Goal: Task Accomplishment & Management: Use online tool/utility

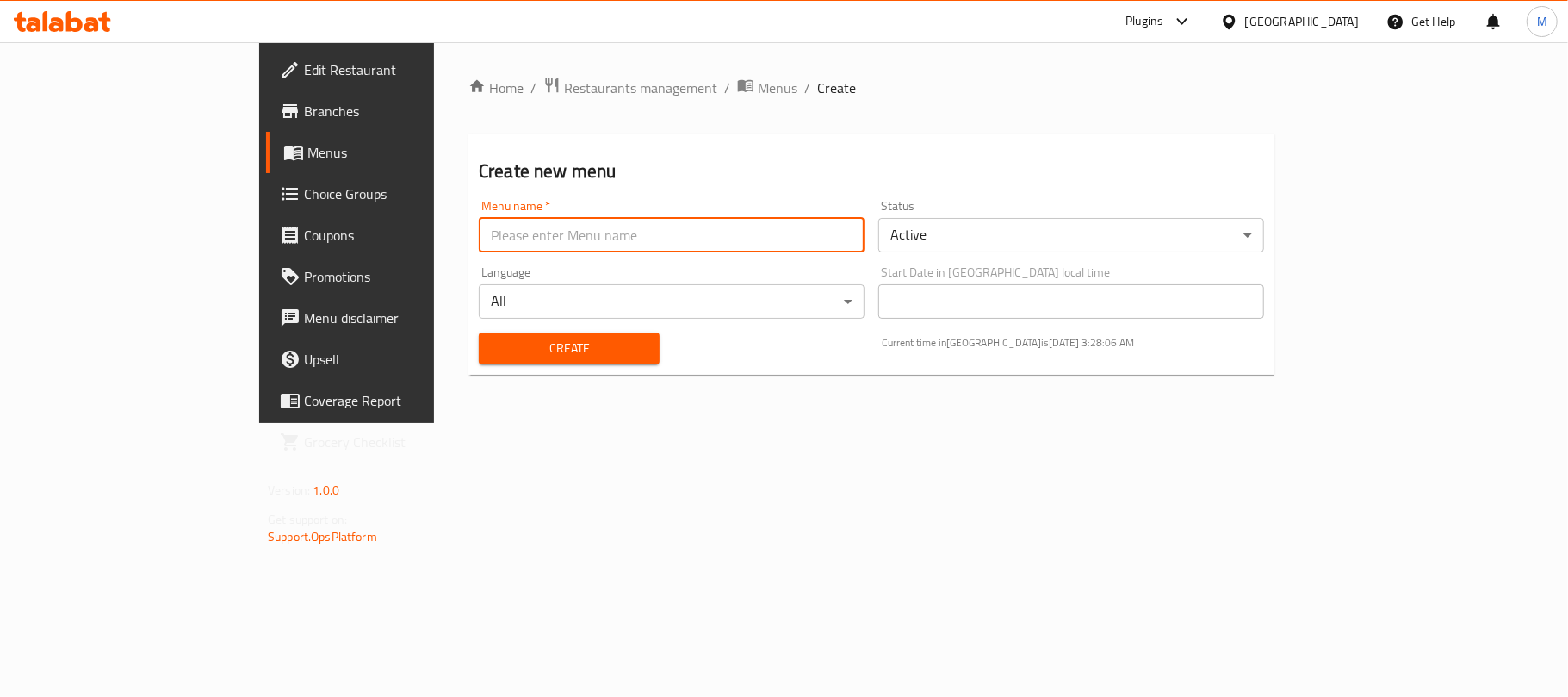
type input "New Menu 2025"
click at [996, 239] on body "​ Plugins [GEOGRAPHIC_DATA] Get Help M Edit Restaurant Branches Menus Choice Gr…" at bounding box center [784, 370] width 1568 height 655
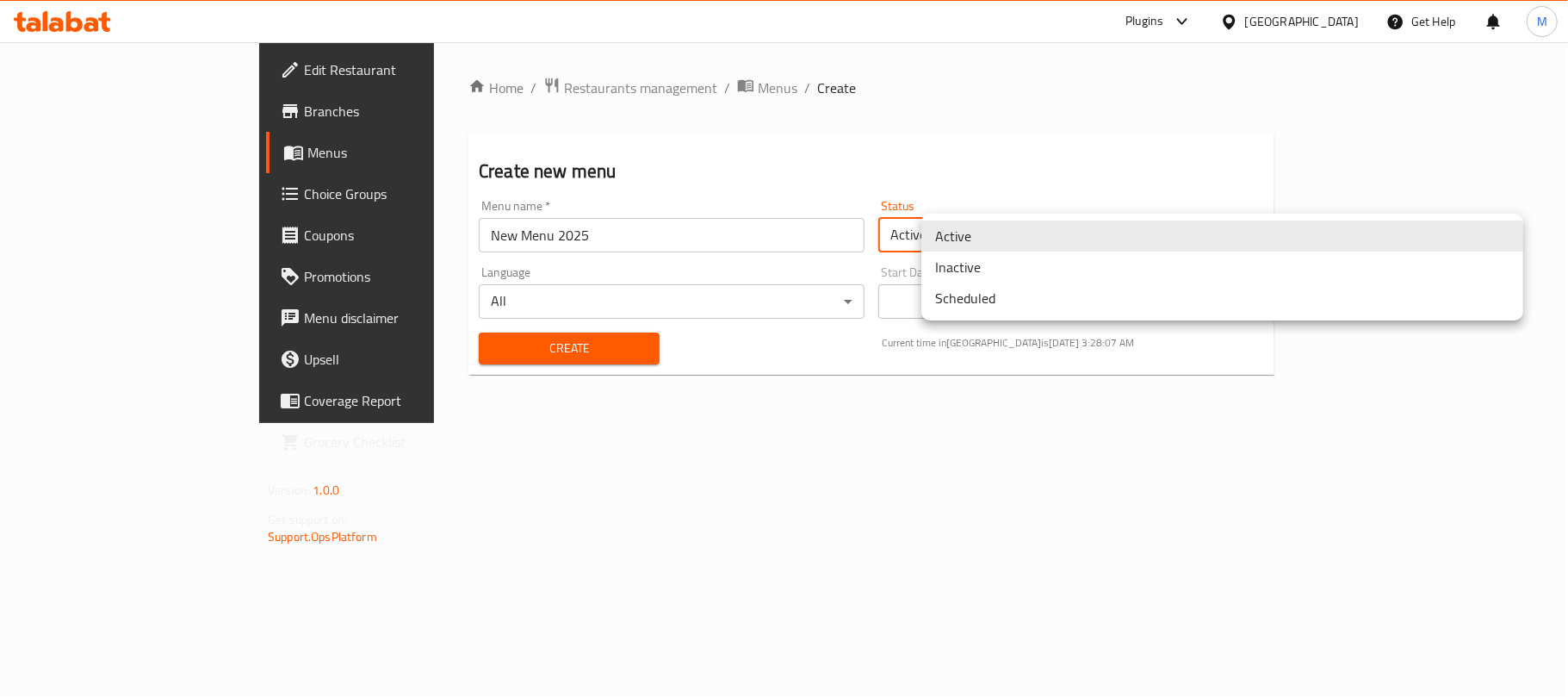
click at [970, 274] on li "Inactive" at bounding box center [1223, 267] width 602 height 31
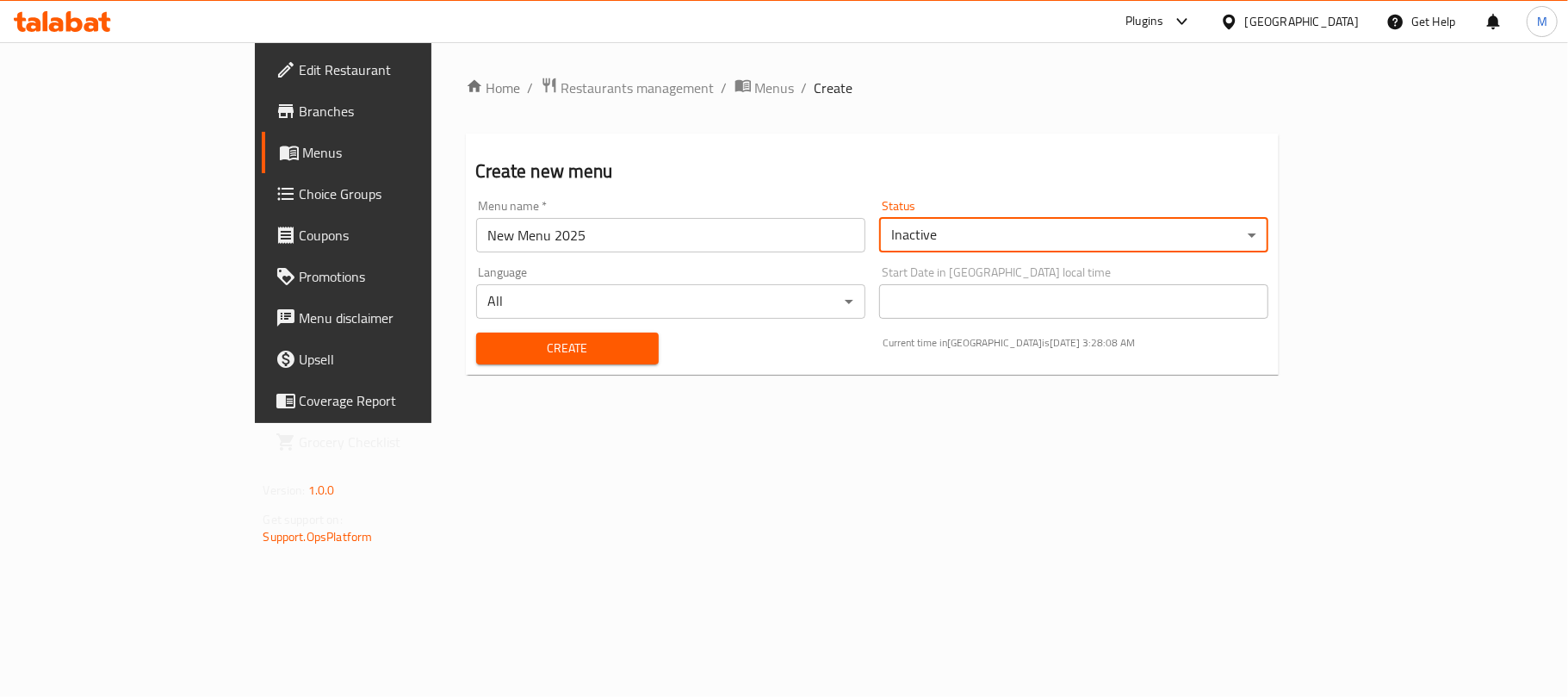
click at [535, 357] on span "Create" at bounding box center [567, 349] width 155 height 22
click at [545, 363] on button "Create" at bounding box center [567, 349] width 183 height 32
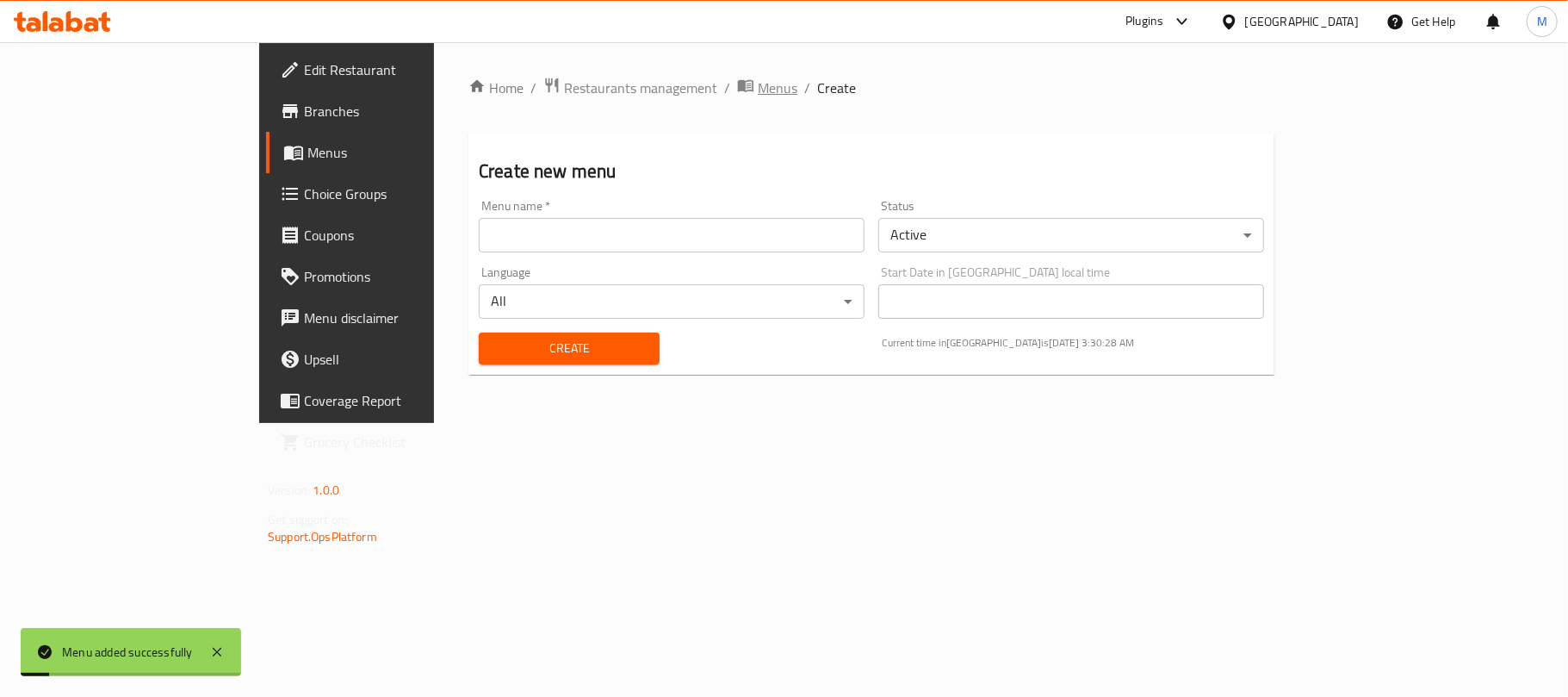
click at [758, 77] on span "Menus" at bounding box center [777, 87] width 39 height 21
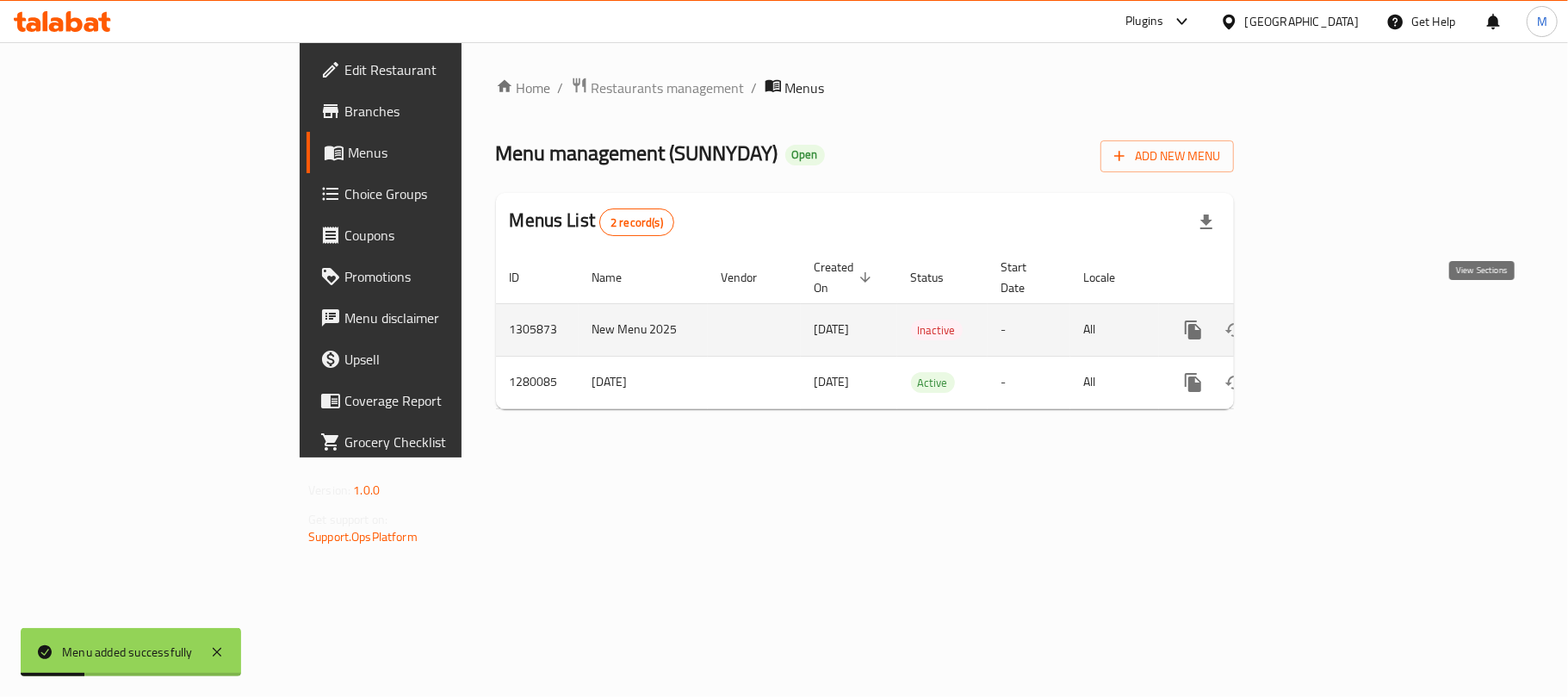
click at [1325, 322] on icon "enhanced table" at bounding box center [1317, 329] width 15 height 15
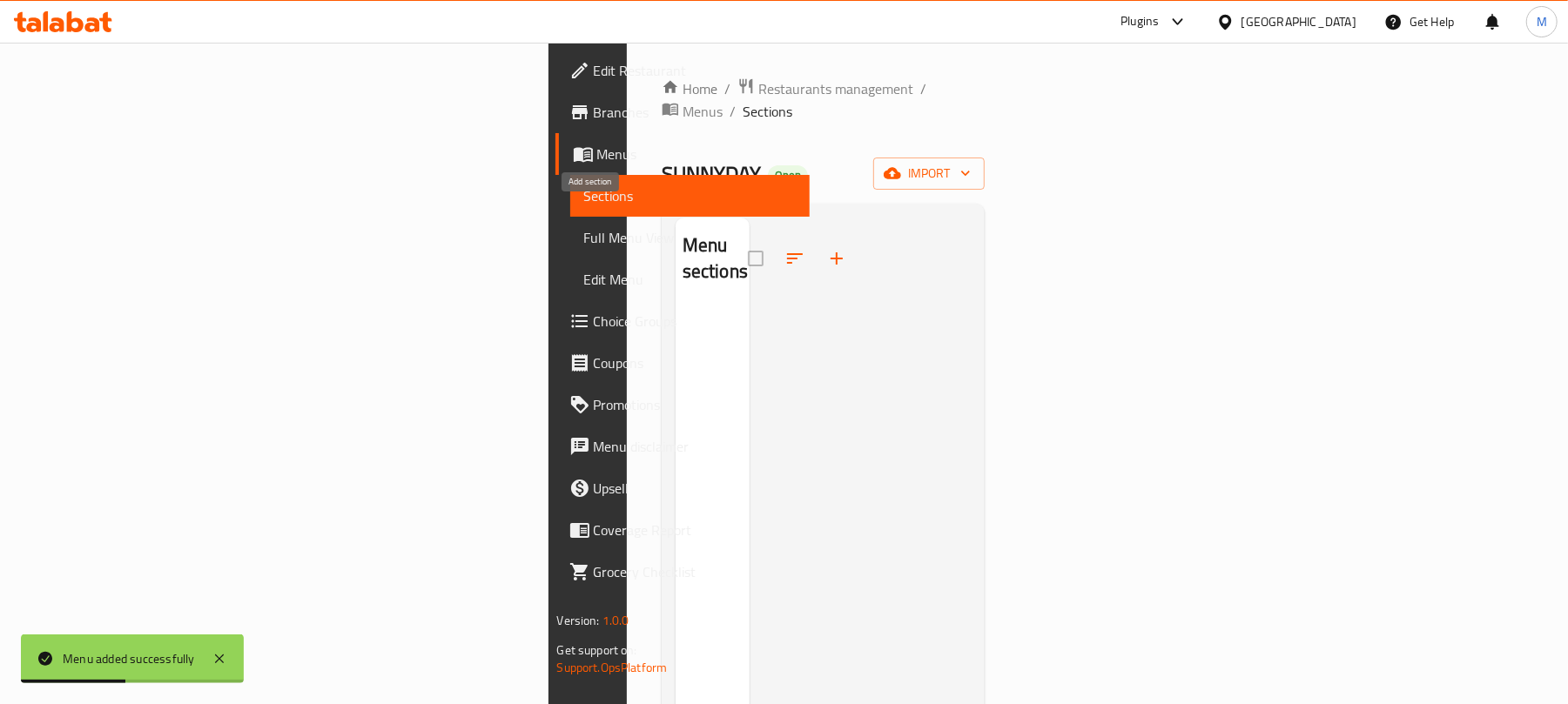
click at [816, 237] on button "button" at bounding box center [837, 258] width 42 height 42
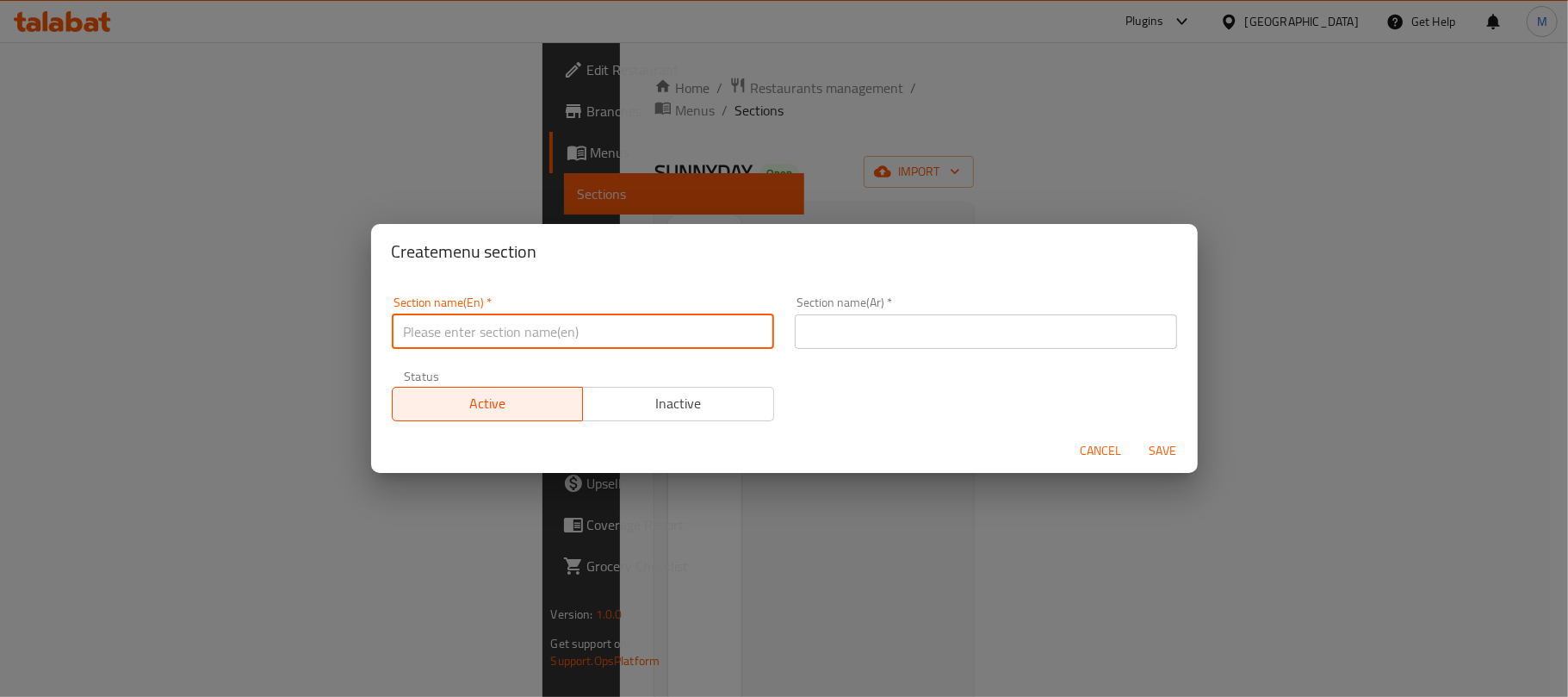
click at [647, 316] on input "text" at bounding box center [583, 332] width 383 height 34
paste input "Sunnyday Gathering"
type input "Sunnyday Gathering"
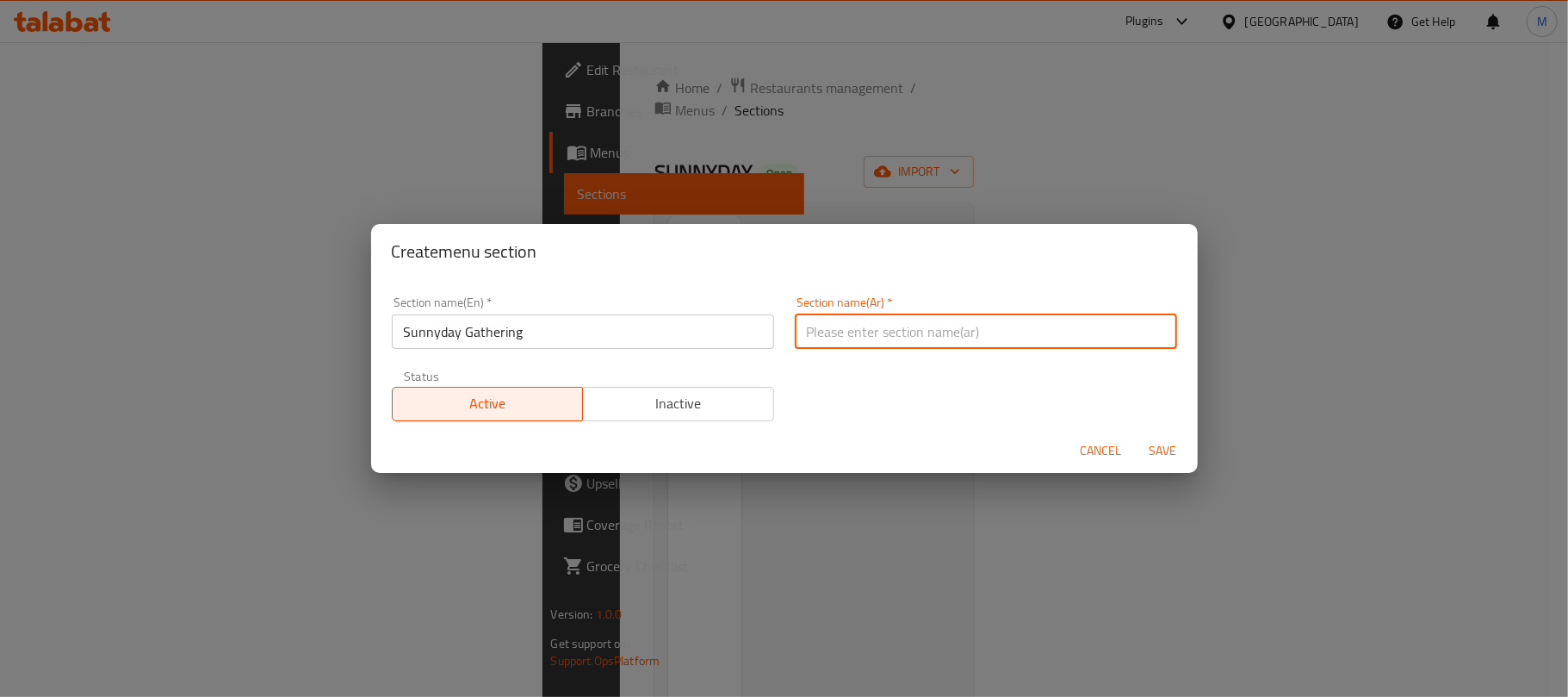
click at [859, 328] on input "text" at bounding box center [986, 332] width 383 height 34
paste input "تجمع ساني داي"
type input "تجمع ساني داي"
click at [1136, 435] on button "Save" at bounding box center [1163, 451] width 55 height 32
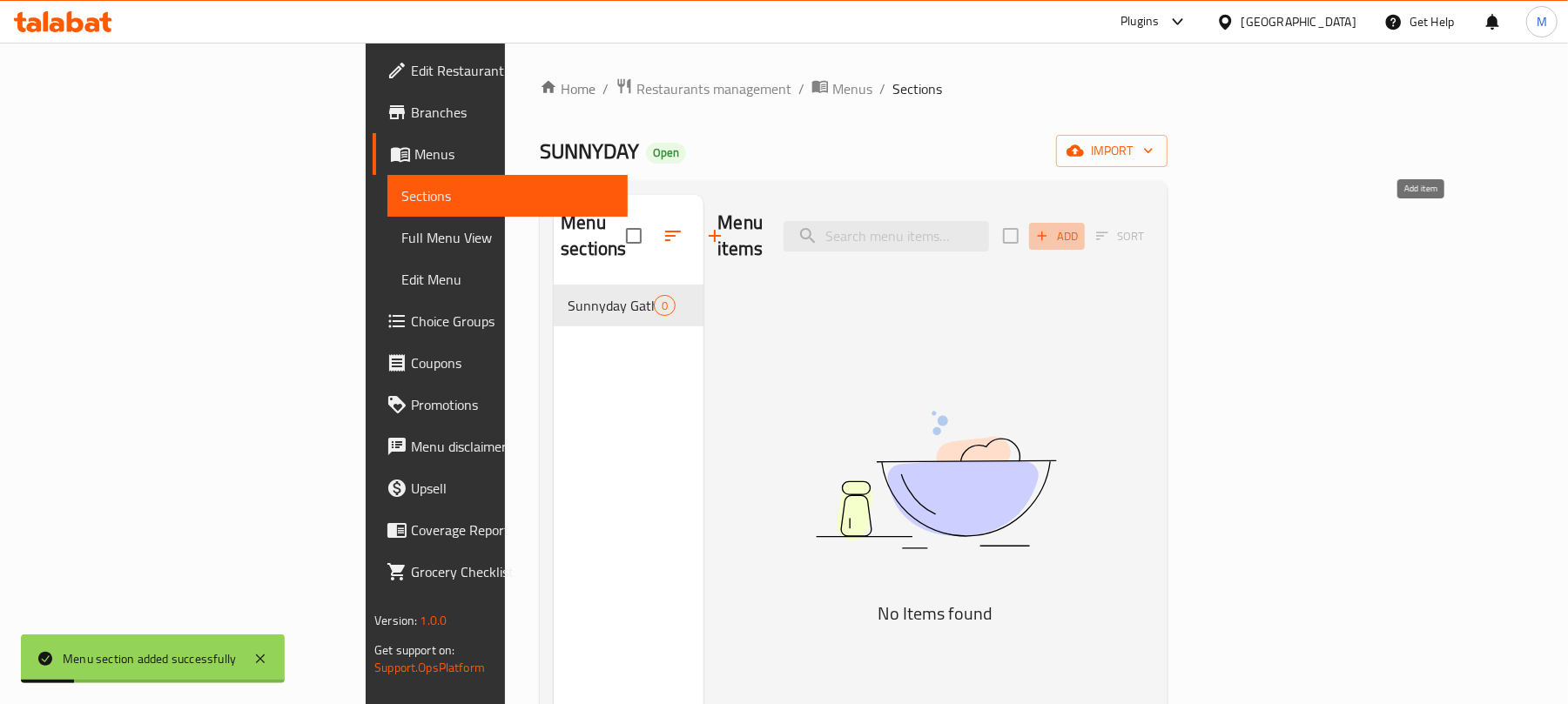
click at [1080, 227] on span "Add" at bounding box center [1057, 236] width 47 height 20
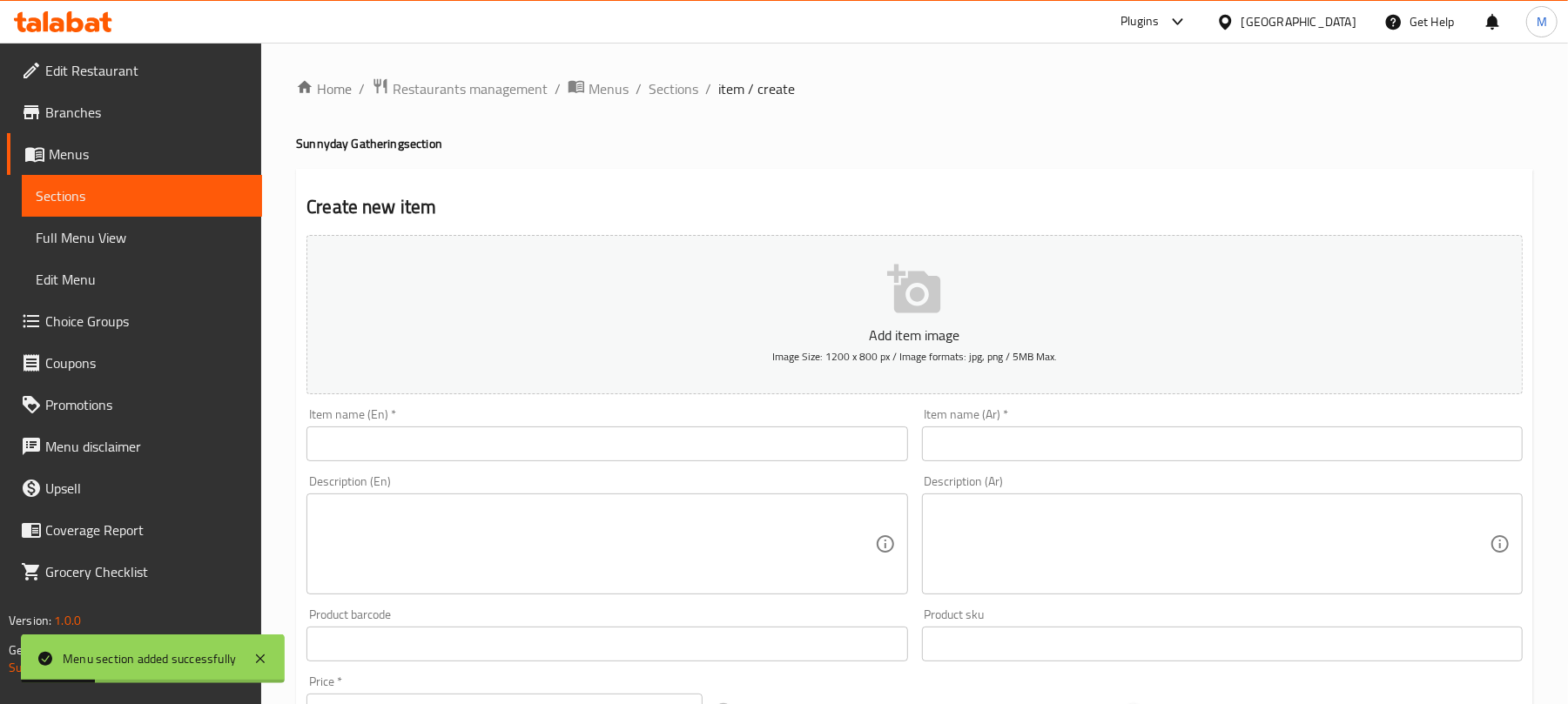
click at [384, 447] on input "text" at bounding box center [606, 444] width 601 height 34
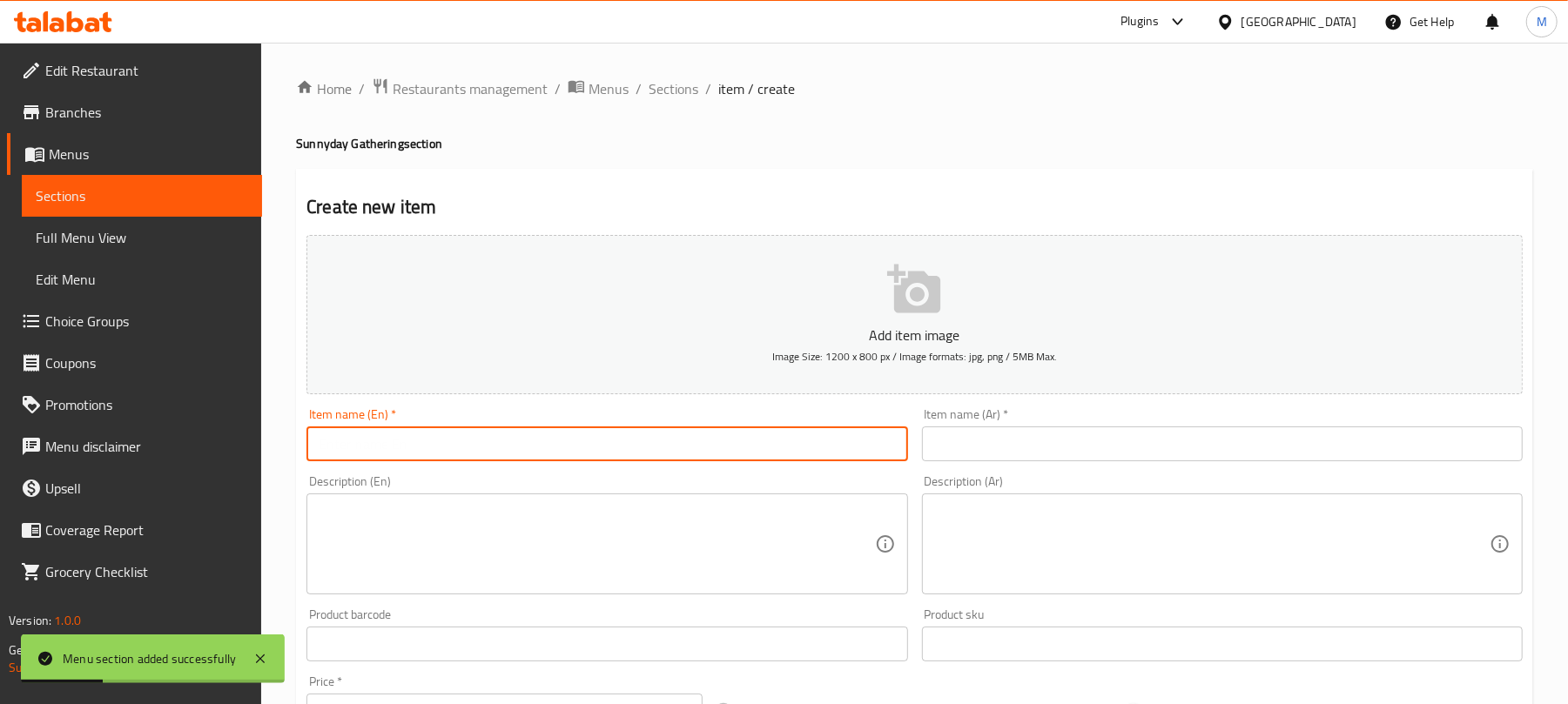
paste input "Sunnyday Large Cheese Board"
type input "Sunnyday Large Cheese Board"
click at [555, 554] on textarea at bounding box center [596, 544] width 556 height 82
paste textarea ""An assorted selection of cheeses including string cheese, pesto string cheese,…"
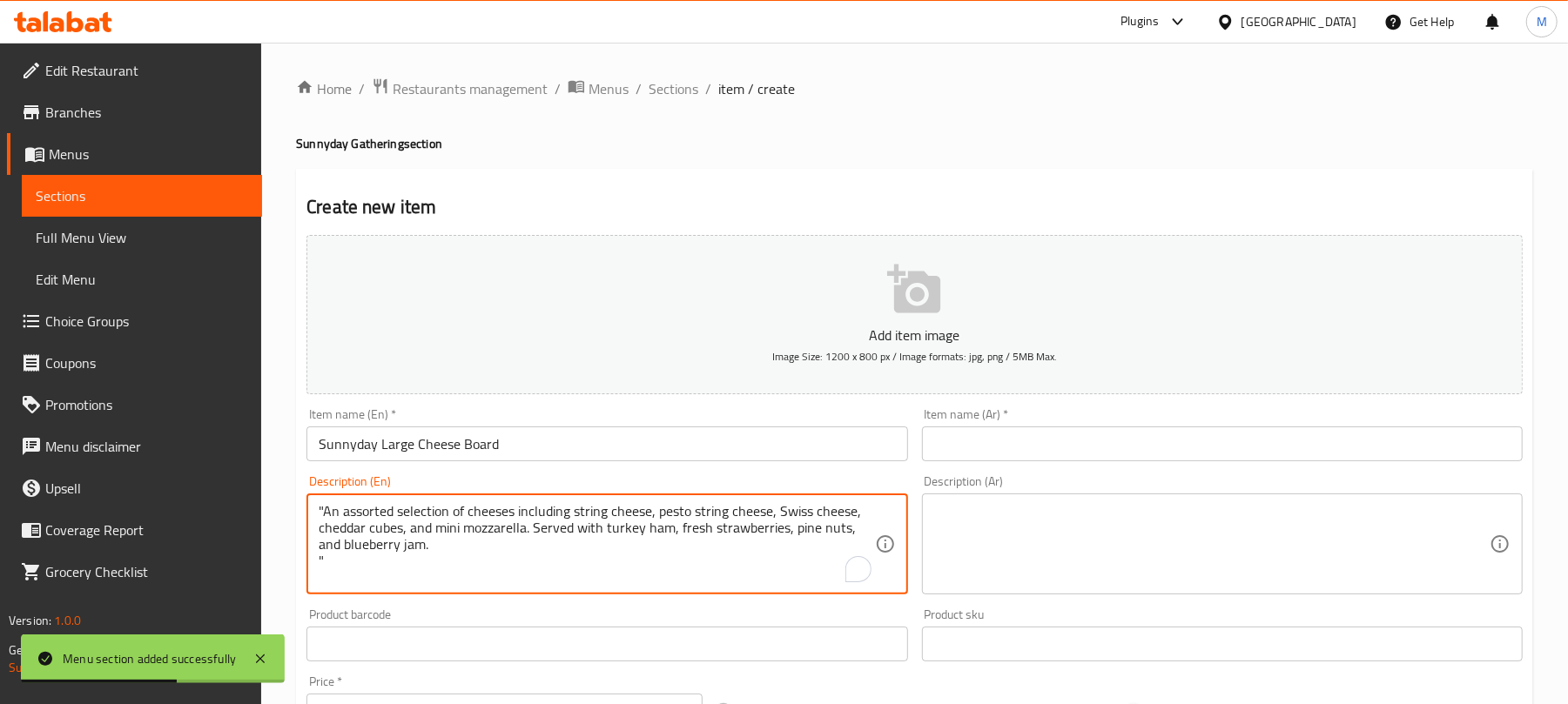
type textarea ""An assorted selection of cheeses including string cheese, pesto string cheese,…"
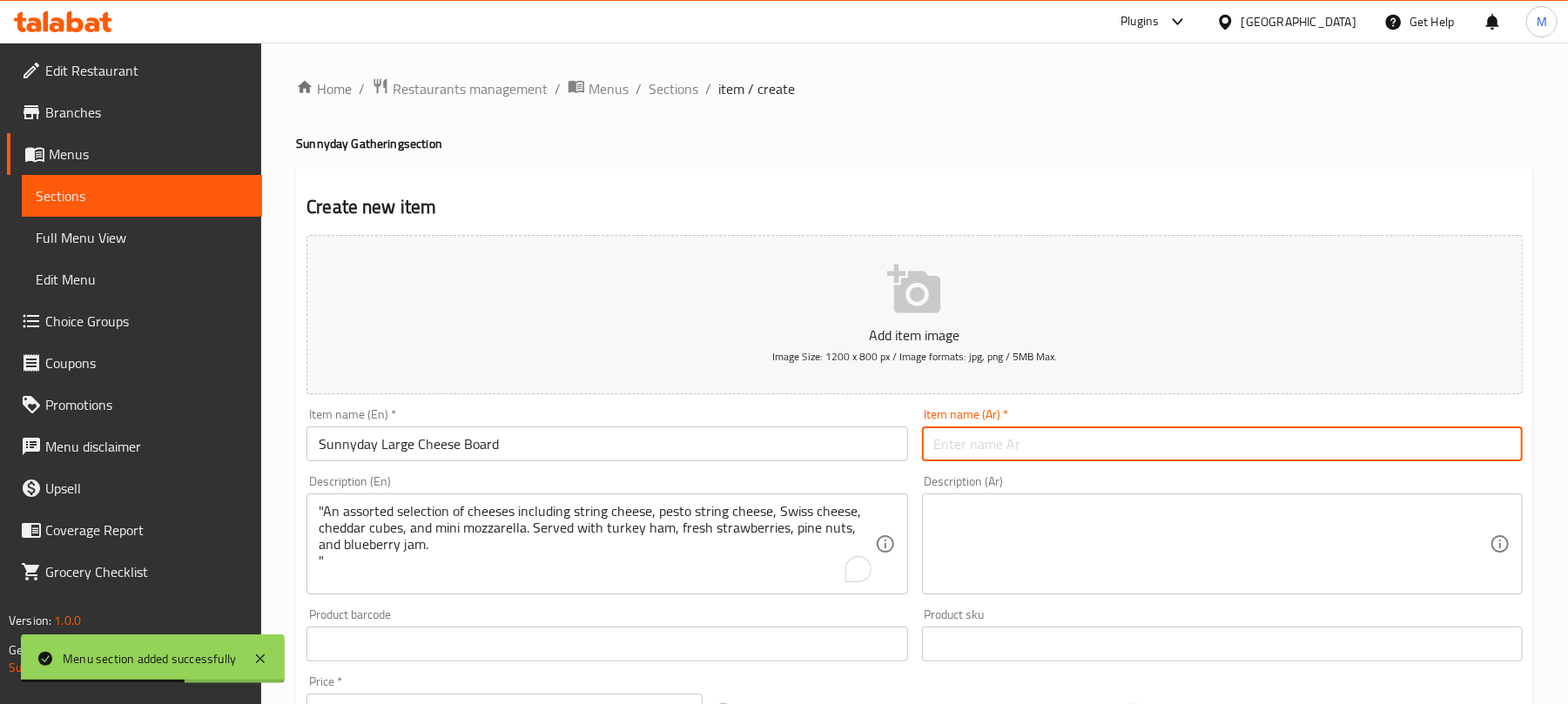
drag, startPoint x: 1028, startPoint y: 453, endPoint x: 547, endPoint y: 536, distance: 488.1
click at [1028, 453] on input "text" at bounding box center [1222, 444] width 601 height 34
paste input "طبق جبن كبير من صني داي"
type input "طبق جبن كبير من صني داي"
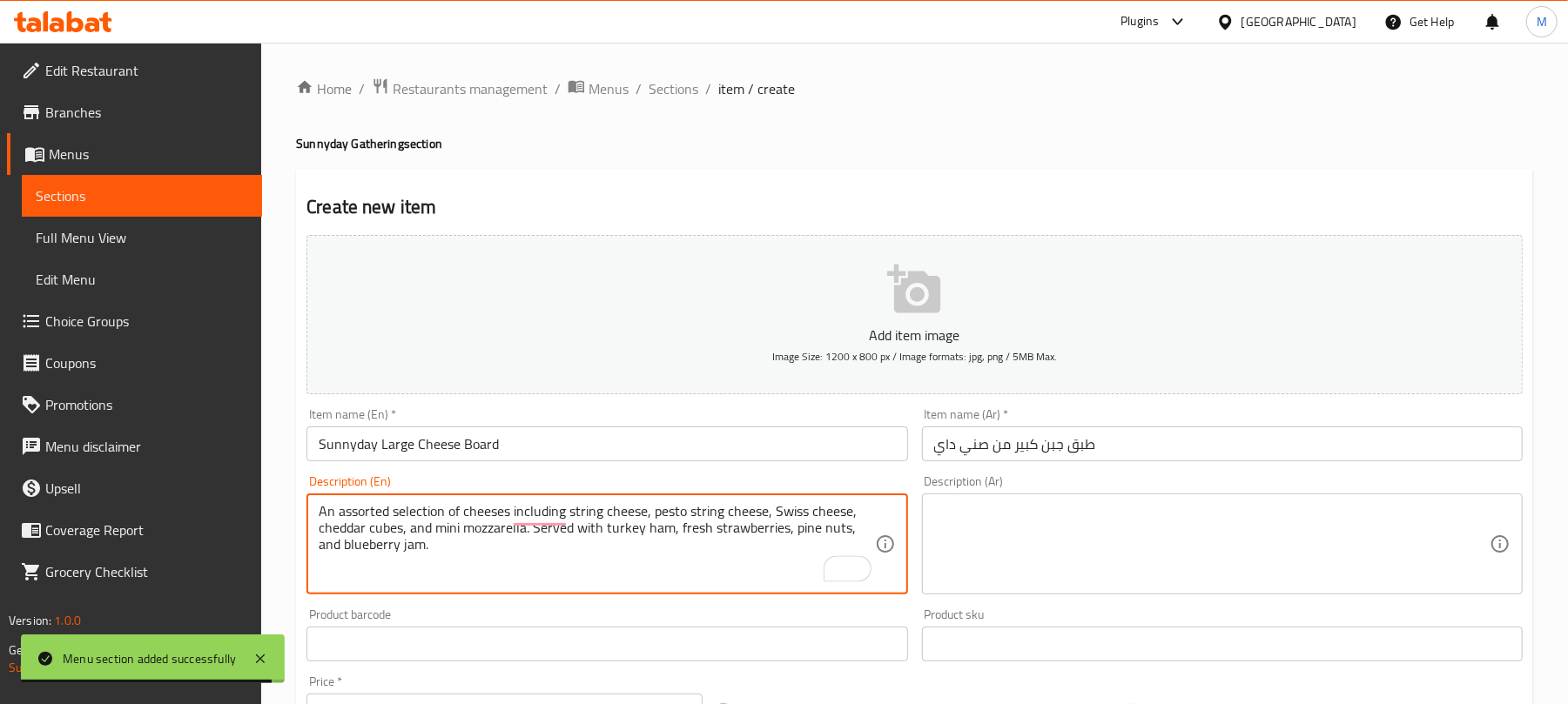
type textarea "An assorted selection of cheeses including string cheese, pesto string cheese, …"
click at [1002, 443] on input "طبق جبن كبير من صني داي" at bounding box center [1222, 444] width 601 height 34
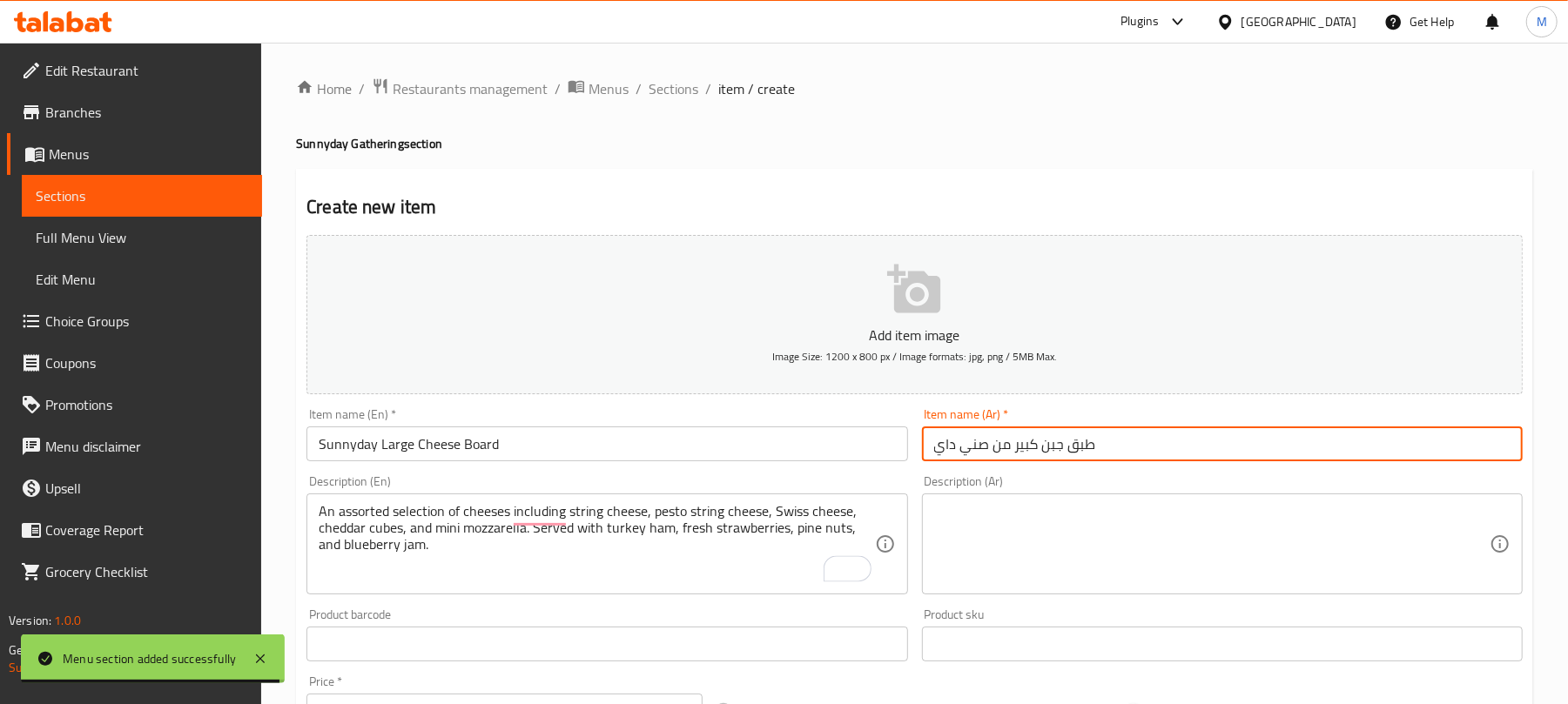
click at [1002, 443] on input "طبق جبن كبير من صني داي" at bounding box center [1222, 444] width 601 height 34
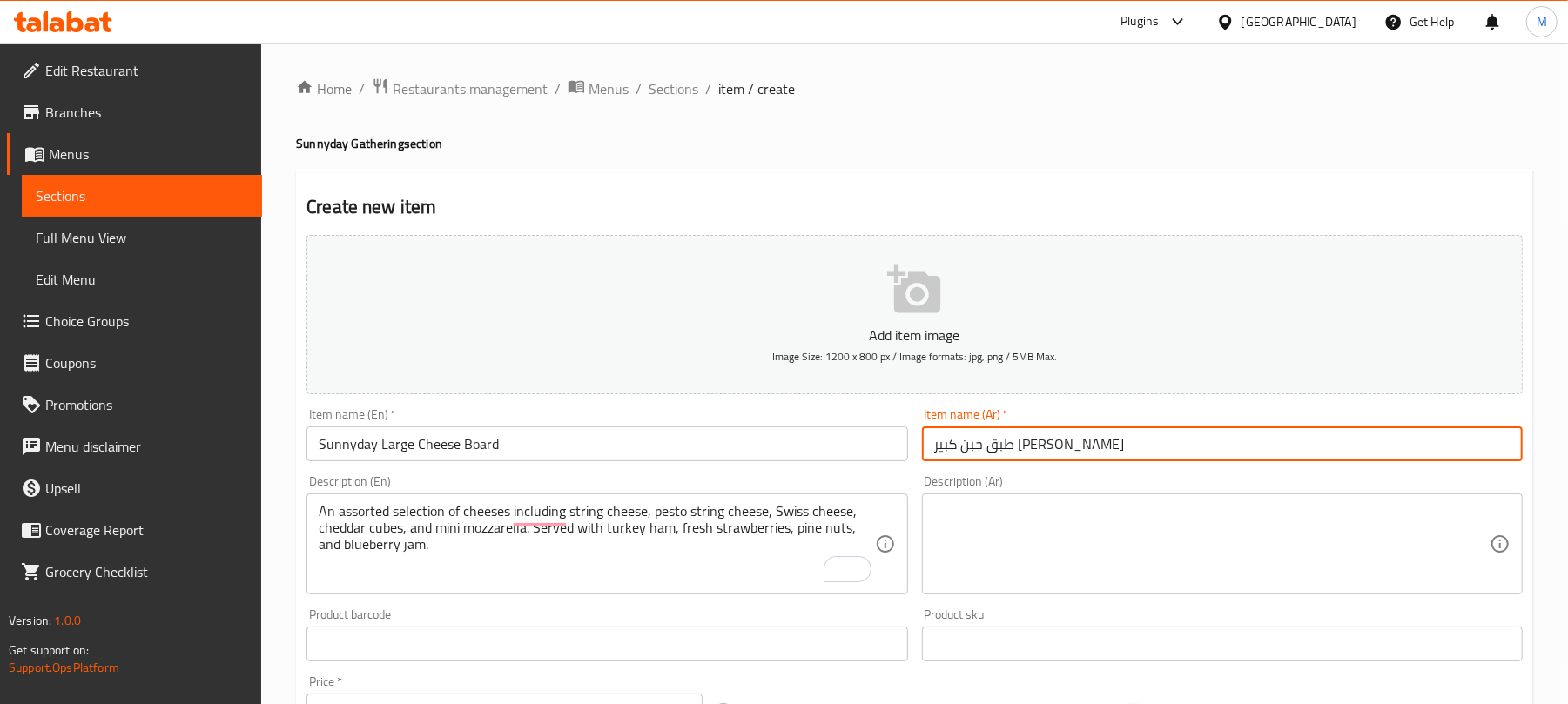
type input "طبق جبن كبير صني داي"
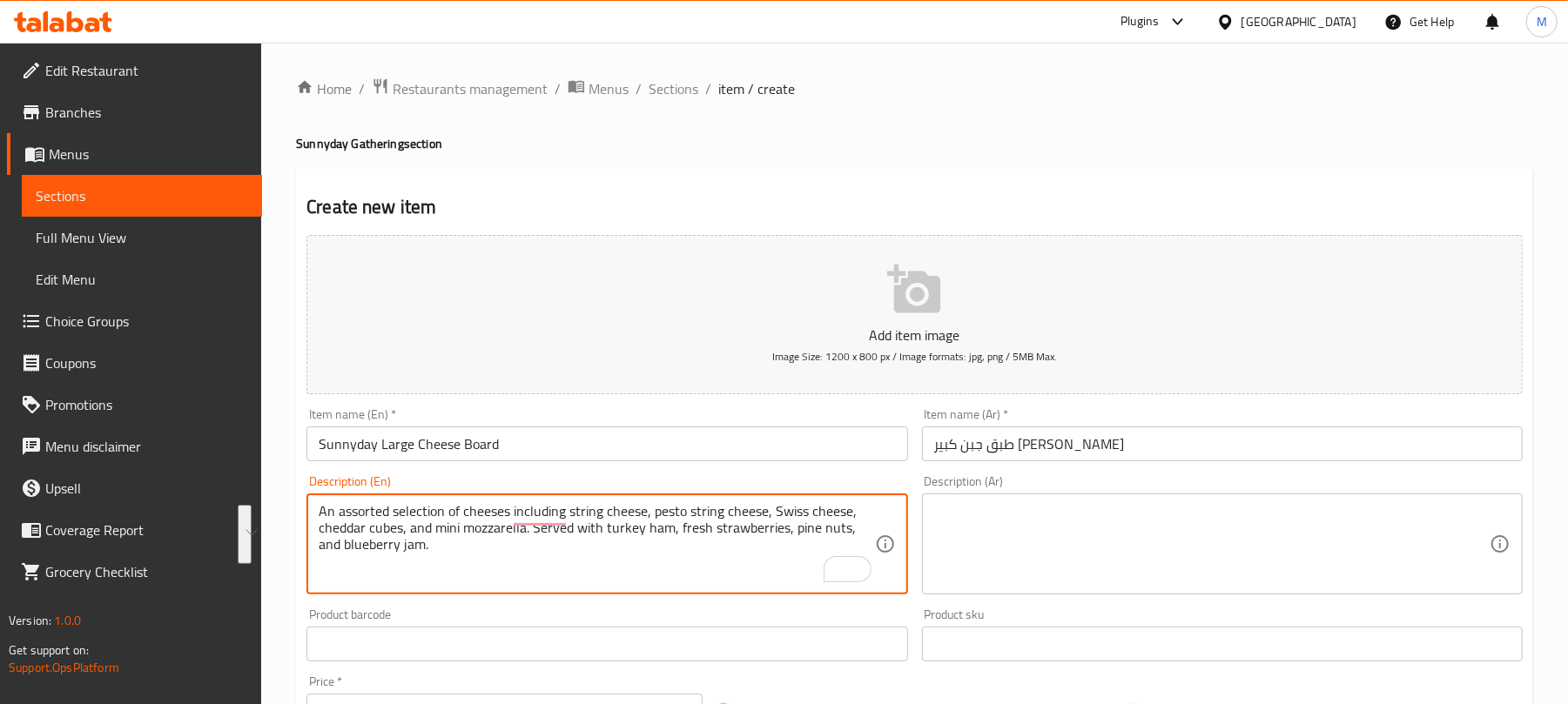
click at [1041, 516] on textarea at bounding box center [1212, 544] width 556 height 82
paste textarea "تشكيلة متنوعة من الأجبان، تشمل جبنة الخيوط، وجبنة البيستو، والجبن السويسري، ومك…"
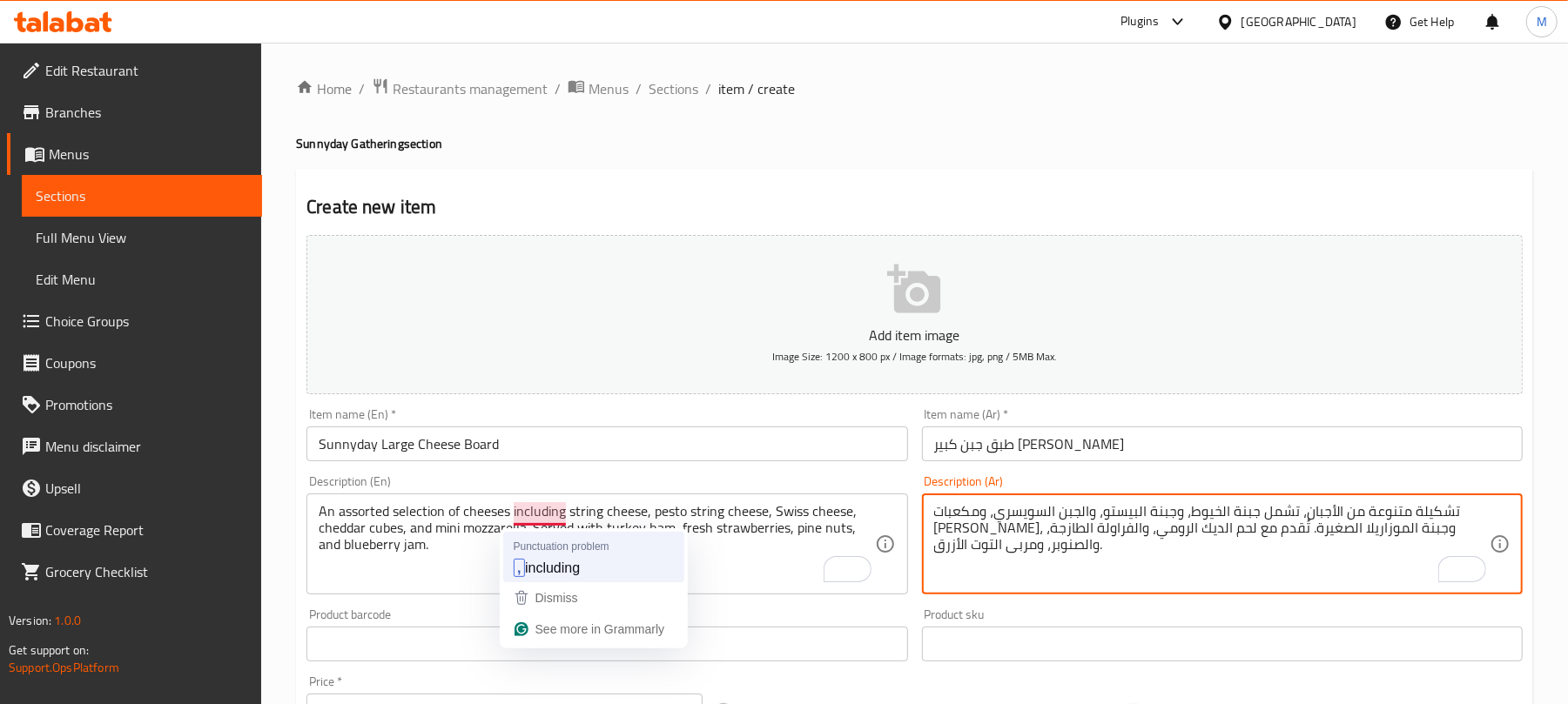
type textarea "تشكيلة متنوعة من الأجبان، تشمل جبنة الخيوط، وجبنة البيستو، والجبن السويسري، ومك…"
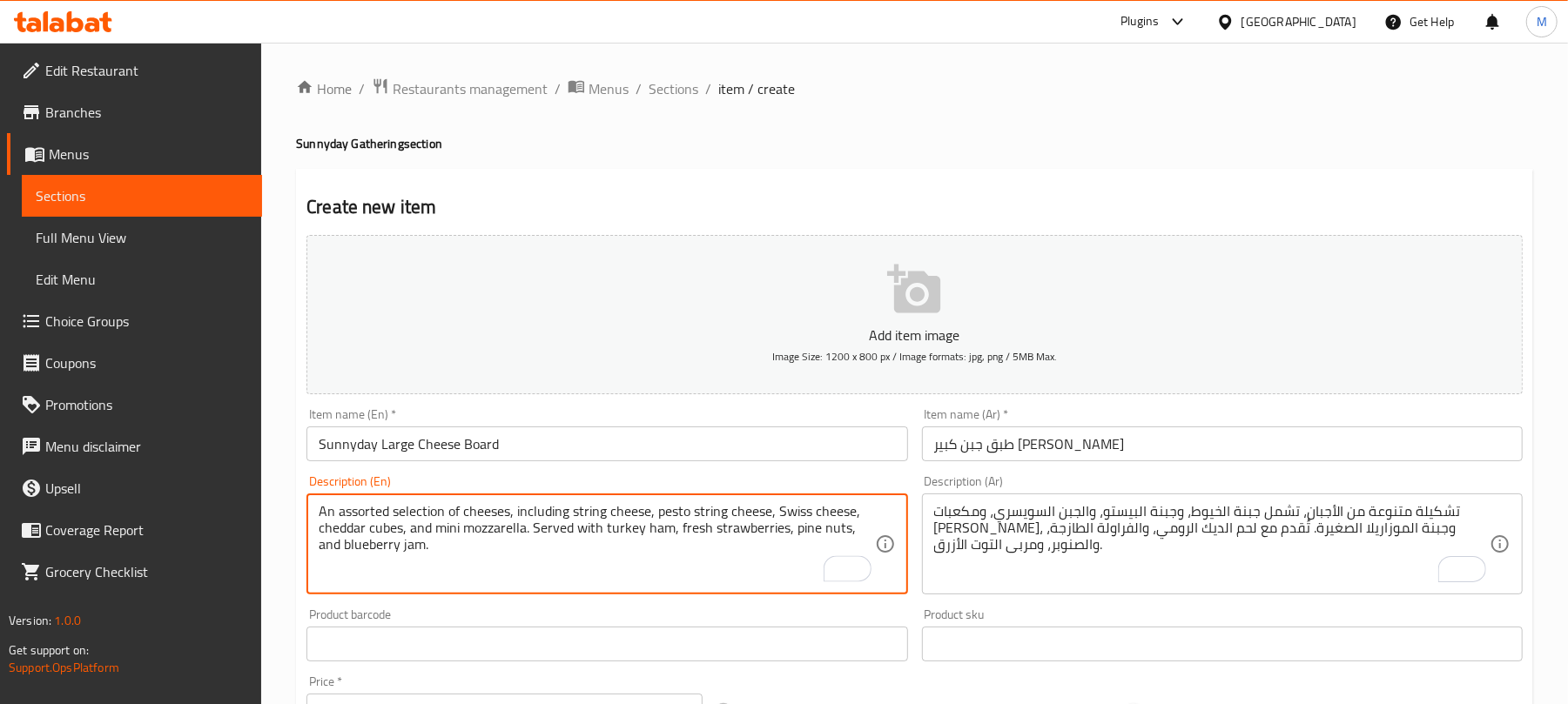
type textarea "An assorted selection of cheeses, including string cheese, pesto string cheese,…"
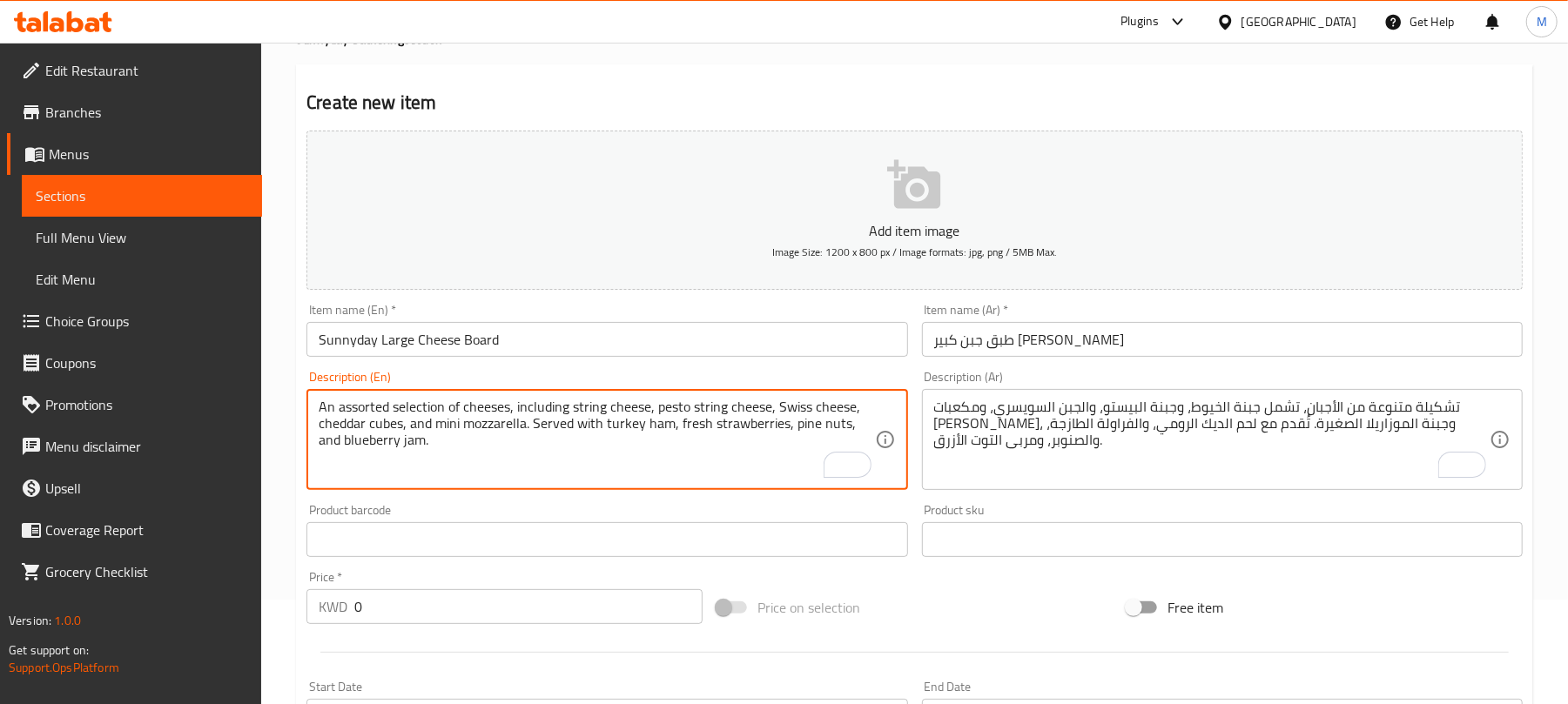
scroll to position [116, 0]
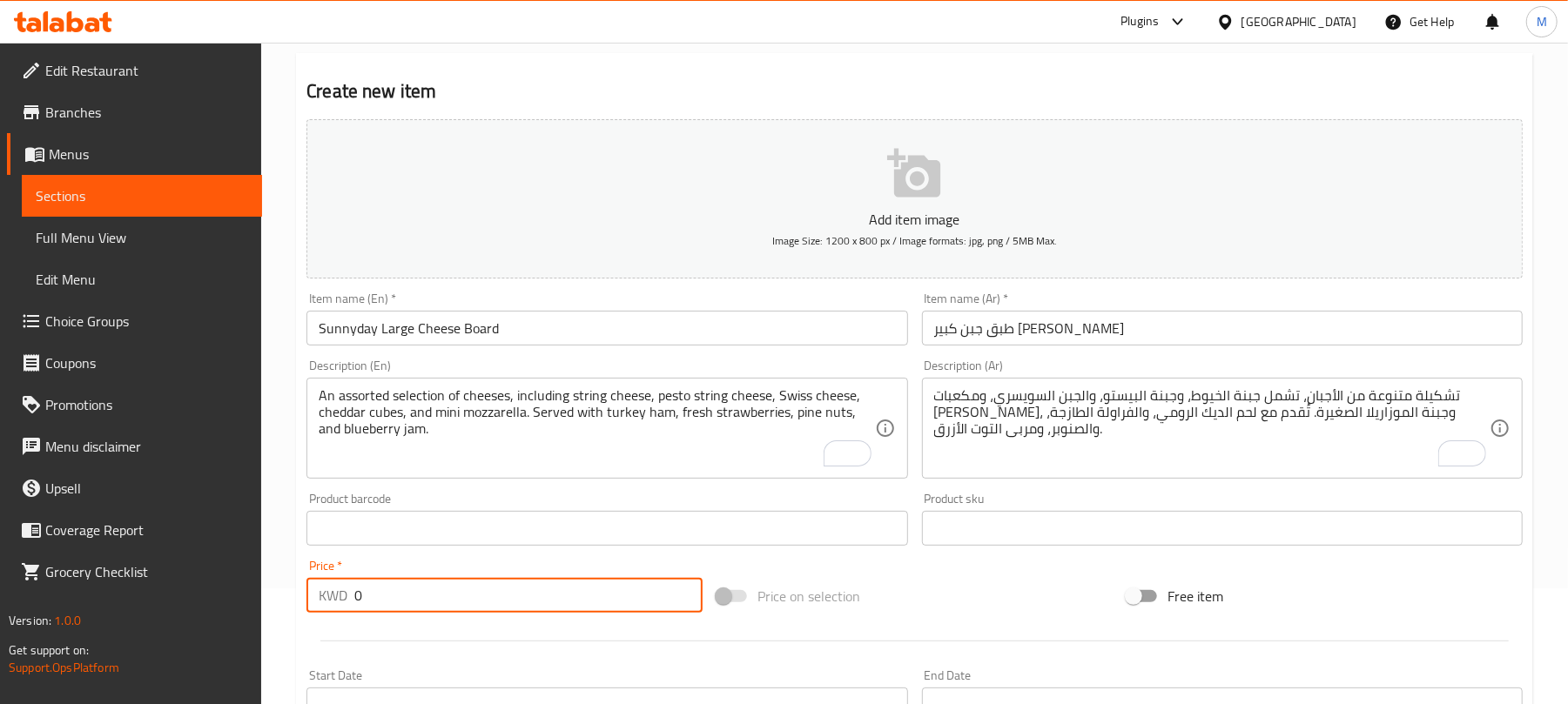
click at [475, 588] on input "0" at bounding box center [528, 595] width 348 height 34
paste input "35"
type input "35"
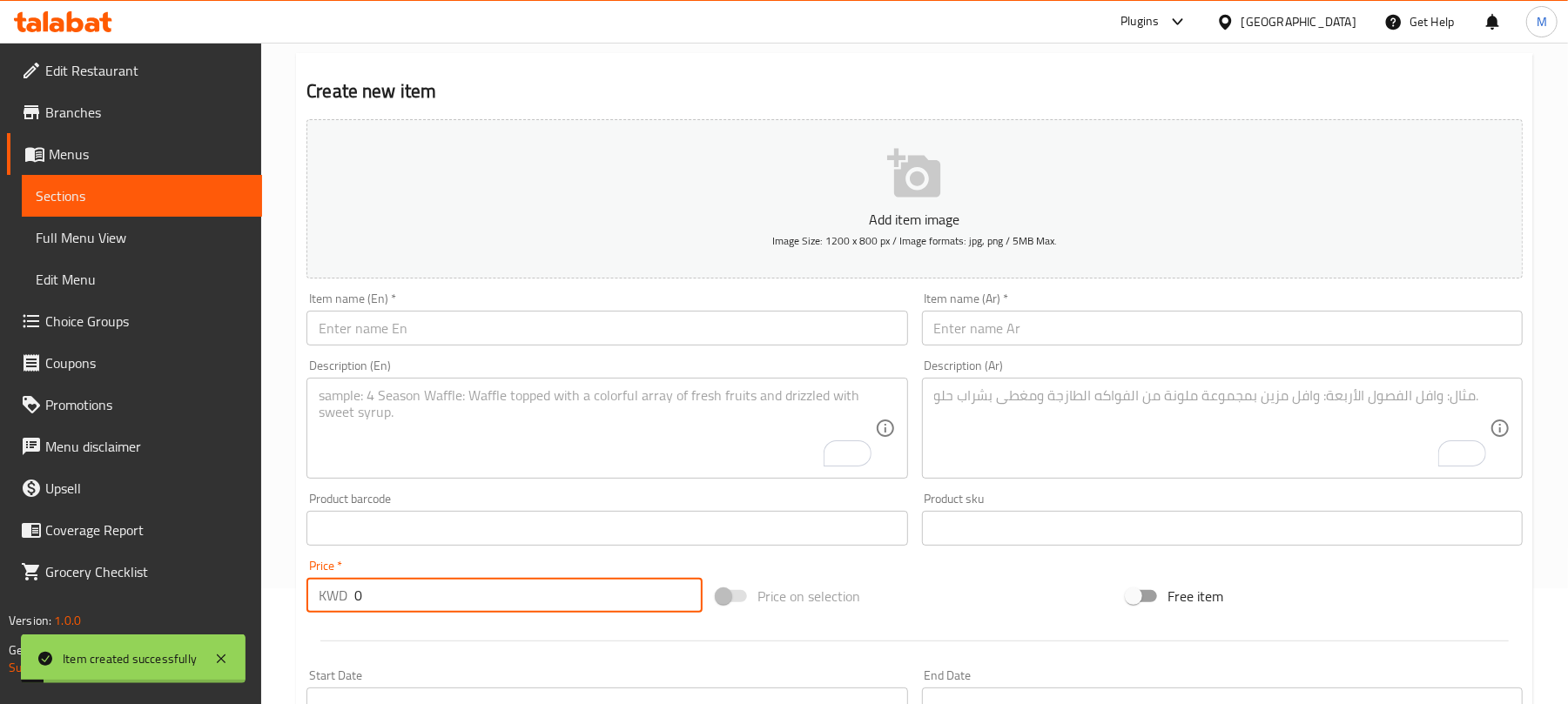
paste input "17.5"
type input "17.5"
click at [541, 325] on input "text" at bounding box center [606, 328] width 601 height 34
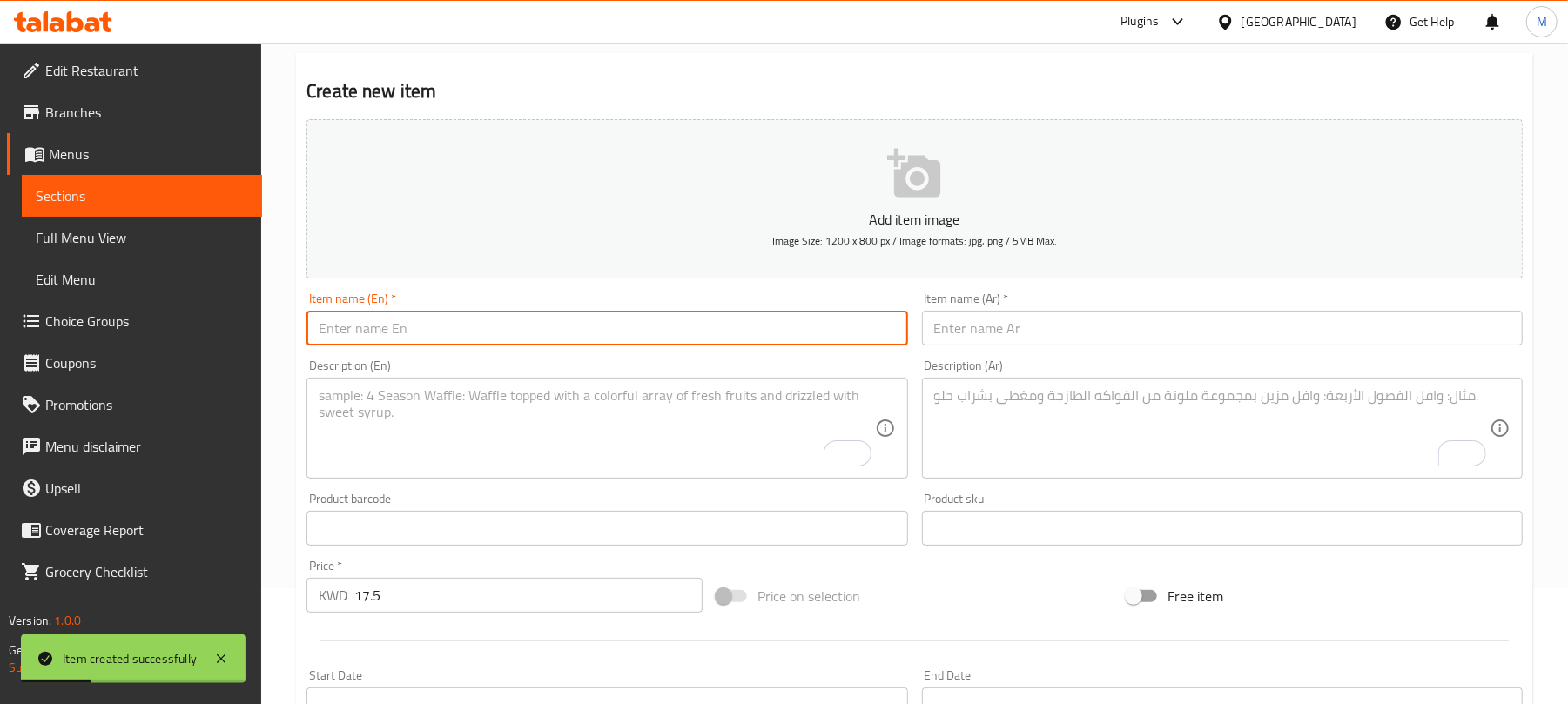
paste input "Sunnyday Medium Cheese Board"
type input "Sunnyday Medium Cheese Board"
click at [1005, 336] on input "text" at bounding box center [1222, 328] width 601 height 34
paste input "طبق جبن متوسط الحجم من صني داي"
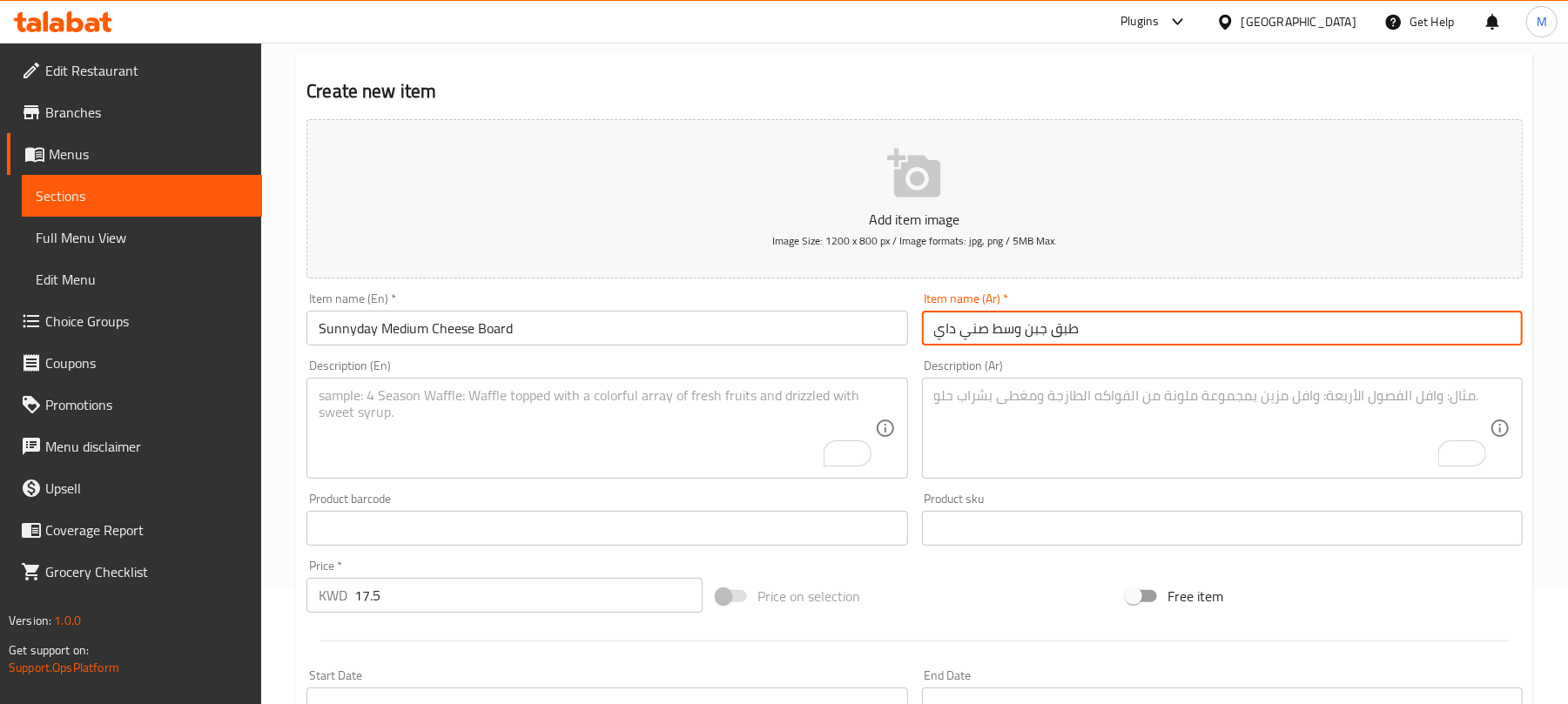
type input "طبق جبن وسط صني داي"
click at [418, 406] on textarea "To enrich screen reader interactions, please activate Accessibility in Grammarl…" at bounding box center [596, 428] width 556 height 82
paste textarea ""An assorted selection of cheeses including string cheese, pesto string cheese,…"
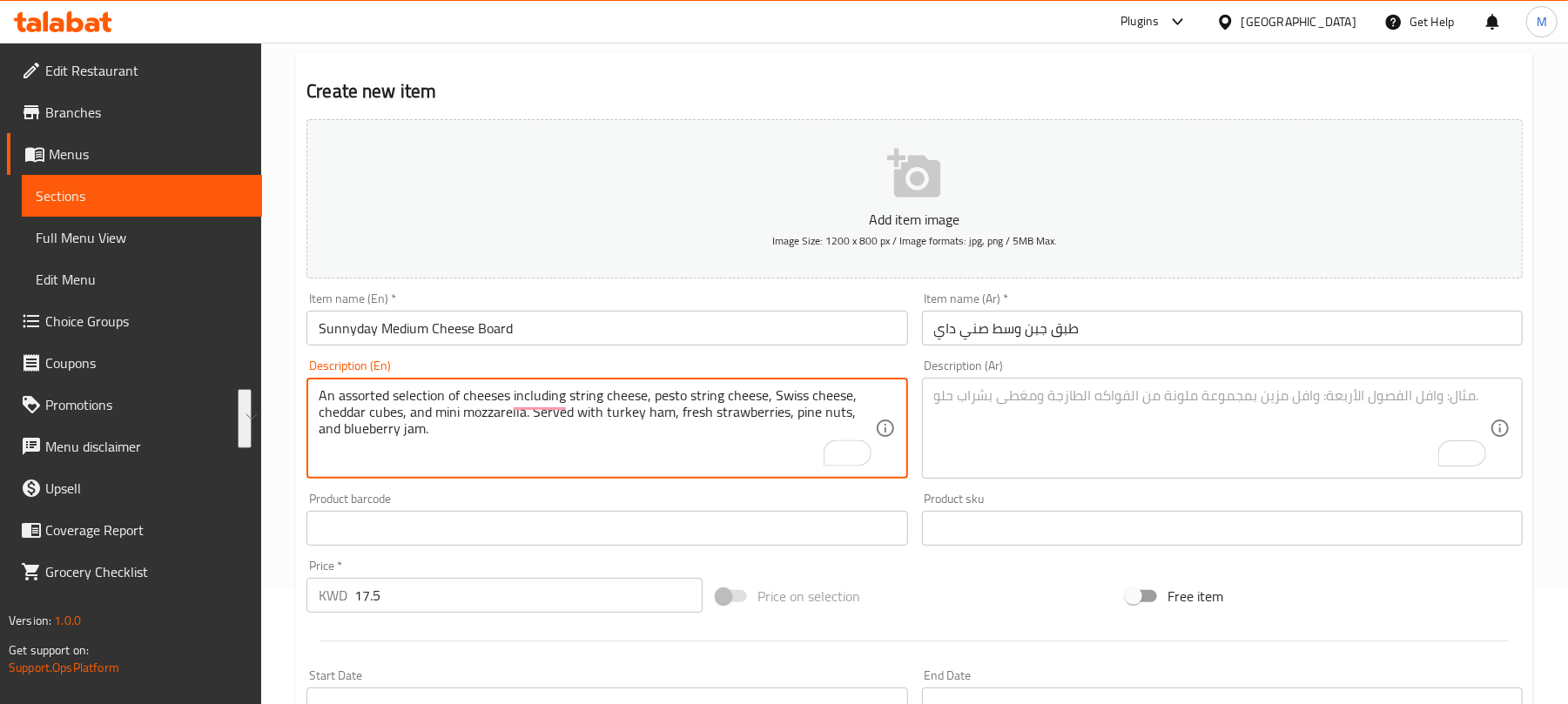
type textarea "An assorted selection of cheeses including string cheese, pesto string cheese, …"
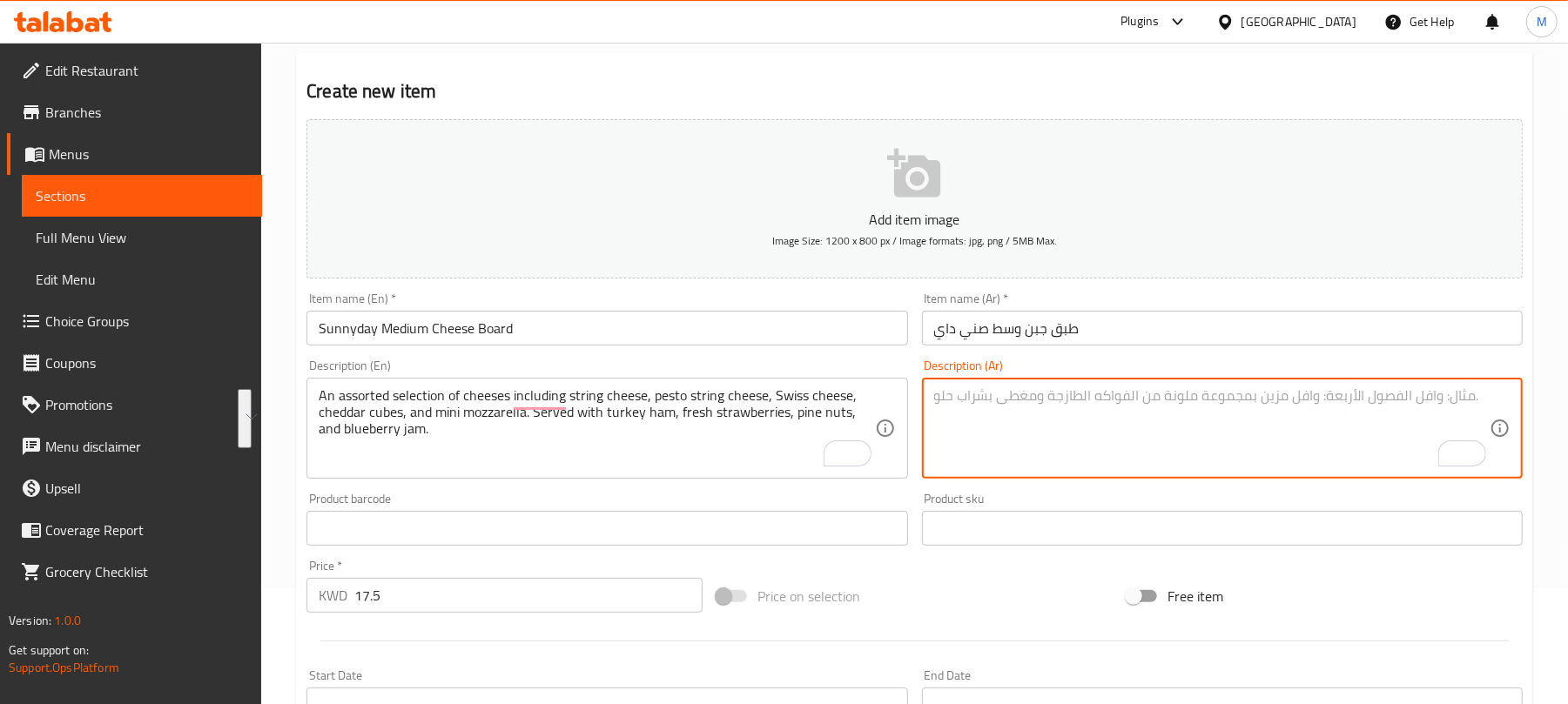
click at [1021, 416] on textarea "To enrich screen reader interactions, please activate Accessibility in Grammarl…" at bounding box center [1212, 428] width 556 height 82
paste textarea "تشكيلة متنوعة من الأجبان، تشمل جبنة الخيوط، وجبنة البيستو، والجبن السويسري، ومك…"
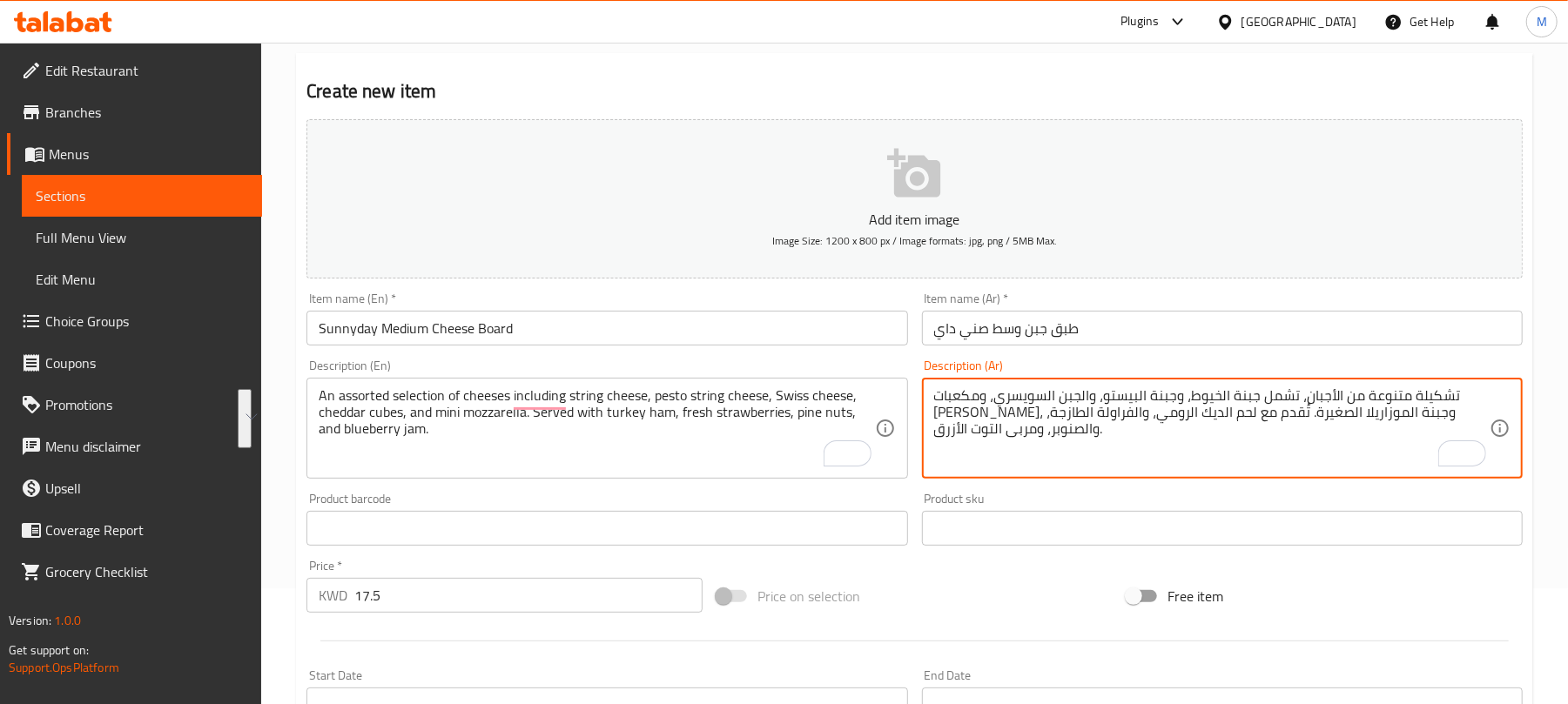
type textarea "تشكيلة متنوعة من الأجبان، تشمل جبنة الخيوط، وجبنة البيستو، والجبن السويسري، ومك…"
click at [969, 336] on input "طبق جبن وسط صني داي" at bounding box center [1222, 328] width 601 height 34
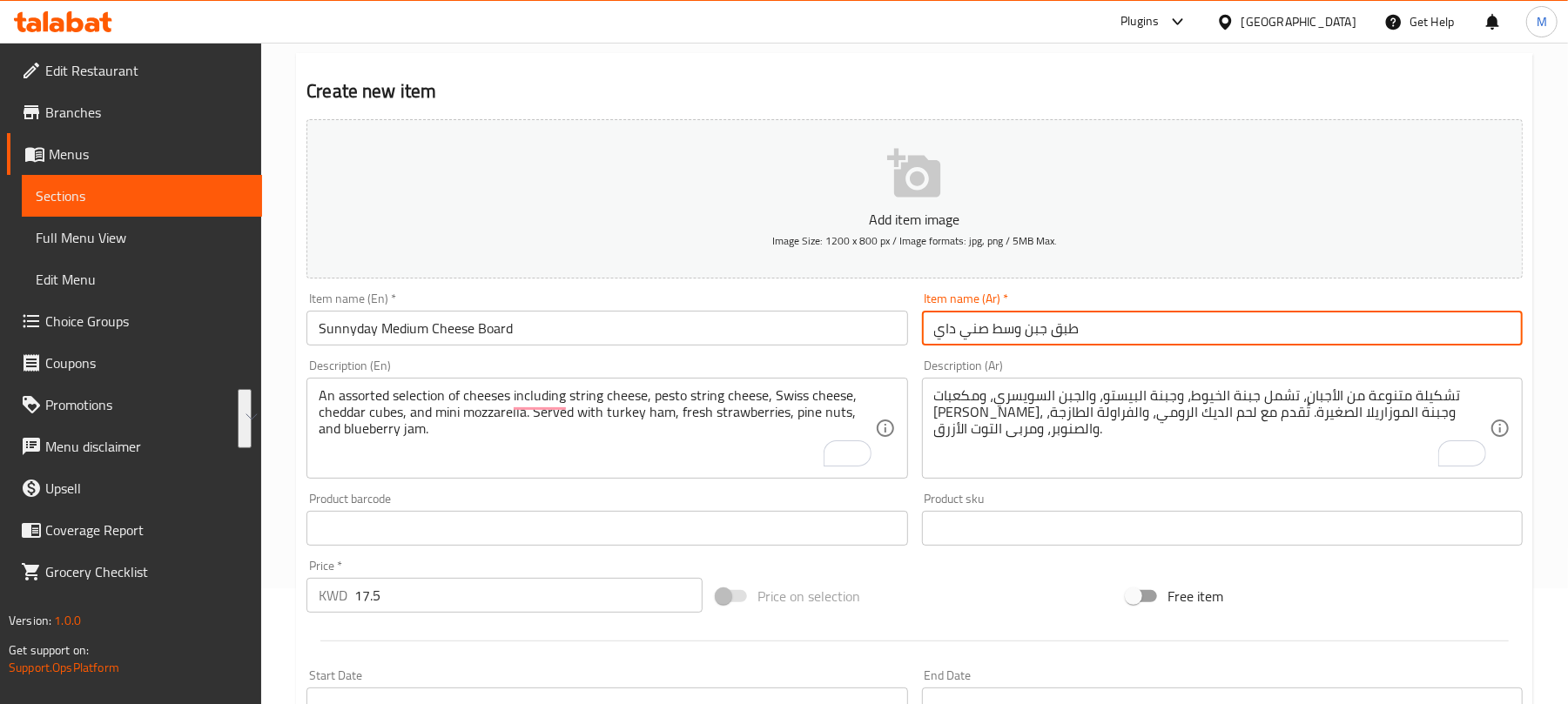
drag, startPoint x: 969, startPoint y: 336, endPoint x: 1089, endPoint y: 335, distance: 120.0
click at [930, 335] on input "طبق جبن وسط صني داي" at bounding box center [1222, 328] width 601 height 34
click at [947, 331] on input "طبق جبن وسط صني داي" at bounding box center [1222, 328] width 601 height 34
click at [1090, 327] on input "طبق جبن وسط صني داي" at bounding box center [1222, 328] width 601 height 34
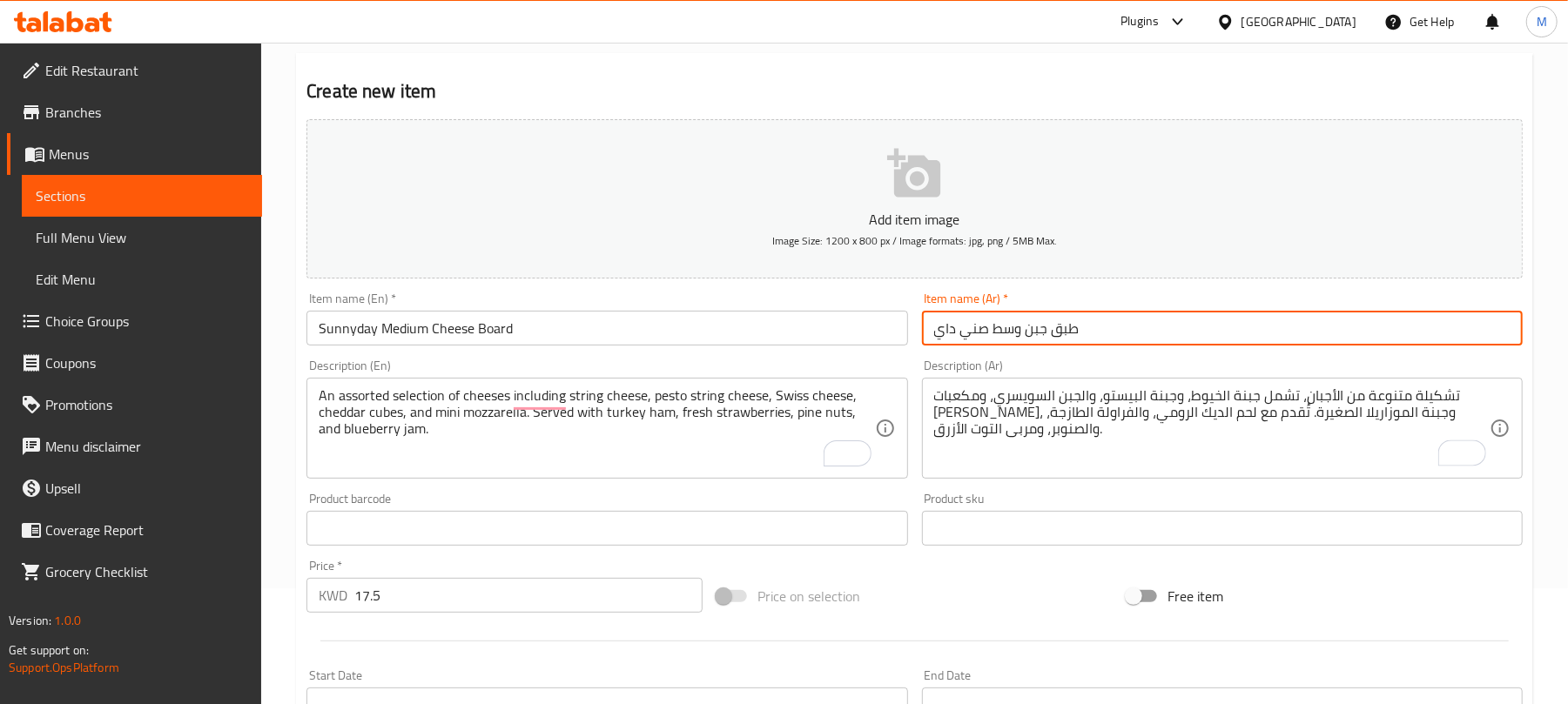
type input "0"
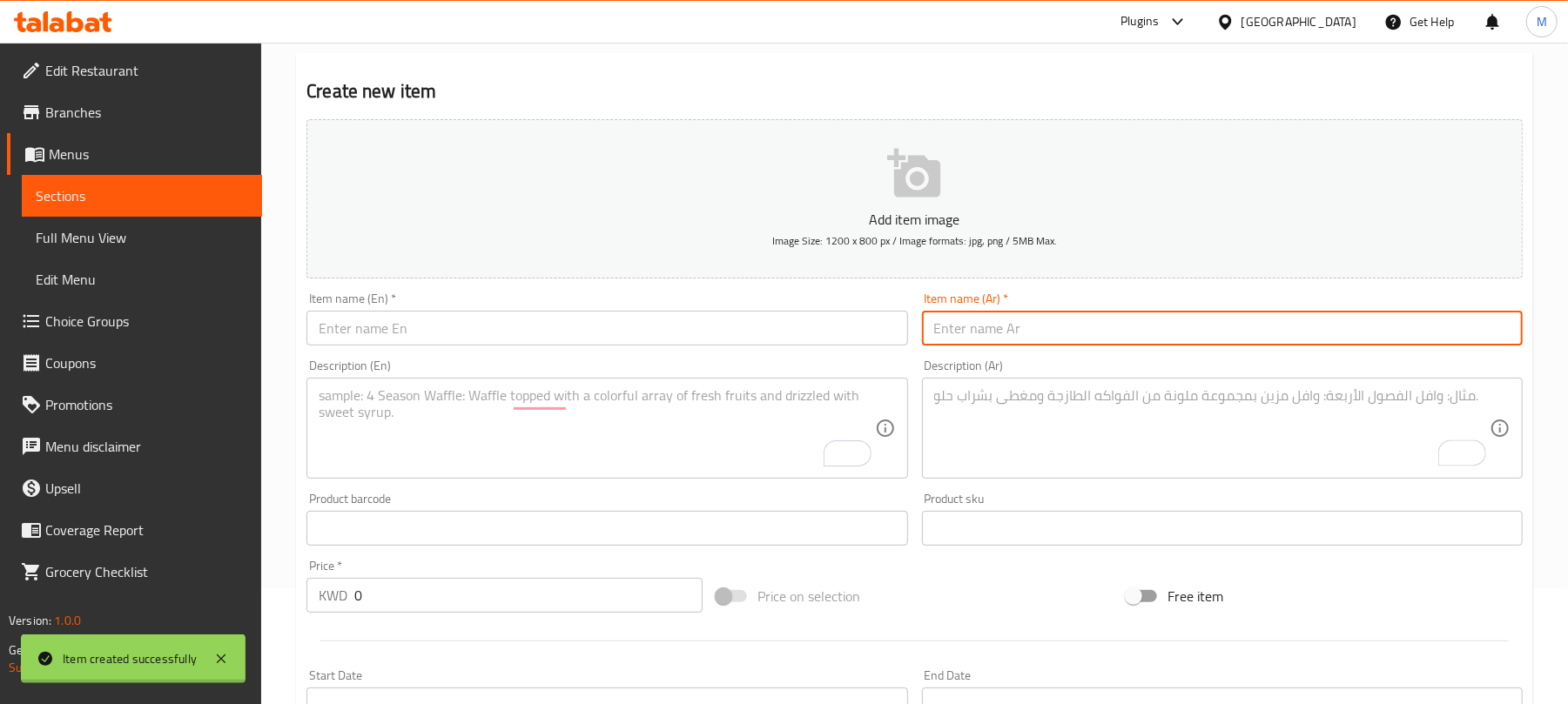
scroll to position [0, 0]
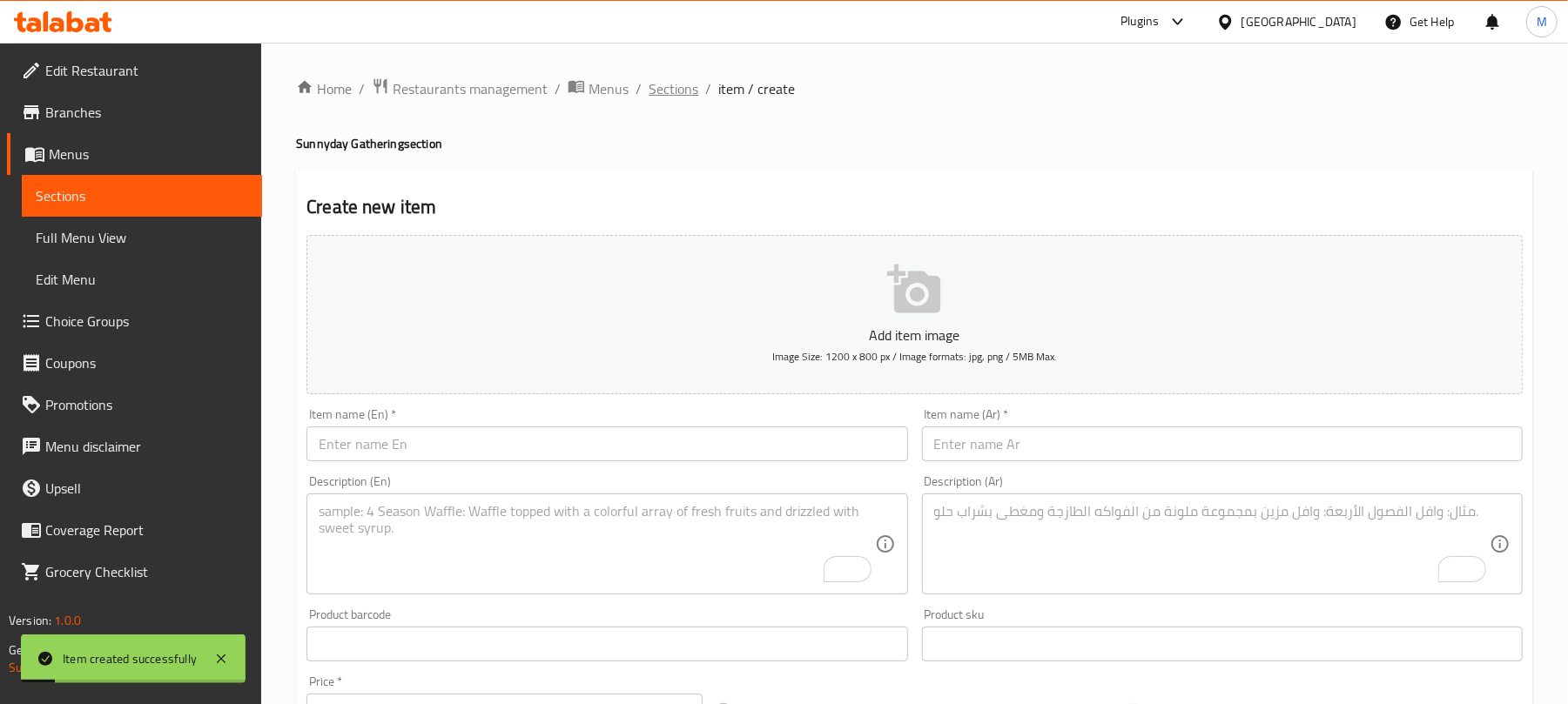
click at [670, 95] on span "Sections" at bounding box center [673, 88] width 50 height 21
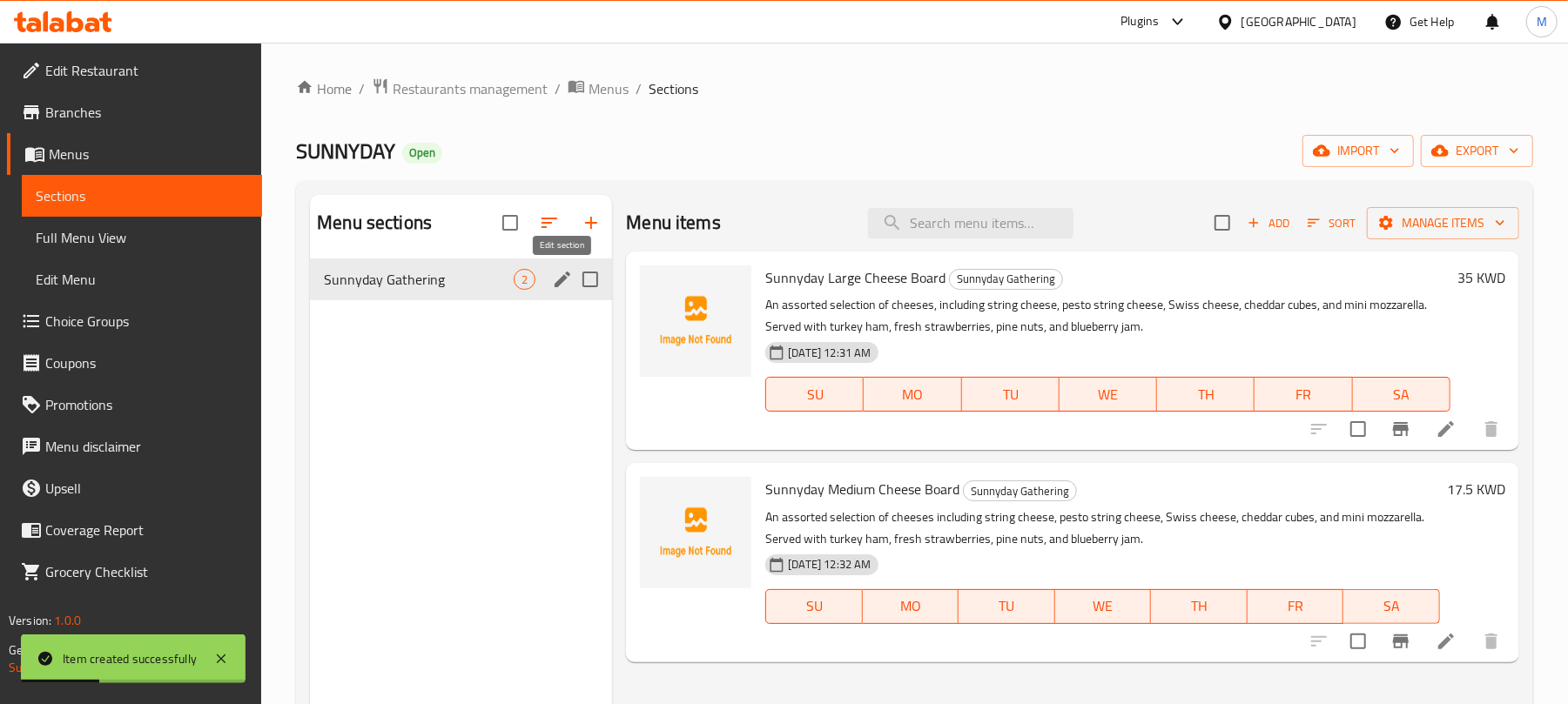
click at [562, 287] on icon "edit" at bounding box center [562, 279] width 21 height 21
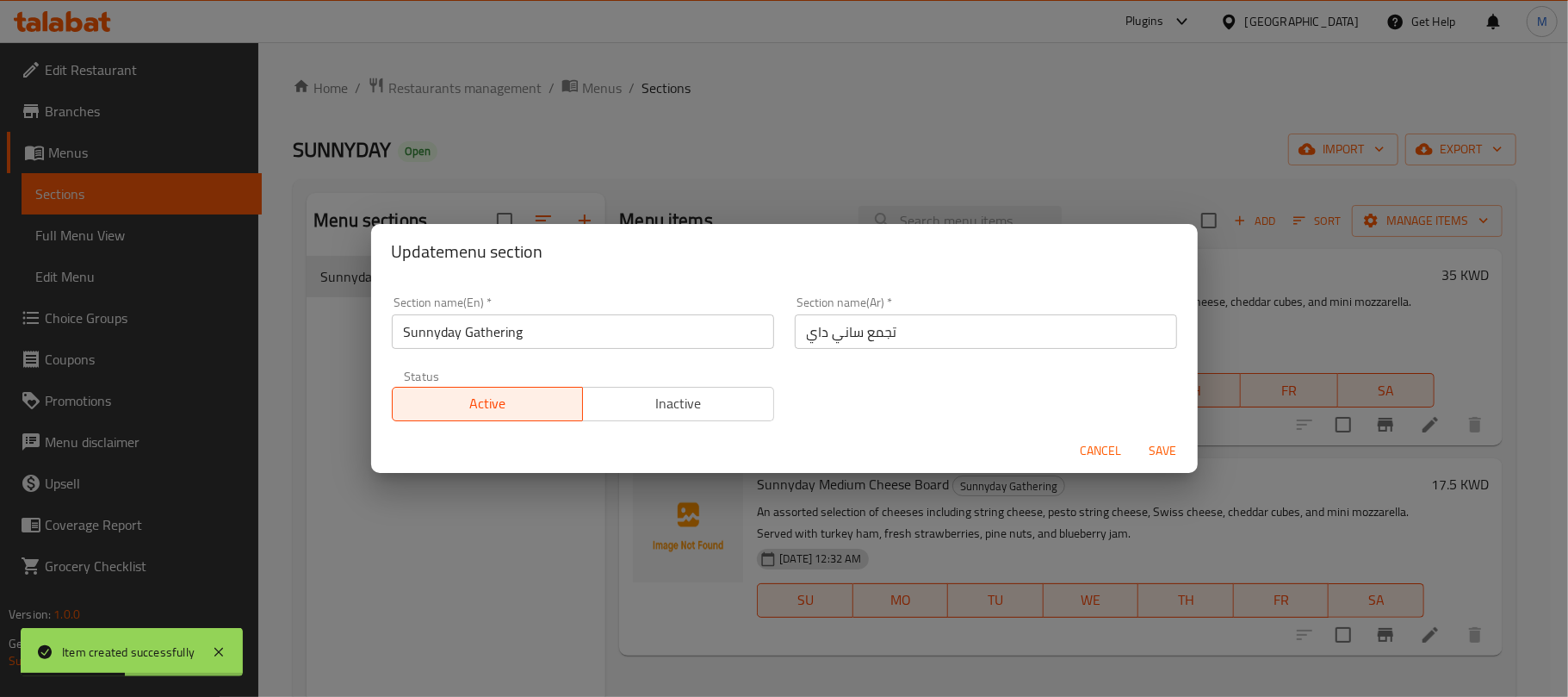
click at [843, 341] on input "تجمع ساني داي" at bounding box center [986, 332] width 383 height 34
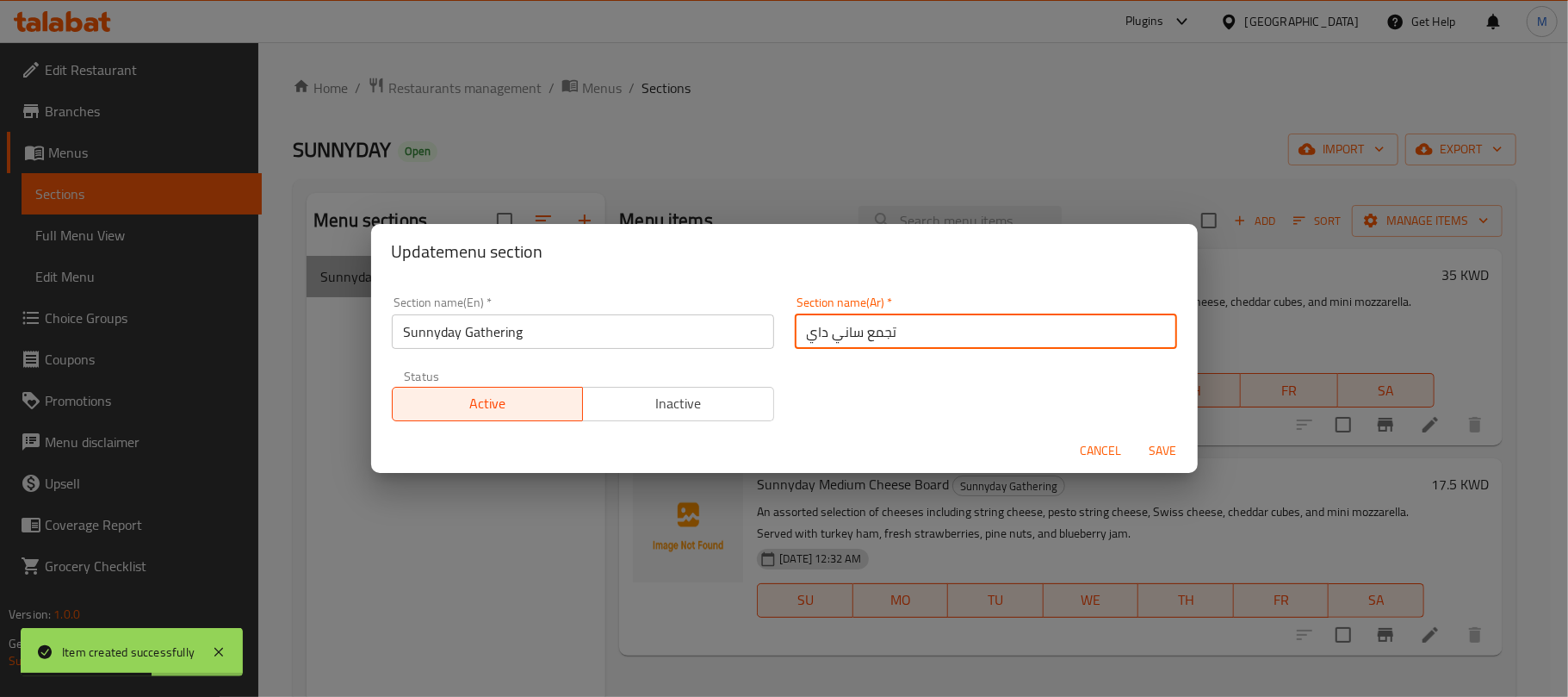
drag, startPoint x: 843, startPoint y: 341, endPoint x: 827, endPoint y: 339, distance: 16.1
click at [827, 339] on input "تجمع ساني داي" at bounding box center [986, 332] width 383 height 34
paste input "ص"
type input "تجمعصني داي"
click at [1136, 435] on button "Save" at bounding box center [1163, 451] width 55 height 32
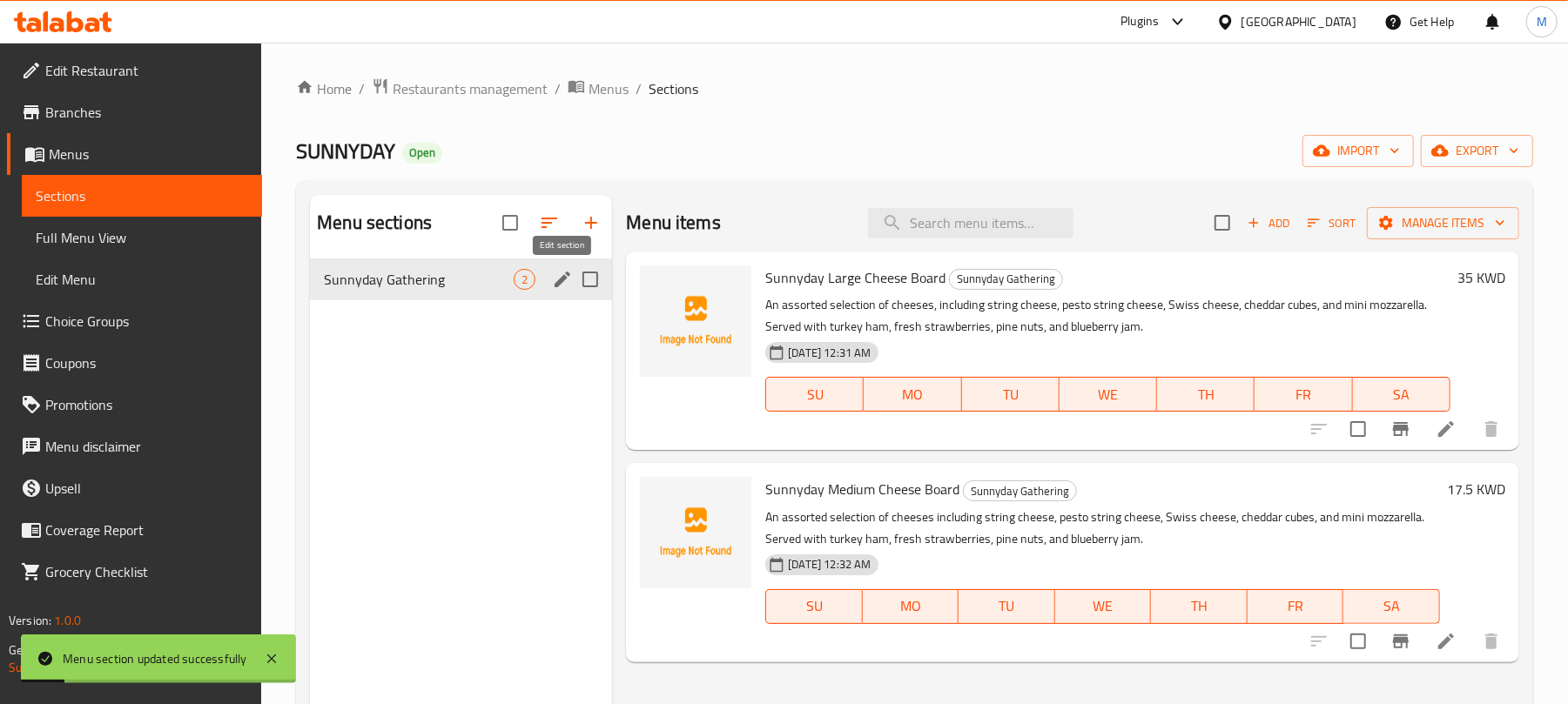
click at [552, 283] on icon "edit" at bounding box center [562, 279] width 21 height 21
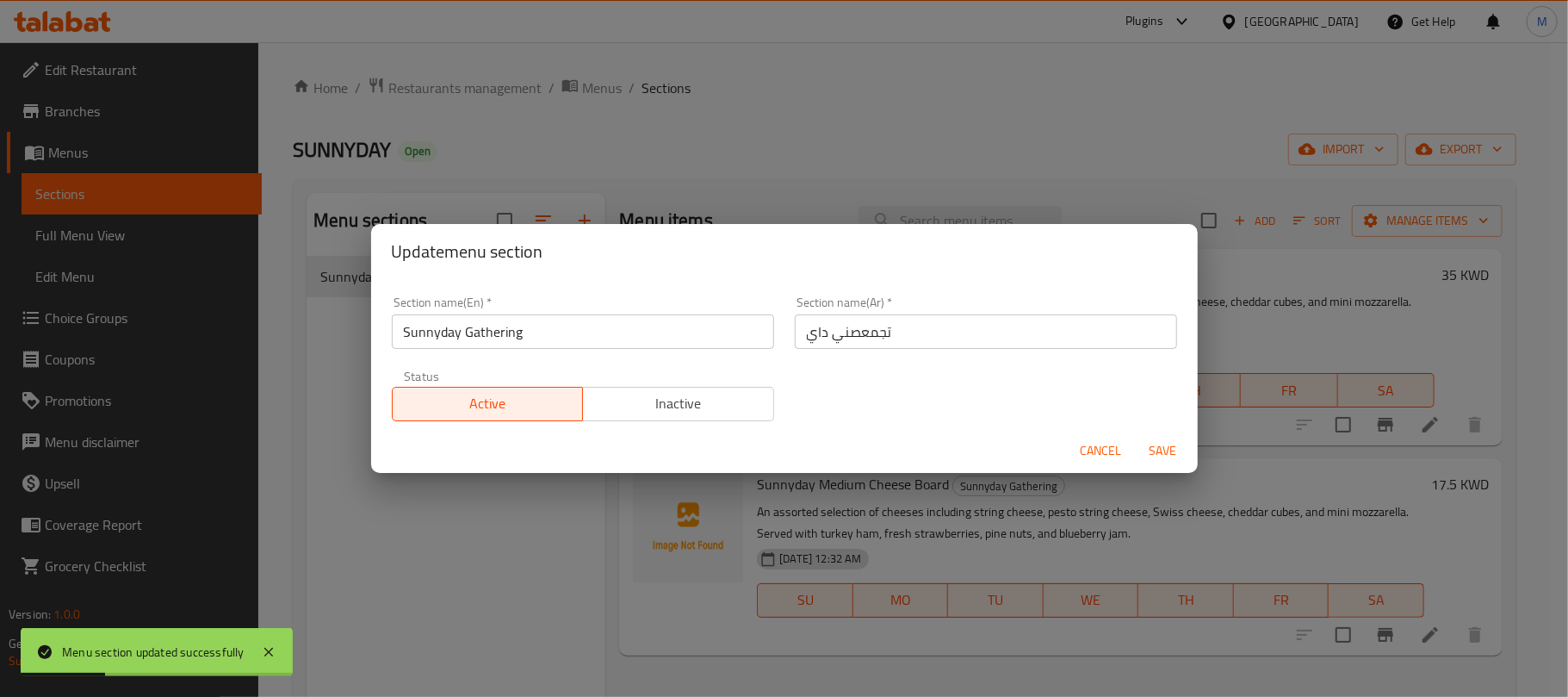
click at [853, 331] on input "تجمعصني داي" at bounding box center [986, 332] width 383 height 34
type input "تجمع صني داي"
click at [1136, 435] on button "Save" at bounding box center [1163, 451] width 55 height 32
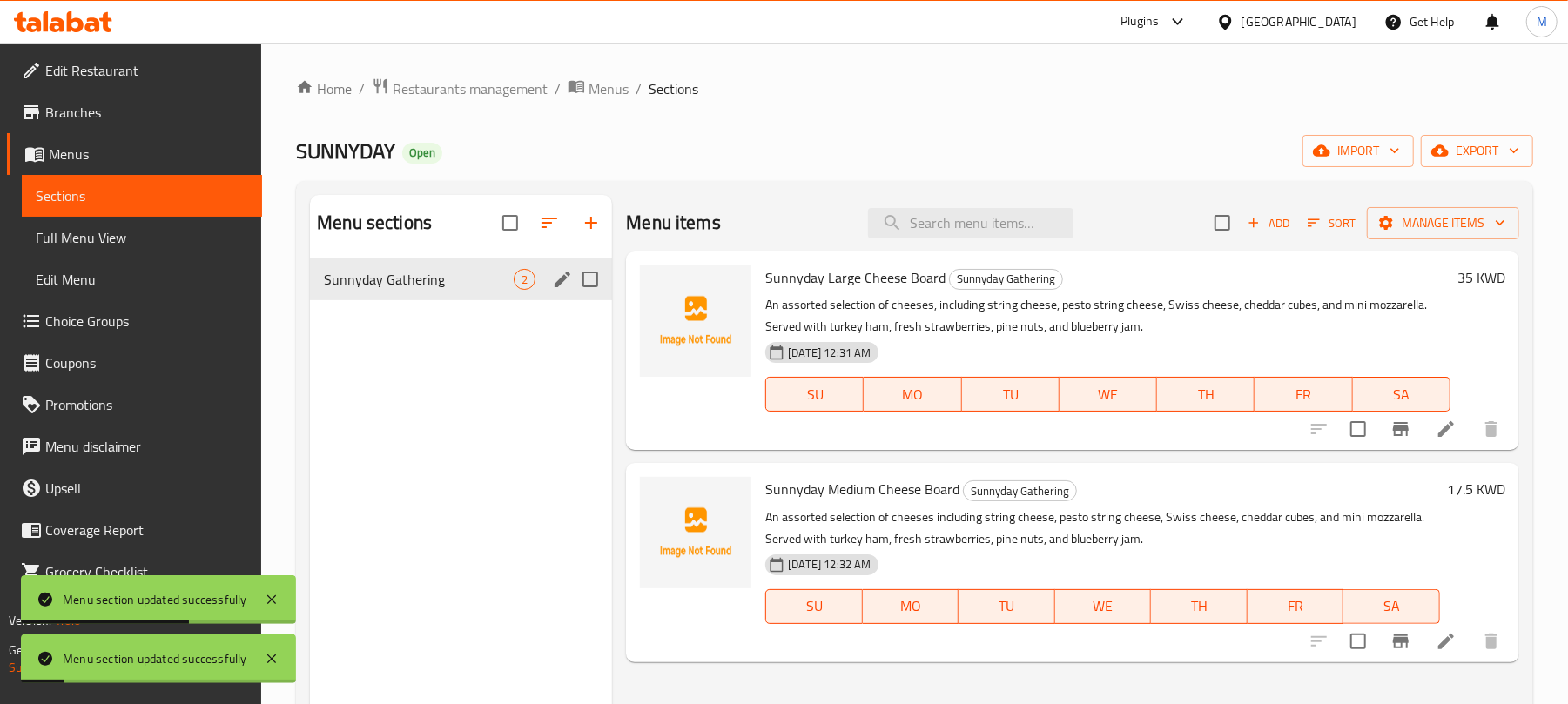
click at [558, 287] on icon "edit" at bounding box center [562, 279] width 15 height 15
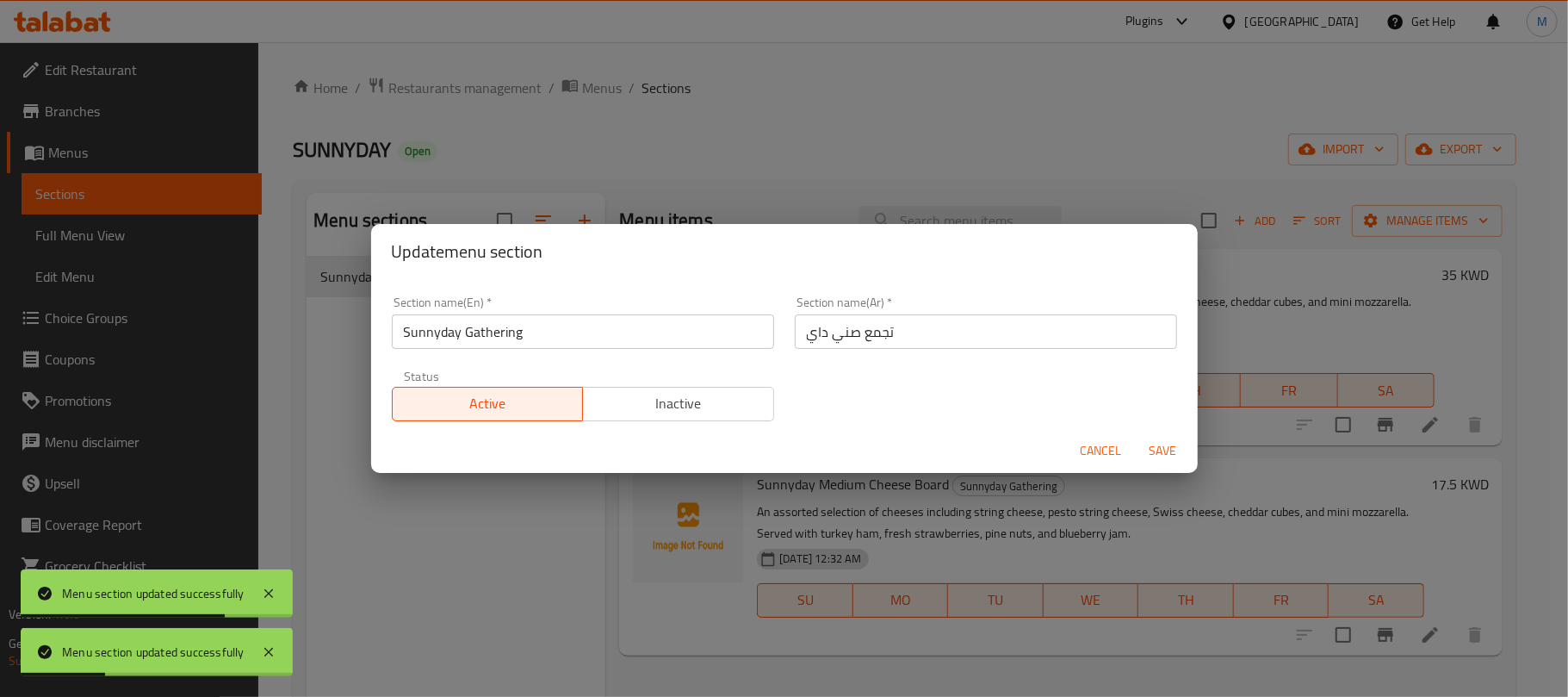
click at [1100, 442] on span "Cancel" at bounding box center [1102, 451] width 41 height 22
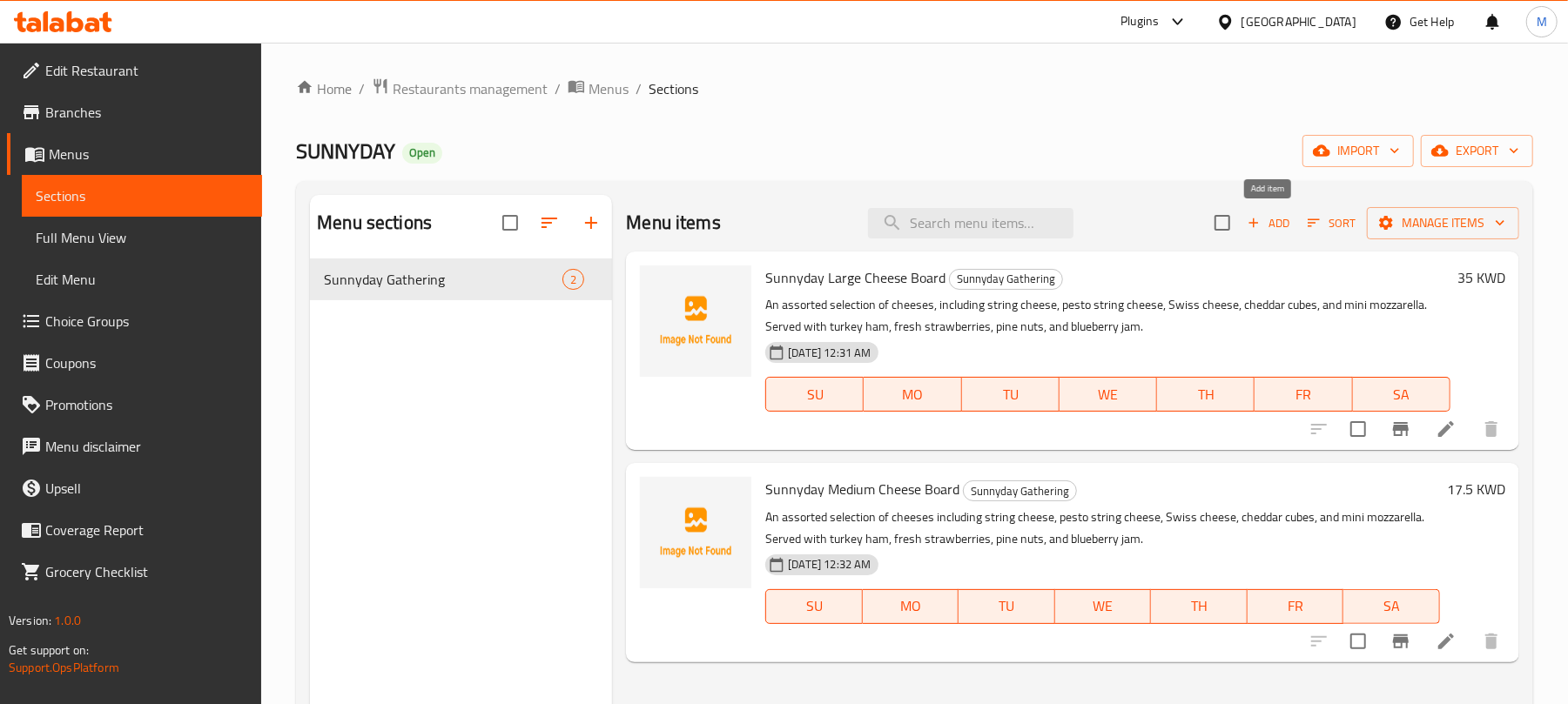
click at [1265, 225] on span "Add" at bounding box center [1269, 223] width 47 height 20
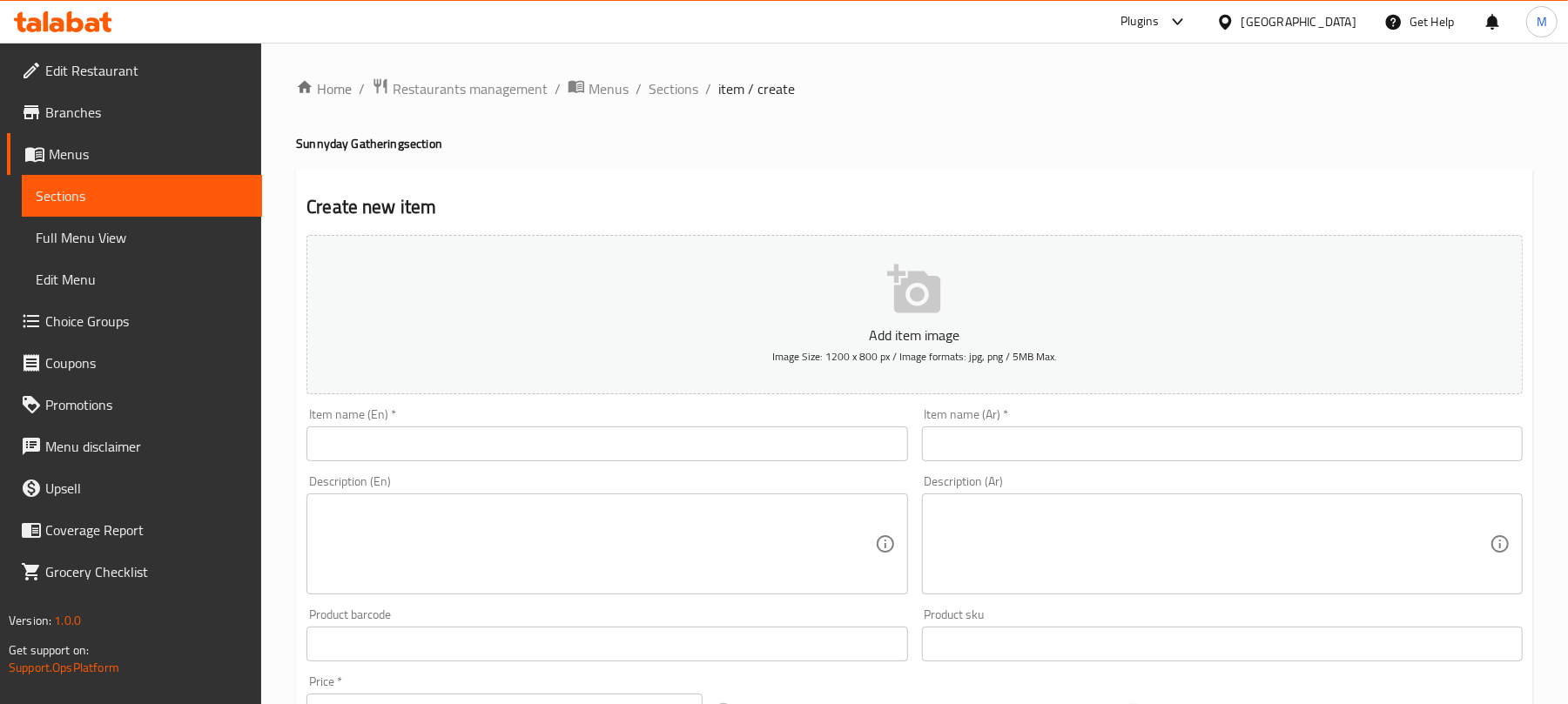
click at [371, 524] on textarea at bounding box center [596, 544] width 556 height 82
paste textarea "Large Sandwich Box Sandwich collection for your gatherings consisting of Bacon …"
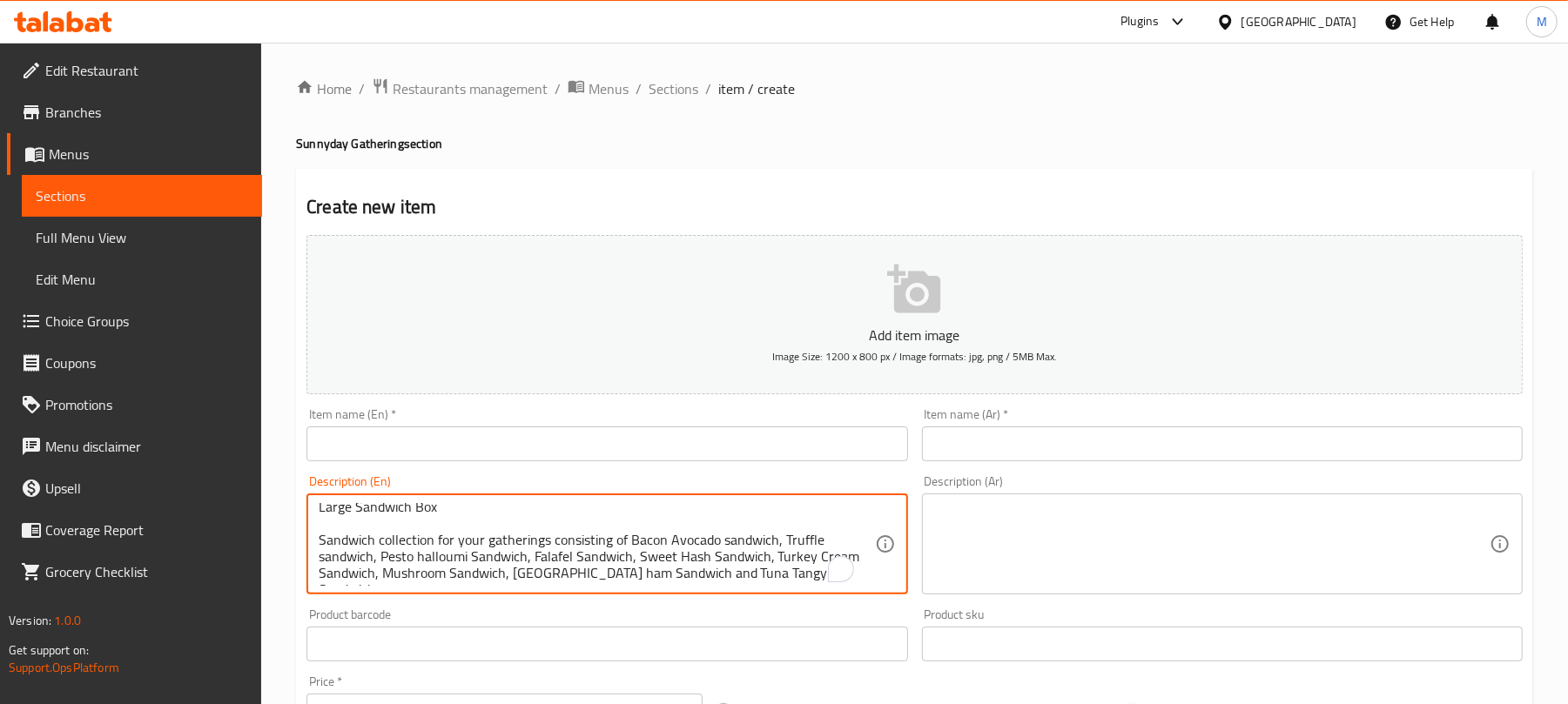
scroll to position [5, 0]
click at [349, 514] on textarea "Large Sandwich Box Sandwich collection for your gatherings consisting of Bacon …" at bounding box center [596, 544] width 556 height 82
click at [348, 516] on textarea "Large Sandwich Box Sandwich collection for your gatherings consisting of Bacon …" at bounding box center [596, 544] width 556 height 82
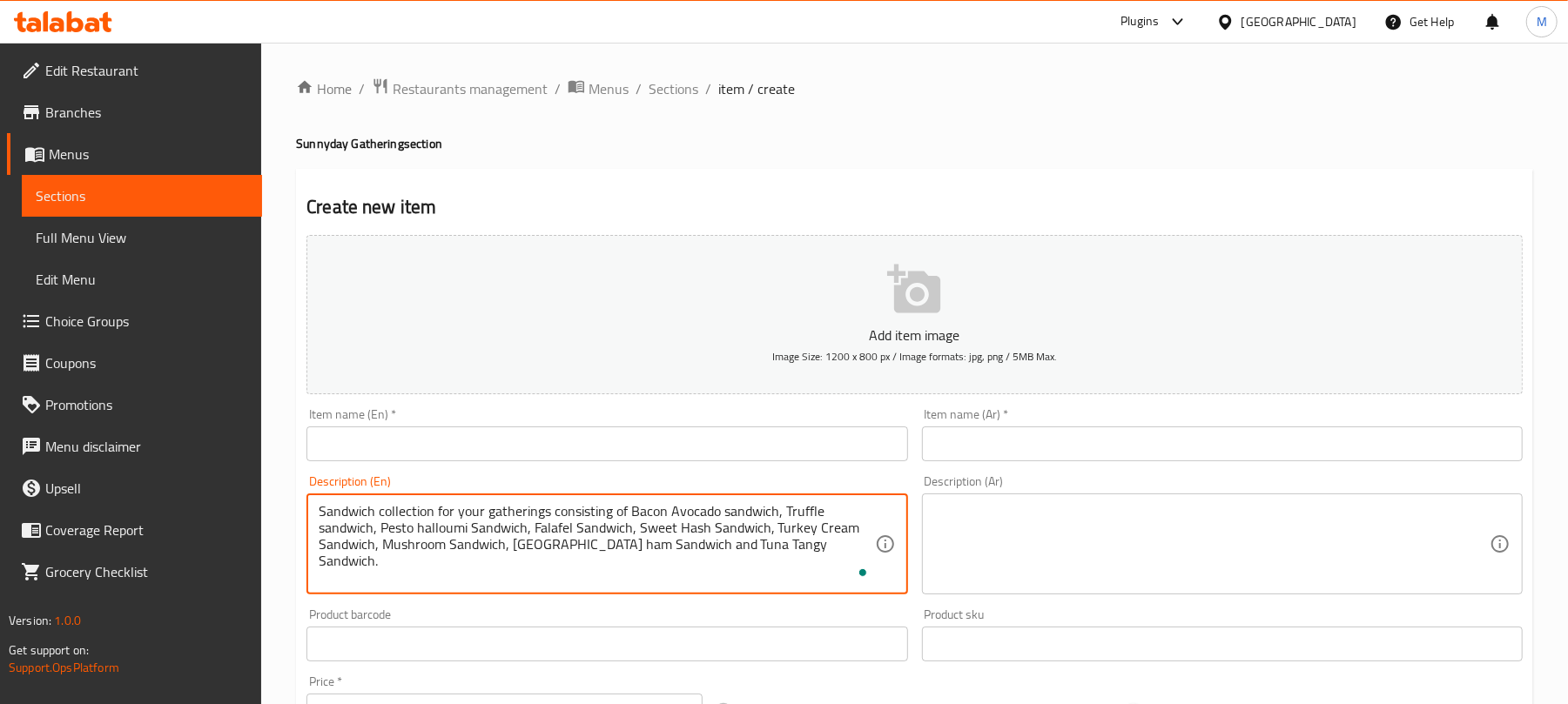
scroll to position [0, 0]
type textarea "Sandwich collection for your gatherings consisting of Bacon Avocado sandwich, T…"
click at [387, 443] on input "text" at bounding box center [606, 444] width 601 height 34
paste input "Large Sandwich Box"
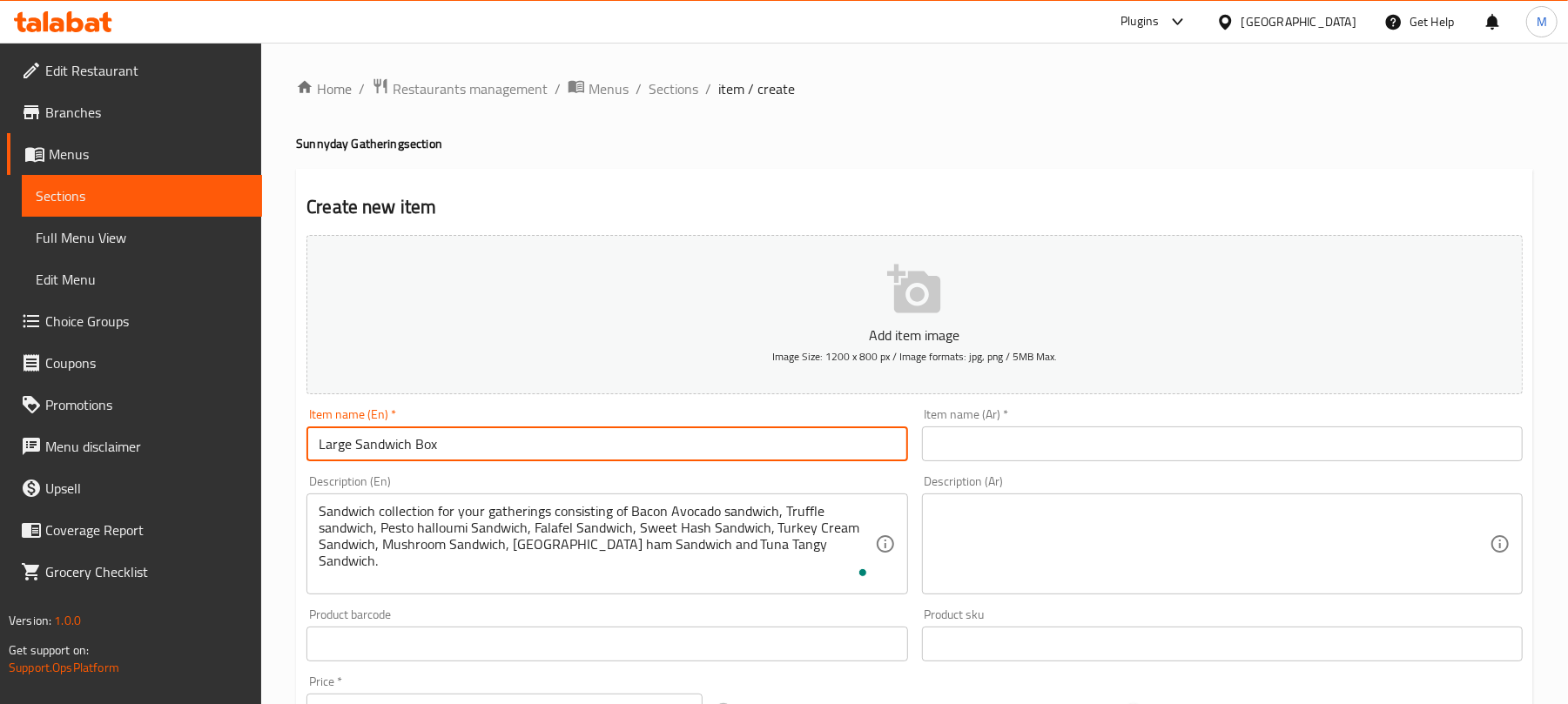
type input "Large Sandwich Box"
drag, startPoint x: 353, startPoint y: 516, endPoint x: 370, endPoint y: 508, distance: 18.8
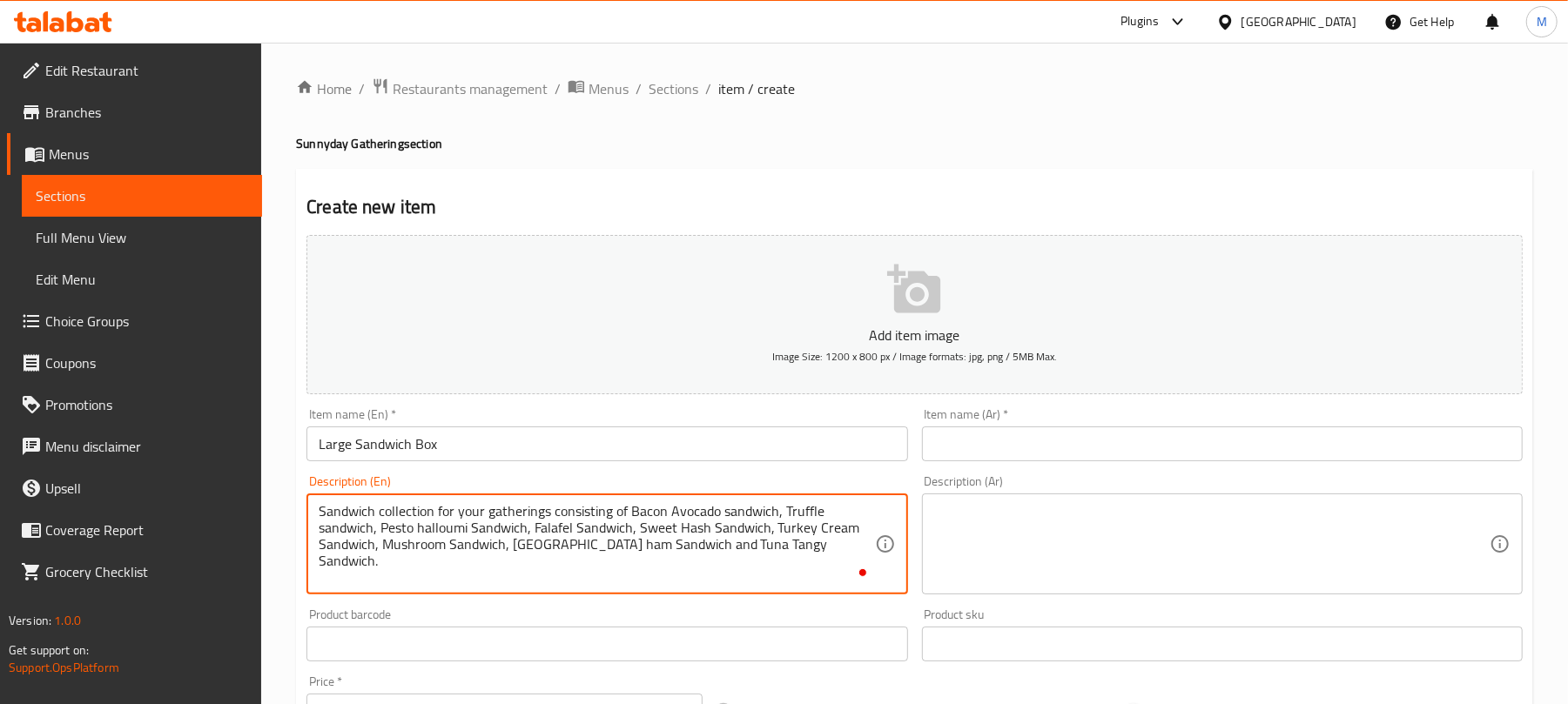
click at [370, 508] on textarea "Sandwich collection for your gatherings consisting of Bacon Avocado sandwich, T…" at bounding box center [596, 544] width 556 height 82
type textarea "Sandwich collection for your gatherings consisting of Bacon Avocado sandwich, T…"
click at [646, 454] on input "Large Sandwich Box" at bounding box center [606, 444] width 601 height 34
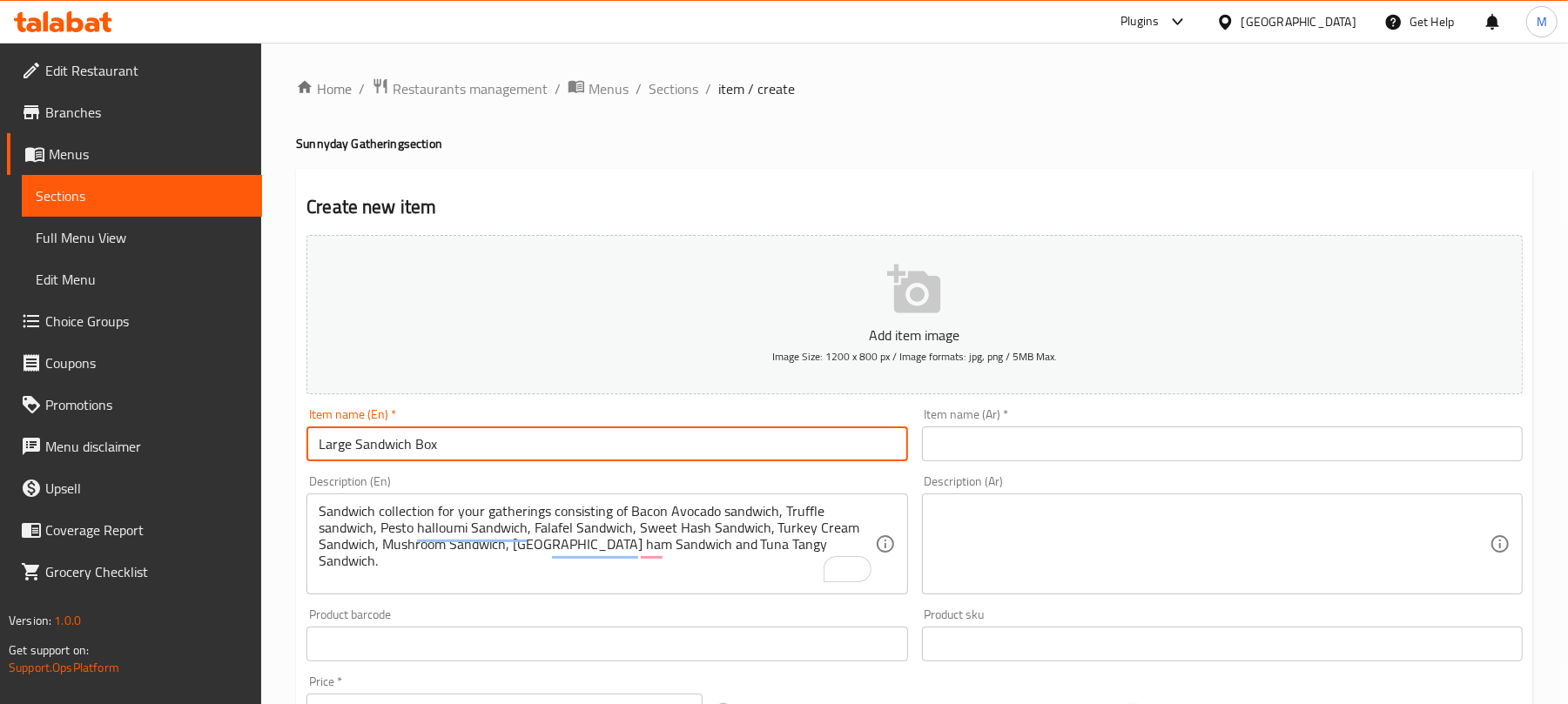
click at [1049, 526] on textarea at bounding box center [1212, 544] width 556 height 82
paste textarea "صندوق ساندويتشات كبير تشكيلة ساندويتشات لمناسباتكم، تشمل: ساندويتش لحم مقدد وأف…"
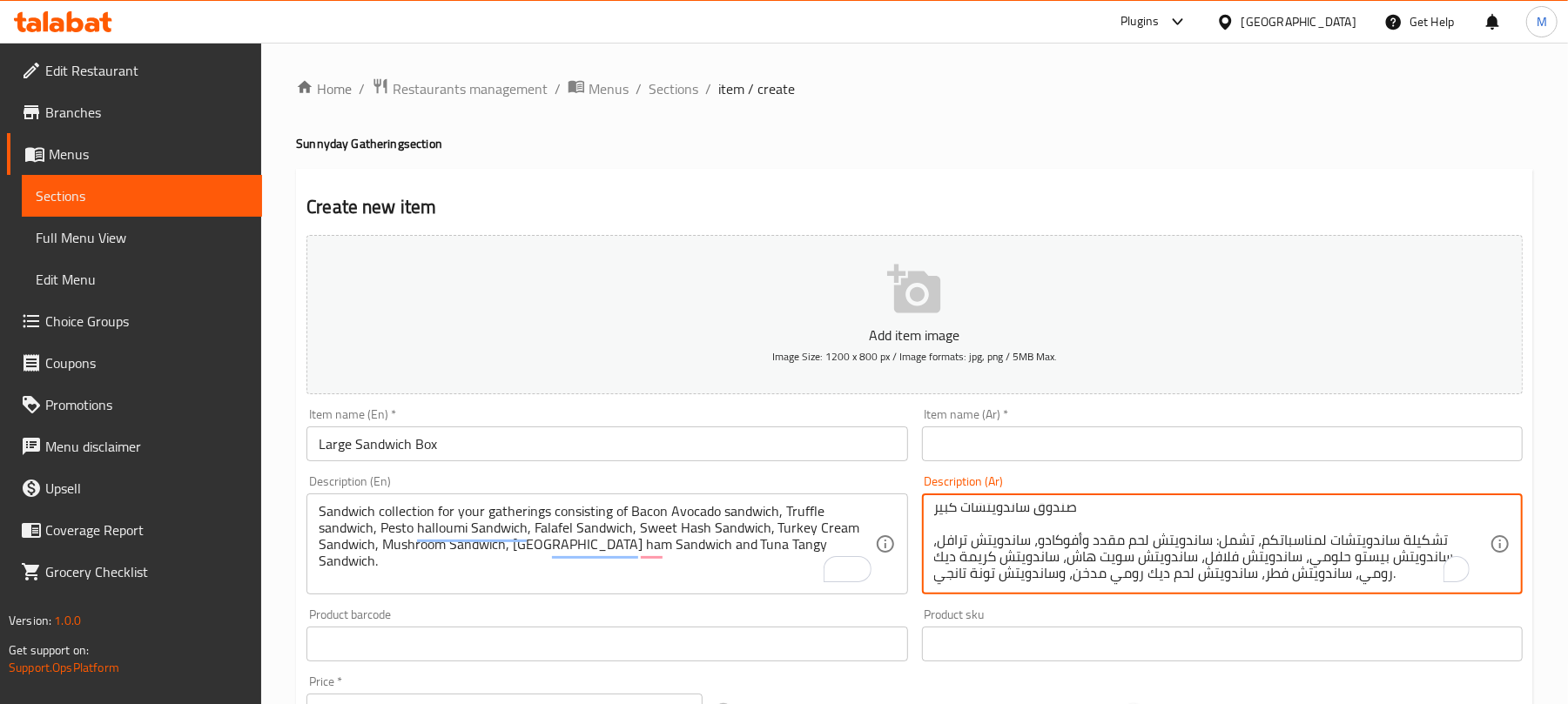
scroll to position [5, 0]
click at [973, 502] on div "صندوق ساندويتشات كبير تشكيلة ساندويتشات لمناسباتكم، تشمل: ساندويتش لحم مقدد وأف…" at bounding box center [1222, 544] width 601 height 101
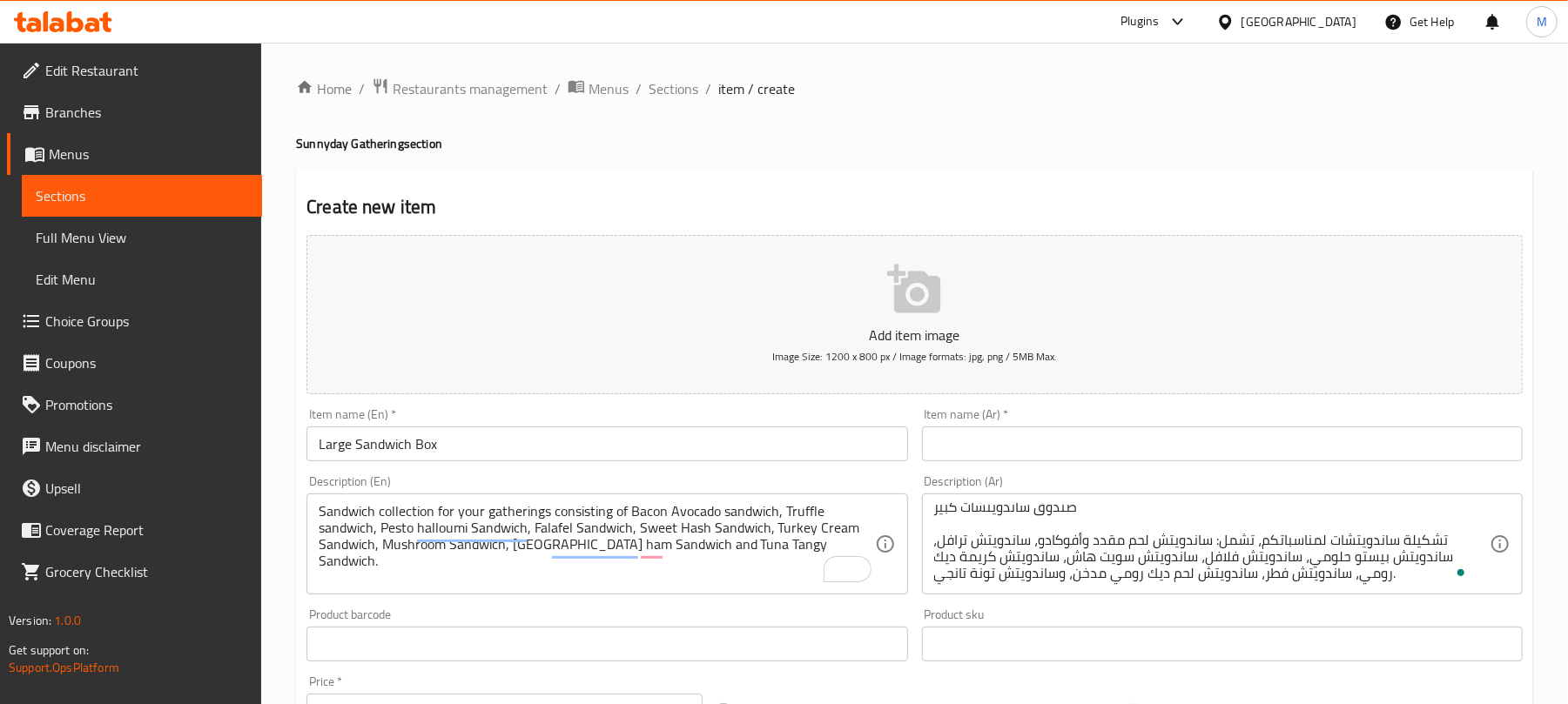
click at [973, 502] on div "صندوق ساندويتشات كبير تشكيلة ساندويتشات لمناسباتكم، تشمل: ساندويتش لحم مقدد وأف…" at bounding box center [1222, 544] width 601 height 101
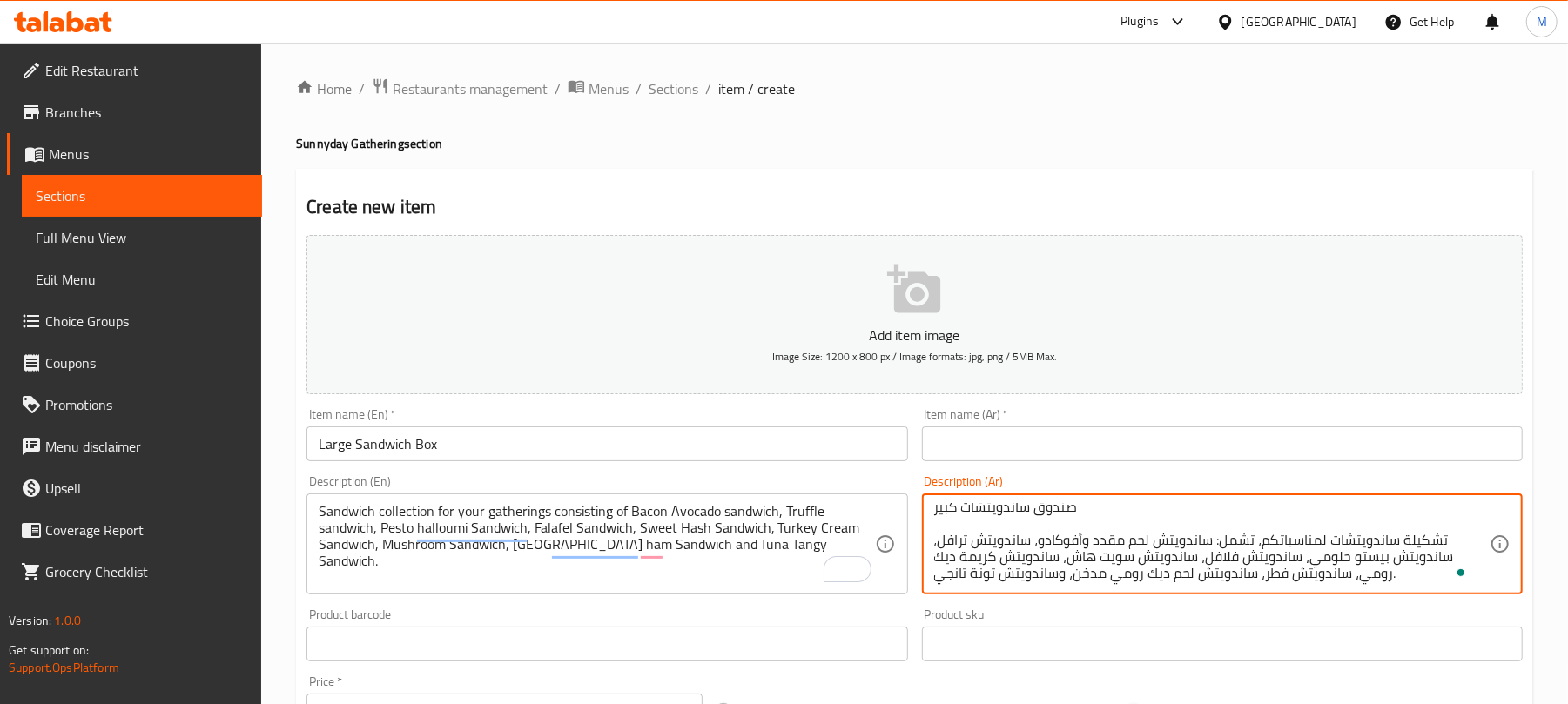
click at [981, 513] on textarea "صندوق ساندويتشات كبير تشكيلة ساندويتشات لمناسباتكم، تشمل: ساندويتش لحم مقدد وأف…" at bounding box center [1212, 544] width 556 height 82
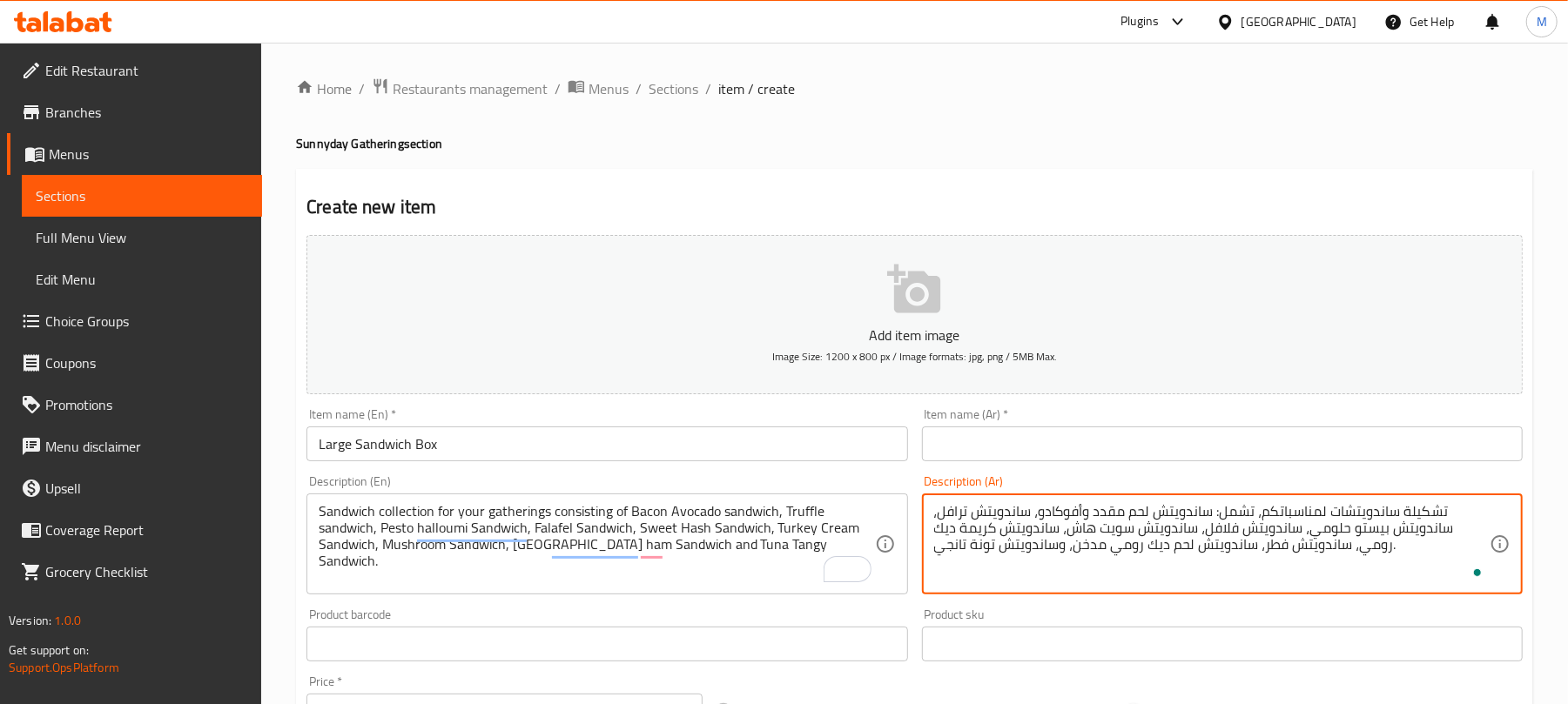
scroll to position [0, 0]
type textarea "تشكيلة ساندويتشات لمناسباتكم، تشمل: ساندويتش لحم مقدد وأفوكادو، ساندويتش ترافل،…"
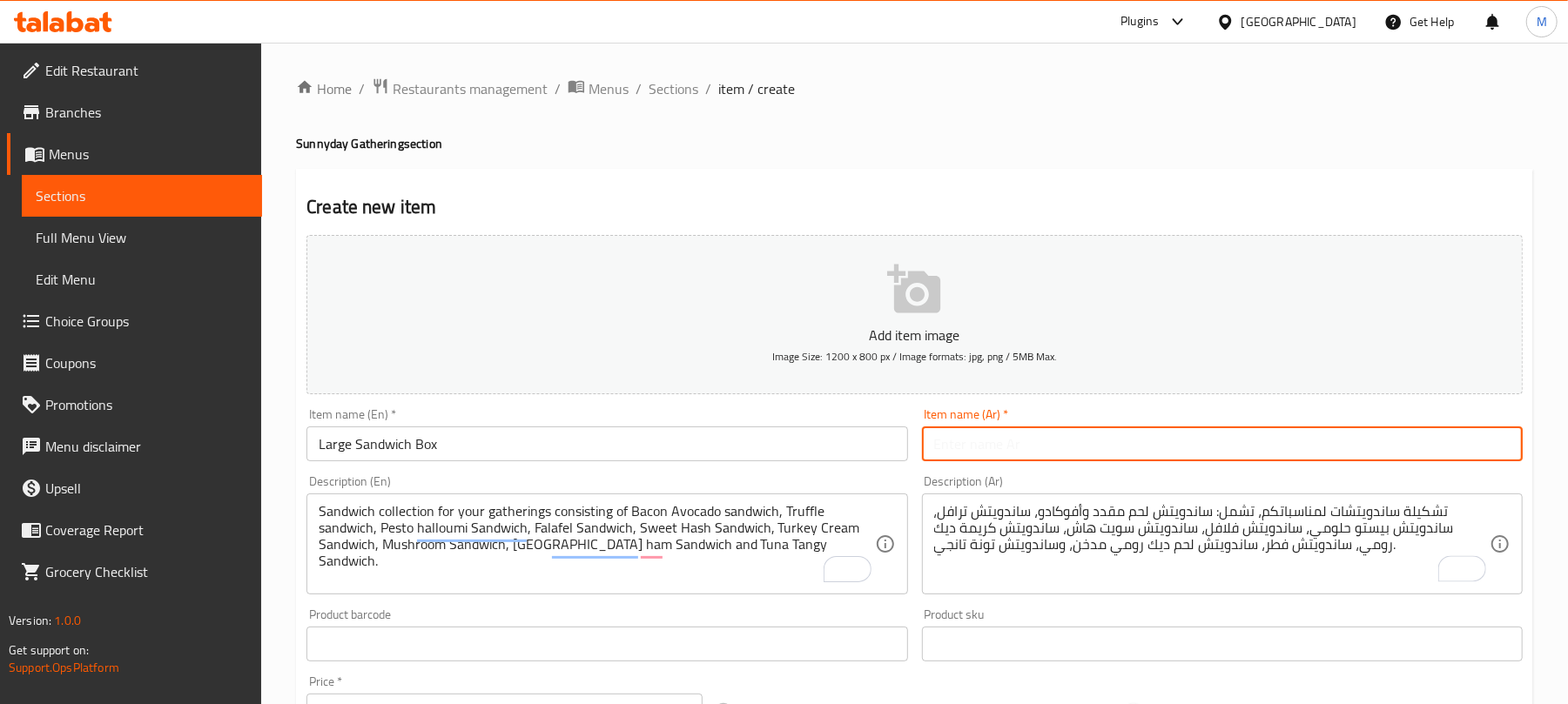
click at [1025, 450] on input "text" at bounding box center [1222, 444] width 601 height 34
paste input "صندوق ساندويتشات كبير"
click at [1059, 449] on input "صندوق ساندويتشات كبير" at bounding box center [1222, 444] width 601 height 34
type input "بوكس ساندويتشات كبير"
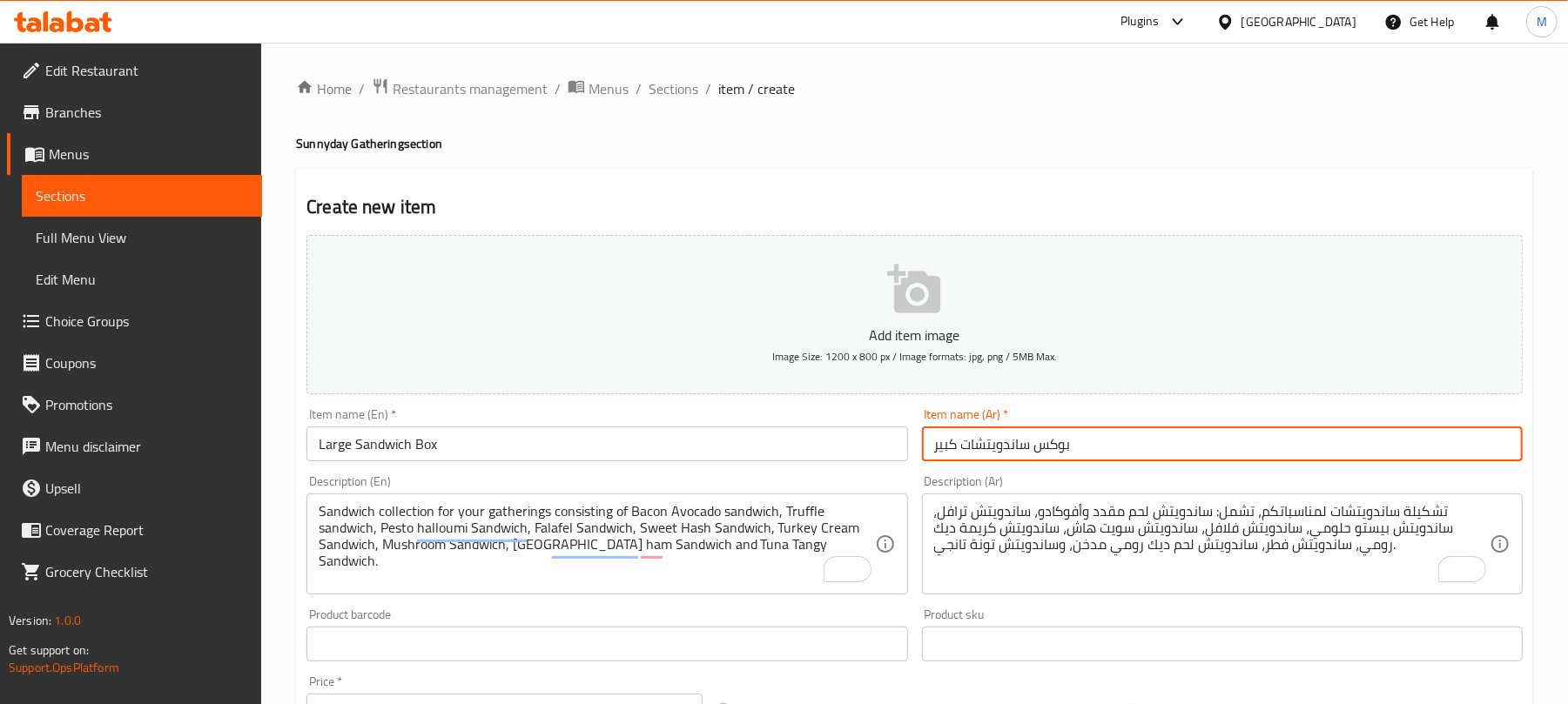
scroll to position [116, 0]
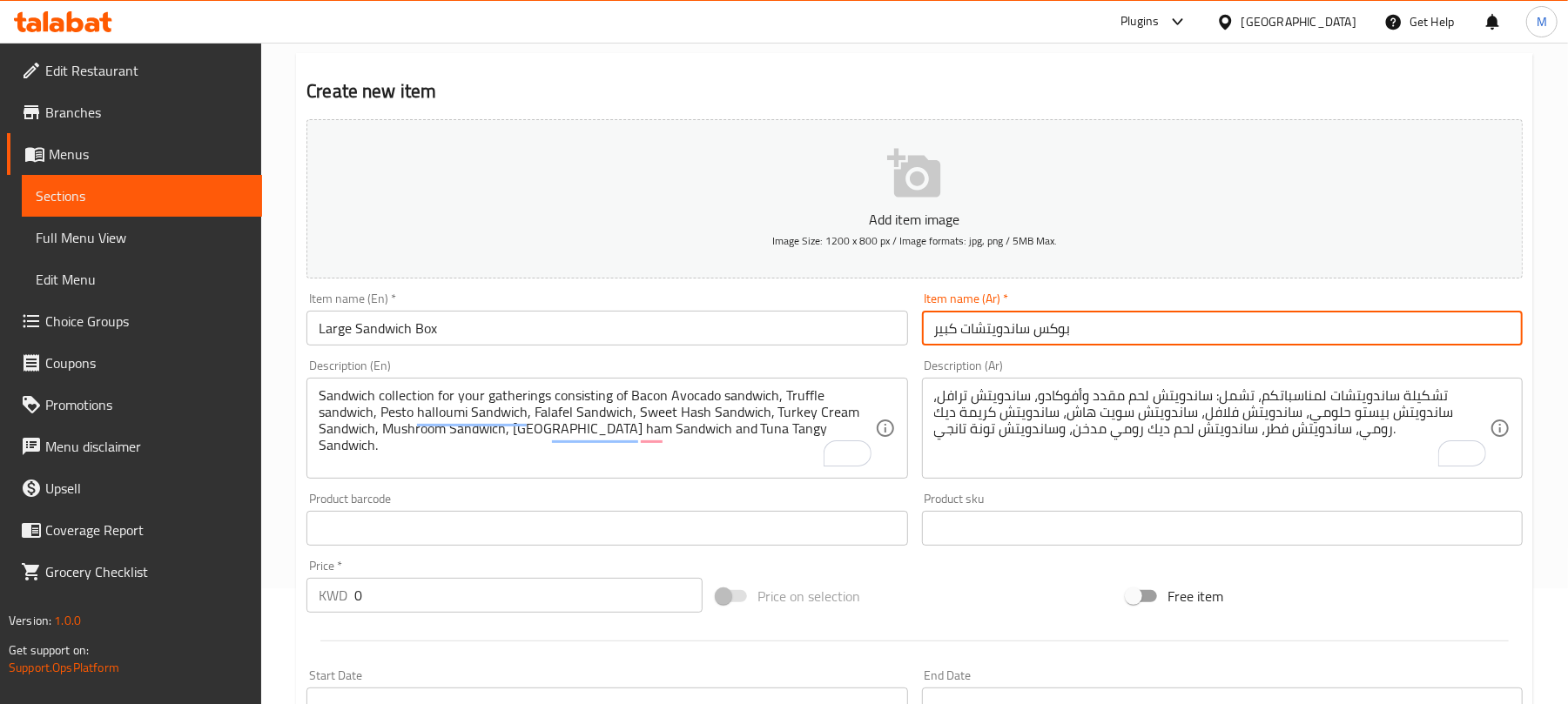
click at [458, 600] on input "0" at bounding box center [528, 595] width 348 height 34
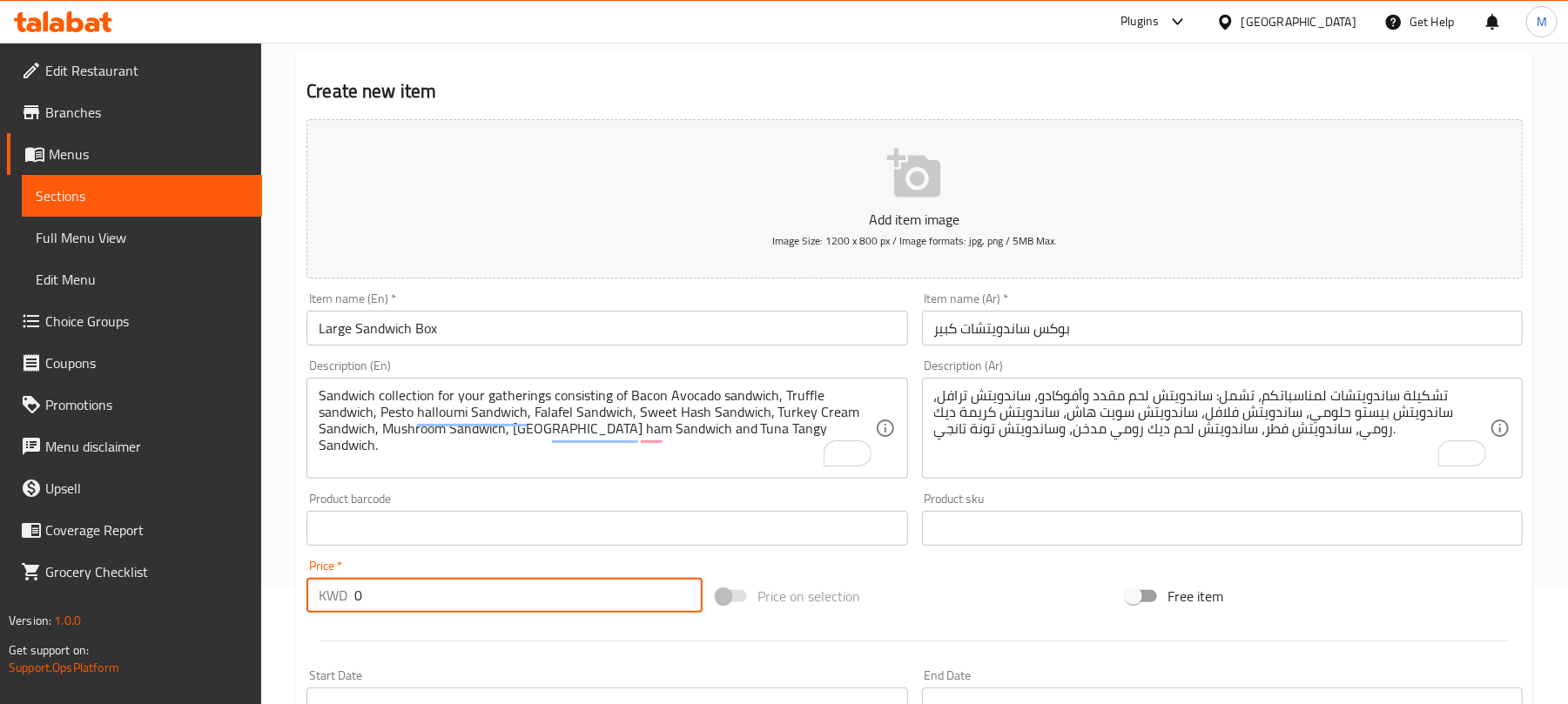
paste input "32.9"
type input "32.9"
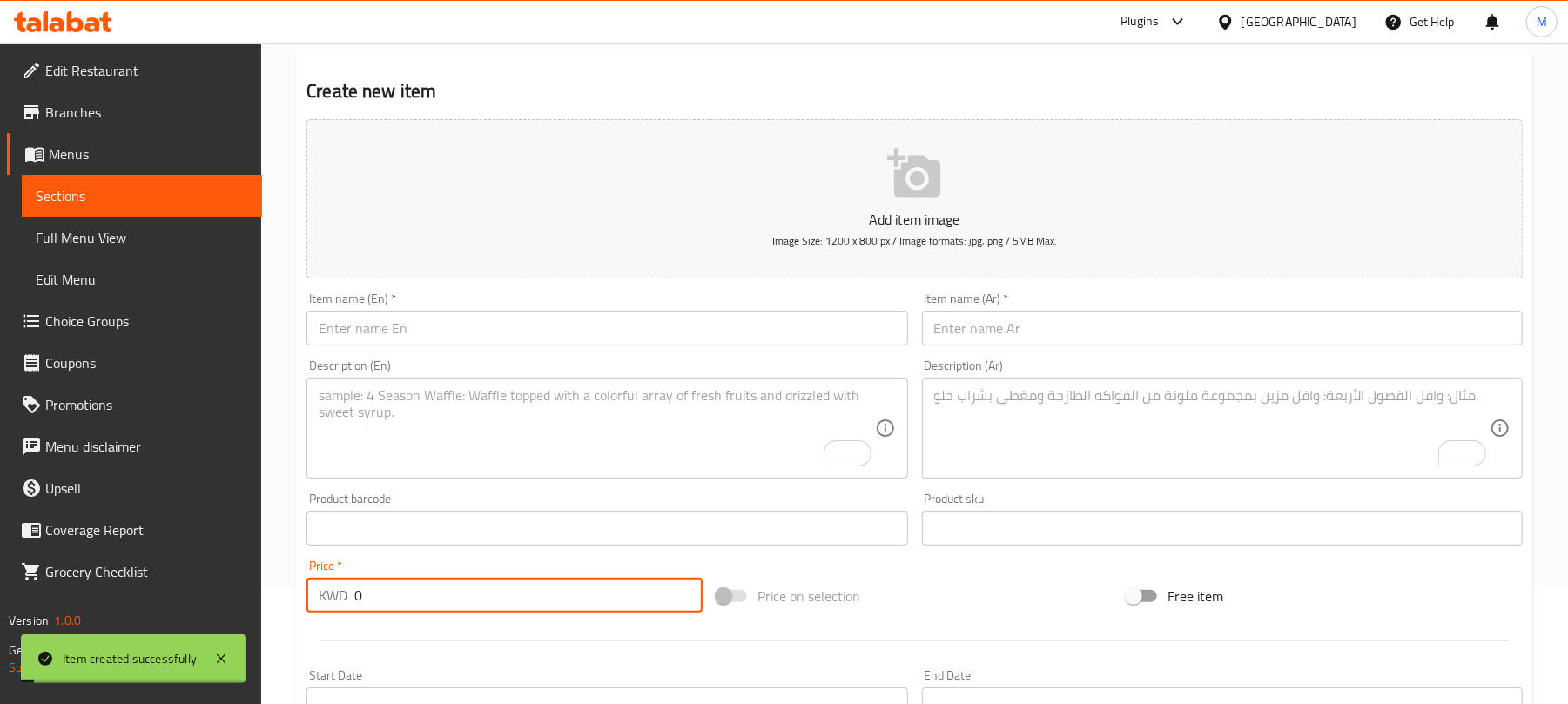
paste input "16.5"
type input "16.5"
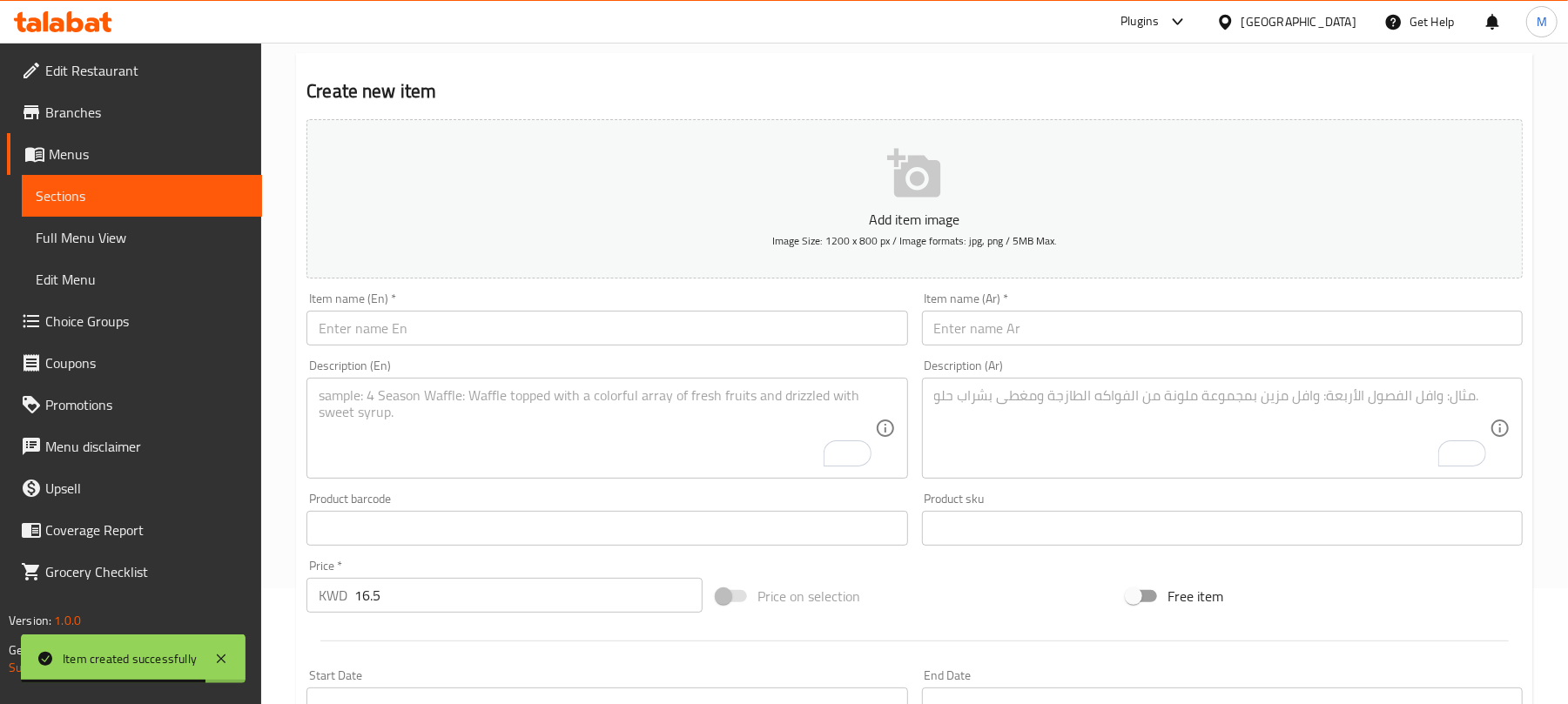
click at [410, 414] on textarea "To enrich screen reader interactions, please activate Accessibility in Grammarl…" at bounding box center [596, 428] width 556 height 82
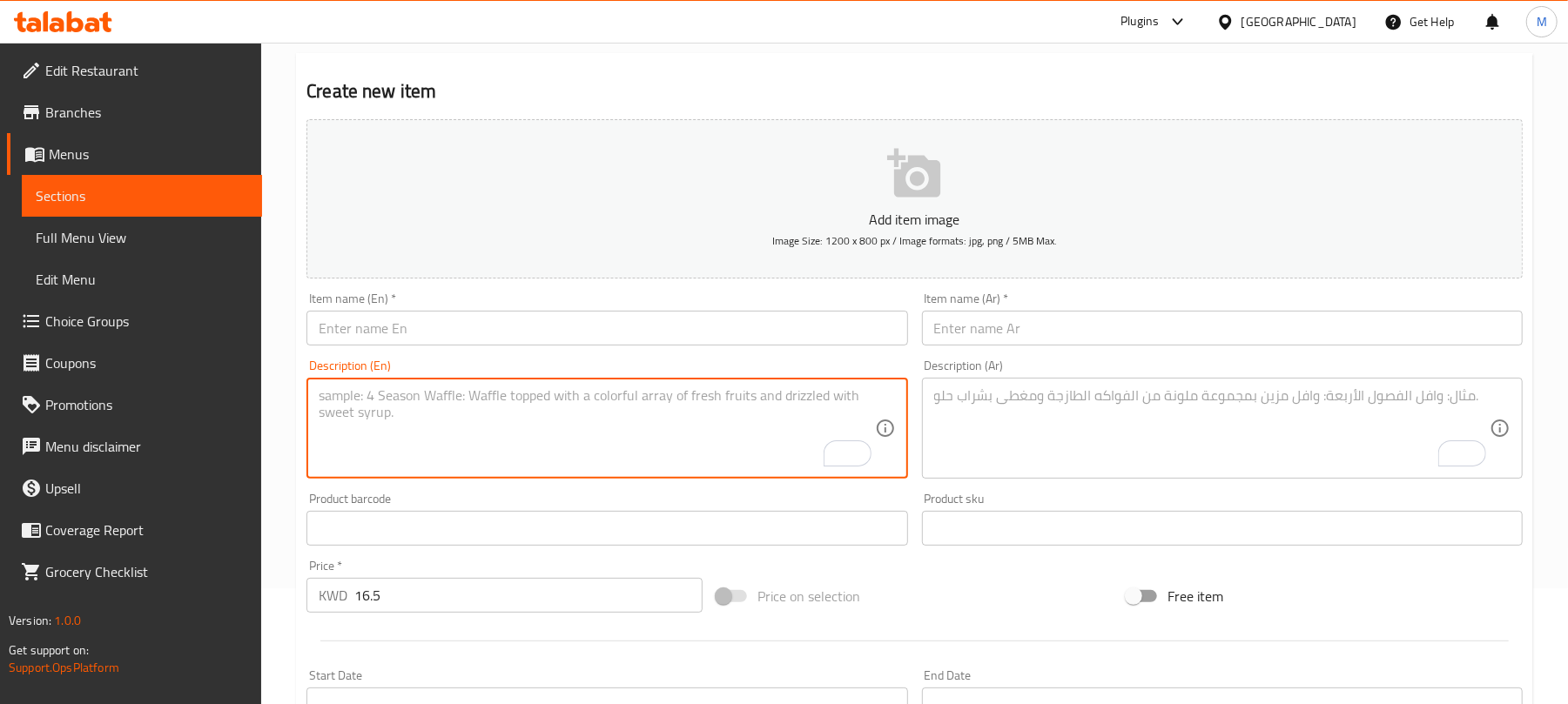
paste textarea "Medium Sandwich Box Sandwich collection for your gatherings consisting of Chick…"
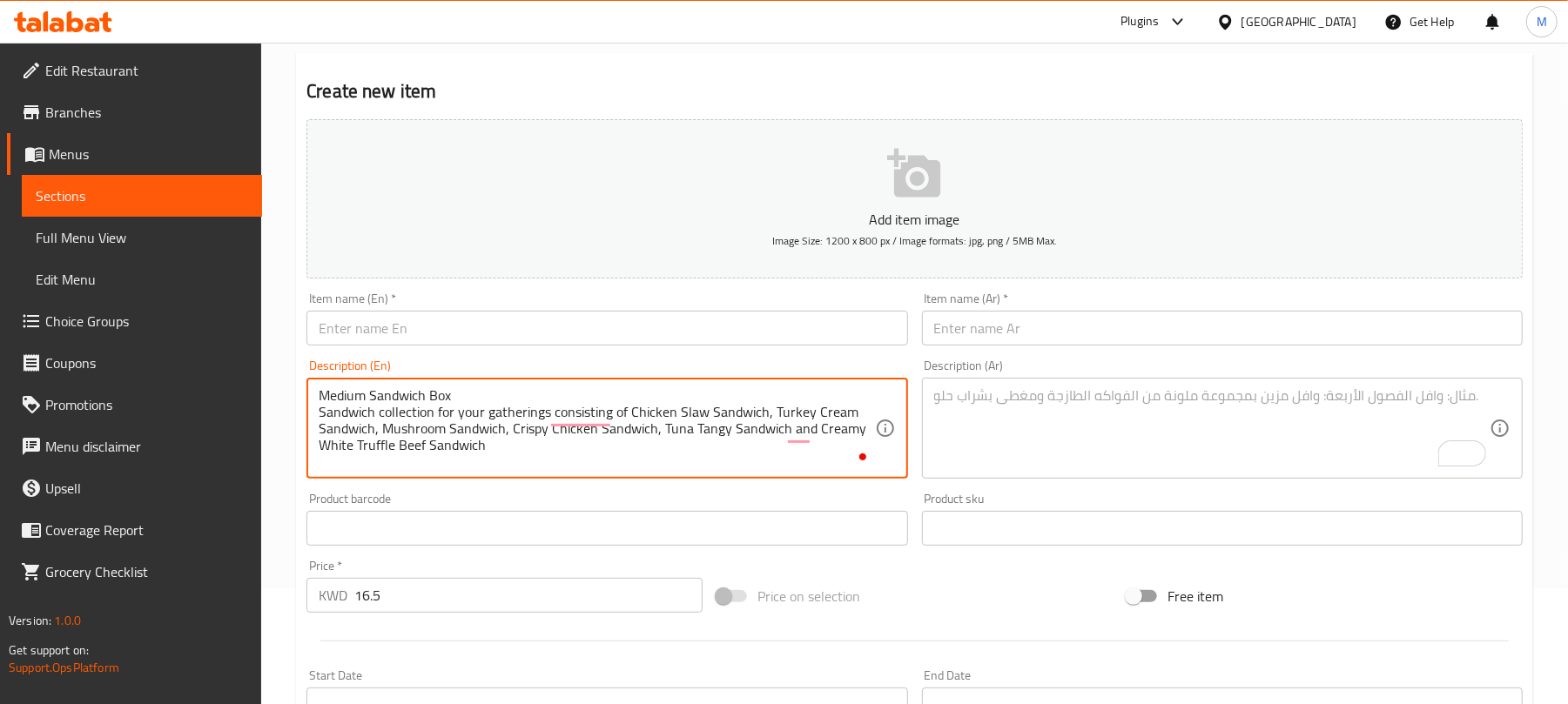
click at [397, 398] on textarea "Medium Sandwich Box Sandwich collection for your gatherings consisting of Chick…" at bounding box center [596, 428] width 556 height 82
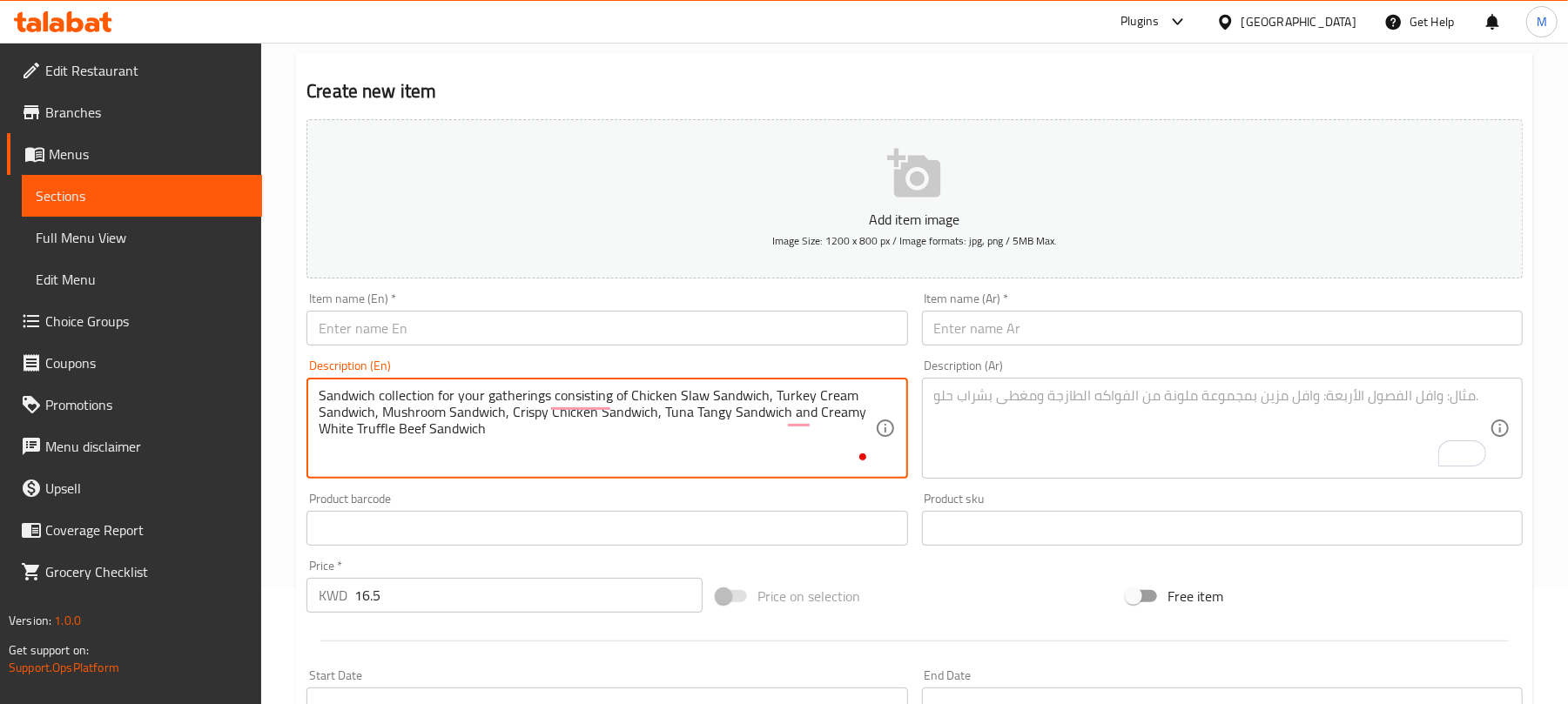
type textarea "Sandwich collection for your gatherings consisting of Chicken Slaw Sandwich, Tu…"
click at [448, 332] on input "text" at bounding box center [606, 328] width 601 height 34
paste input "Medium Sandwich Box"
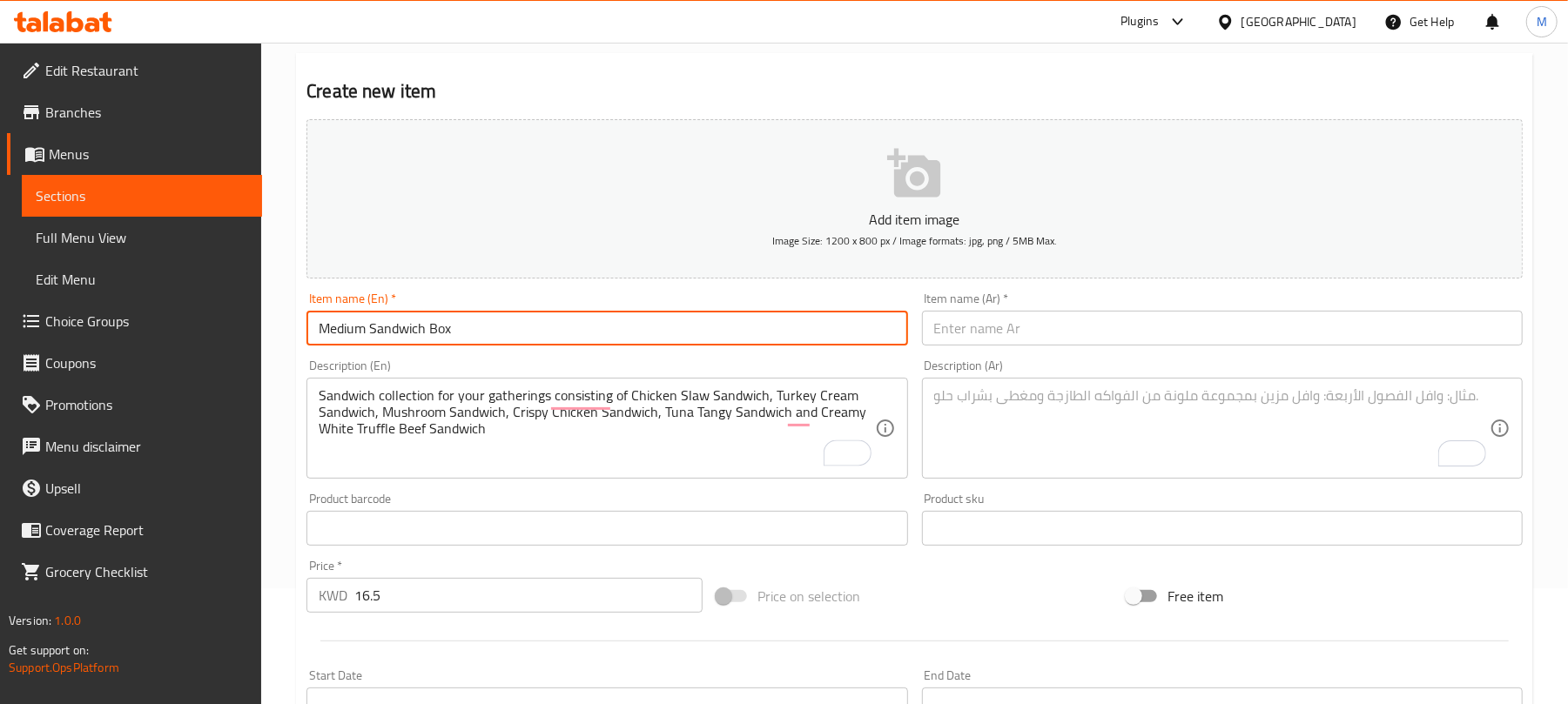
type input "Medium Sandwich Box"
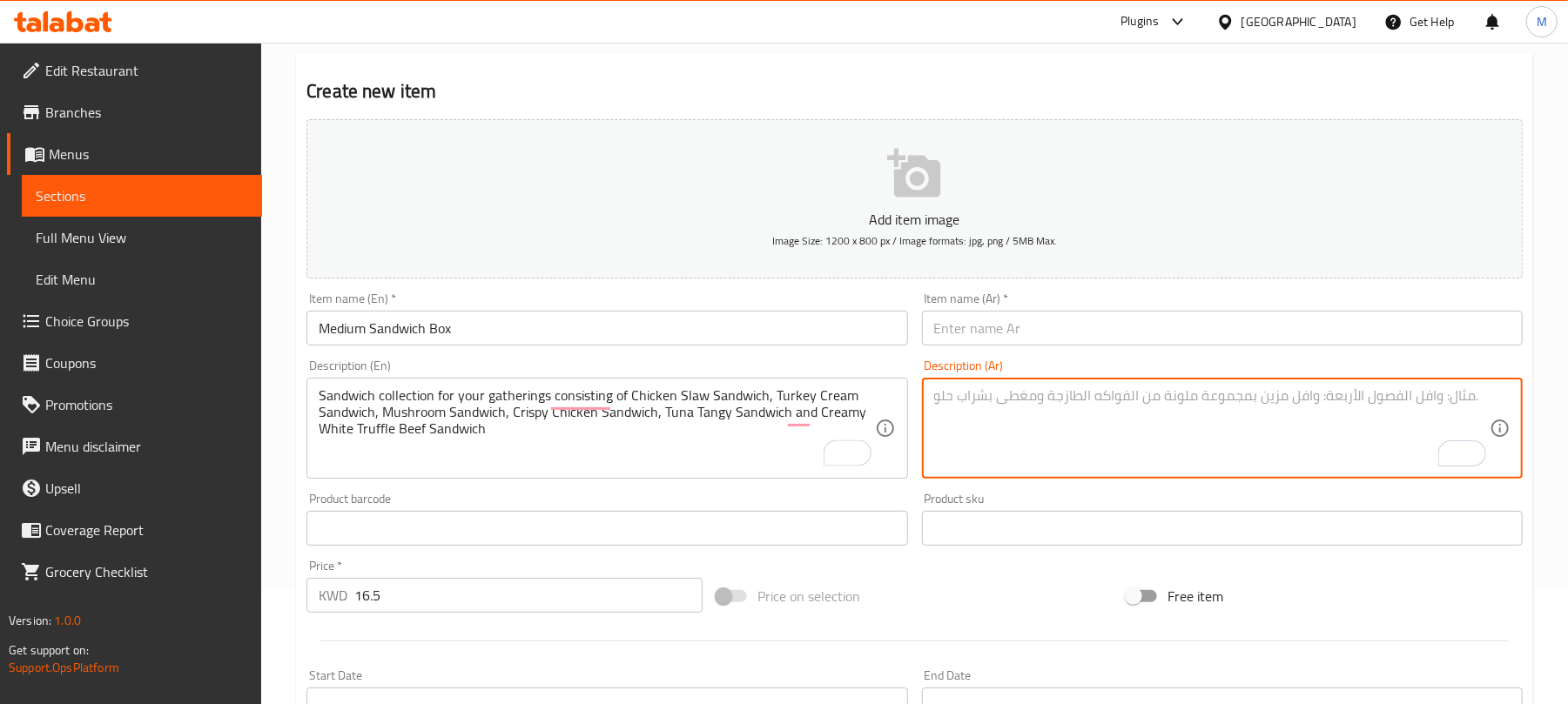
click at [1059, 402] on textarea "To enrich screen reader interactions, please activate Accessibility in Grammarl…" at bounding box center [1212, 428] width 556 height 82
paste textarea "صندوق سندويشات متوسط مجموعة سندويشات لمناسباتكم، تشمل: سندويش دجاج سلو، سندويش …"
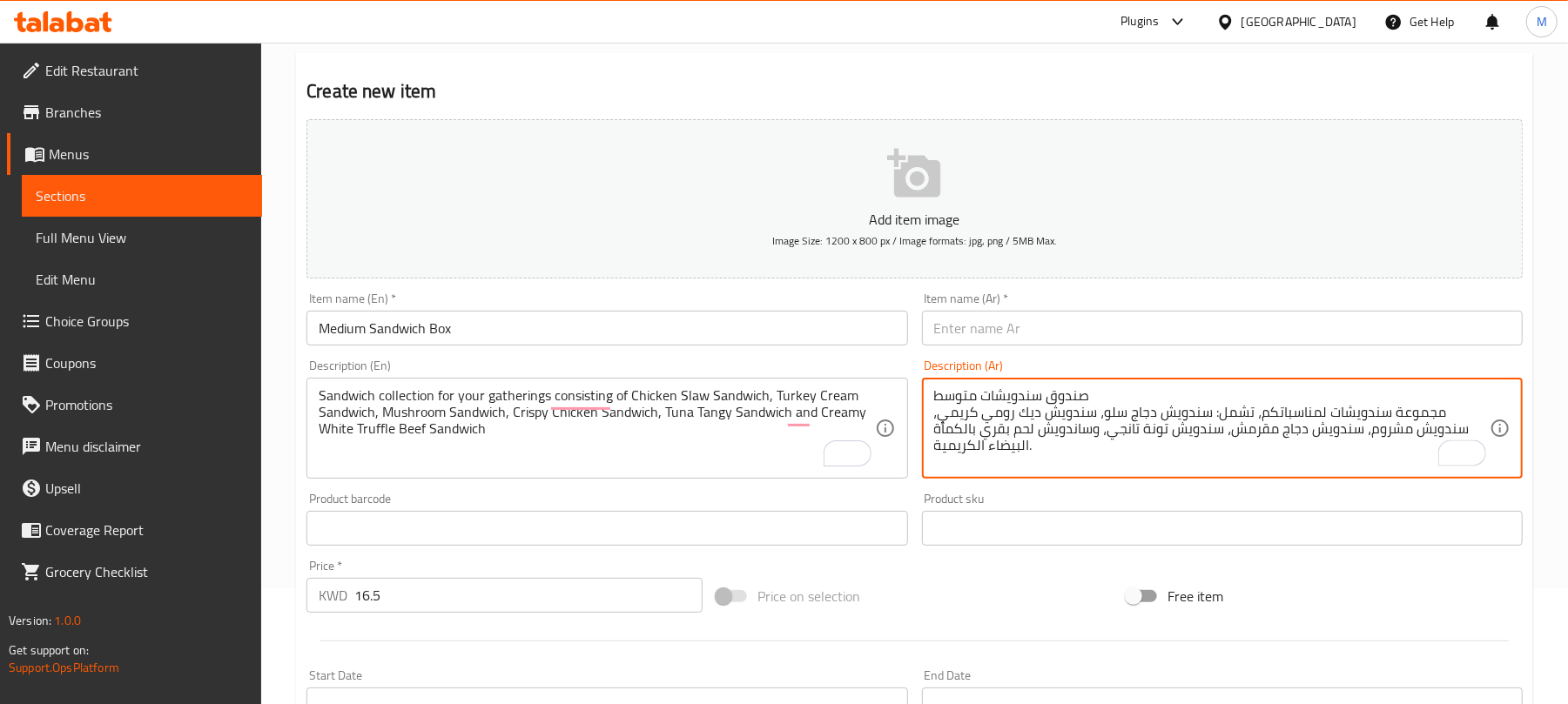
click at [1010, 394] on textarea "صندوق سندويشات متوسط مجموعة سندويشات لمناسباتكم، تشمل: سندويش دجاج سلو، سندويش …" at bounding box center [1212, 428] width 556 height 82
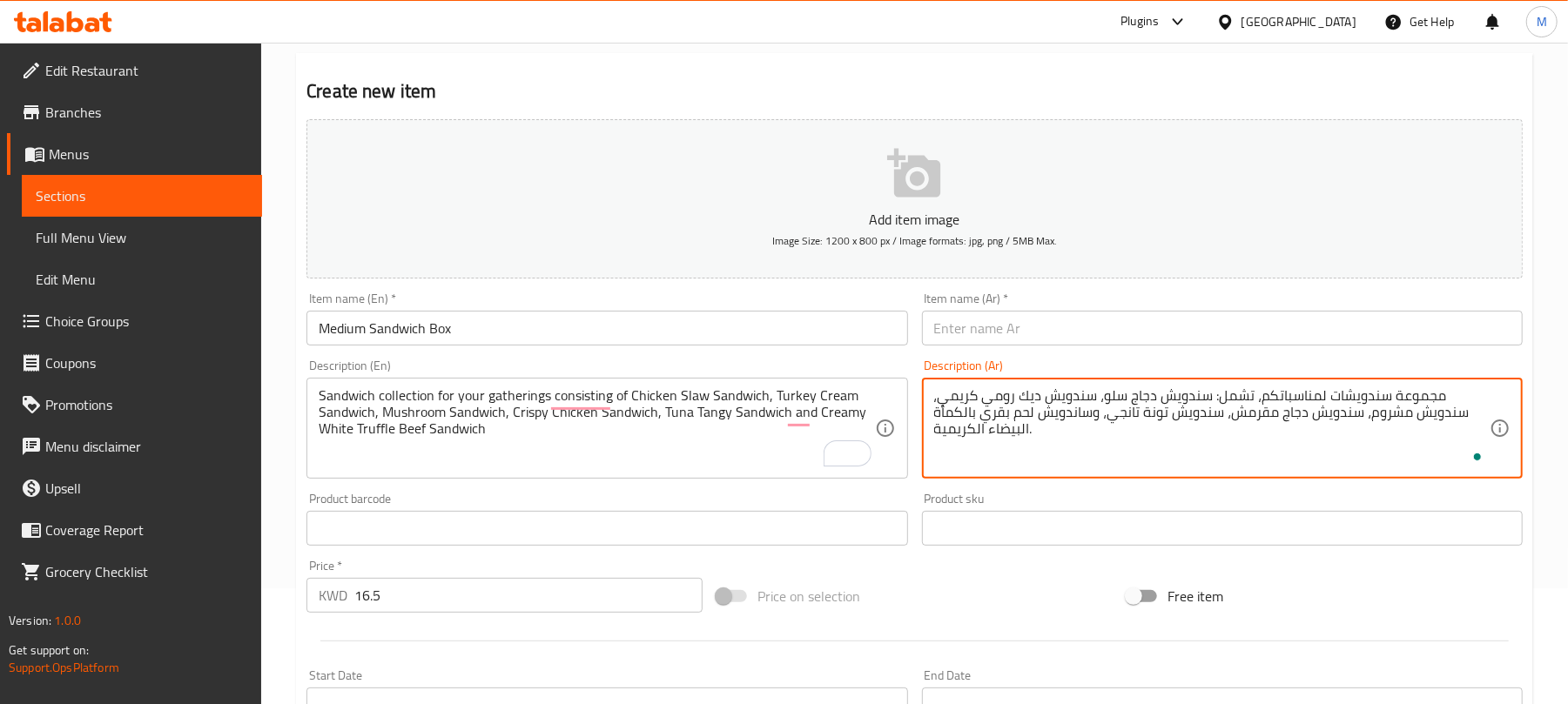
type textarea "مجموعة سندويشات لمناسباتكم، تشمل: سندويش دجاج سلو، سندويش ديك رومي كريمي، سندوي…"
click at [979, 333] on input "text" at bounding box center [1222, 328] width 601 height 34
paste input "صندوق سندويشات متوسط"
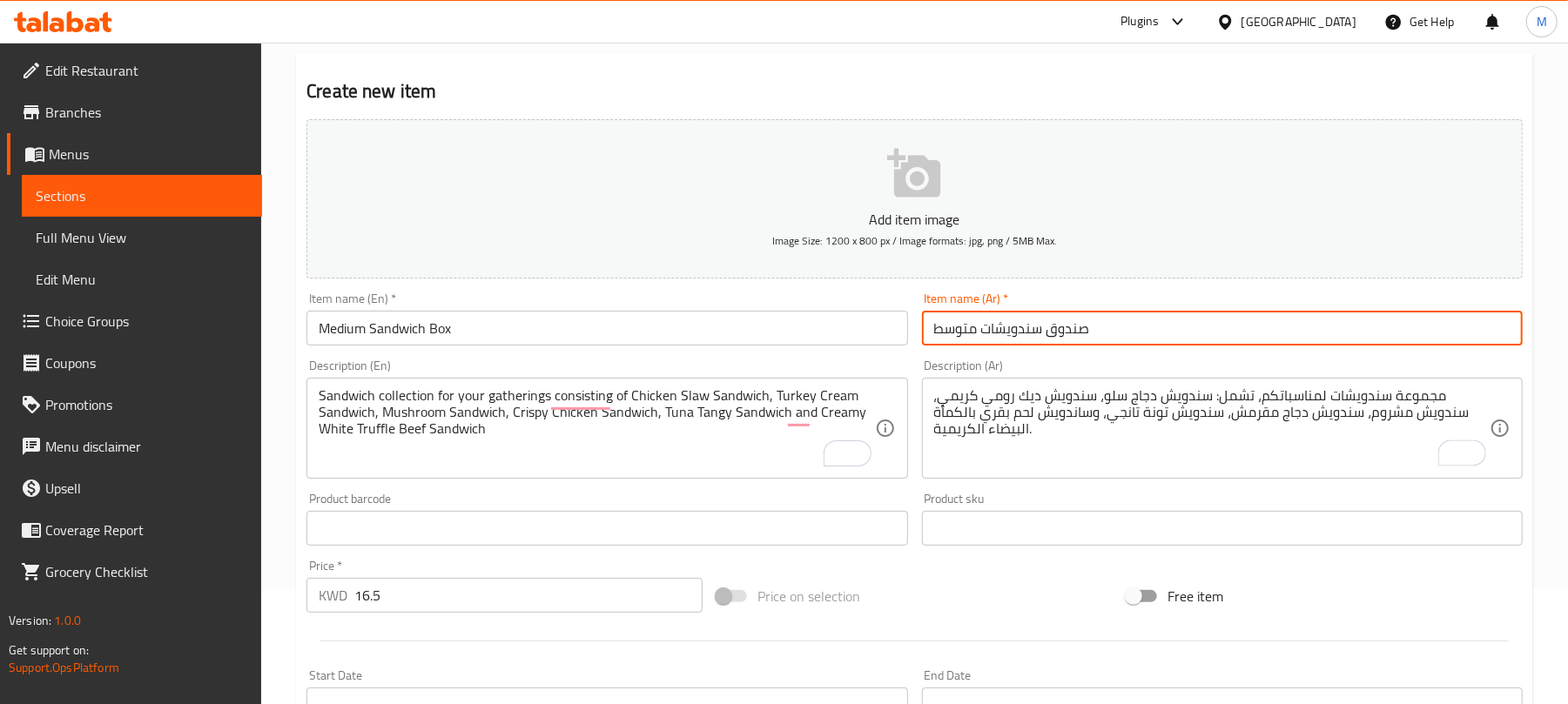
click at [1071, 338] on input "صندوق سندويشات متوسط" at bounding box center [1222, 328] width 601 height 34
type input "بوكس سندويشات وسط"
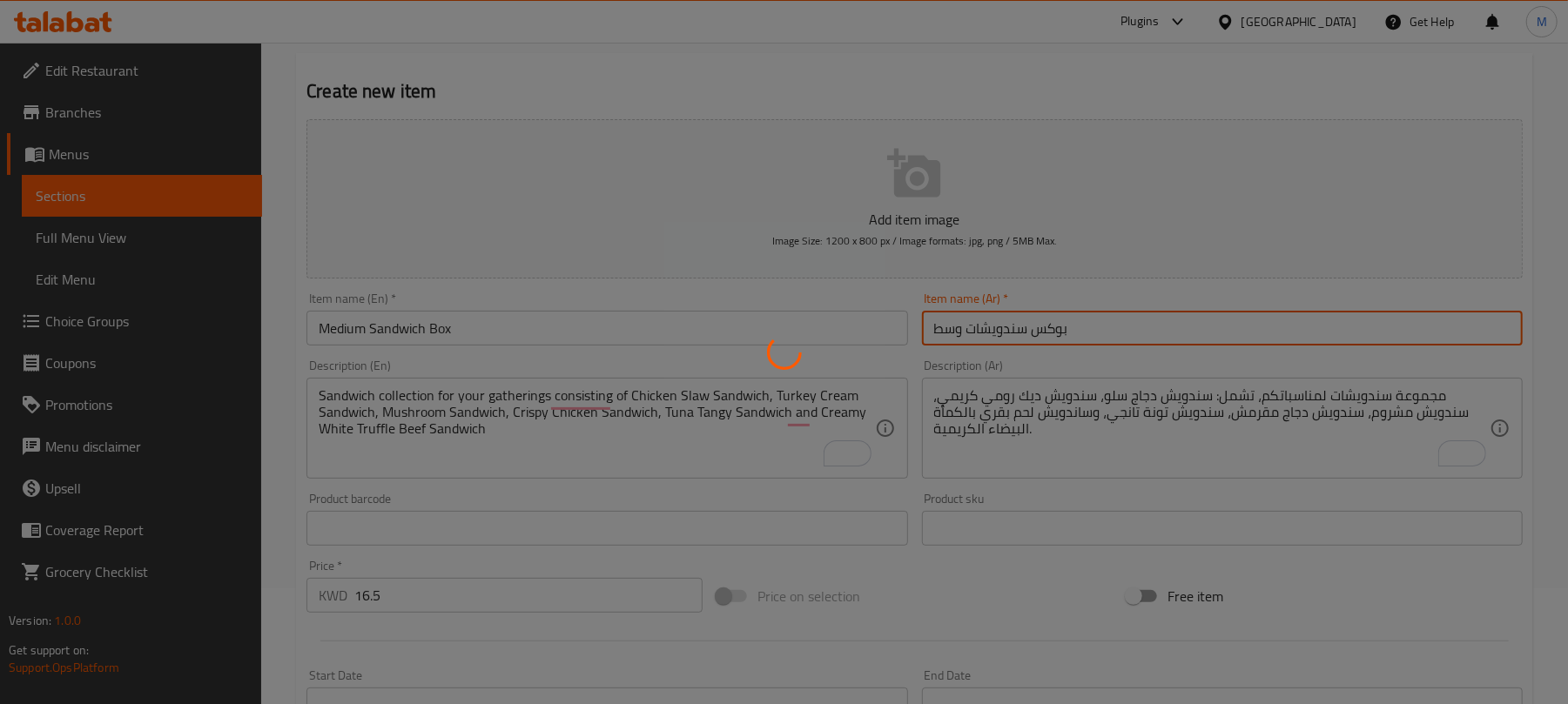
type input "0"
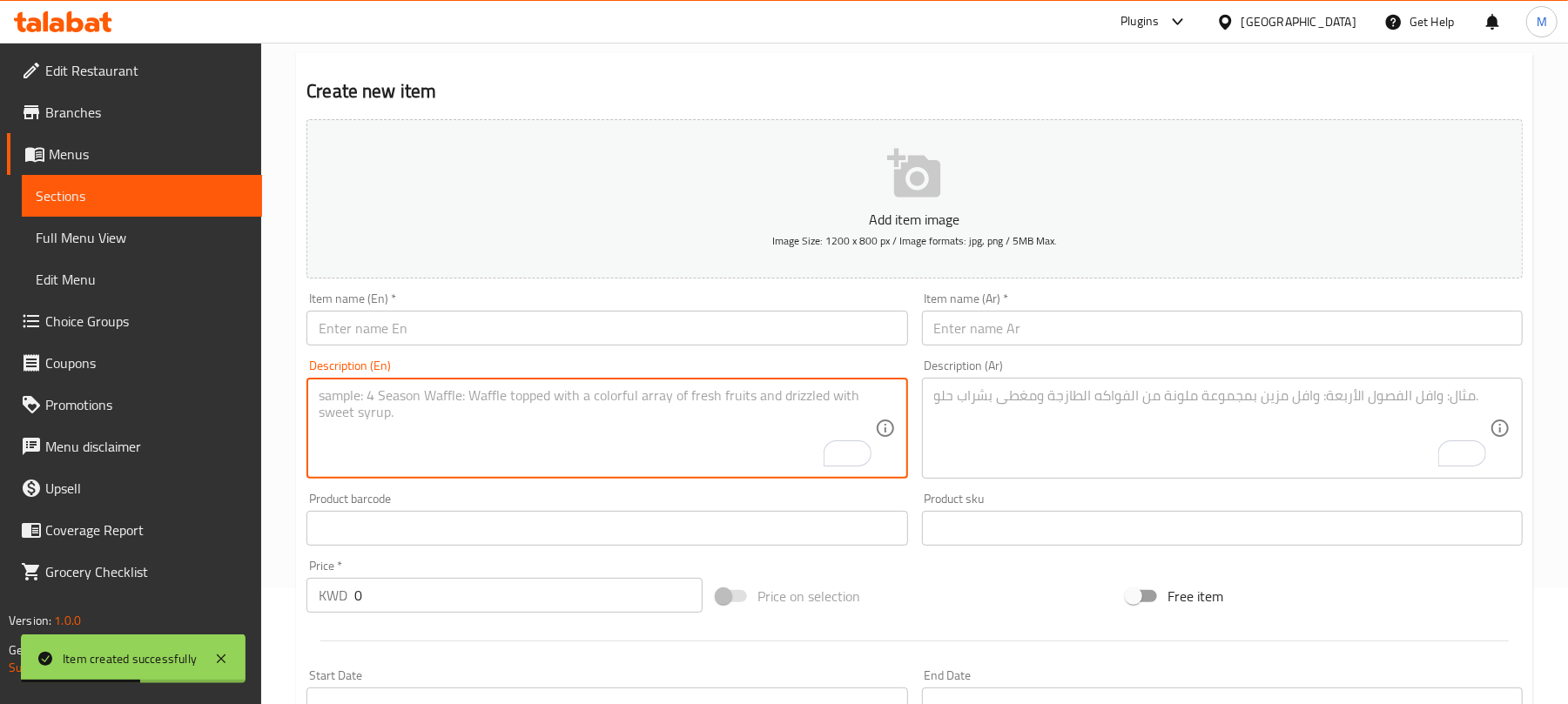
click at [412, 408] on textarea "To enrich screen reader interactions, please activate Accessibility in Grammarl…" at bounding box center [596, 428] width 556 height 82
paste textarea "Small Sandwich Box Selection of 4 Sandwiches Mushroom Sandwich, Crispy Chicken …"
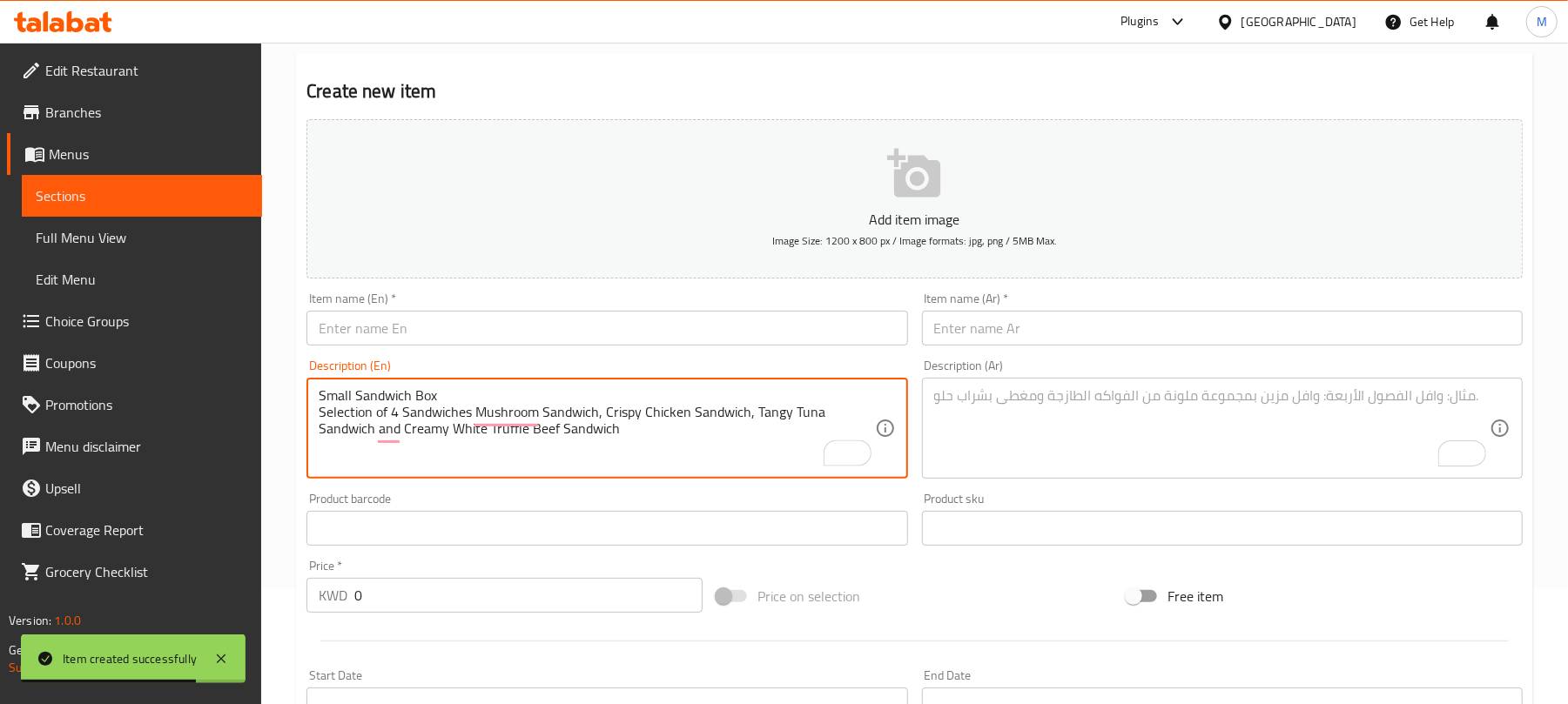
click at [388, 401] on textarea "Small Sandwich Box Selection of 4 Sandwiches Mushroom Sandwich, Crispy Chicken …" at bounding box center [596, 428] width 556 height 82
click at [404, 395] on textarea "Small Sandwich Box Selection of 4 Sandwiches Mushroom Sandwich, Crispy Chicken …" at bounding box center [596, 428] width 556 height 82
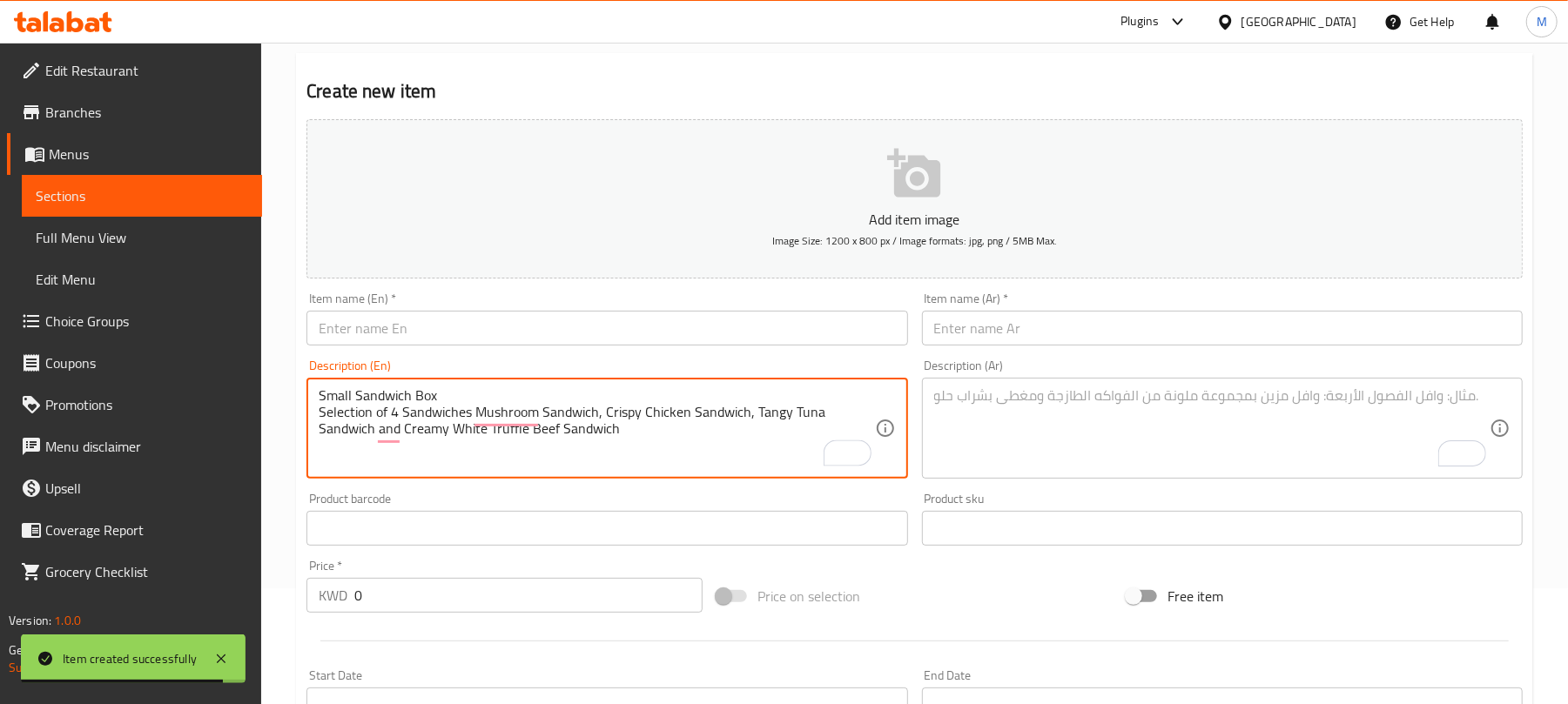
click at [404, 395] on textarea "Small Sandwich Box Selection of 4 Sandwiches Mushroom Sandwich, Crispy Chicken …" at bounding box center [596, 428] width 556 height 82
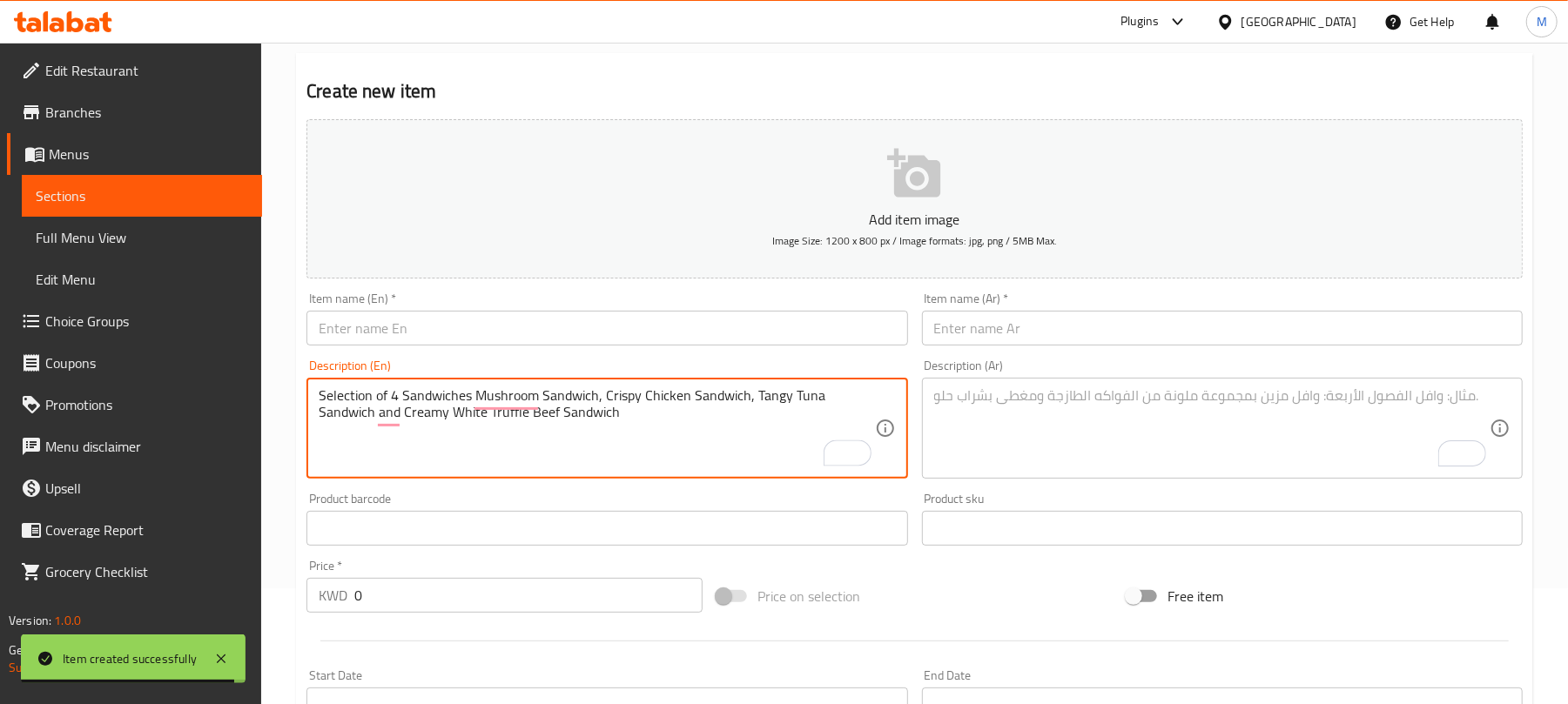
type textarea "Selection of 4 Sandwiches Mushroom Sandwich, Crispy Chicken Sandwich, Tangy Tun…"
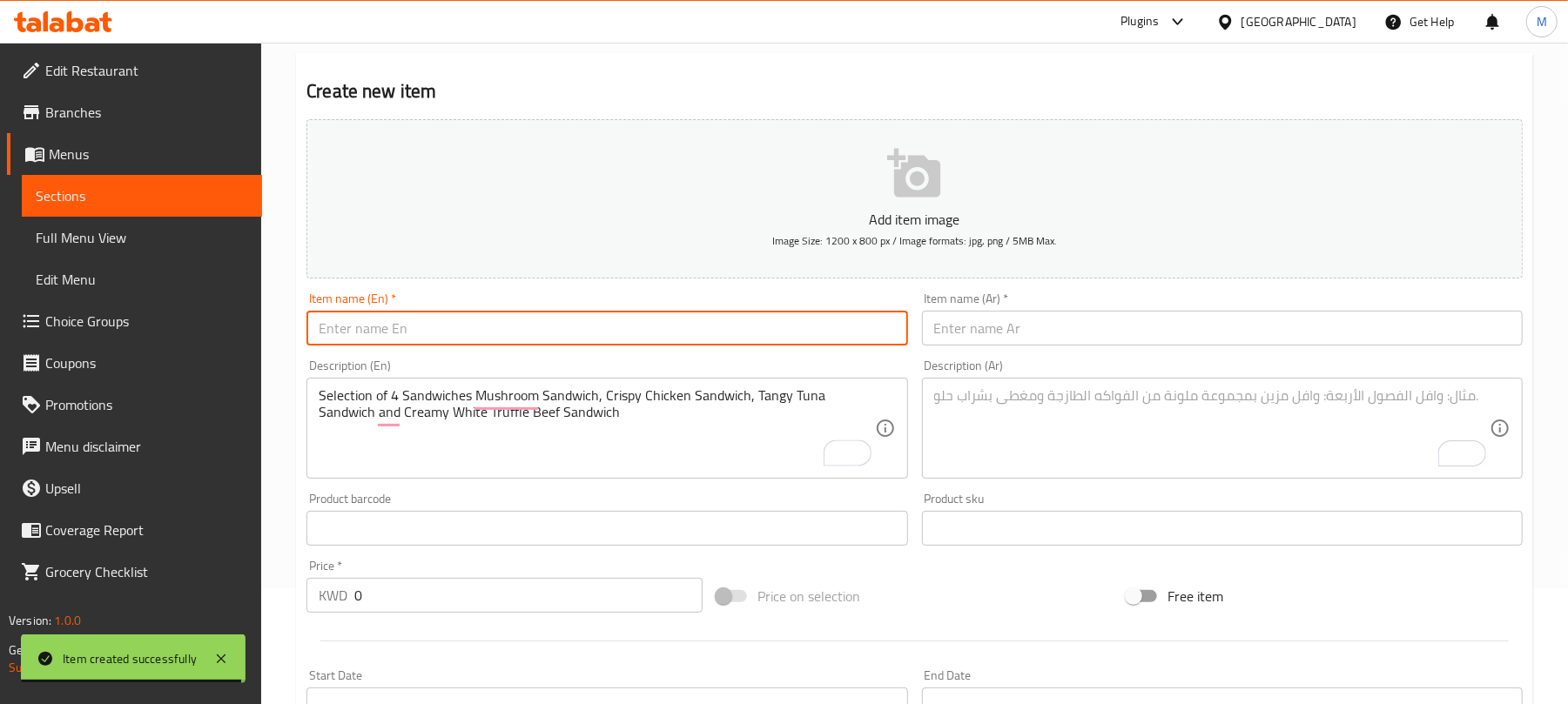
click at [453, 339] on input "text" at bounding box center [606, 328] width 601 height 34
paste input "Small Sandwich Box"
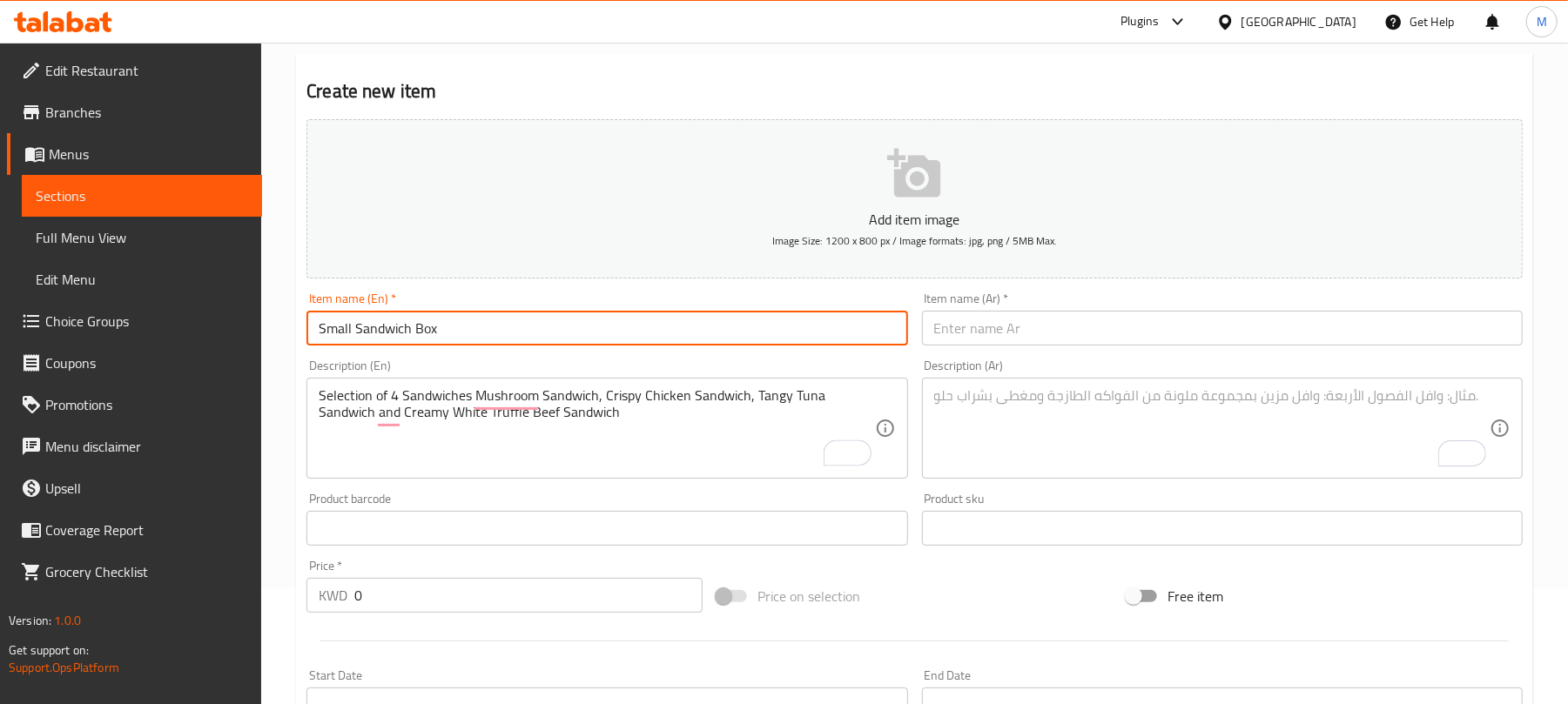
type input "Small Sandwich Box"
click at [1073, 430] on textarea "To enrich screen reader interactions, please activate Accessibility in Grammarl…" at bounding box center [1212, 428] width 556 height 82
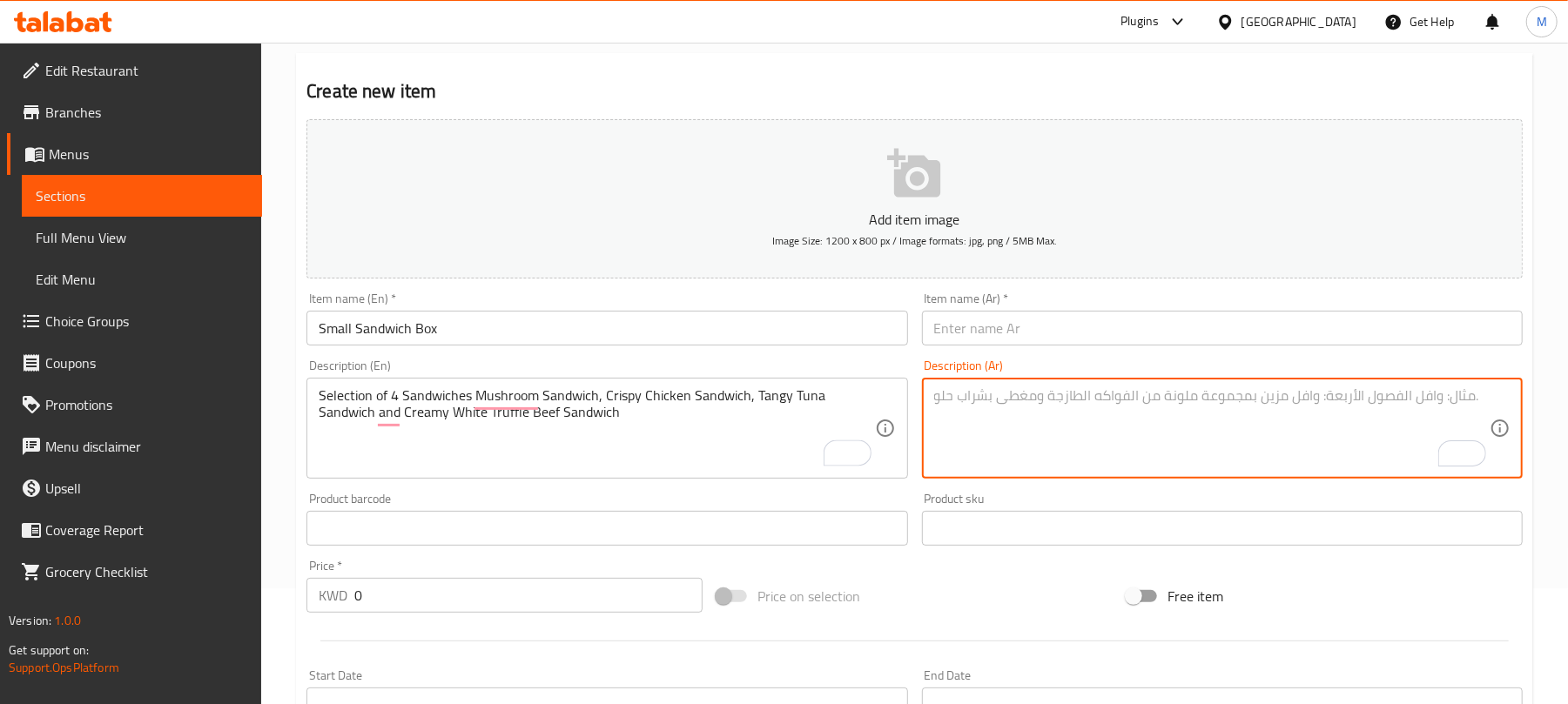
paste textarea "صندوق ساندويتشات صغير تشكيلة من 4 ساندويتشات: ساندويتش الفطر، ساندويتش الدجاج ا…"
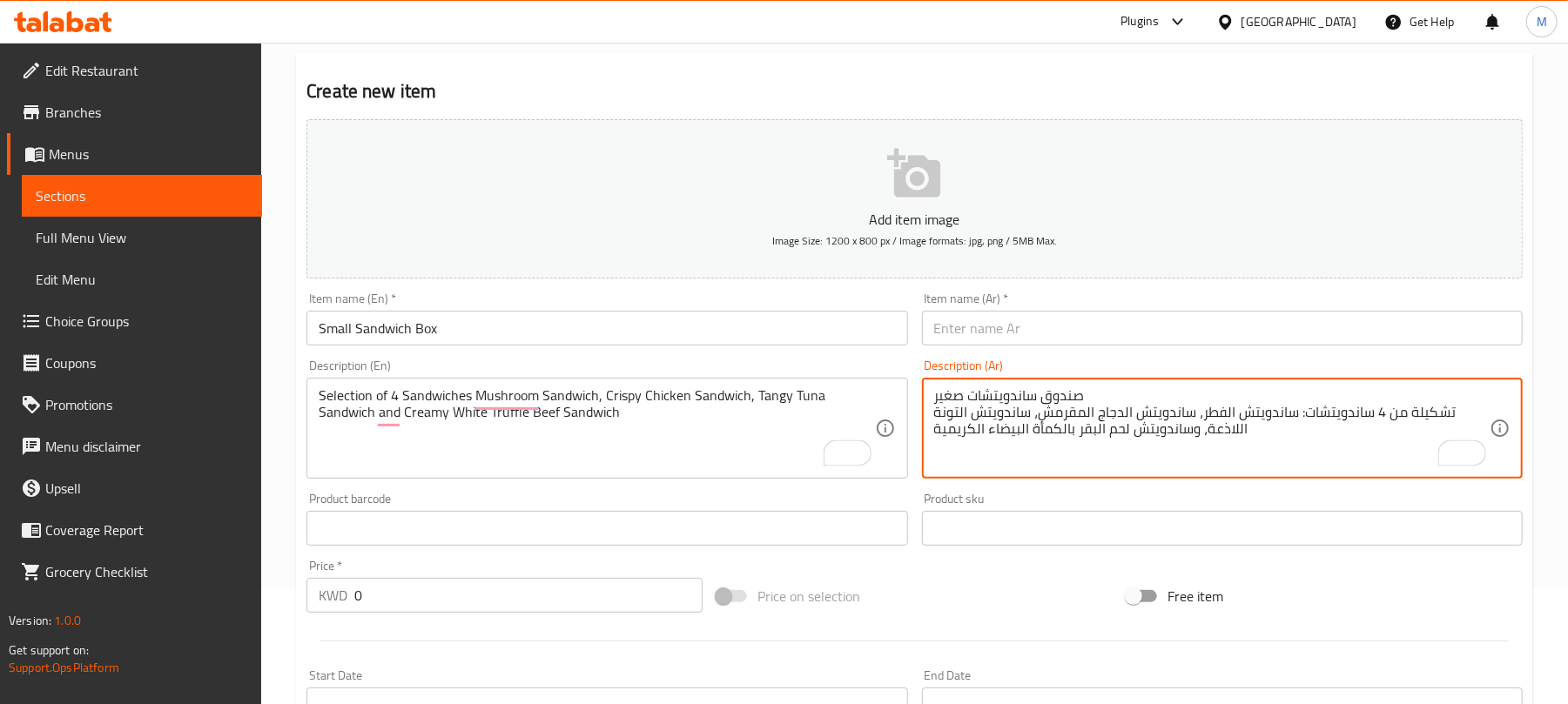
click at [1008, 393] on textarea "صندوق ساندويتشات صغير تشكيلة من 4 ساندويتشات: ساندويتش الفطر، ساندويتش الدجاج ا…" at bounding box center [1212, 428] width 556 height 82
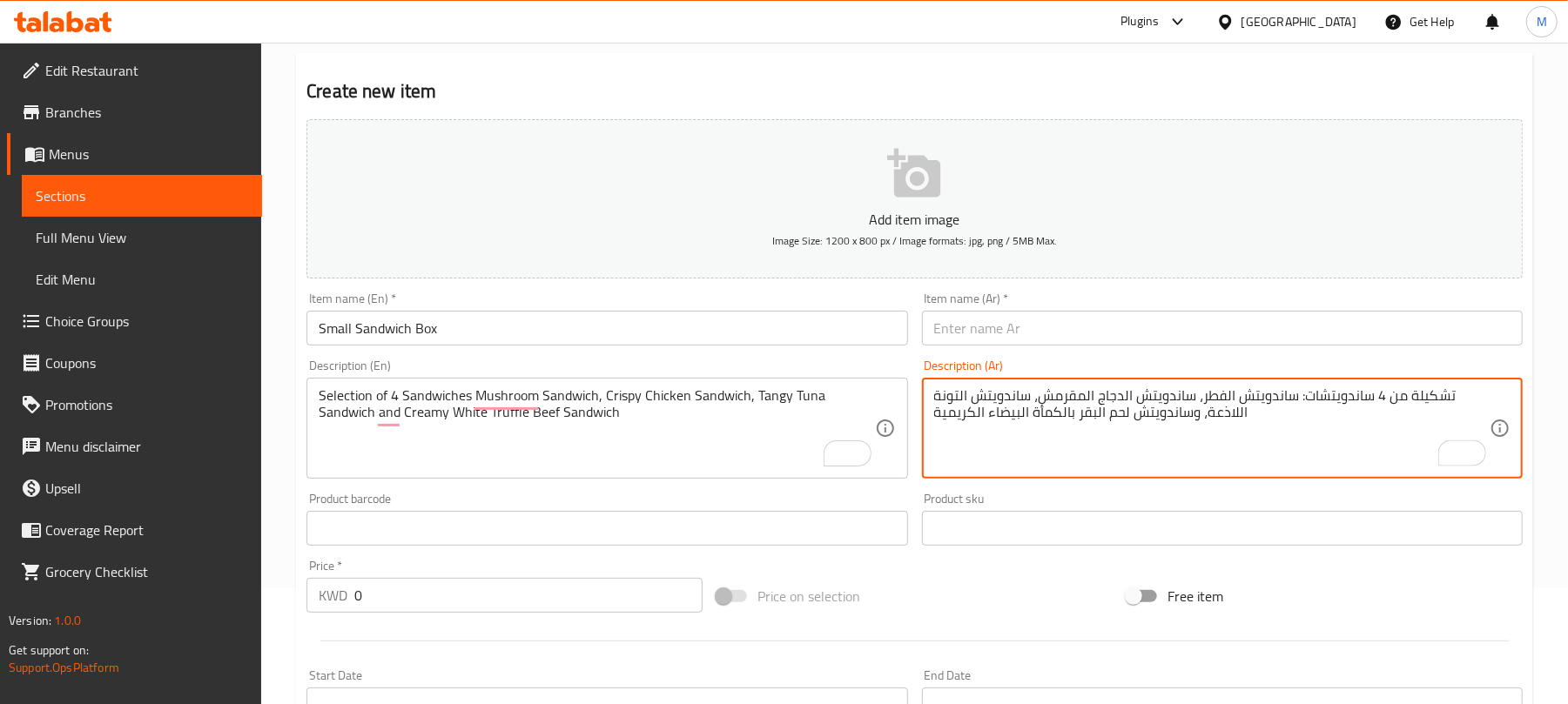
type textarea "تشكيلة من 4 ساندويتشات: ساندويتش الفطر، ساندويتش الدجاج المقرمش، ساندويتش التون…"
drag, startPoint x: 1007, startPoint y: 344, endPoint x: 1028, endPoint y: 329, distance: 25.8
click at [1007, 344] on input "text" at bounding box center [1222, 328] width 601 height 34
paste input "صندوق ساندويتشات صغير"
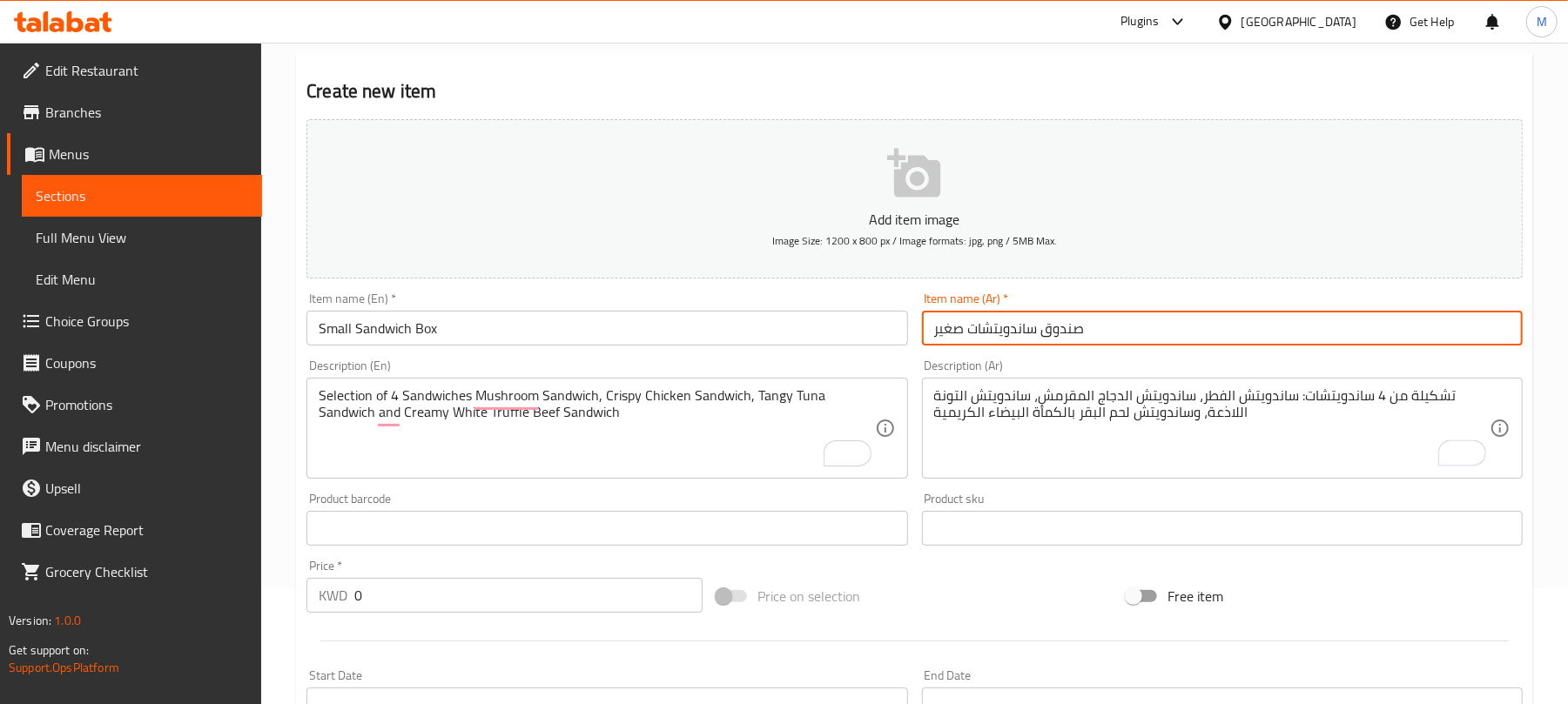
click at [1059, 329] on input "صندوق ساندويتشات صغير" at bounding box center [1222, 328] width 601 height 34
type input "بوكس ساندويتشات صغير"
click at [579, 601] on input "0" at bounding box center [528, 595] width 348 height 34
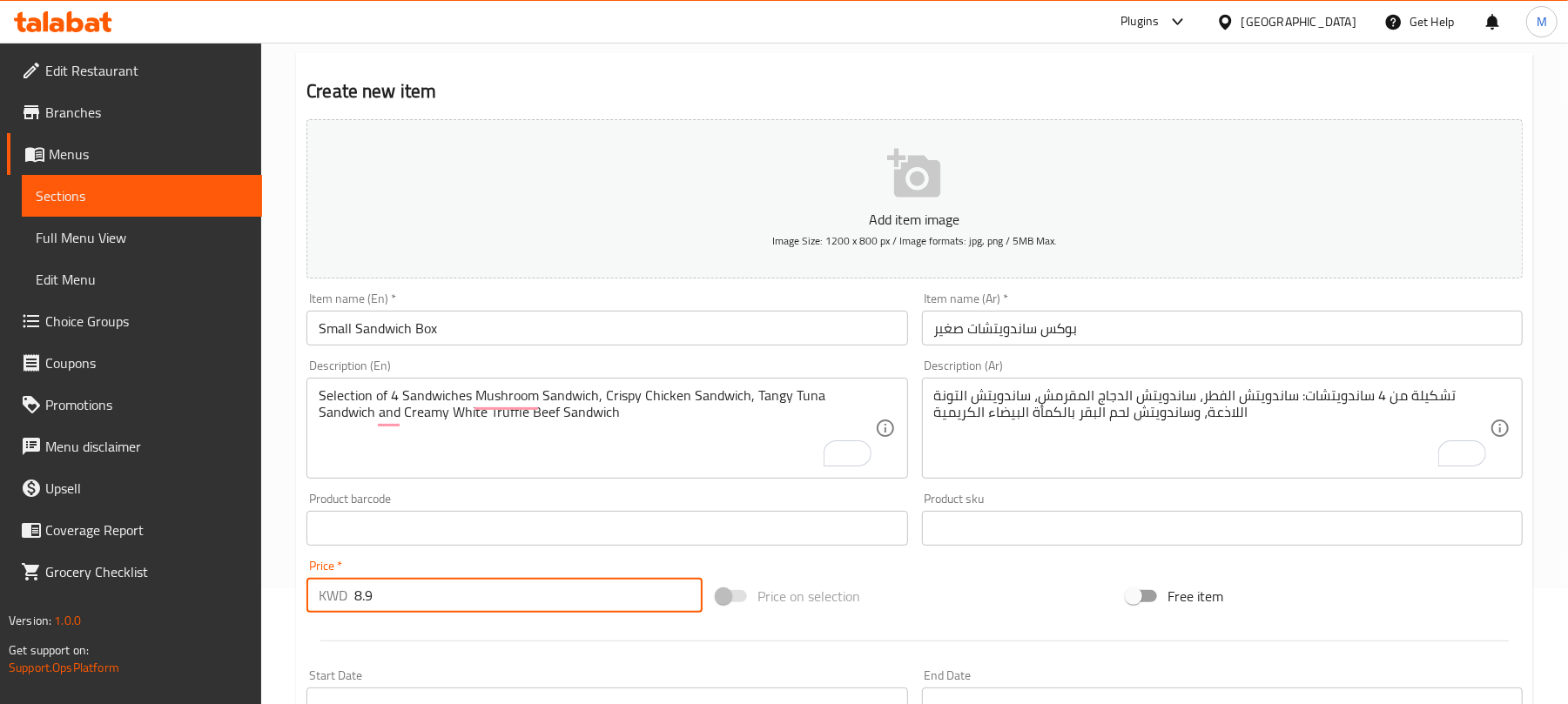
type input "8.9"
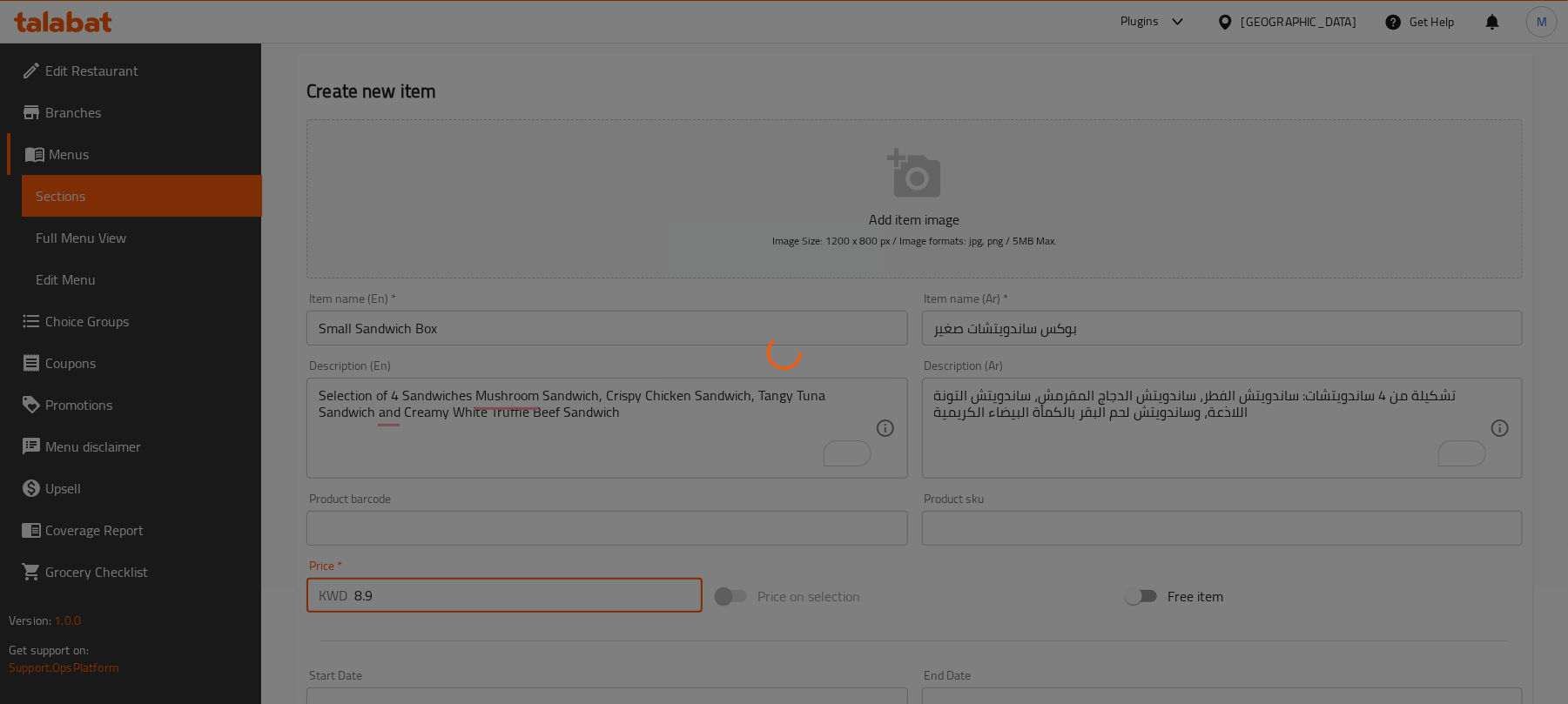
type input "0"
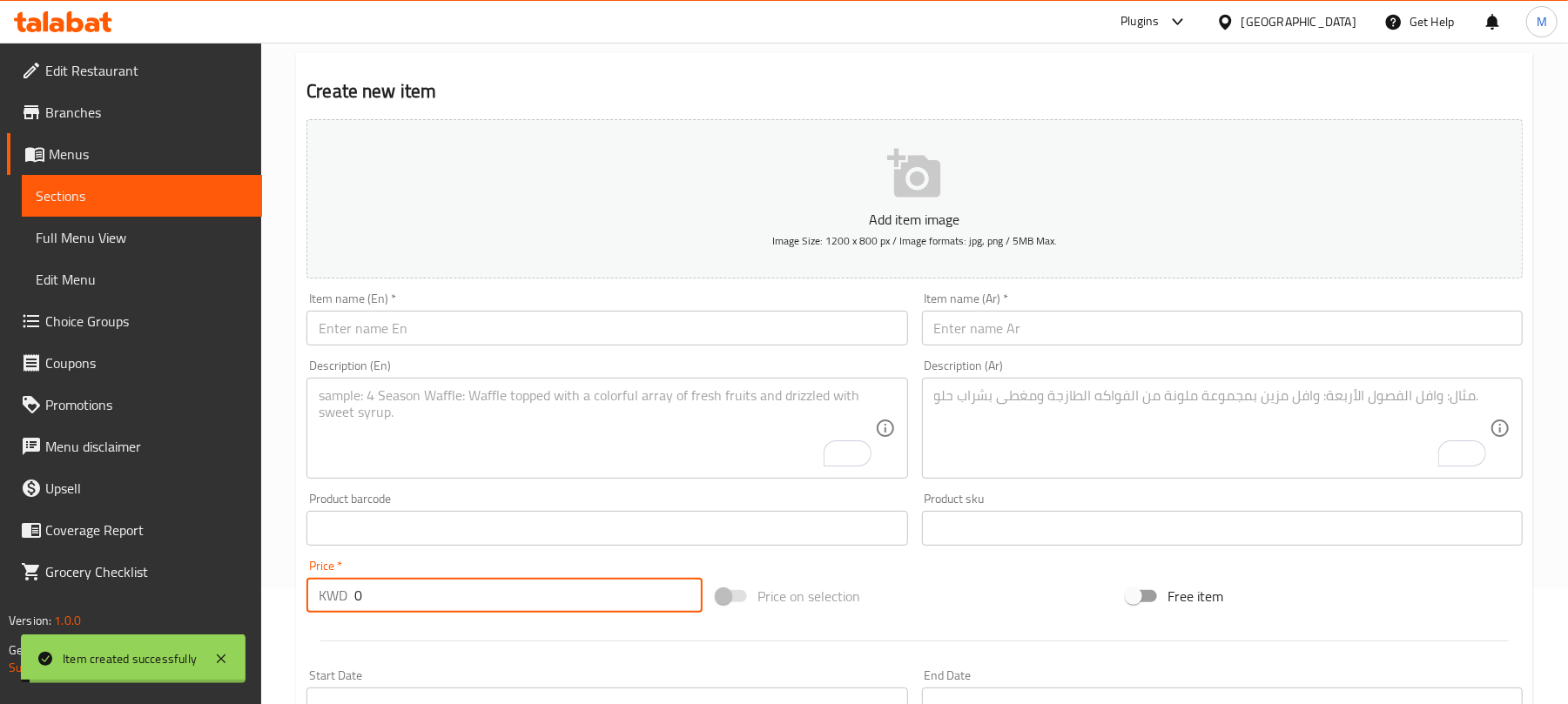
scroll to position [0, 0]
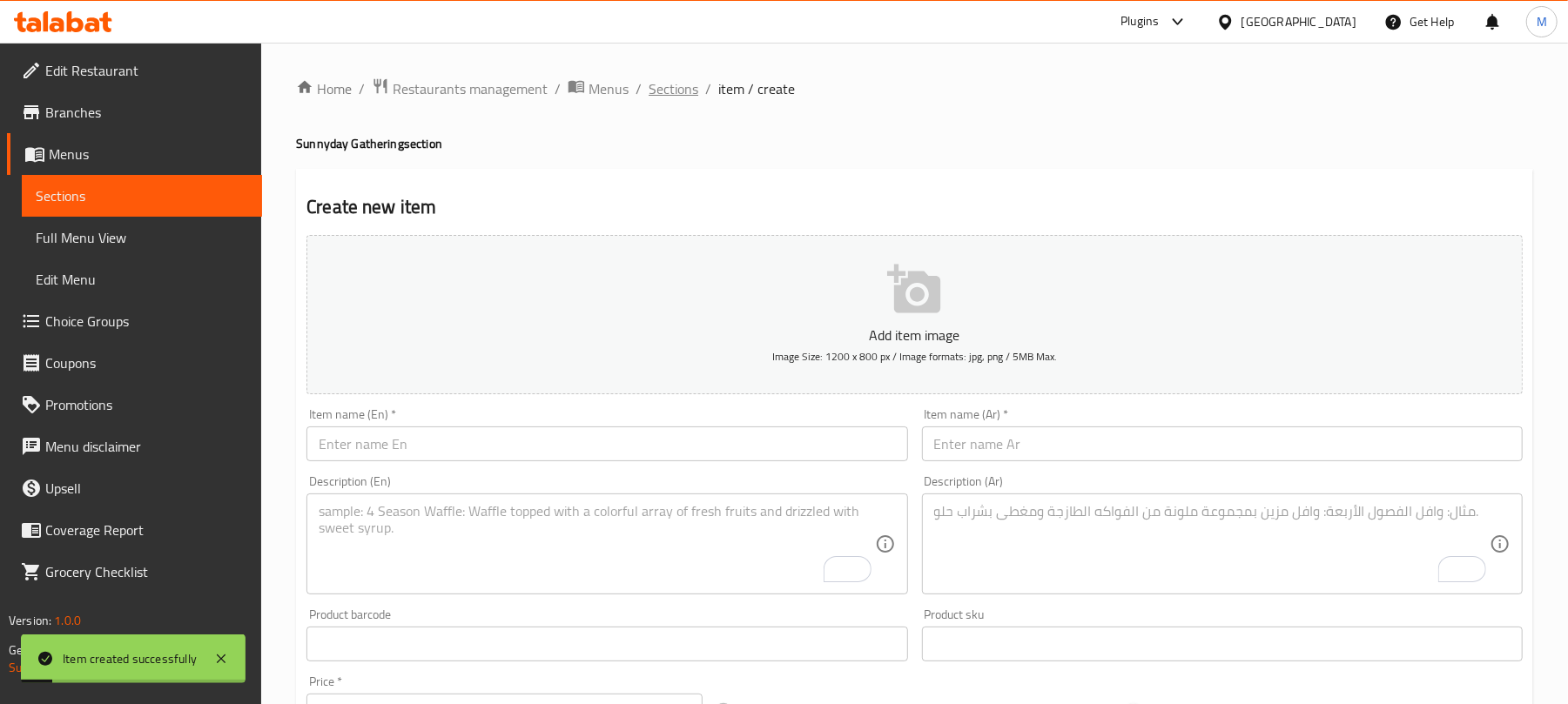
click at [676, 85] on span "Sections" at bounding box center [673, 88] width 50 height 21
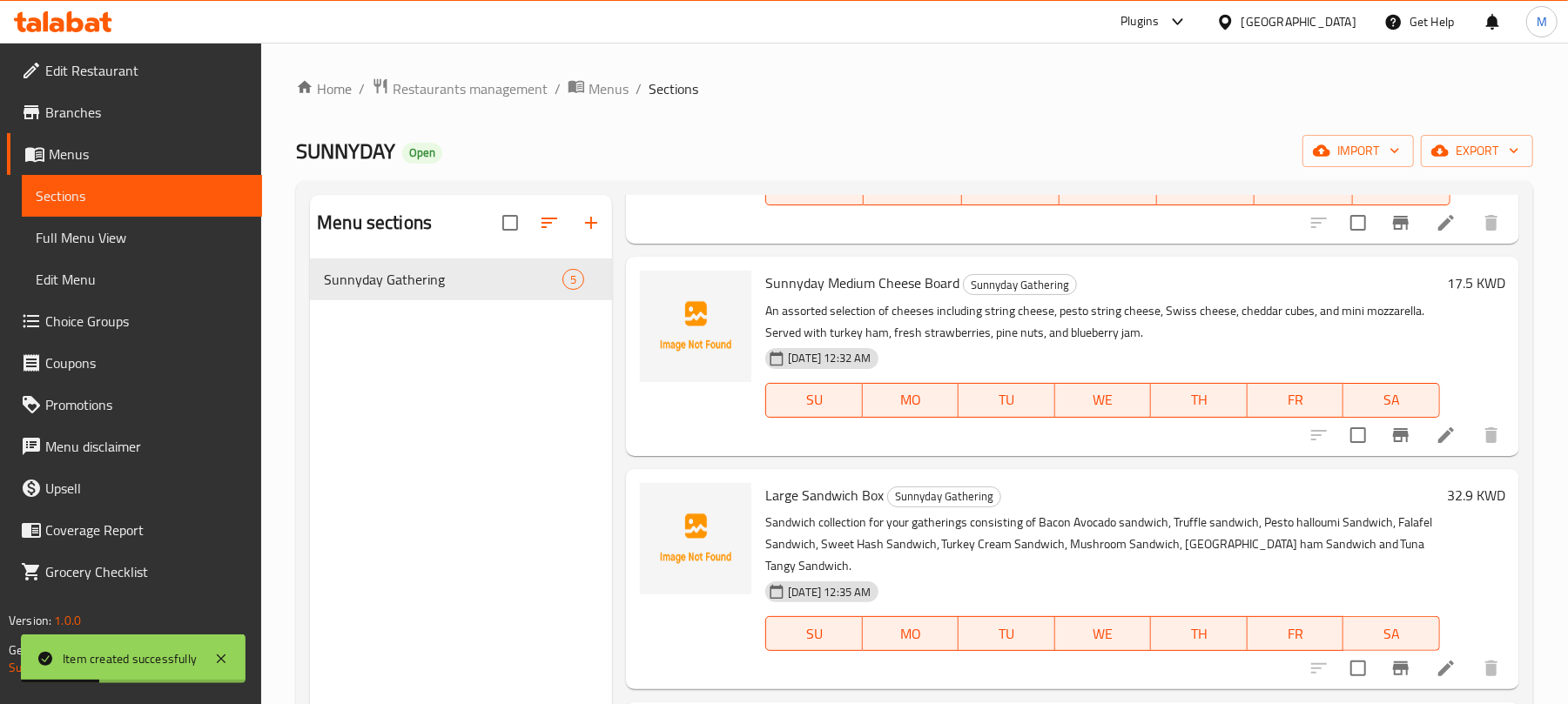
scroll to position [348, 0]
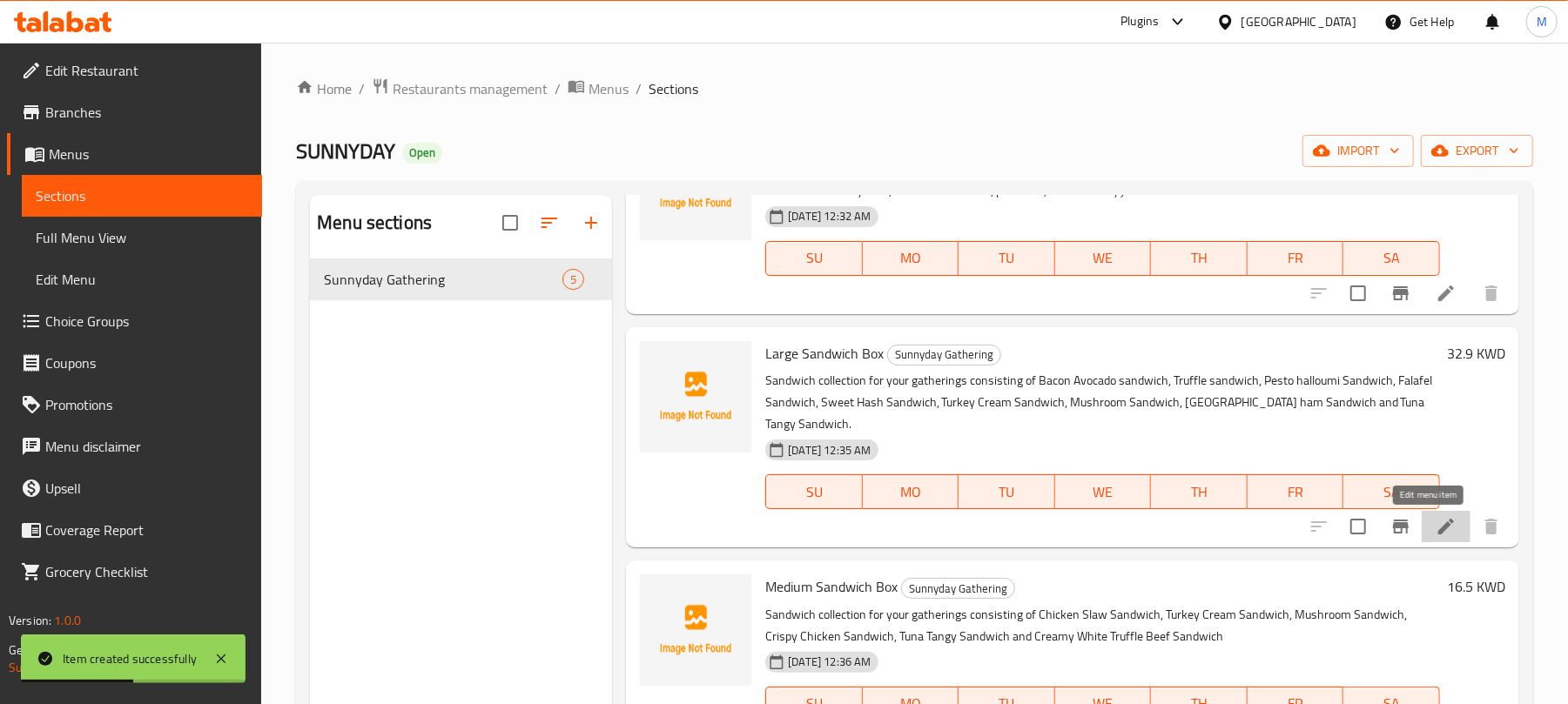
click at [1436, 520] on icon at bounding box center [1446, 526] width 21 height 21
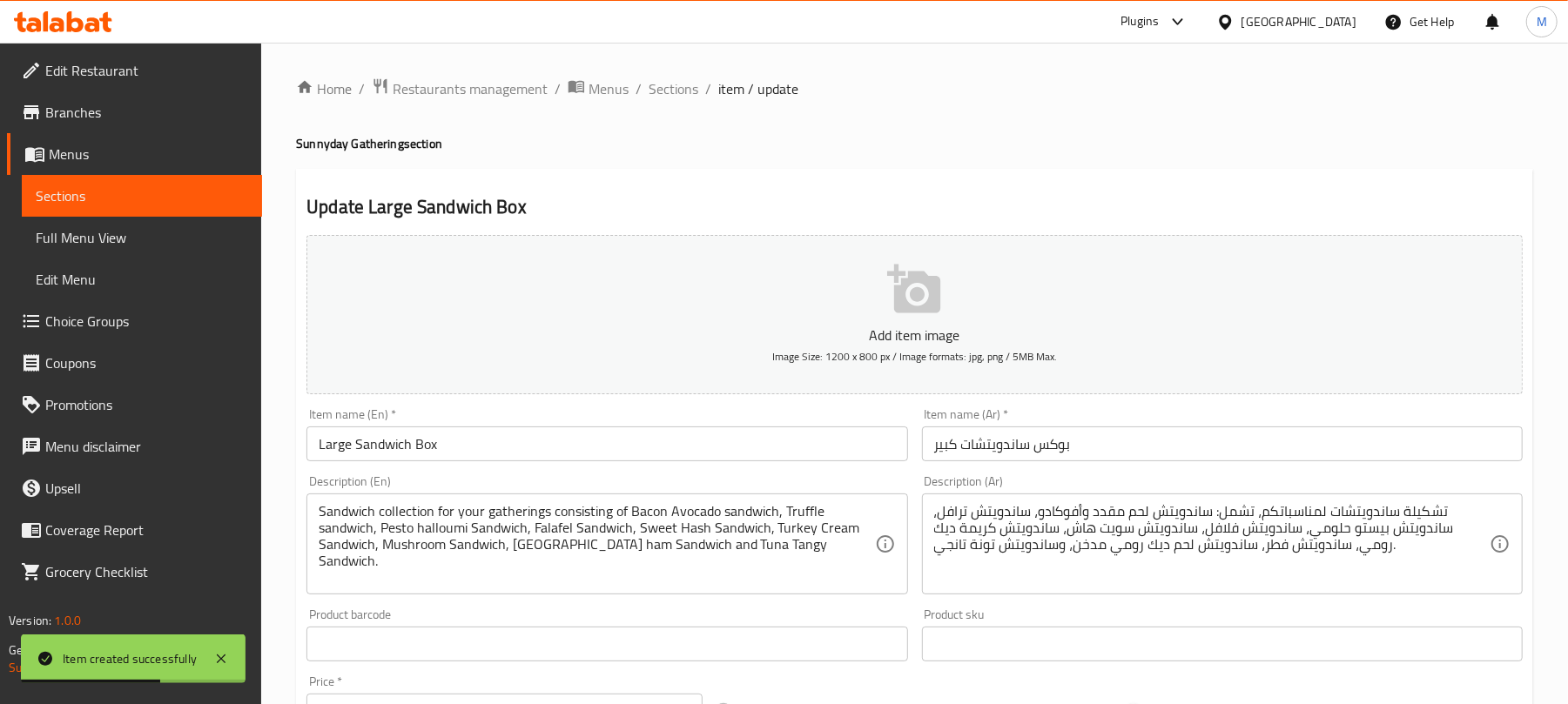
click at [1089, 454] on input "بوكس ساندويتشات كبير" at bounding box center [1222, 444] width 601 height 34
click at [663, 98] on span "Sections" at bounding box center [673, 88] width 50 height 21
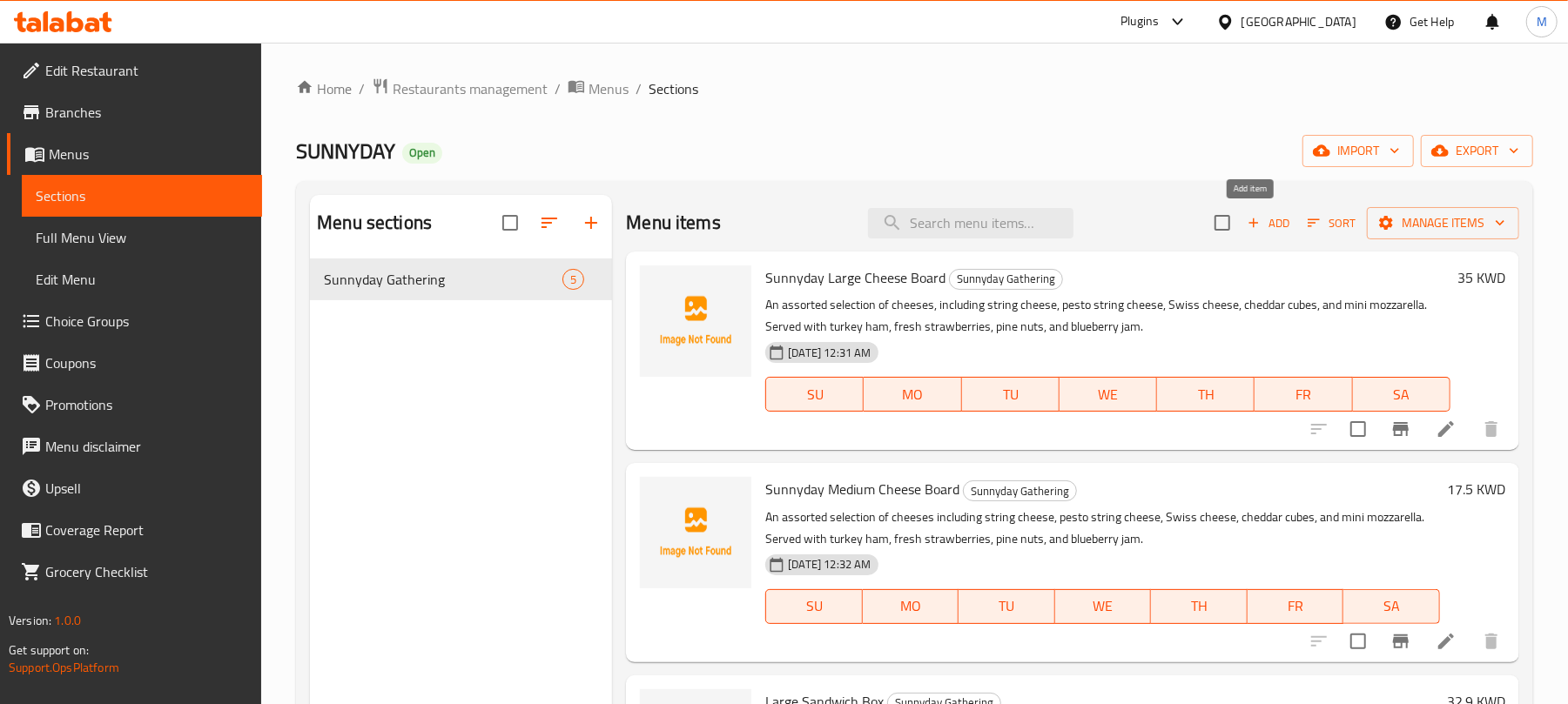
click at [1265, 221] on span "Add" at bounding box center [1269, 223] width 47 height 20
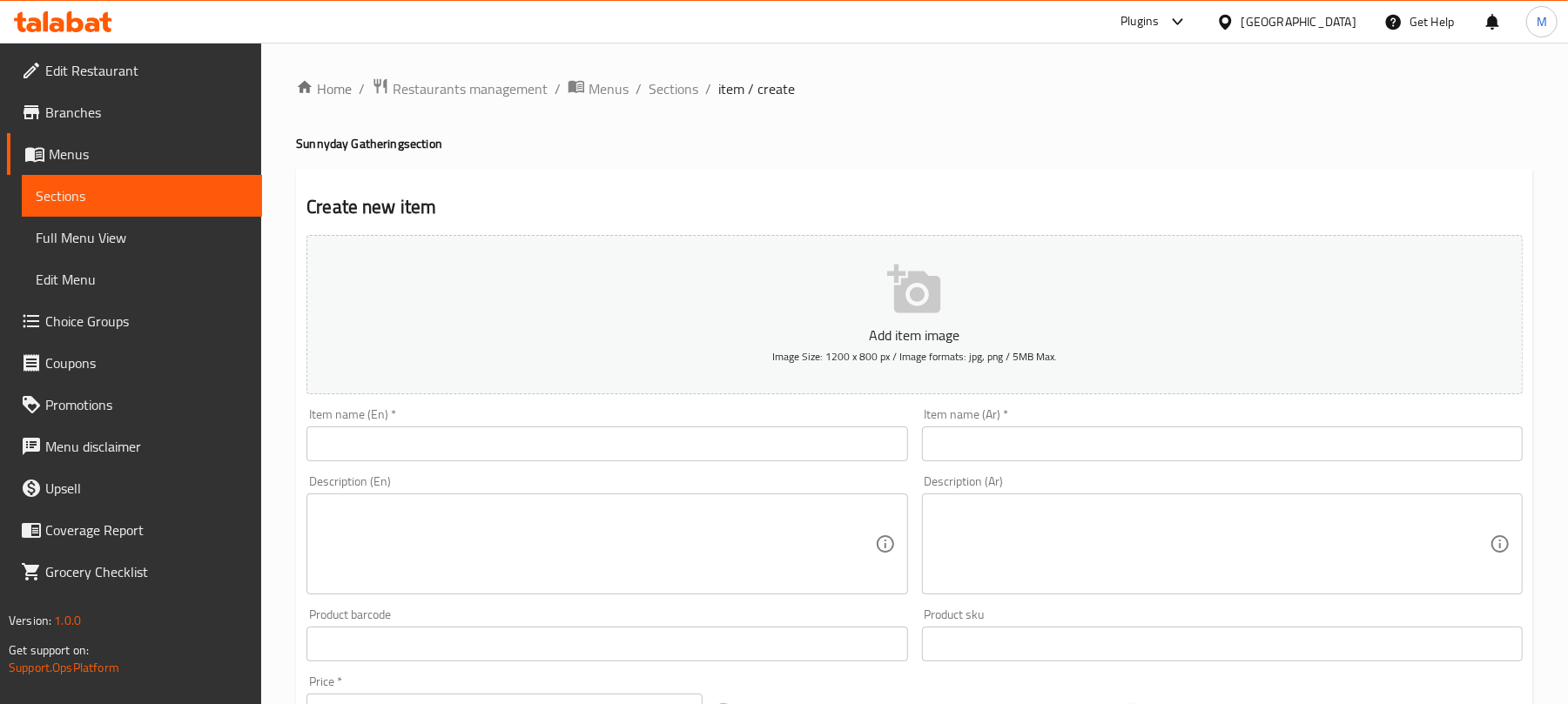
click at [673, 536] on textarea at bounding box center [596, 544] width 556 height 82
paste textarea "Dip Box 3 kinds of dipping served with corn tortillas, homemade chips, and garl…"
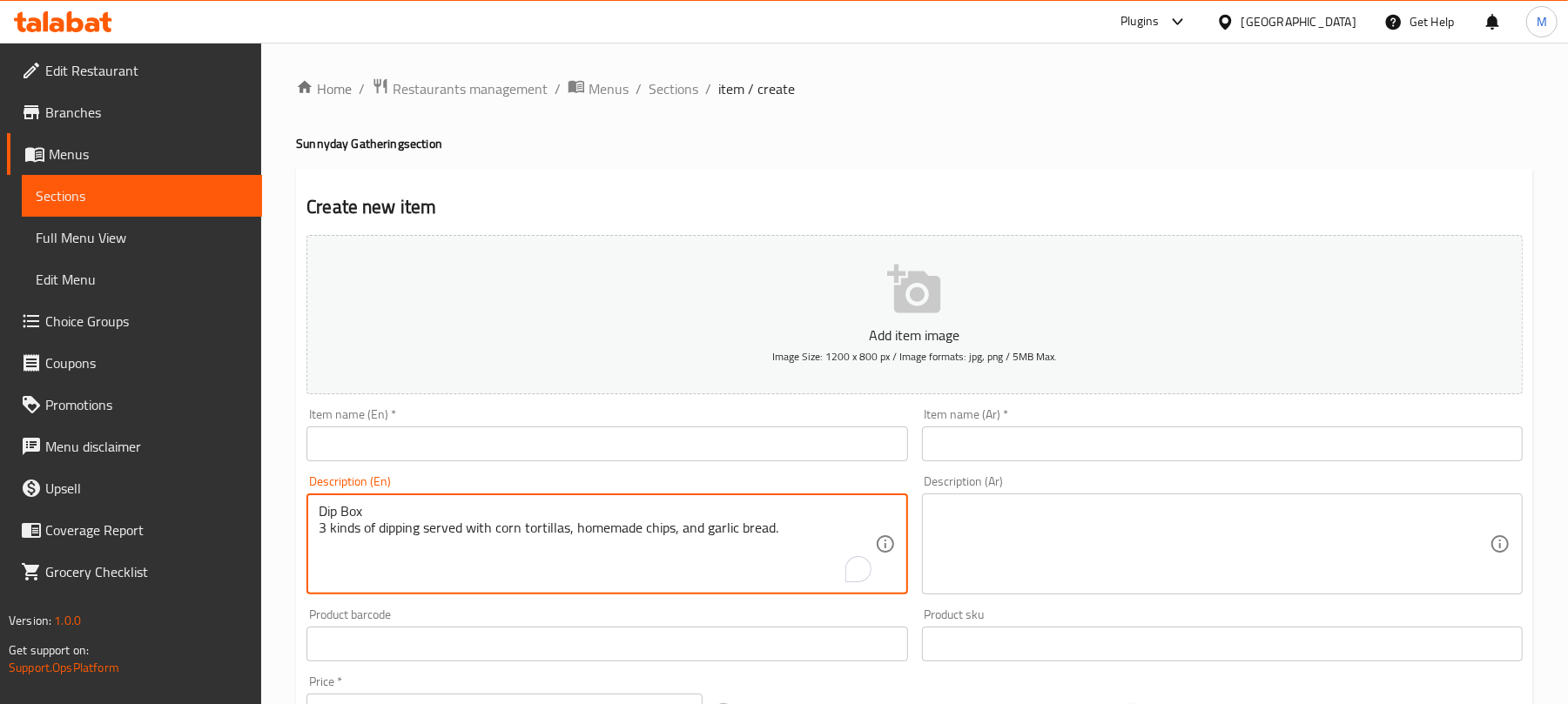
click at [336, 513] on textarea "Dip Box 3 kinds of dipping served with corn tortillas, homemade chips, and garl…" at bounding box center [596, 544] width 556 height 82
type textarea "3 kinds of dipping served with corn tortillas, homemade chips, and garlic bread."
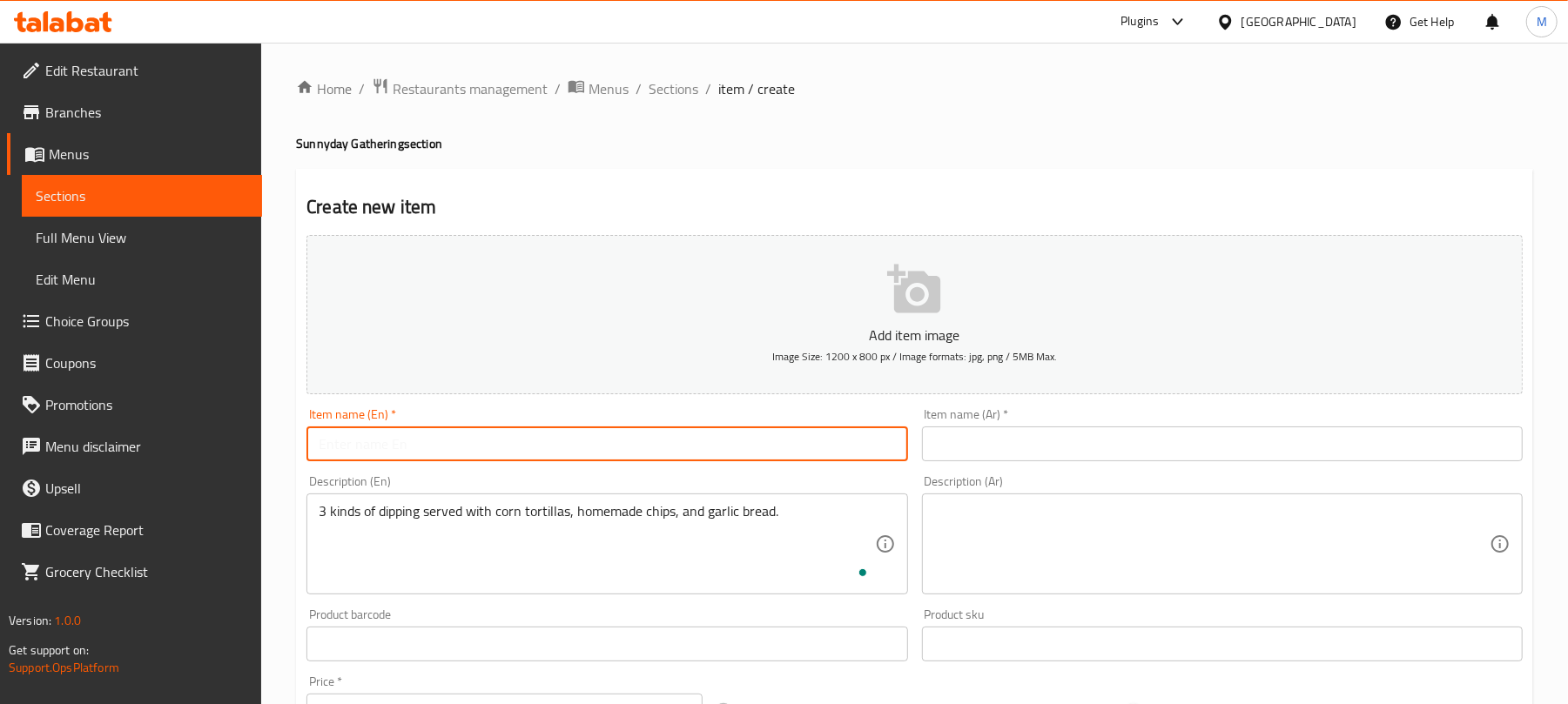
drag, startPoint x: 394, startPoint y: 444, endPoint x: 451, endPoint y: 430, distance: 58.7
click at [394, 444] on input "text" at bounding box center [606, 444] width 601 height 34
paste input "Dip Box"
type input "Dip Box"
click at [986, 545] on textarea at bounding box center [1212, 544] width 556 height 82
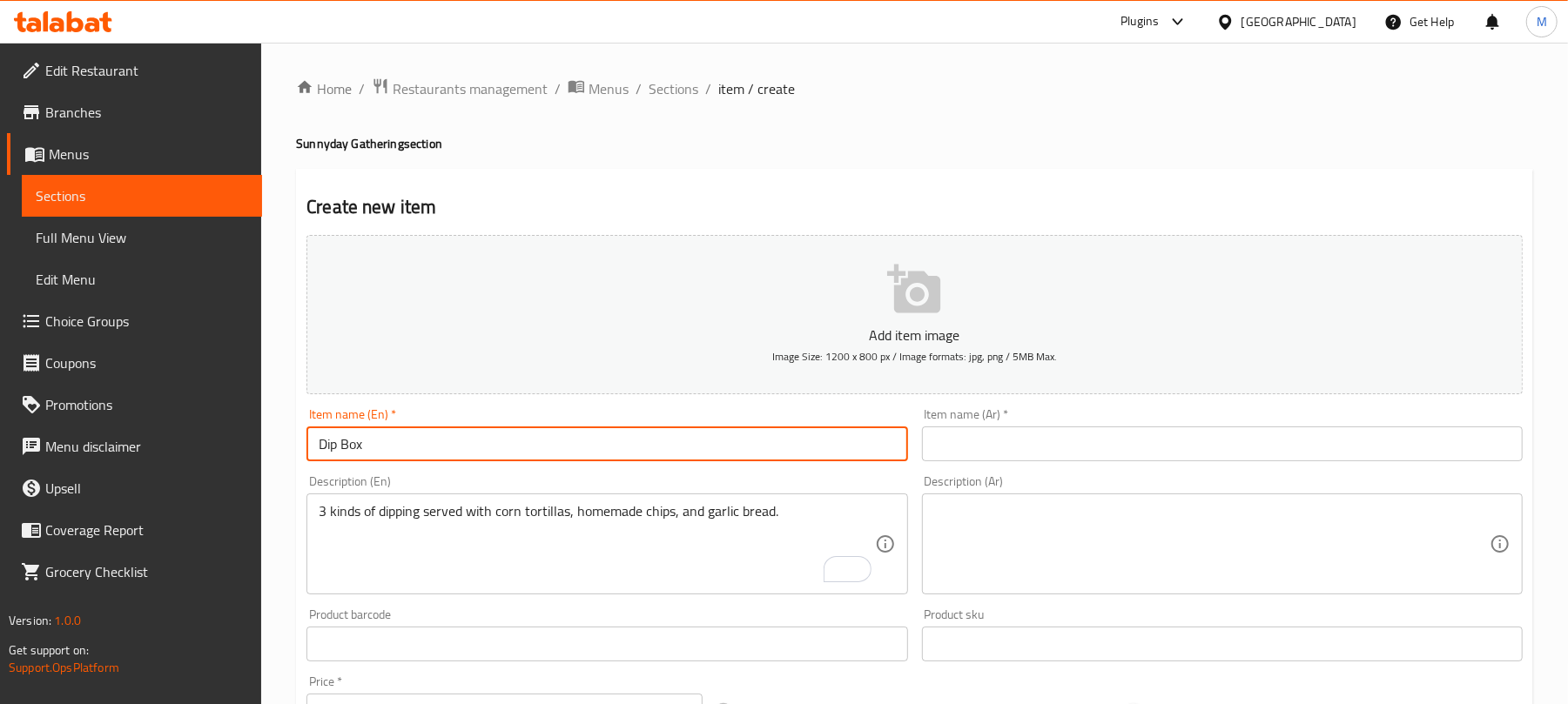
paste textarea "غمس 3 أنواع من الغمس تُقدم مع تورتيلا الذرة، ورقائق البطاطس محلية الصنع، وخبز ا…"
type textarea "غمس 3 أنواع من الغمس تُقدم مع تورتيلا الذرة، ورقائق البطاطس محلية الصنع، وخبز ا…"
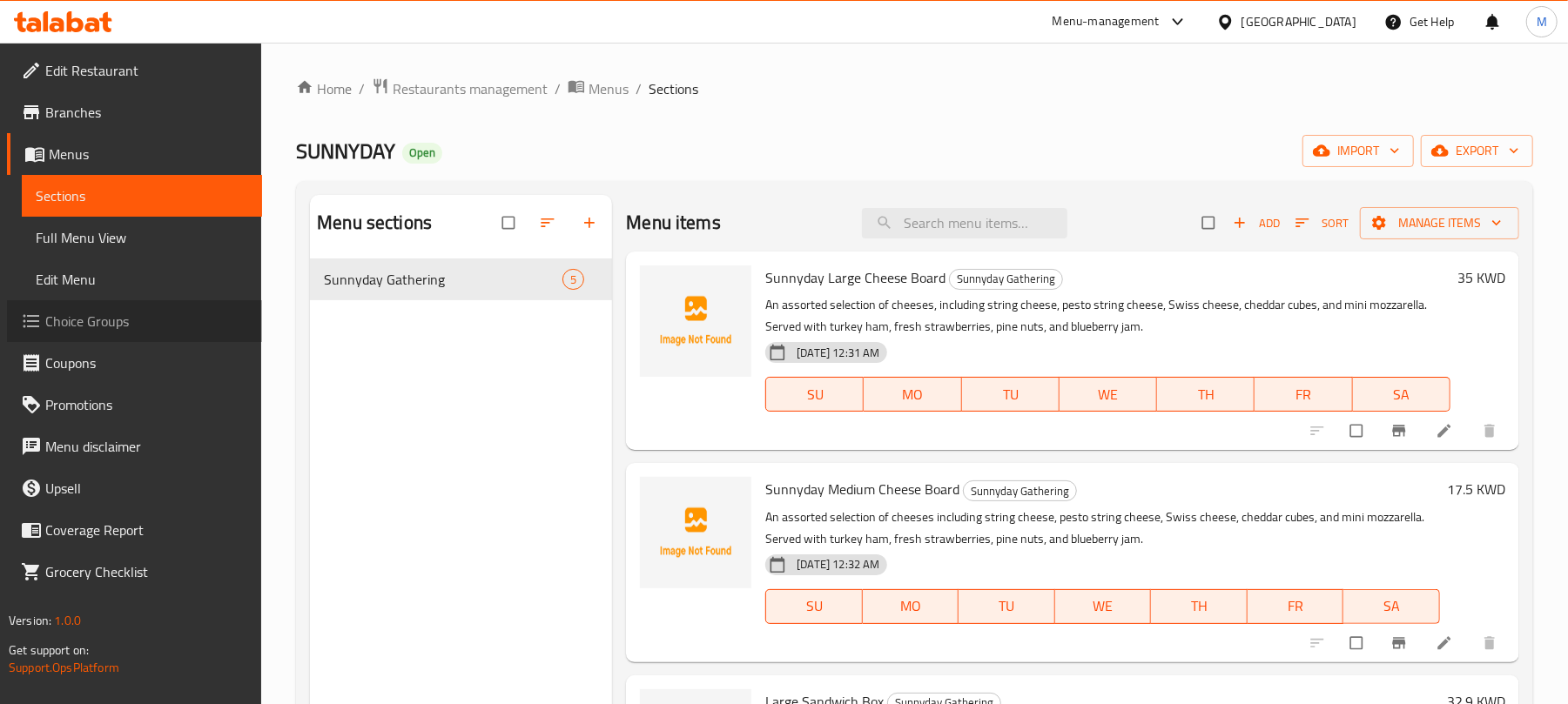
click at [121, 324] on span "Choice Groups" at bounding box center [147, 321] width 203 height 21
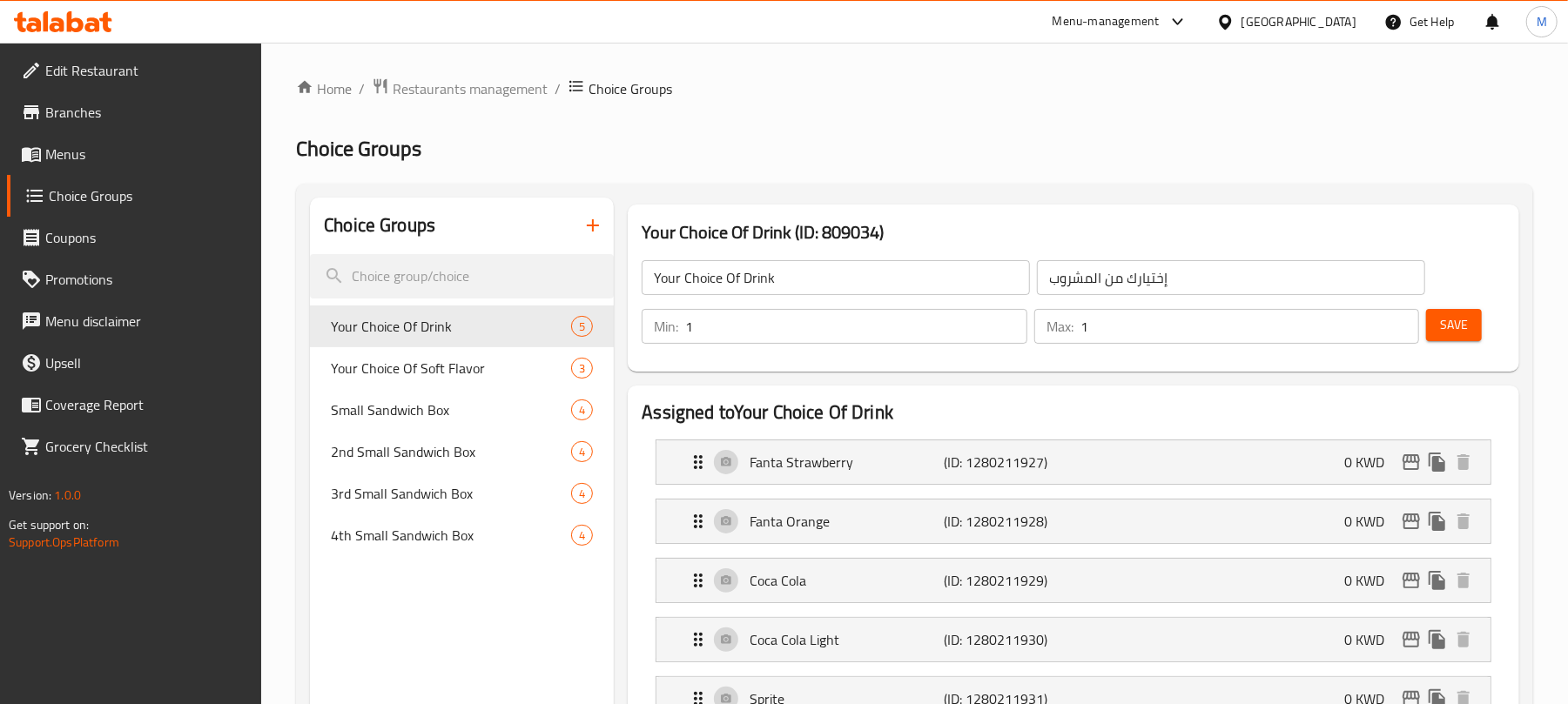
click at [600, 227] on icon "button" at bounding box center [593, 225] width 21 height 21
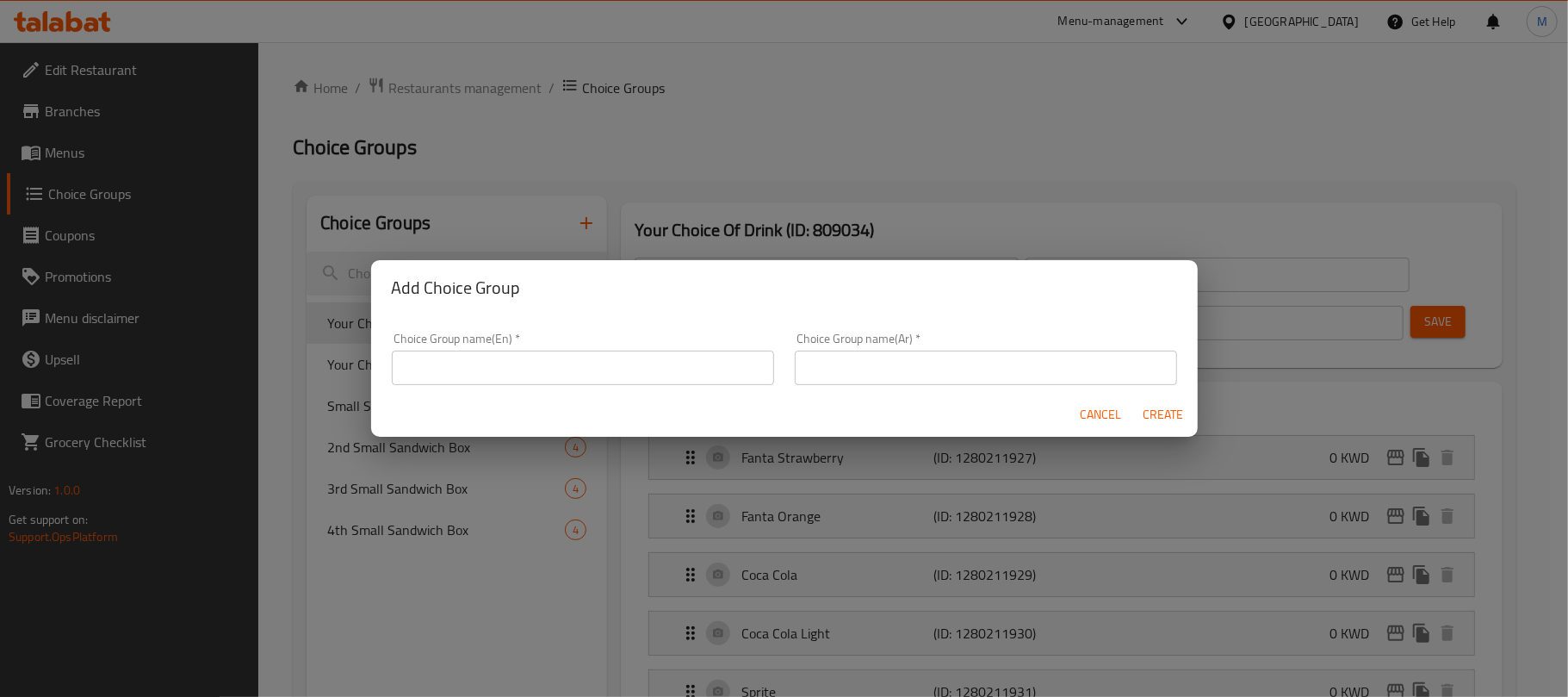
click at [591, 372] on input "text" at bounding box center [583, 368] width 383 height 34
paste input "Your Choice Of Dips:"
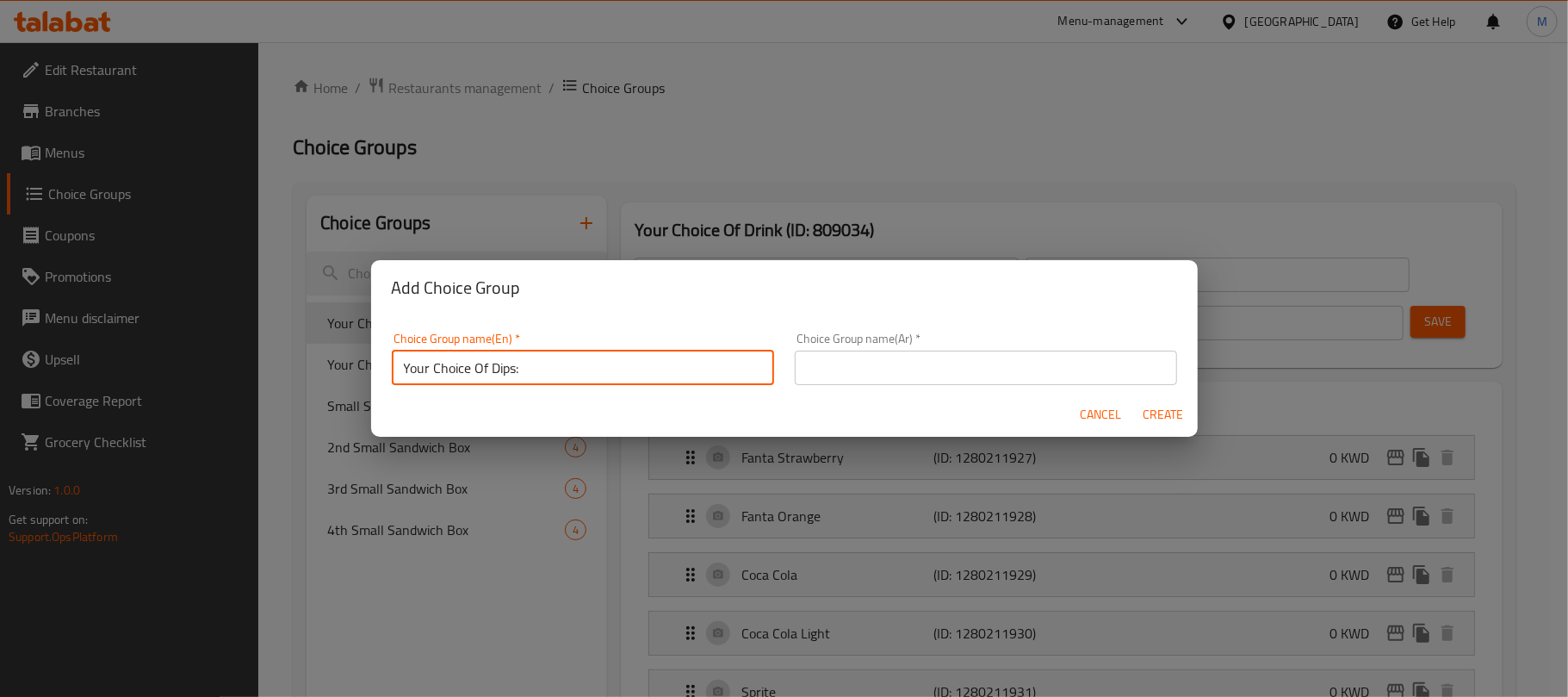
type input "Your Choice Of Dips:"
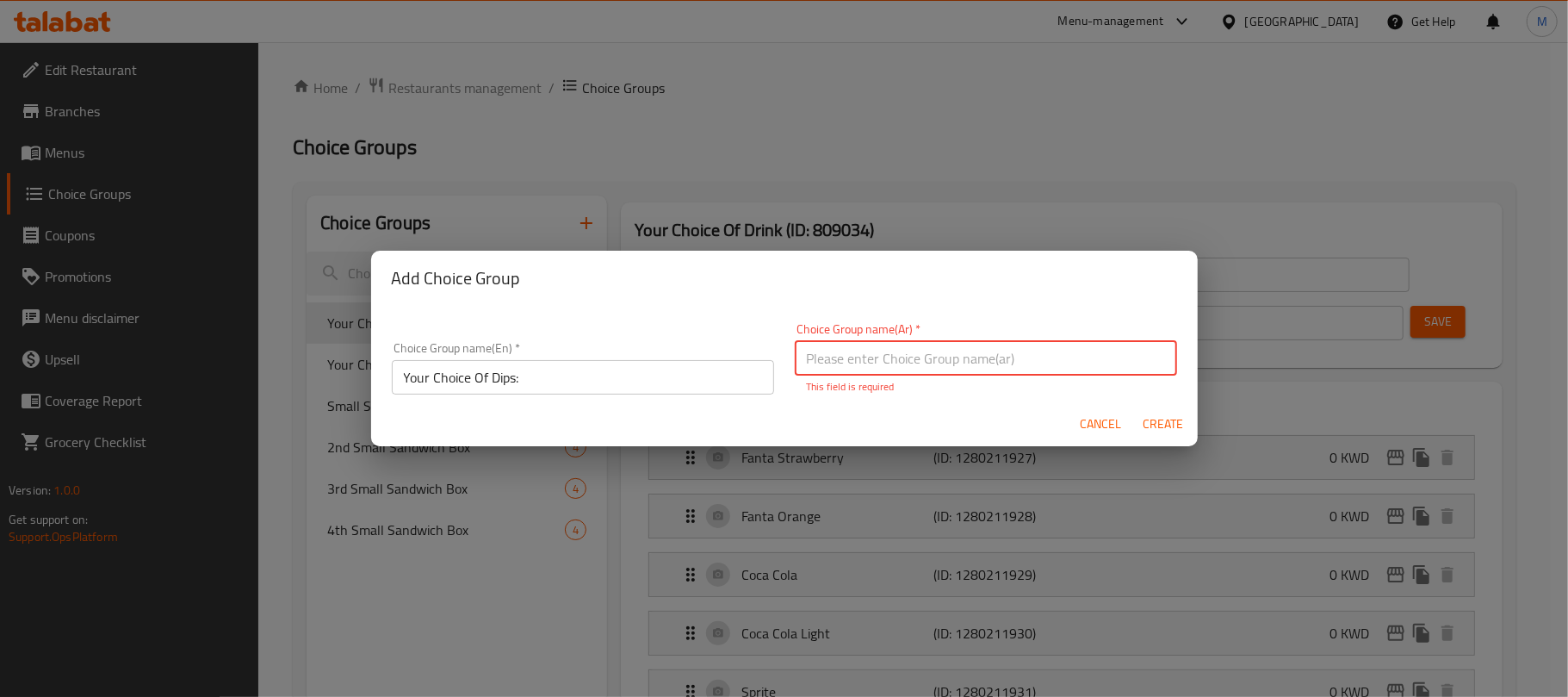
click at [1031, 361] on input "text" at bounding box center [986, 358] width 383 height 34
paste input "اختيارك من الصلصات:"
click at [910, 360] on input "اختيارك من الغموس:" at bounding box center [986, 358] width 383 height 34
type input "إختيارك من الغموس:"
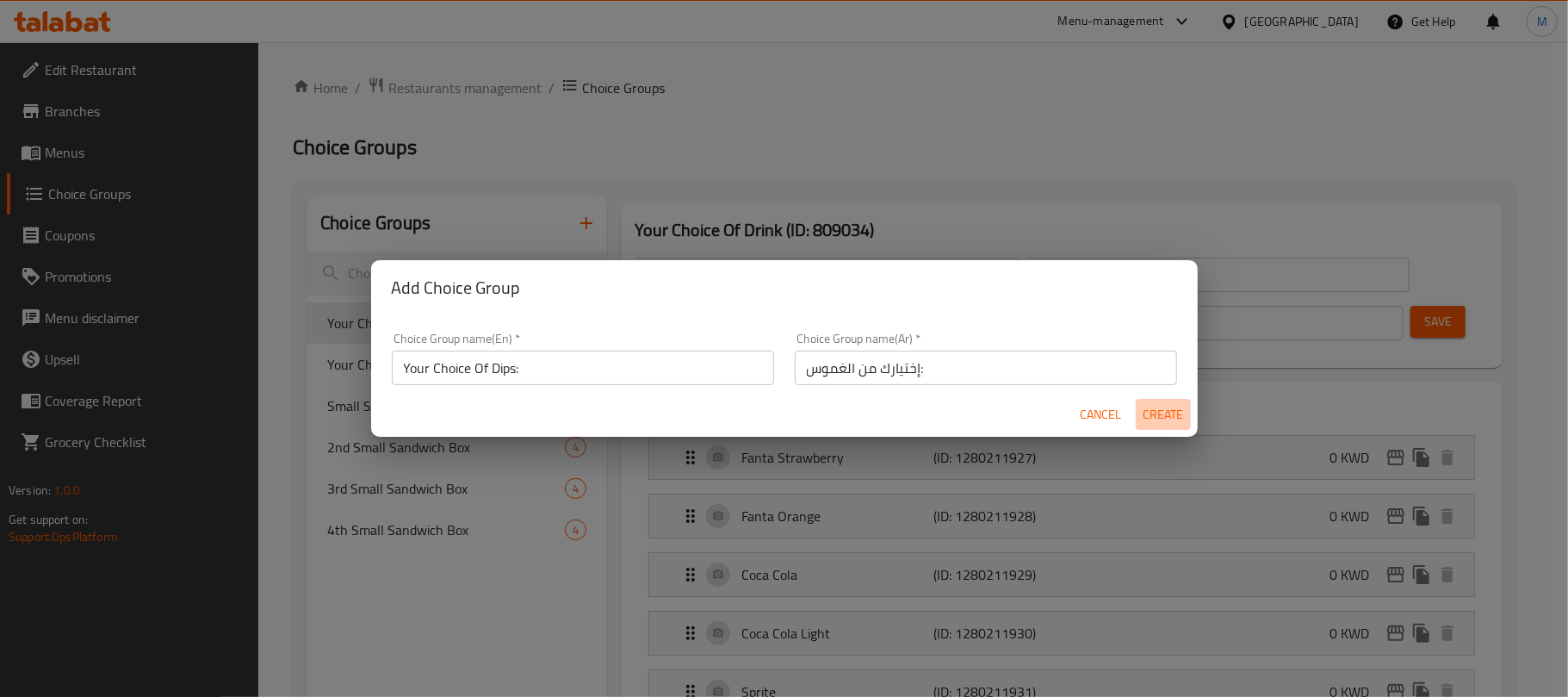
click at [1161, 418] on span "Create" at bounding box center [1164, 415] width 41 height 22
type input "Your Choice Of Dips:"
type input "إختيارك من الغموس:"
type input "0"
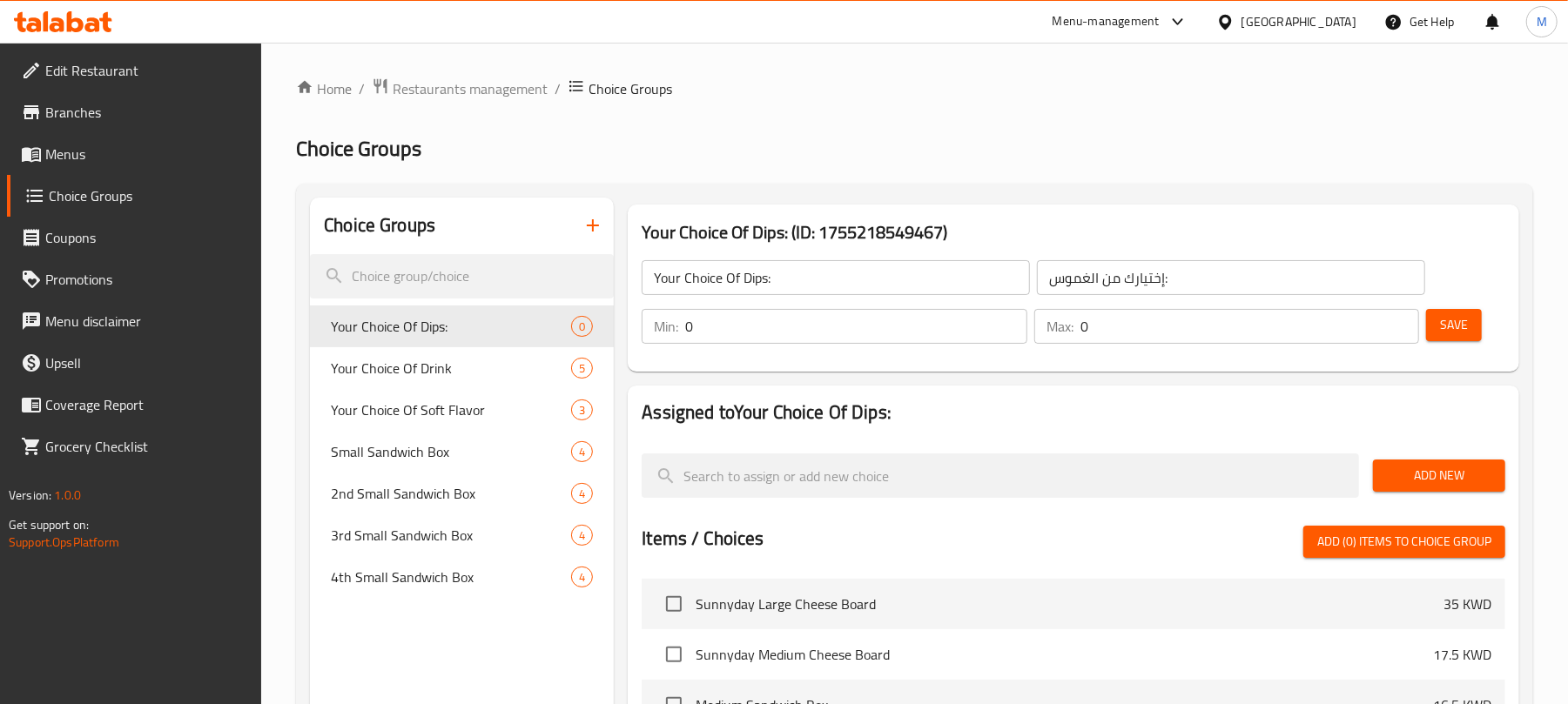
click at [837, 331] on input "0" at bounding box center [856, 326] width 342 height 34
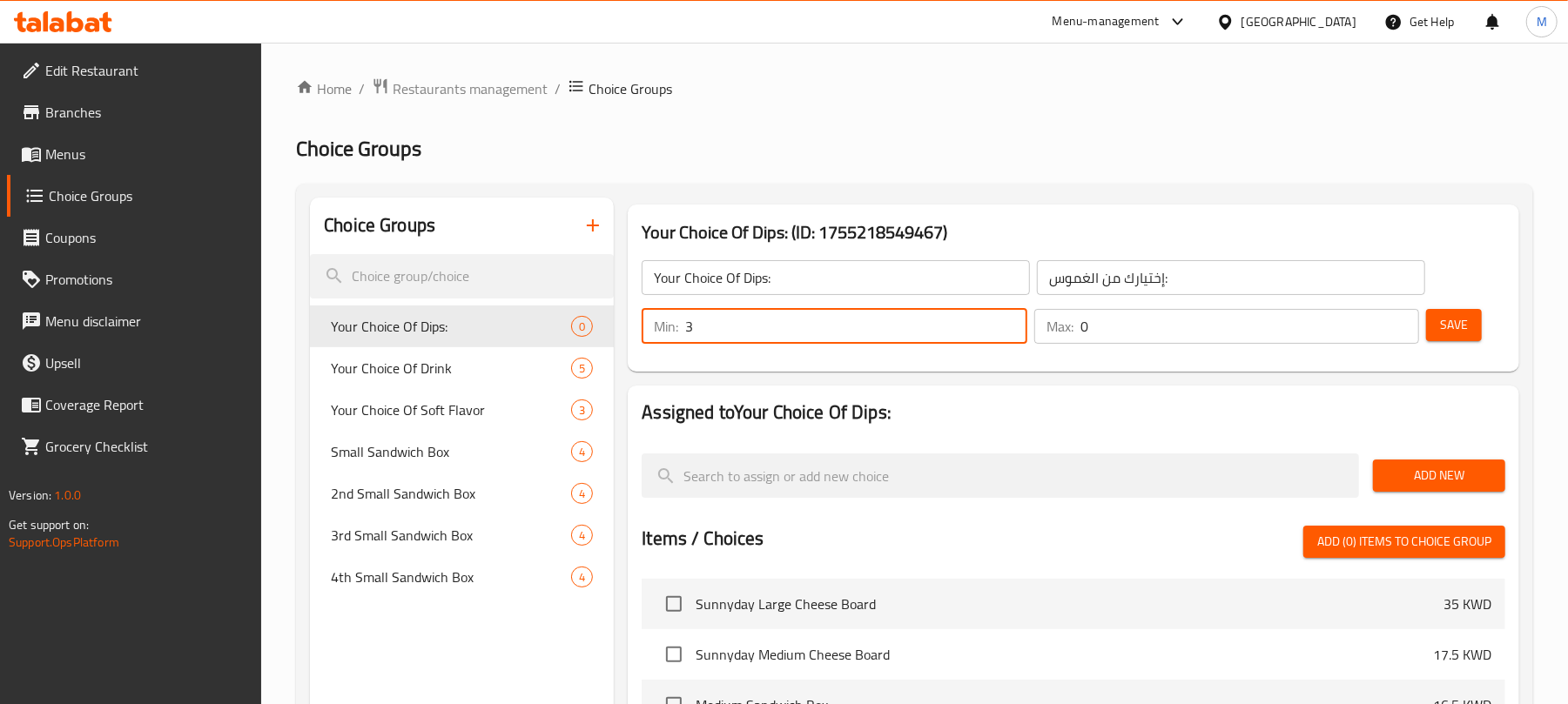
type input "3"
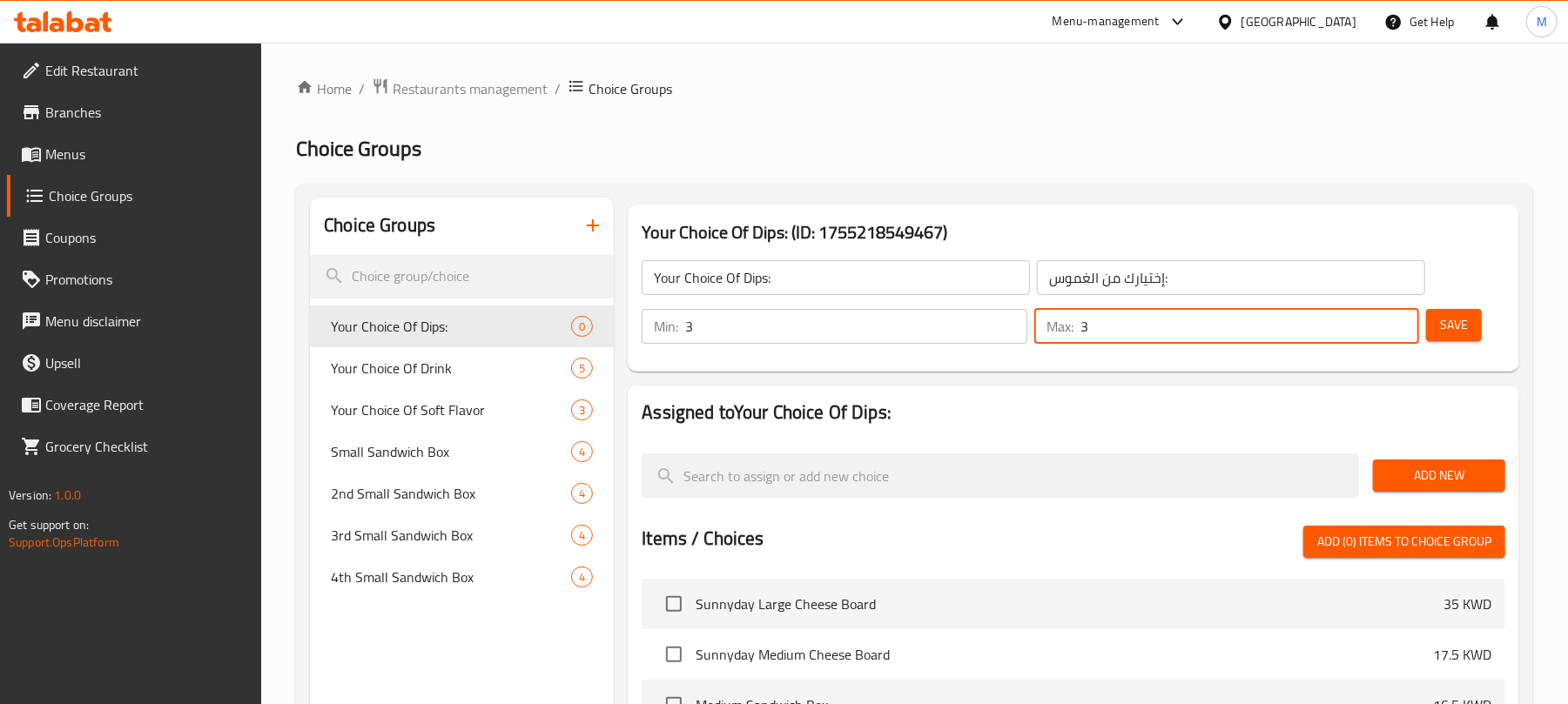
type input "3"
click at [1408, 472] on span "Add New" at bounding box center [1438, 476] width 104 height 22
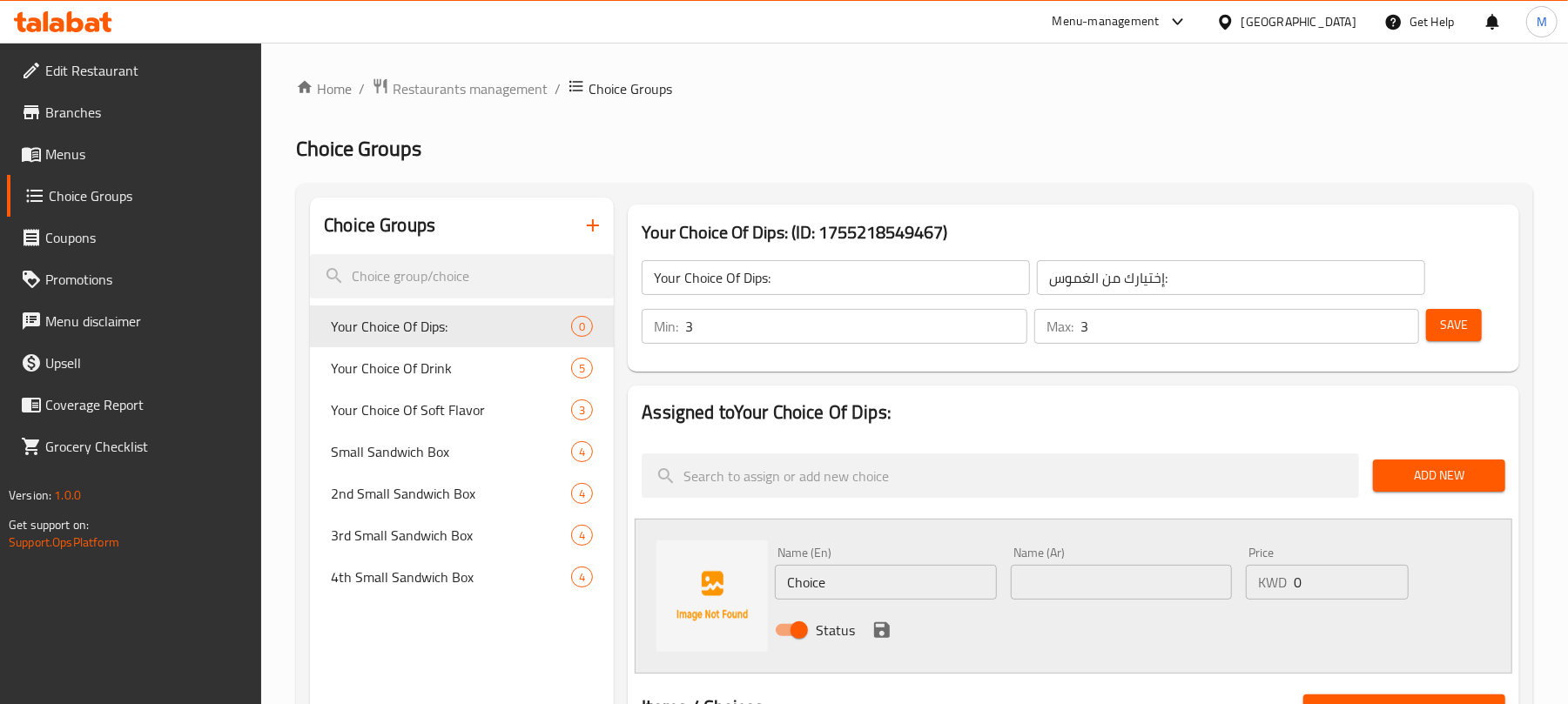
click at [850, 586] on input "Choice" at bounding box center [886, 582] width 221 height 34
paste input "Roasted Garlic Creamy Dip"
type input "Roasted Garlic Creamy Dip"
paste input "صلصة كريمة الثوم المحمص"
click at [1105, 579] on input "غموس كريمة الثوم المحمص" at bounding box center [1121, 582] width 221 height 34
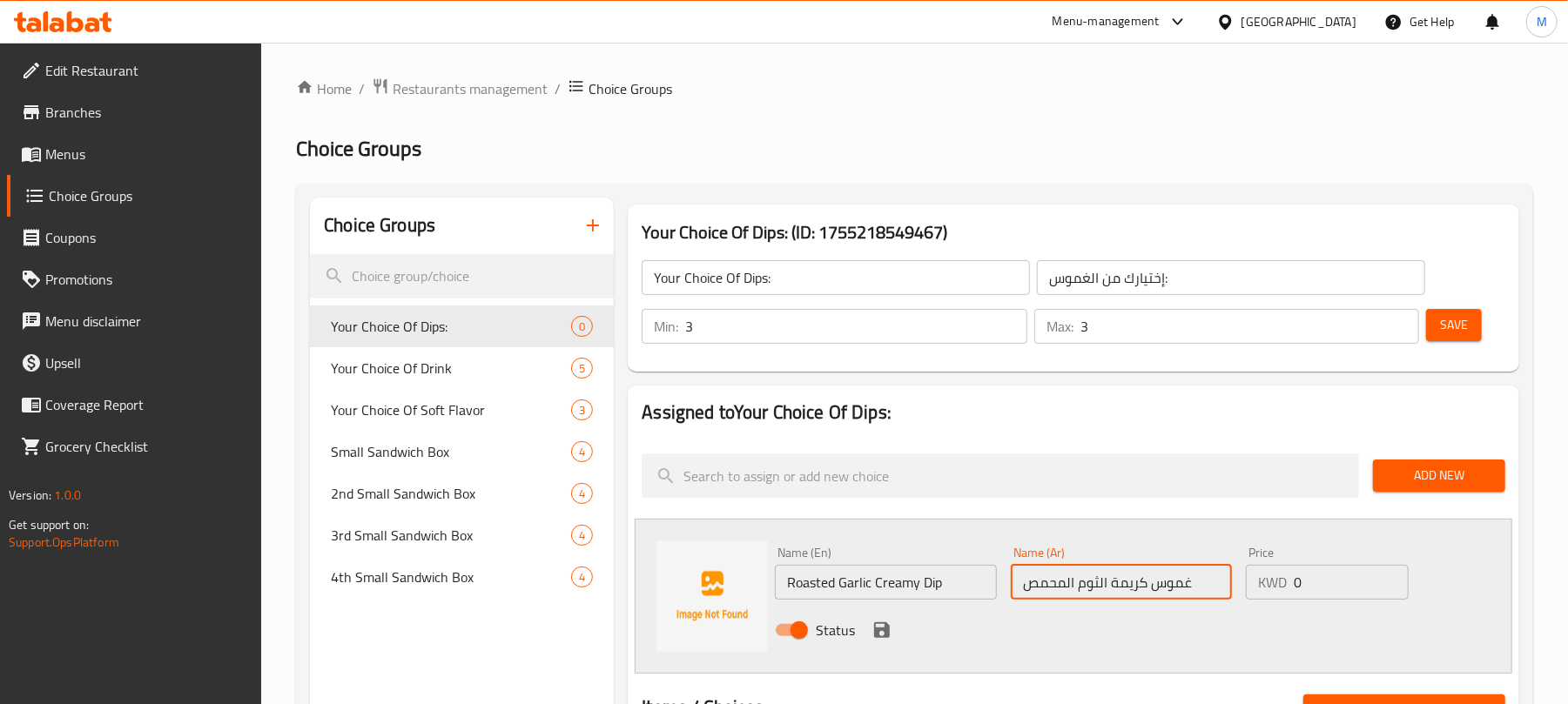
click at [1136, 580] on input "غموس كريمة الثوم المحمص" at bounding box center [1121, 582] width 221 height 34
type input "غموس ثوم [PERSON_NAME]"
click at [885, 637] on icon "save" at bounding box center [882, 630] width 15 height 15
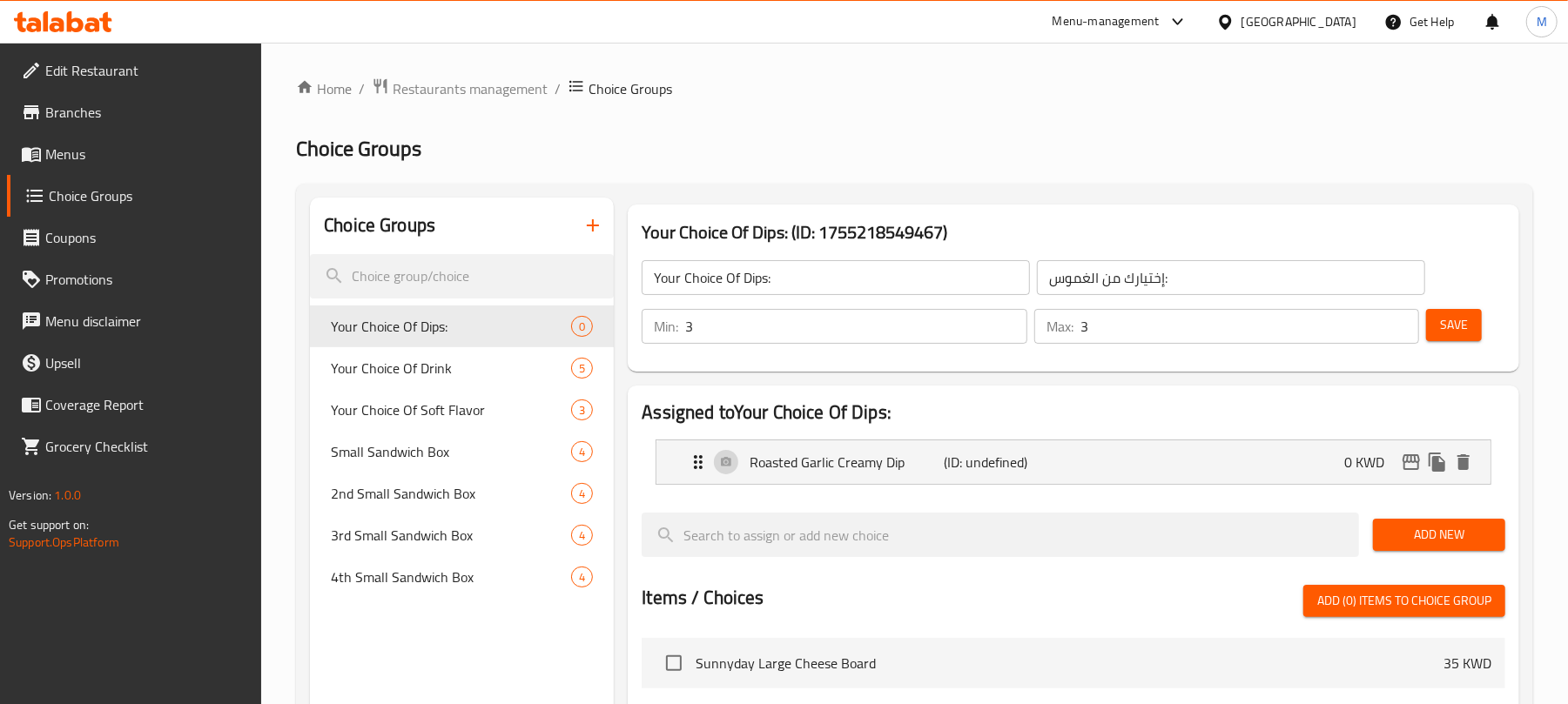
drag, startPoint x: 1432, startPoint y: 533, endPoint x: 1416, endPoint y: 524, distance: 18.4
click at [1432, 534] on span "Add New" at bounding box center [1438, 535] width 104 height 22
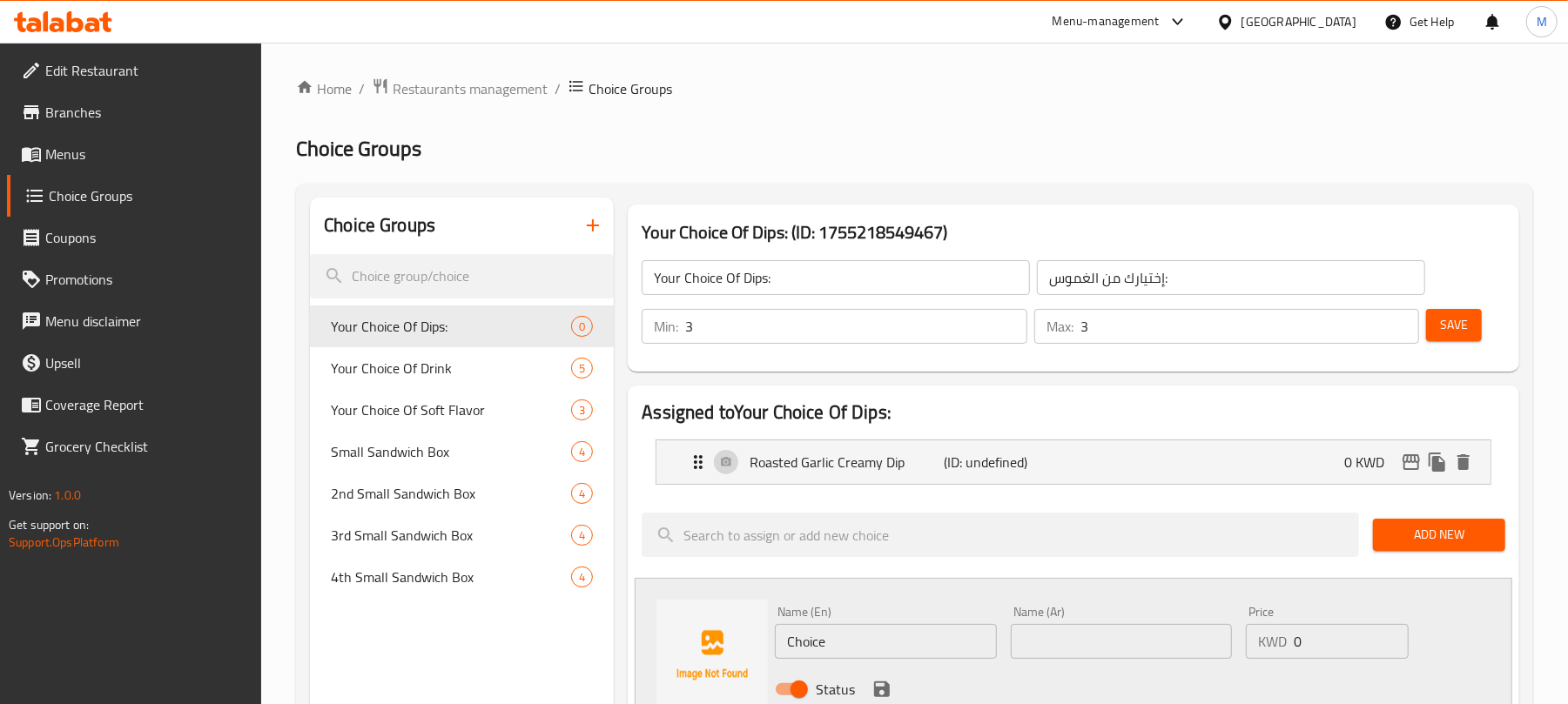
click at [853, 646] on input "Choice" at bounding box center [886, 641] width 221 height 34
paste input "Muhammara Dip"
type input "Muhammara Dip"
click at [1094, 651] on input "text" at bounding box center [1121, 641] width 221 height 34
paste input "محمرة"
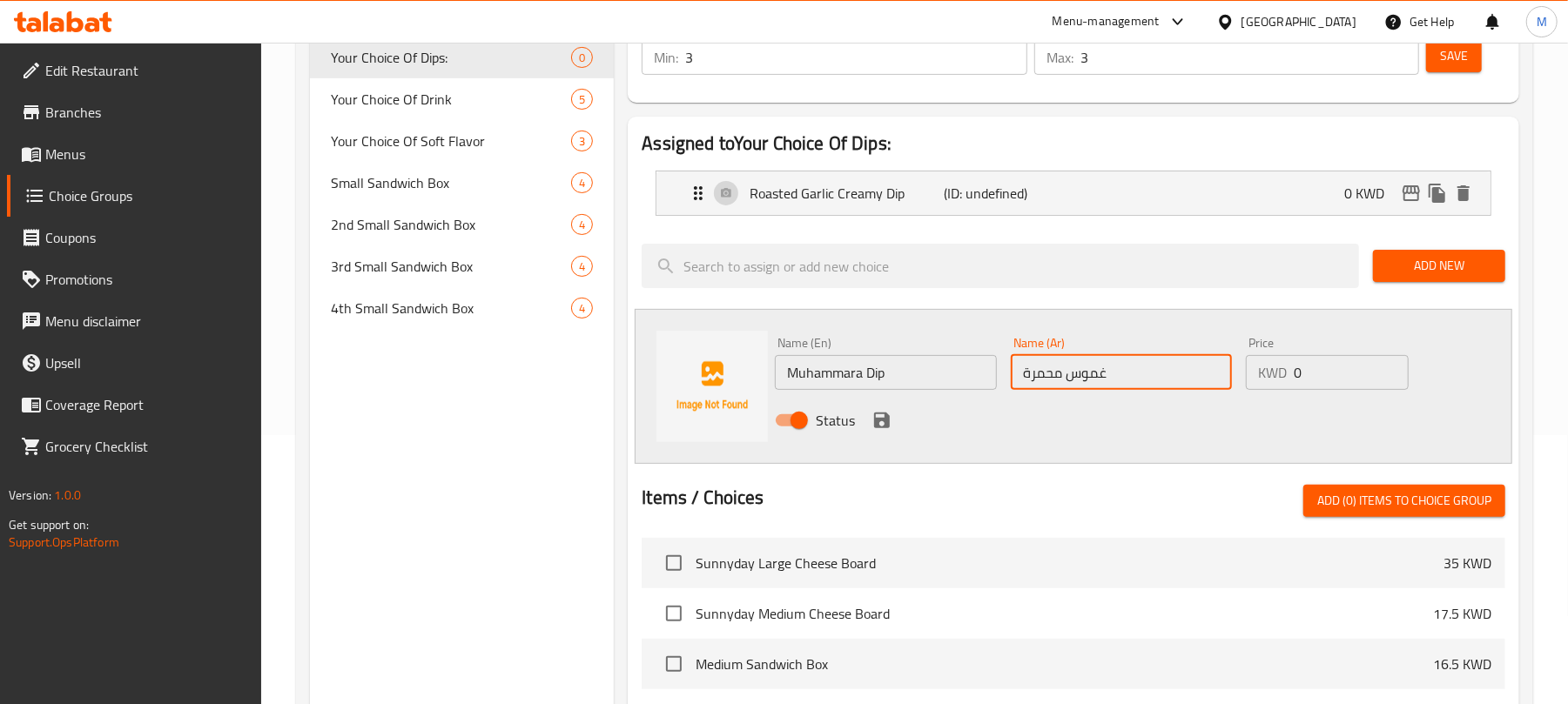
scroll to position [348, 0]
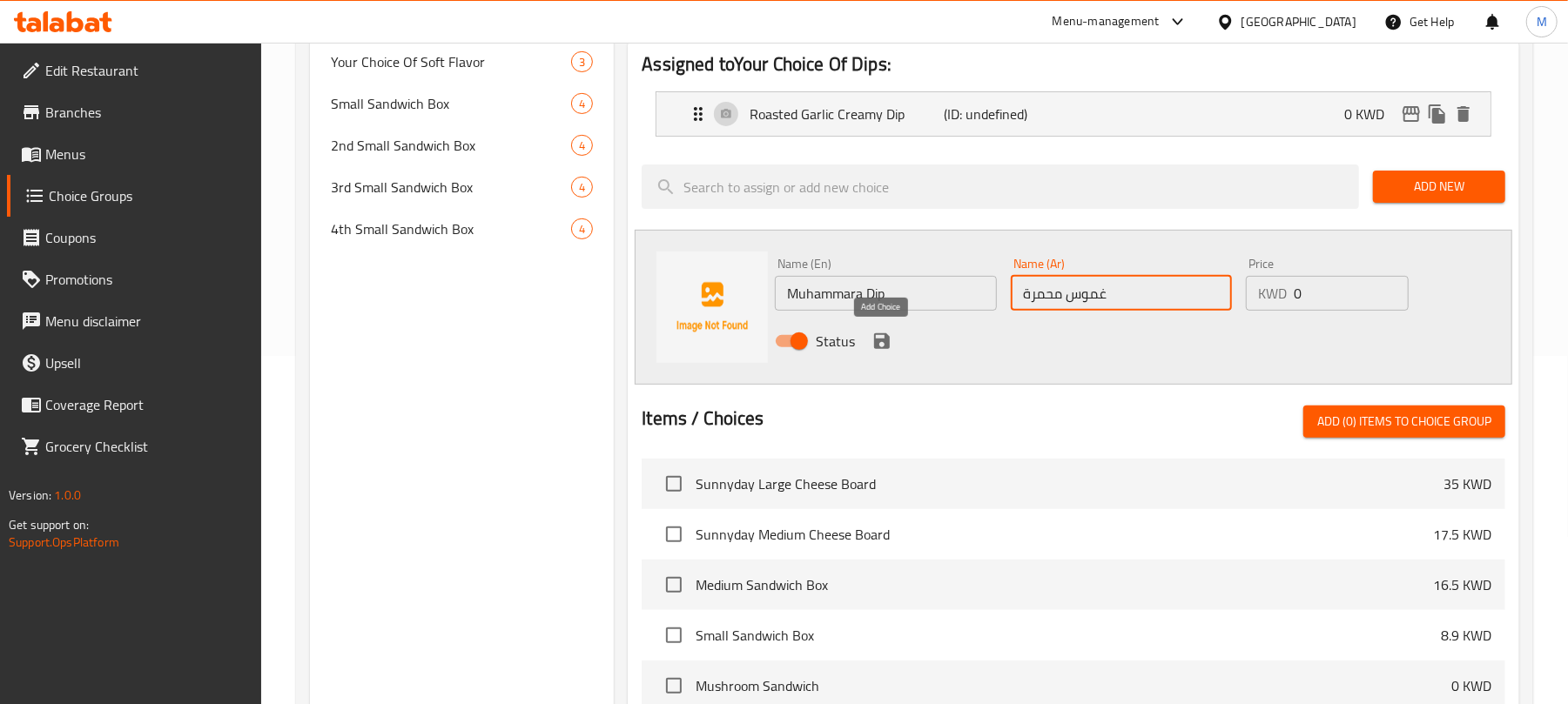
type input "غموس محمرة"
click at [879, 346] on icon "save" at bounding box center [882, 341] width 21 height 21
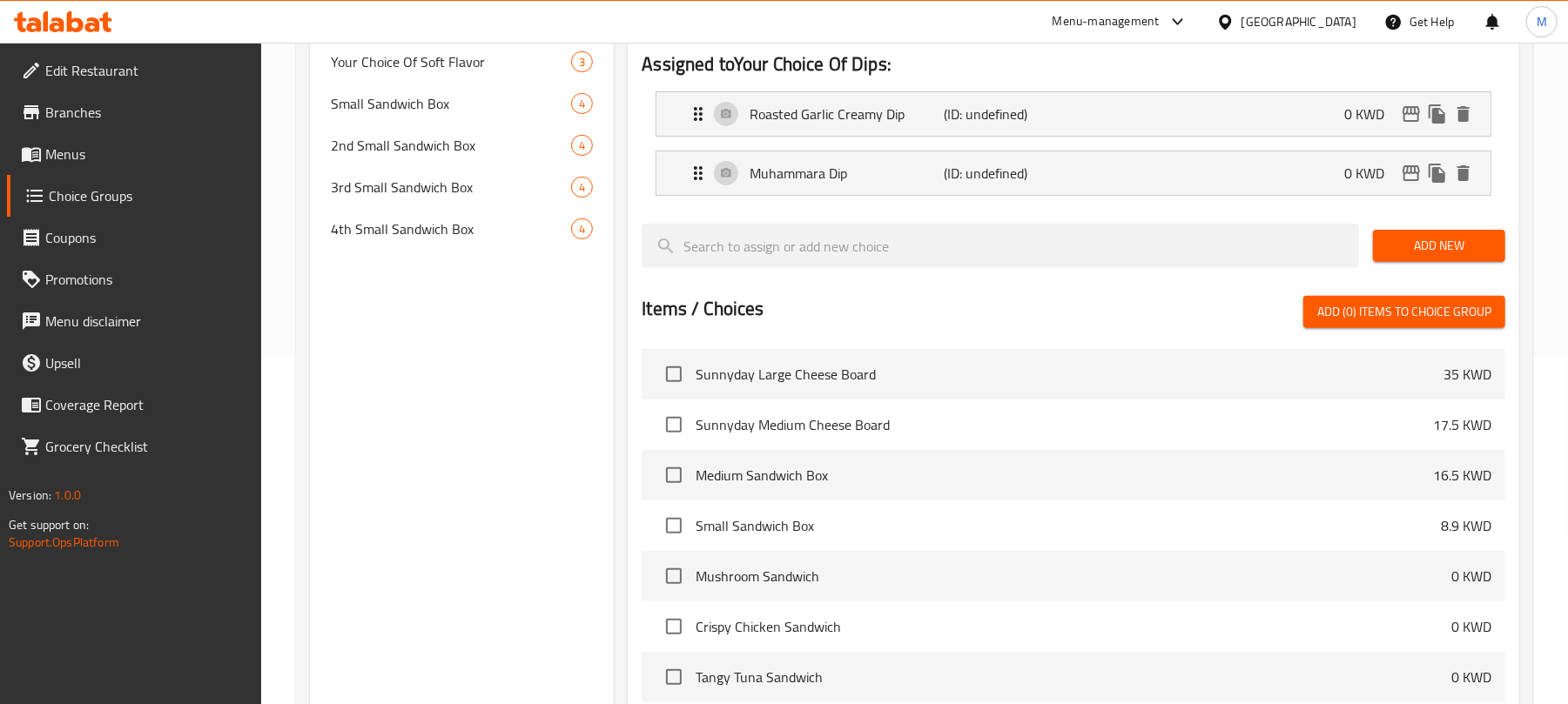
click at [1391, 248] on span "Add New" at bounding box center [1438, 246] width 104 height 22
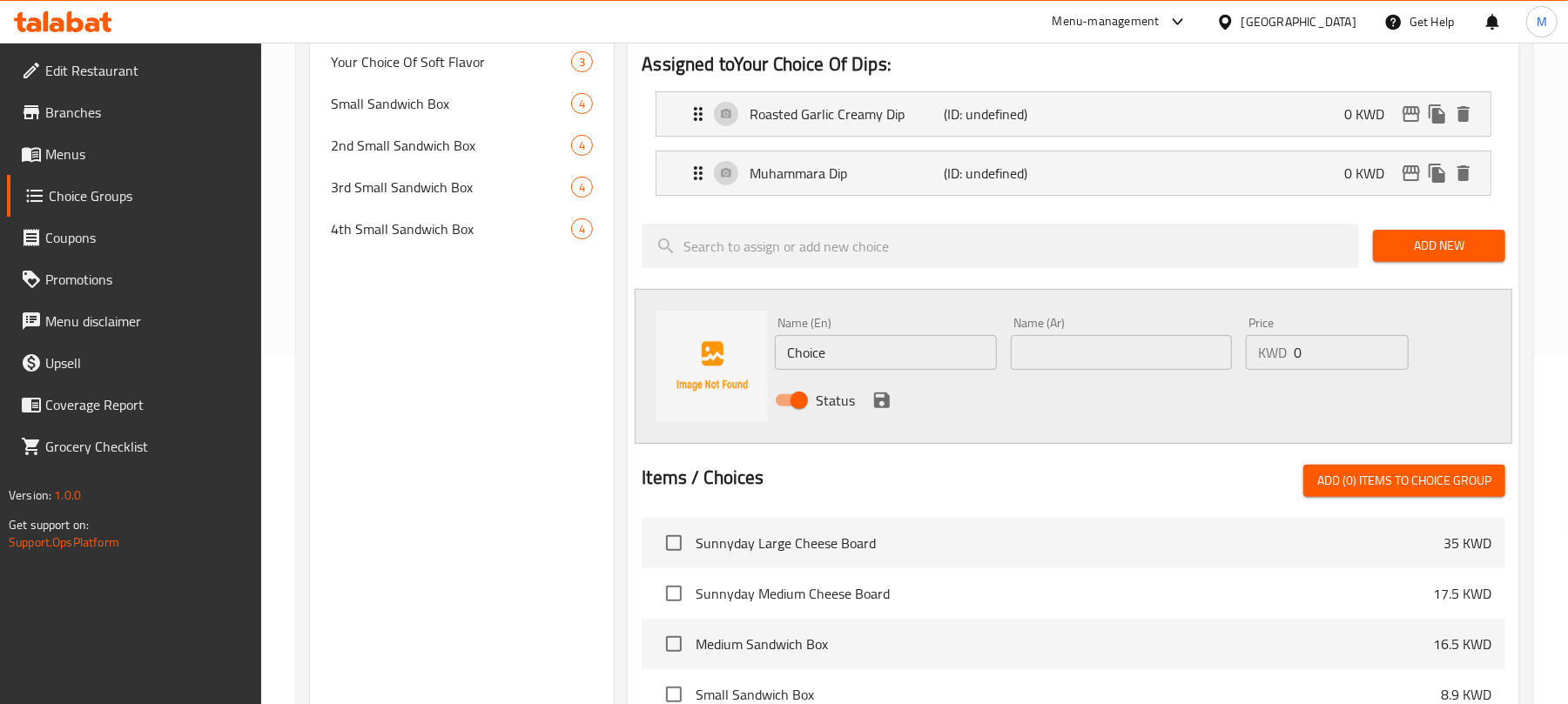
click at [1088, 356] on input "text" at bounding box center [1121, 352] width 221 height 34
type input "غموس"
click at [865, 350] on input "Choice" at bounding box center [886, 352] width 221 height 34
paste input "Eadmame Dip"
type input "Eadmame Dip"
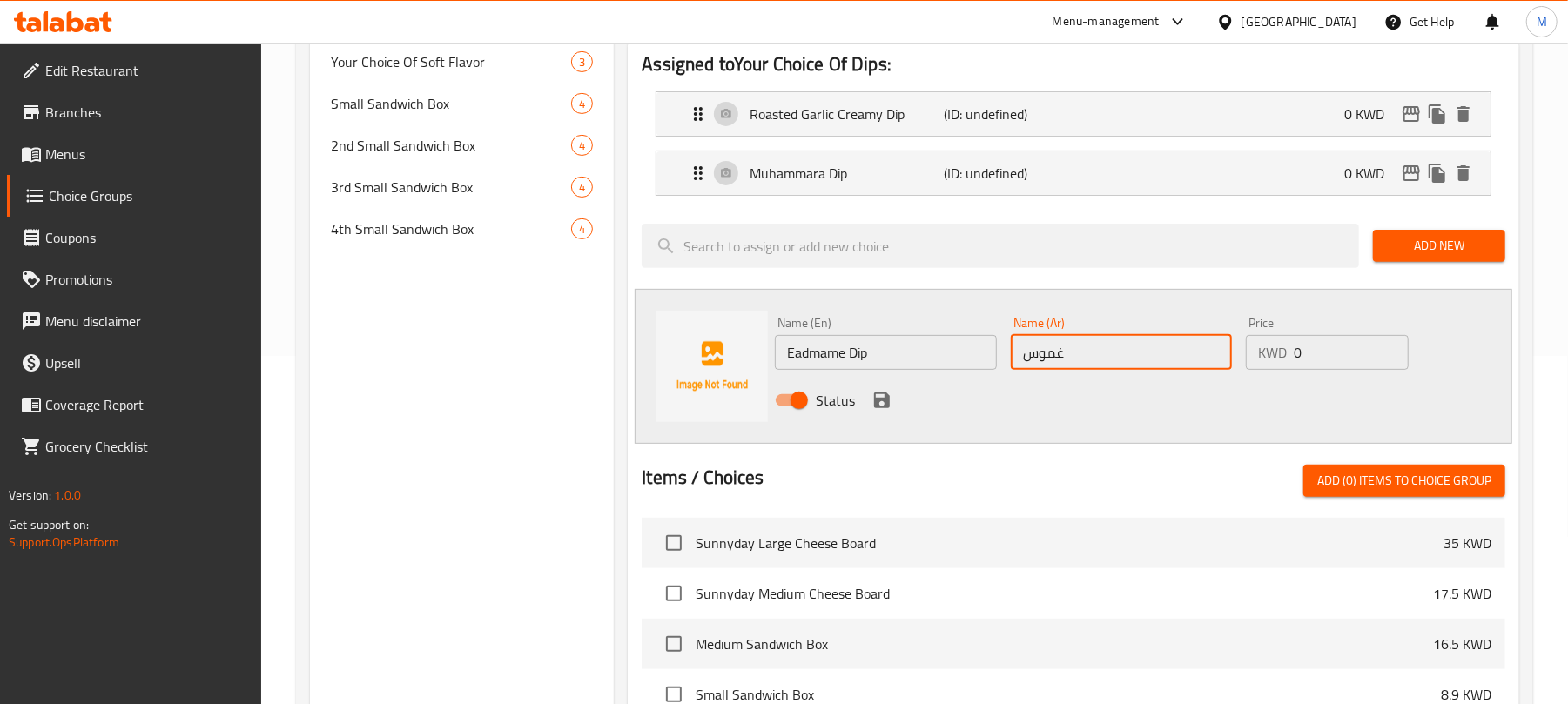
click at [1089, 364] on input "غموس" at bounding box center [1121, 352] width 221 height 34
paste input "إدامامي"
type input "غموس إدامامي"
click at [878, 393] on icon "save" at bounding box center [882, 400] width 21 height 21
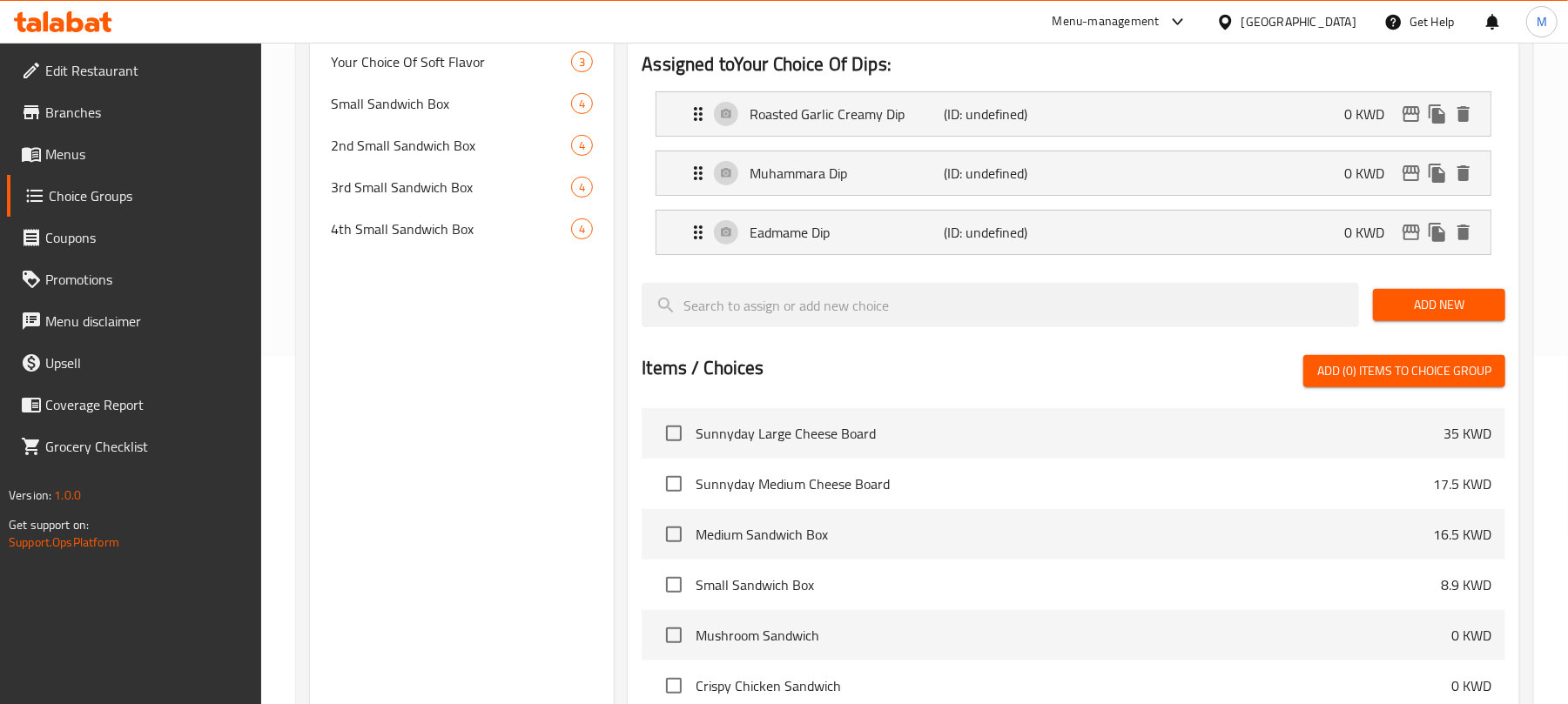
click at [1421, 311] on span "Add New" at bounding box center [1438, 305] width 104 height 22
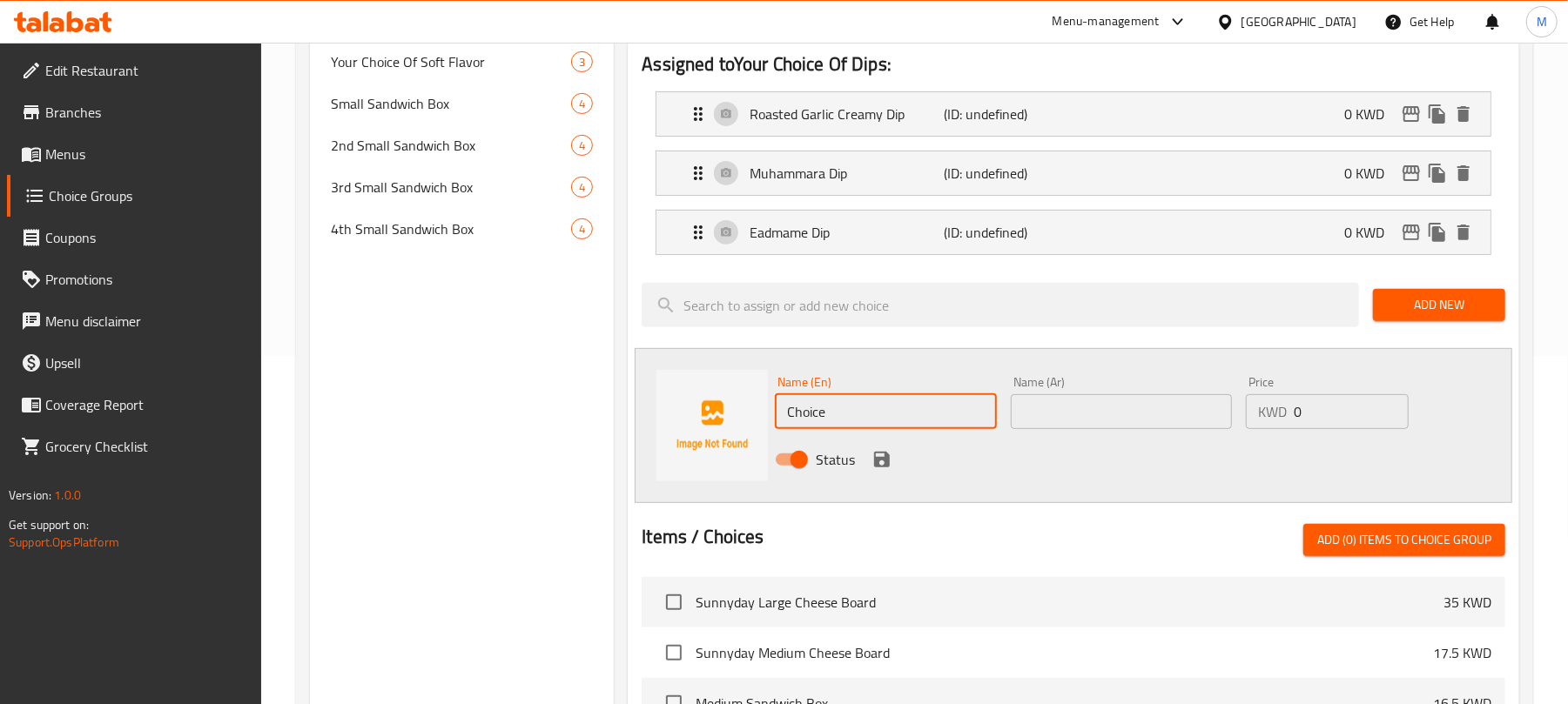
click at [847, 415] on input "Choice" at bounding box center [886, 411] width 221 height 34
paste input "Pesto Labneh Dip"
type input "Pesto Labneh Dip"
click at [1084, 409] on input "text" at bounding box center [1121, 411] width 221 height 34
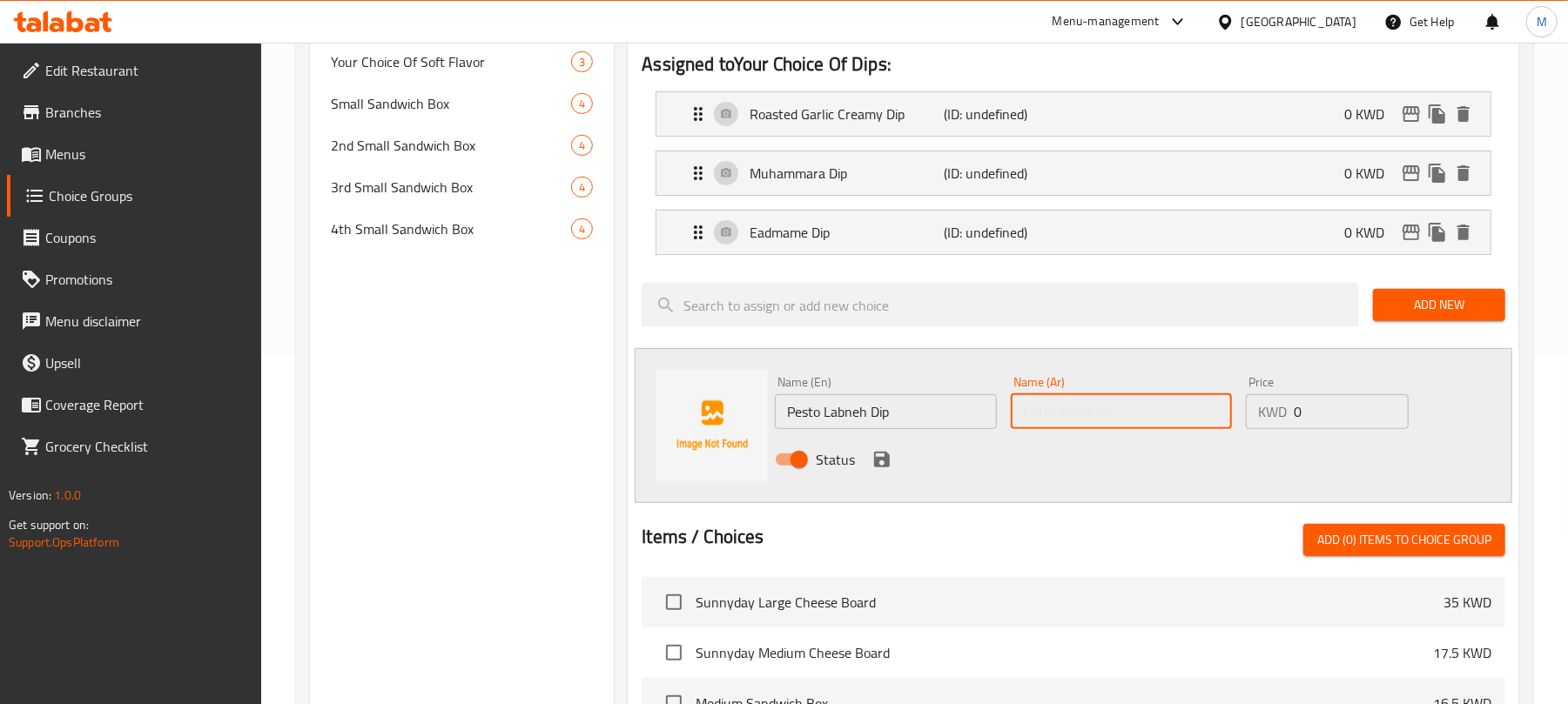
type input "ف"
paste input "لبنة البيستو"
type input "غموس لبنة بيستو"
click at [885, 457] on icon "save" at bounding box center [882, 459] width 15 height 15
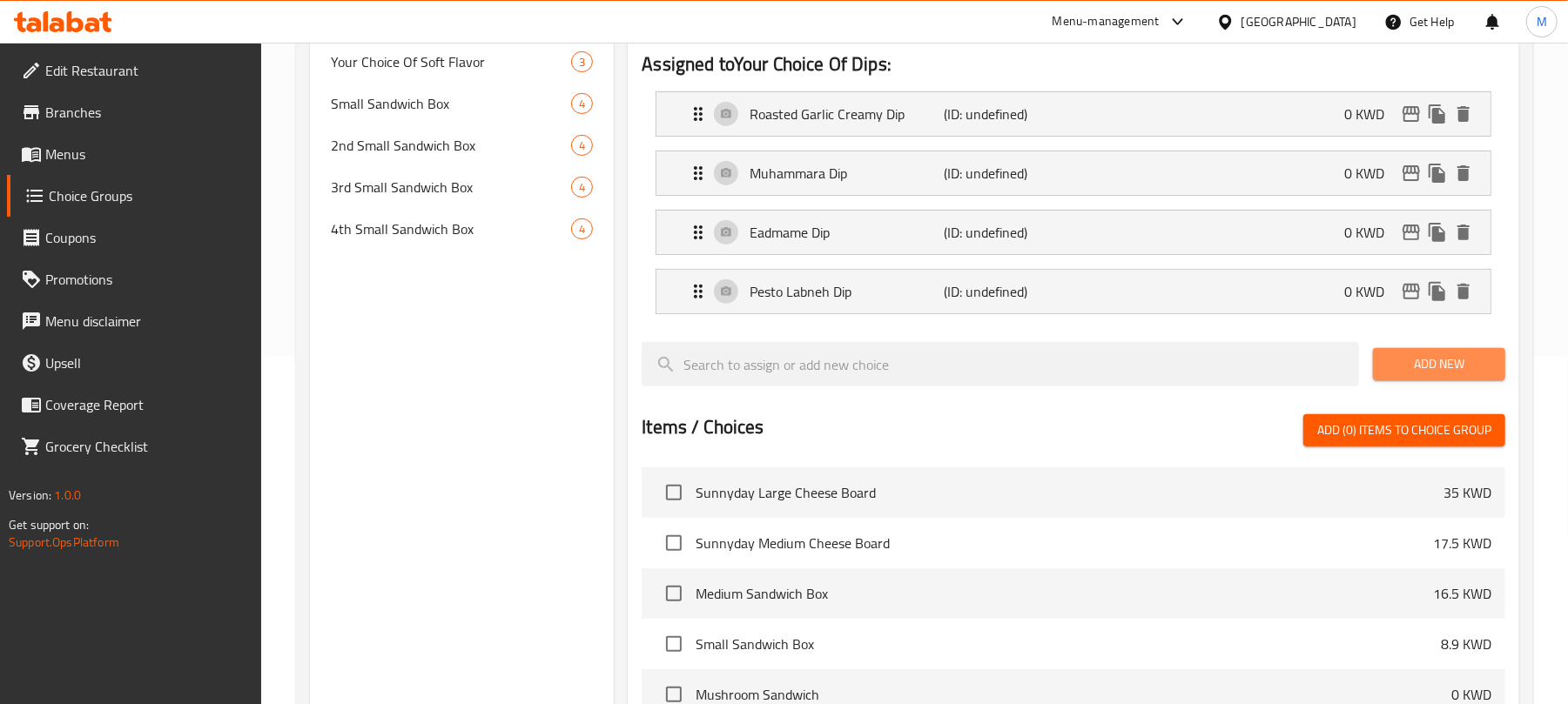
click at [1432, 370] on span "Add New" at bounding box center [1438, 364] width 104 height 22
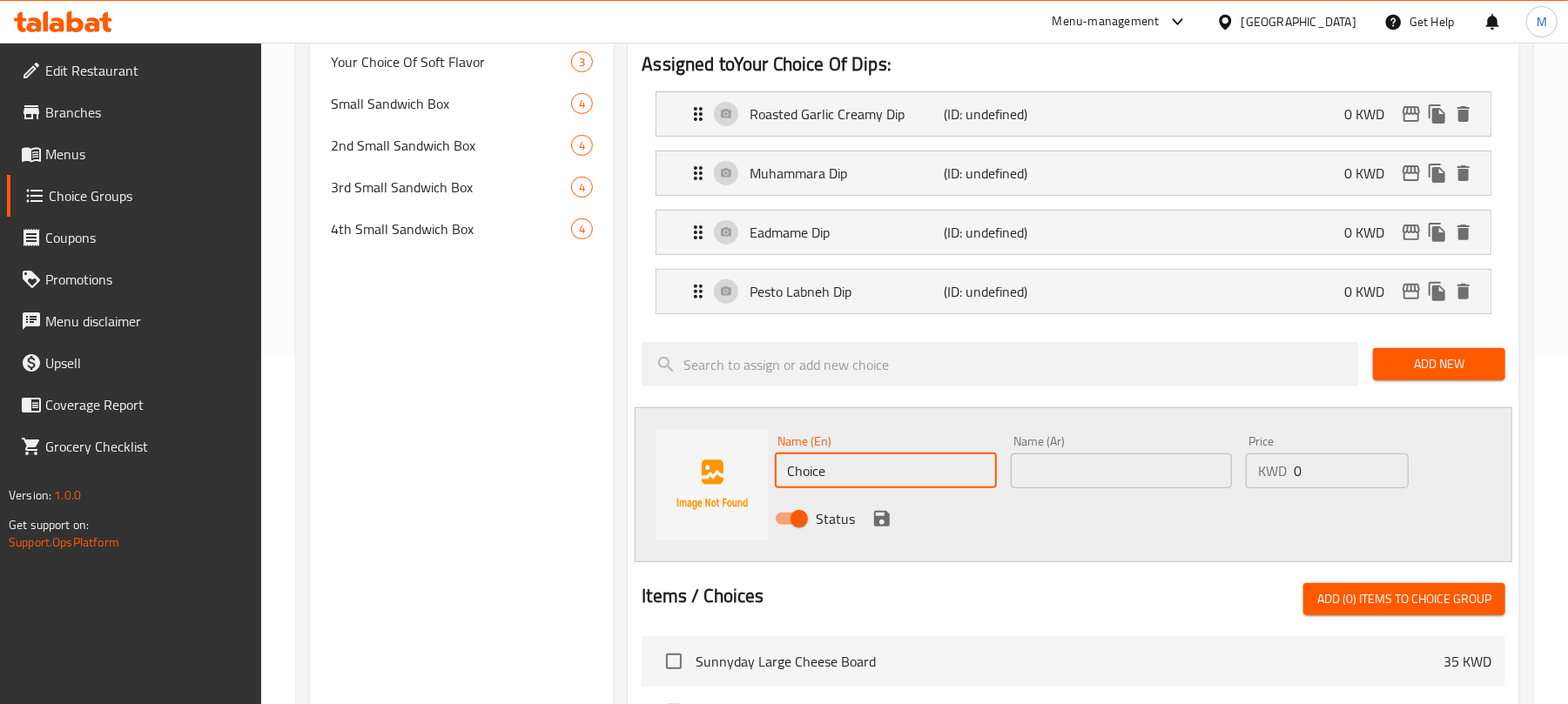
click at [873, 459] on input "Choice" at bounding box center [886, 471] width 221 height 34
paste input "Hummus Dip"
type input "Hummus Dip"
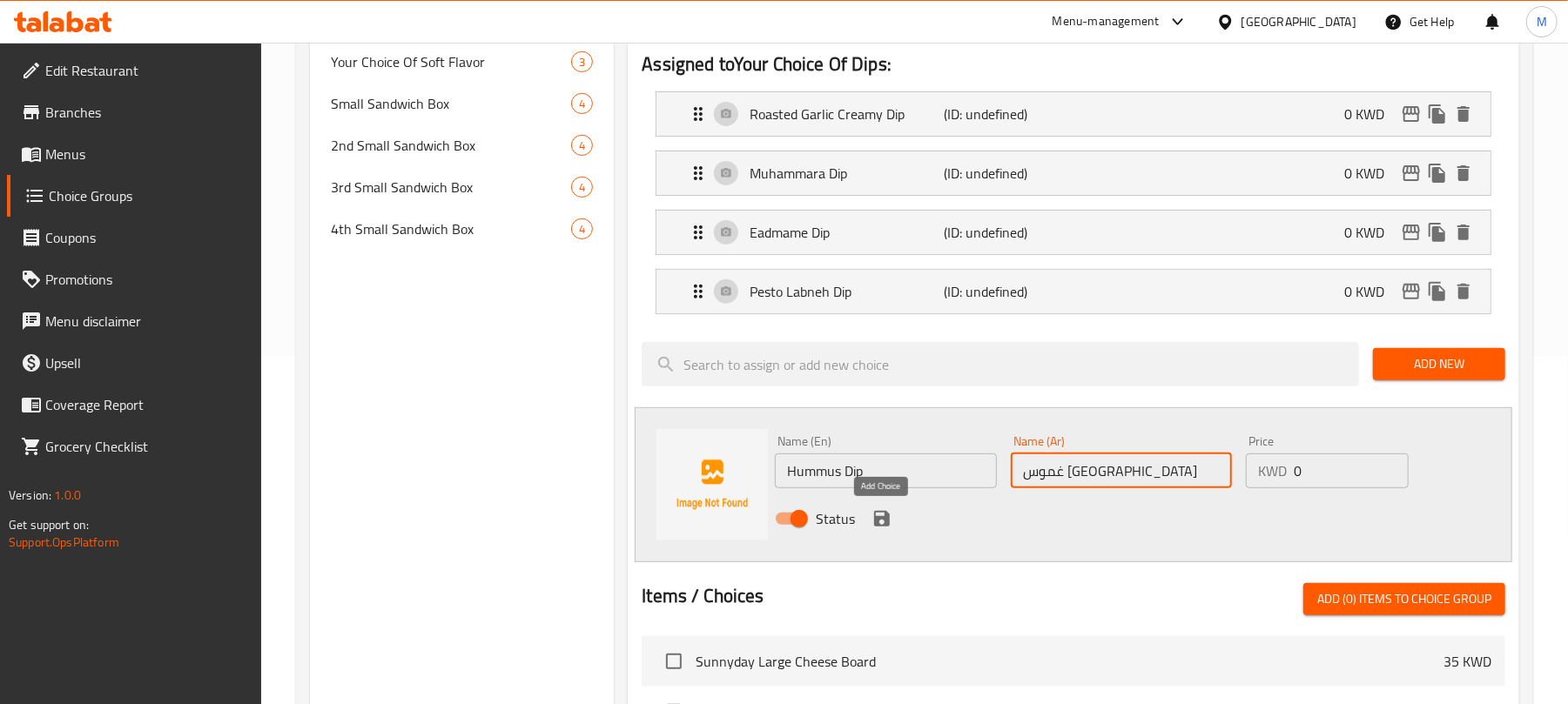
type input "غموس [GEOGRAPHIC_DATA]"
click at [877, 514] on icon "save" at bounding box center [882, 518] width 15 height 15
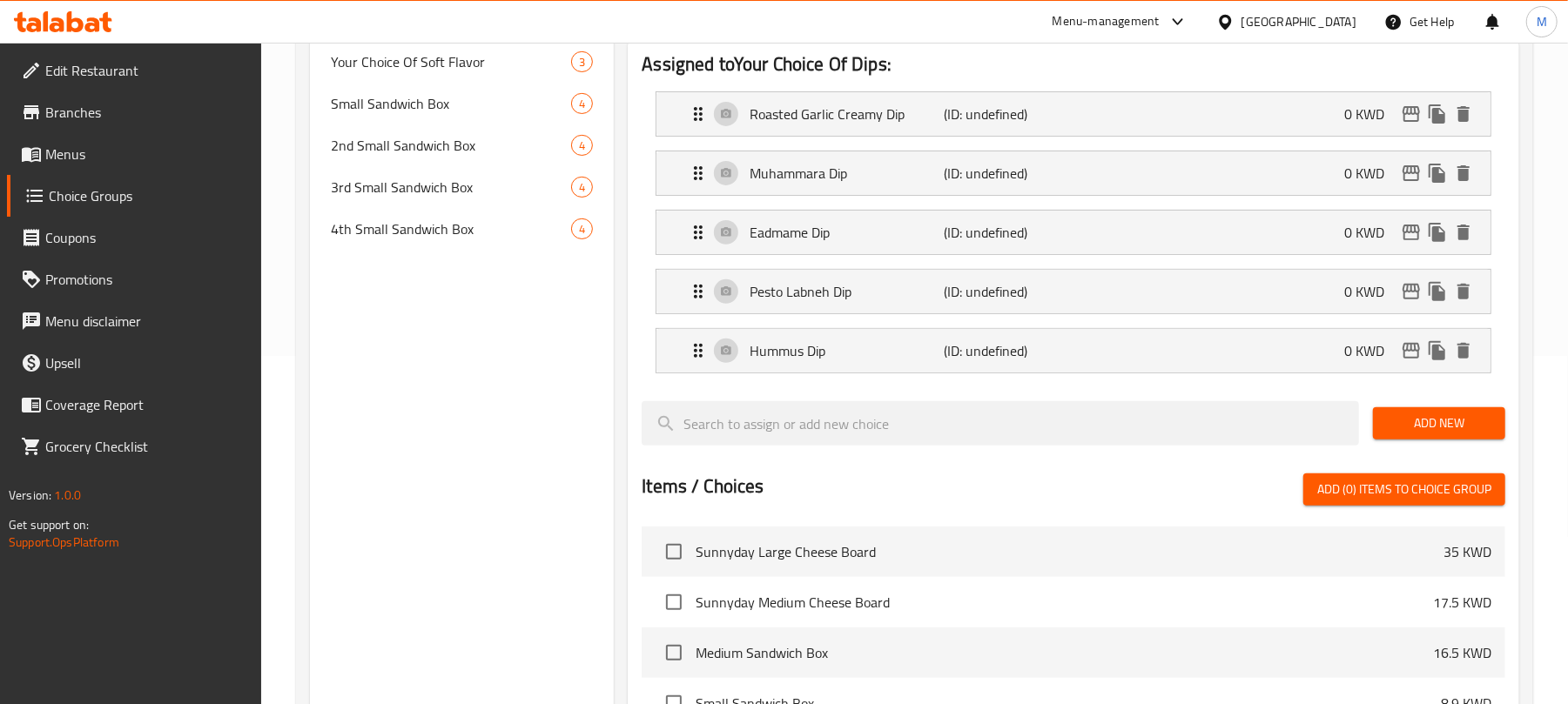
click at [1423, 423] on span "Add New" at bounding box center [1438, 423] width 104 height 22
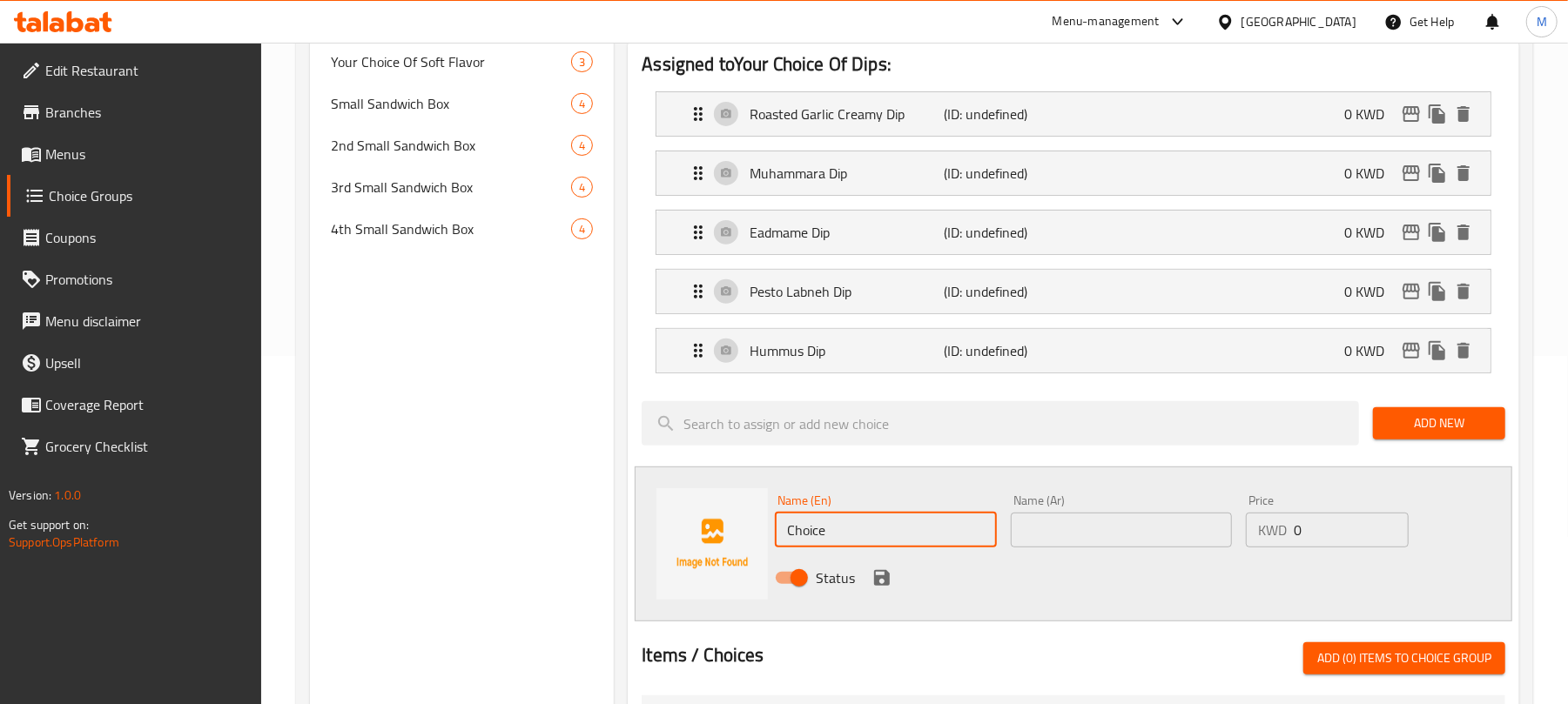
click at [904, 540] on input "Choice" at bounding box center [886, 530] width 221 height 34
paste input "Guacamole Dip"
type input "Guacamole Dip"
click at [1062, 538] on input "text" at bounding box center [1121, 530] width 221 height 34
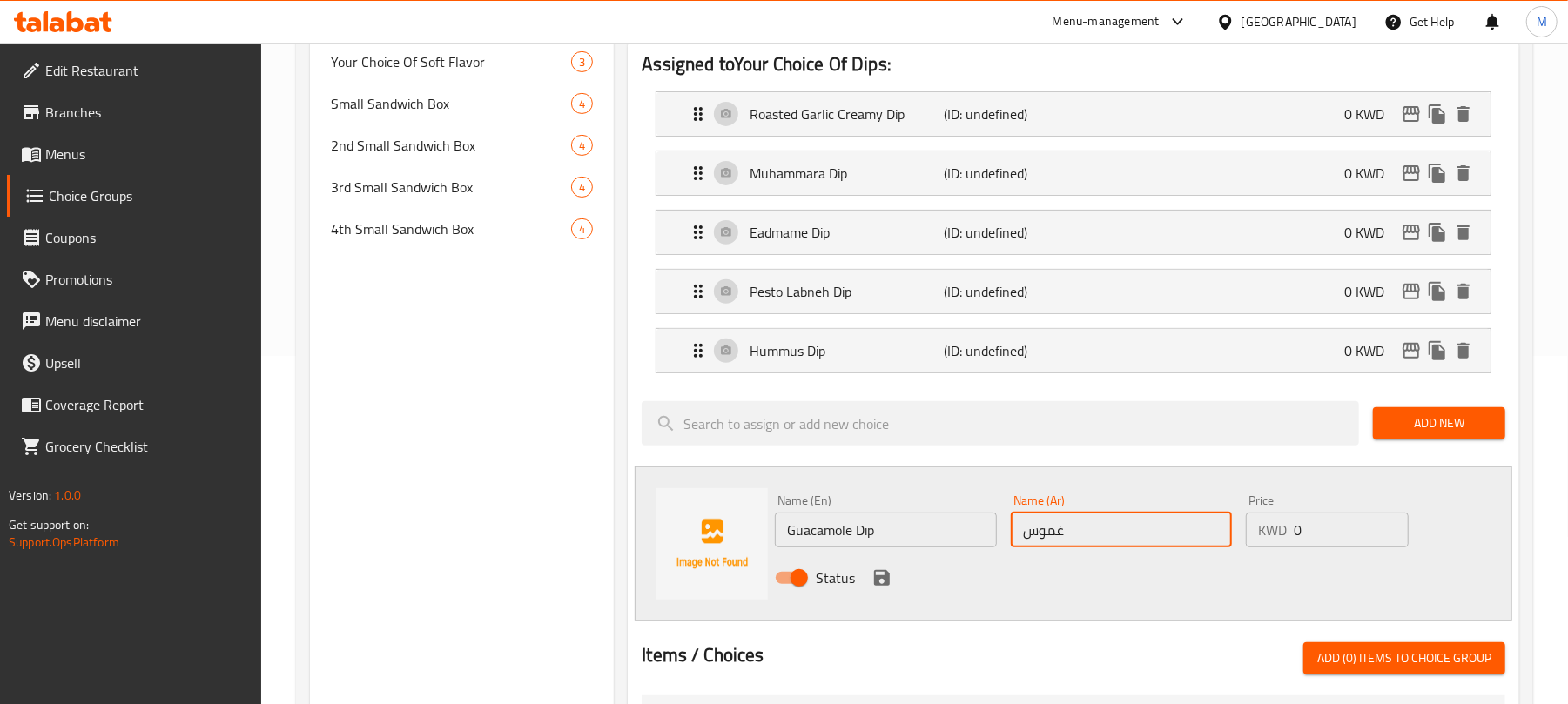
paste input "جواكامولي"
type input "[PERSON_NAME]"
click at [883, 576] on icon "save" at bounding box center [882, 577] width 21 height 21
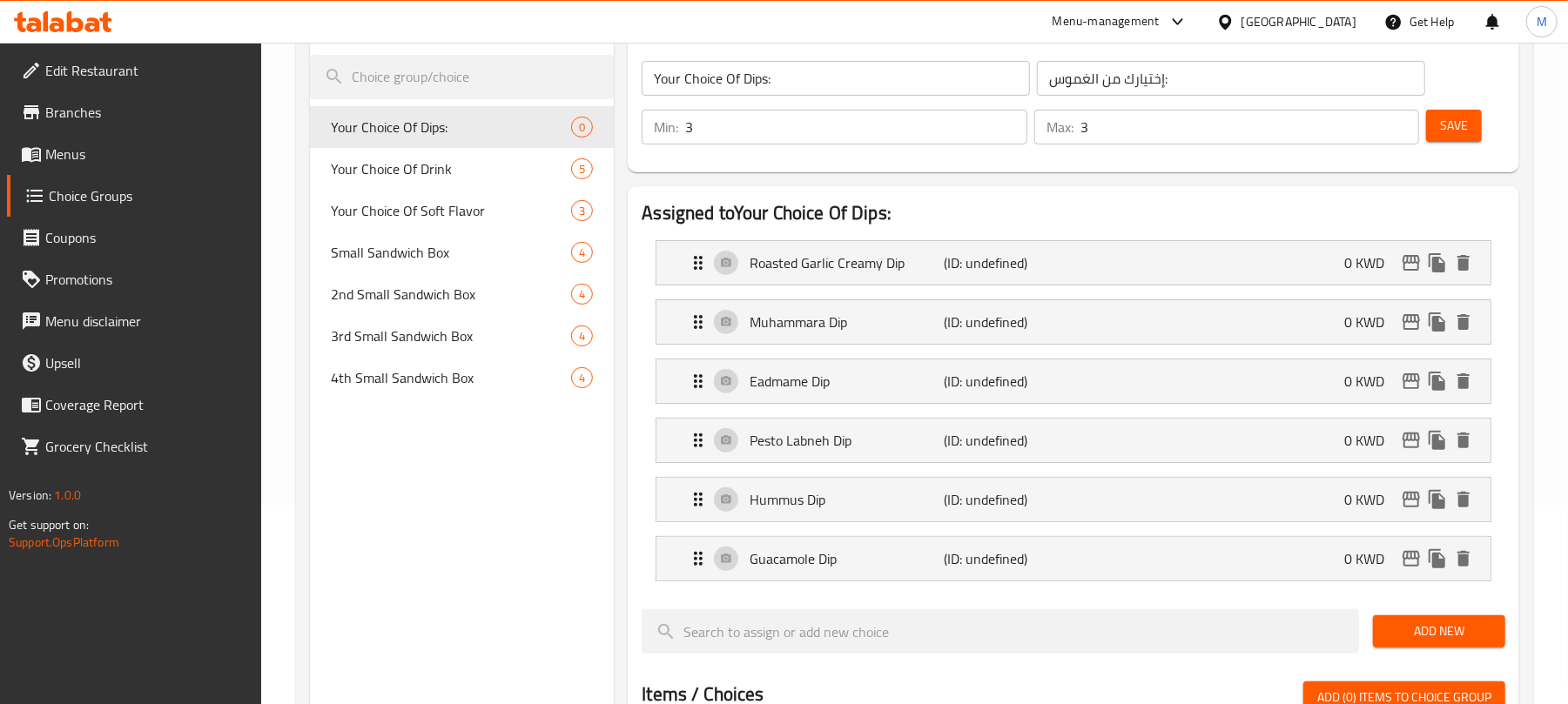
scroll to position [0, 0]
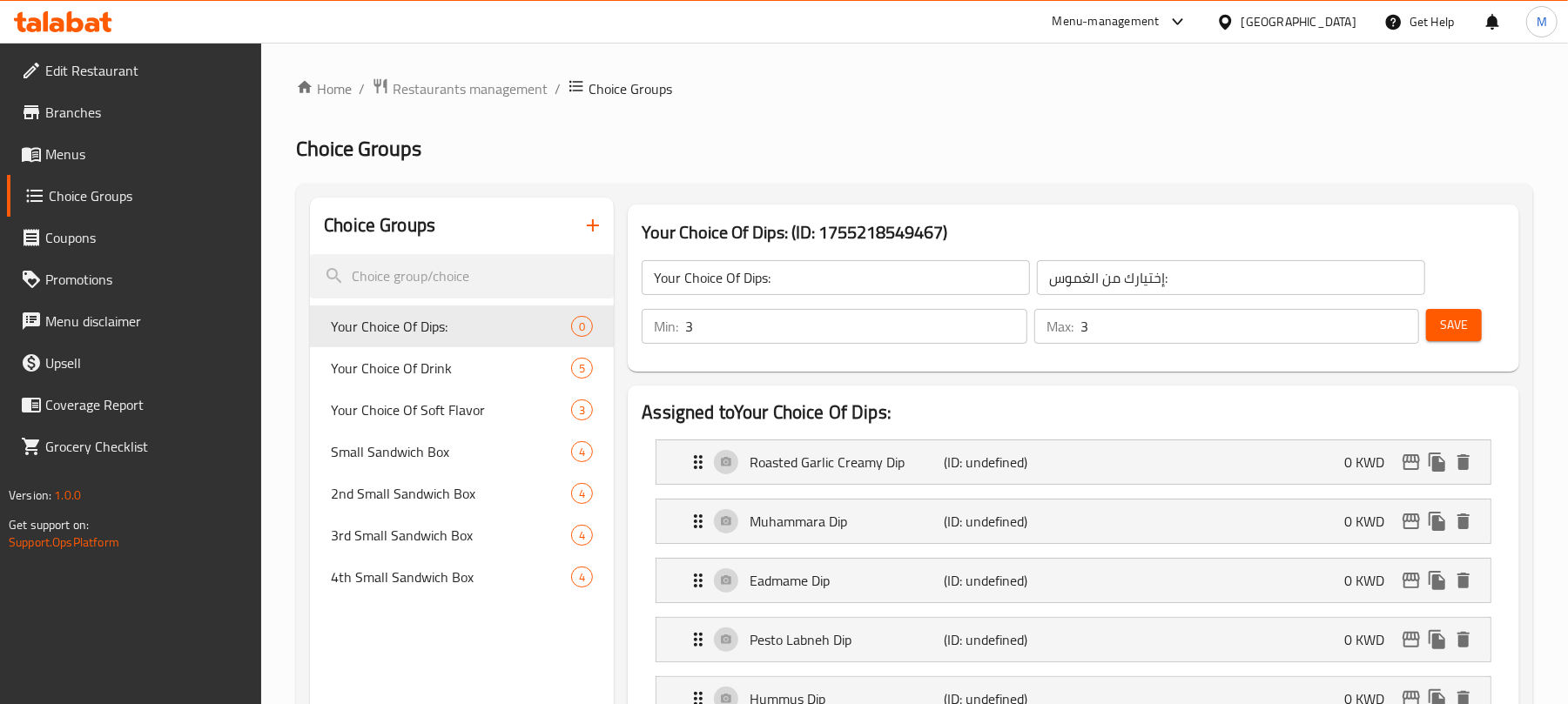
click at [1452, 327] on span "Save" at bounding box center [1454, 325] width 28 height 22
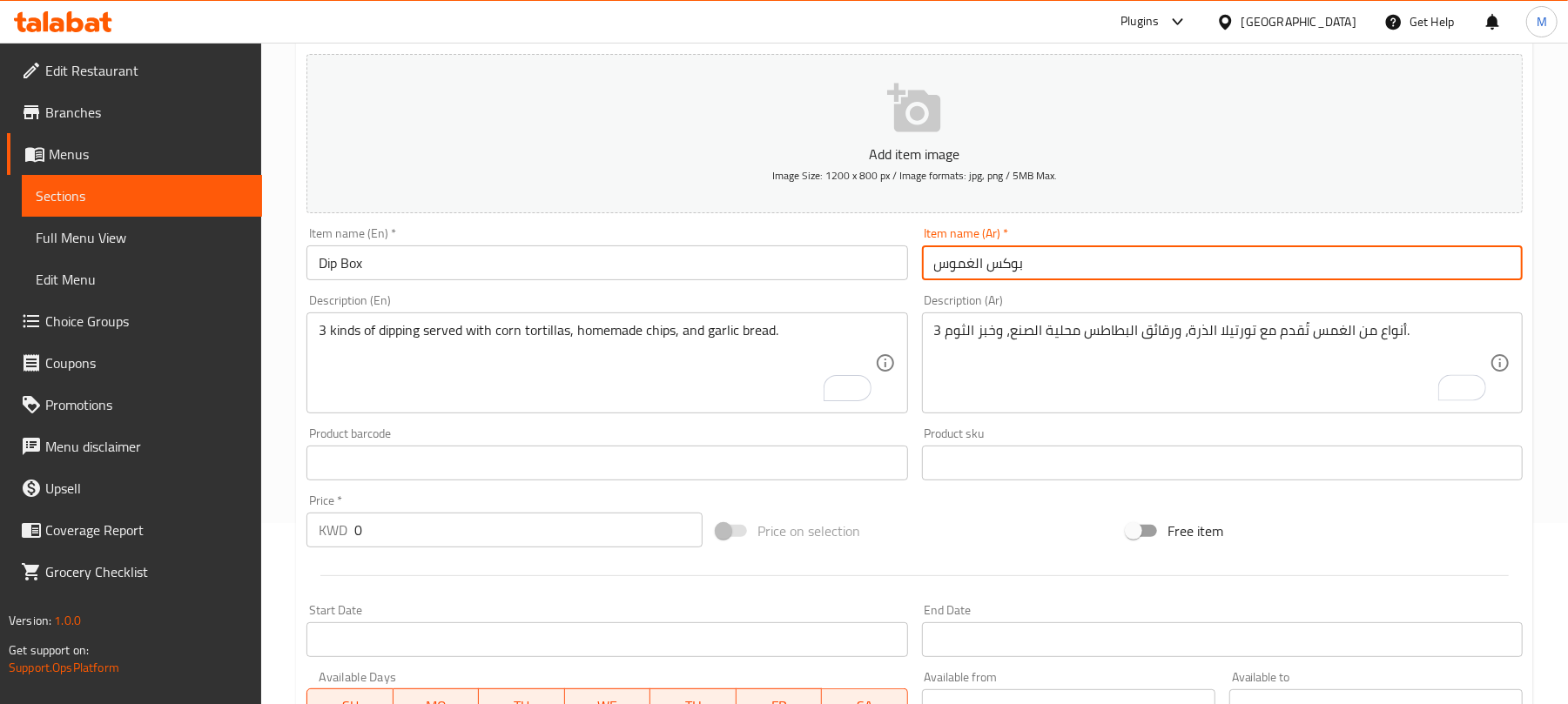
scroll to position [524, 0]
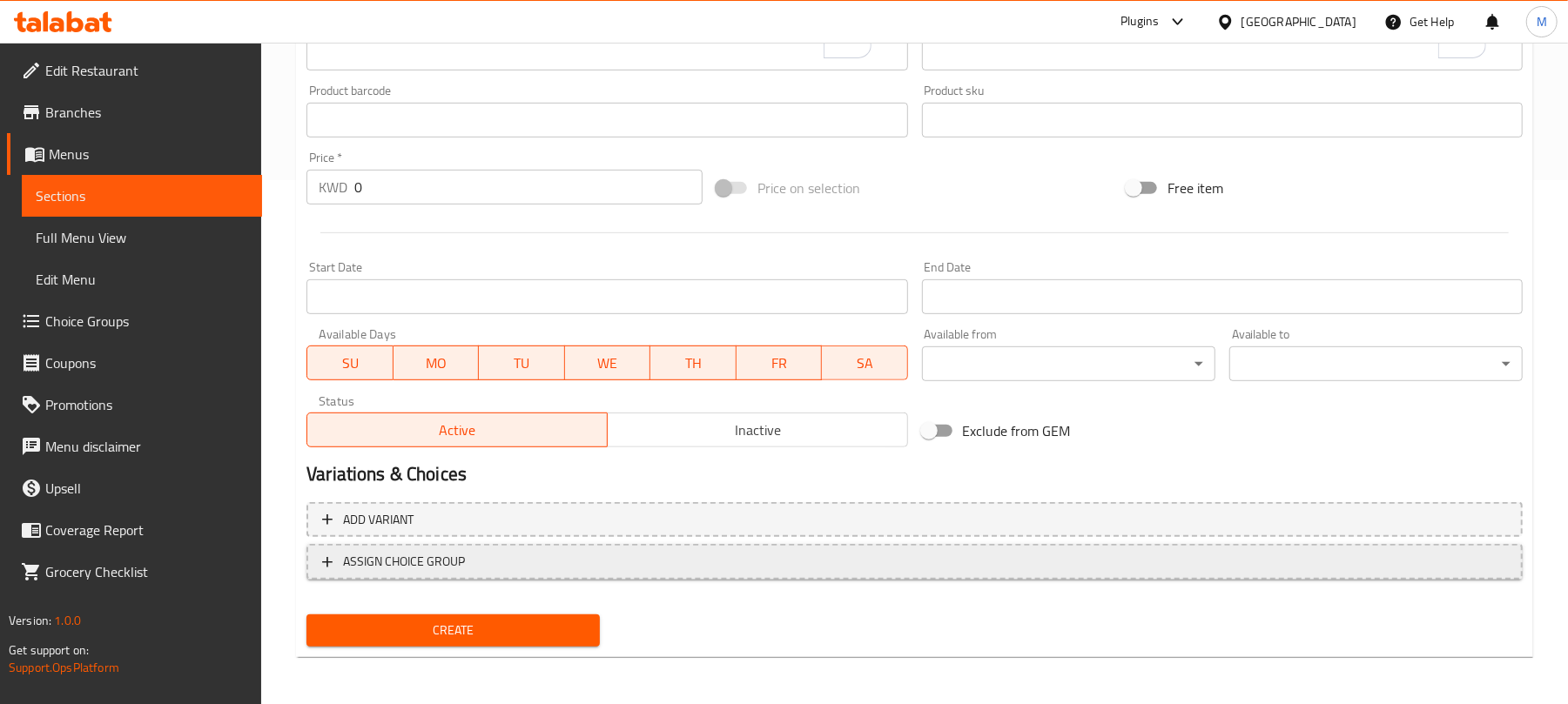
type input "بوكس الغموس"
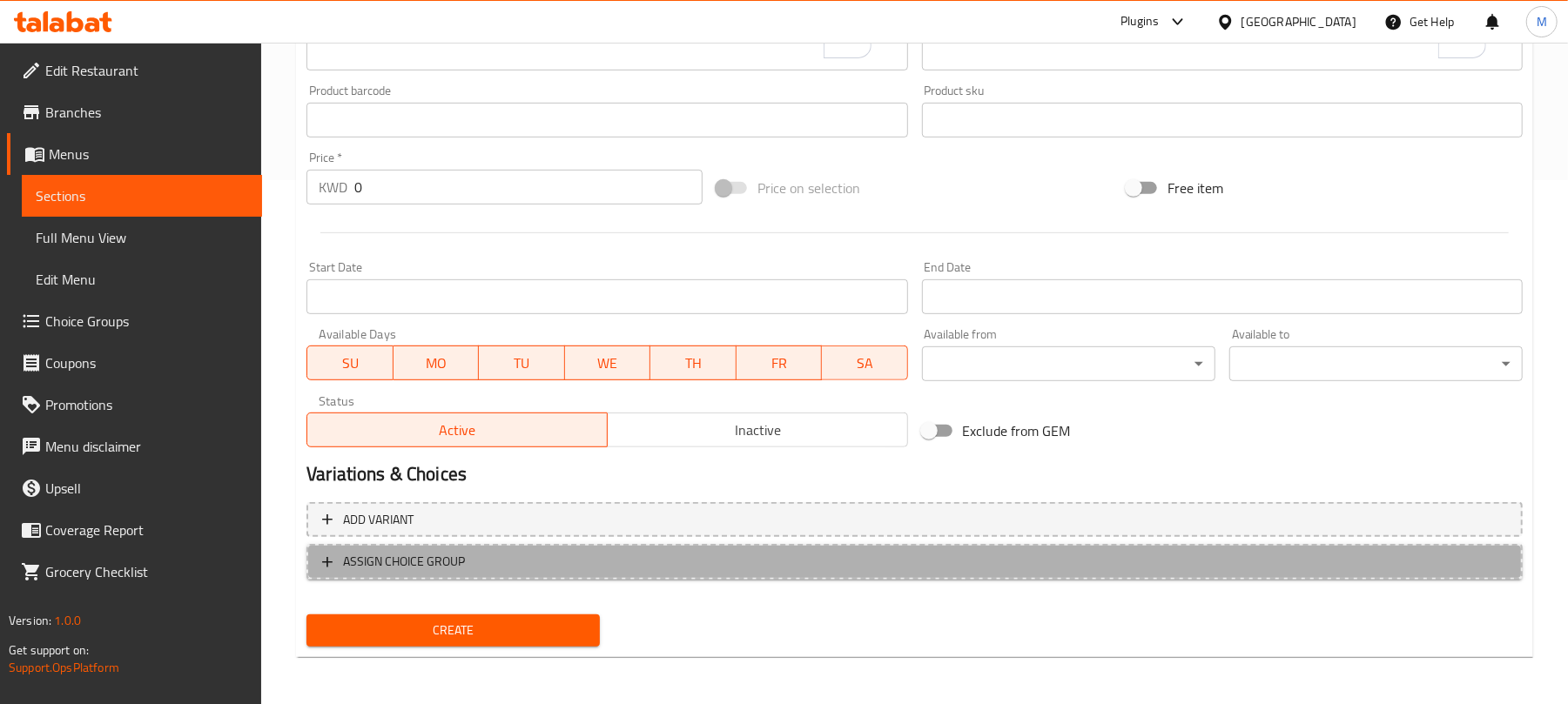
click at [740, 567] on span "ASSIGN CHOICE GROUP" at bounding box center [914, 562] width 1185 height 22
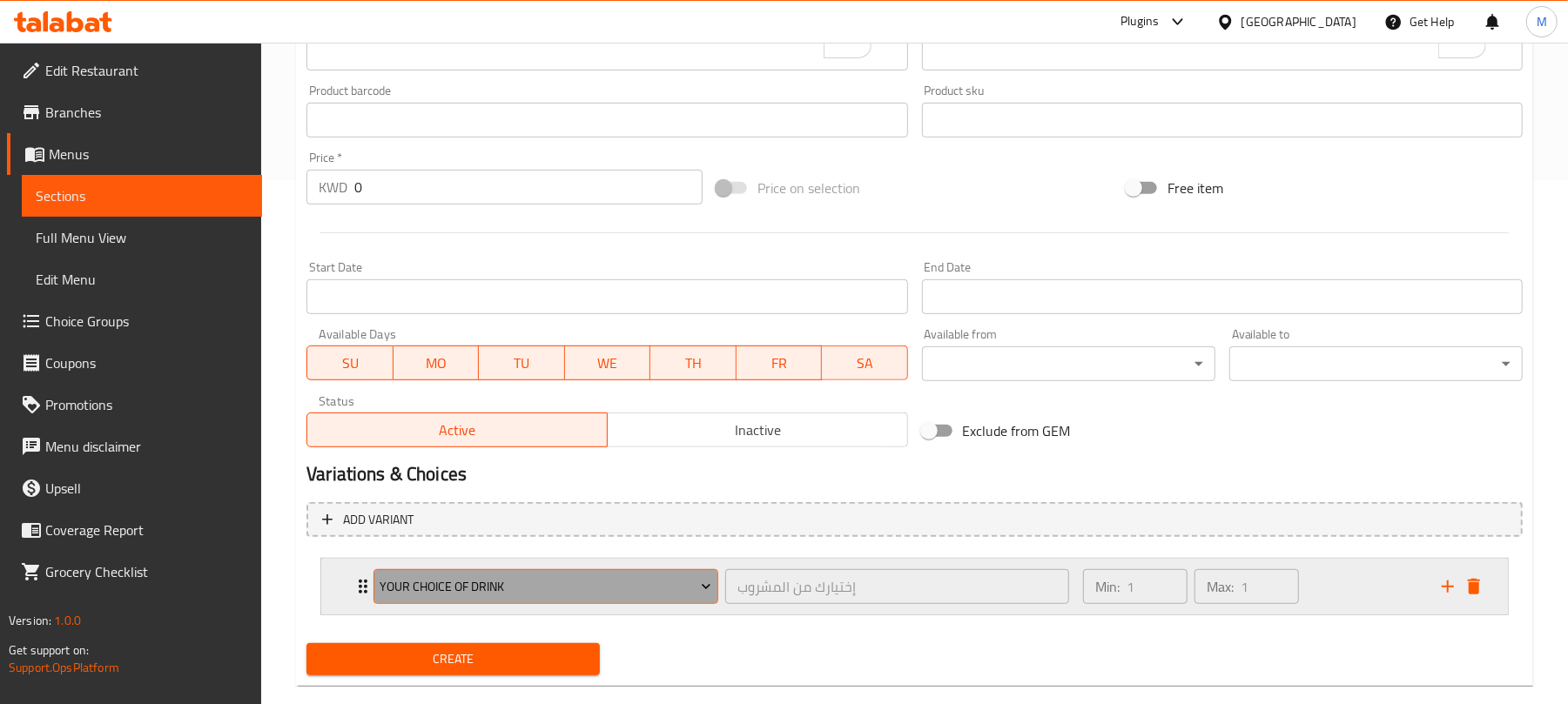
click at [522, 596] on span "Your Choice Of Drink" at bounding box center [547, 587] width 332 height 22
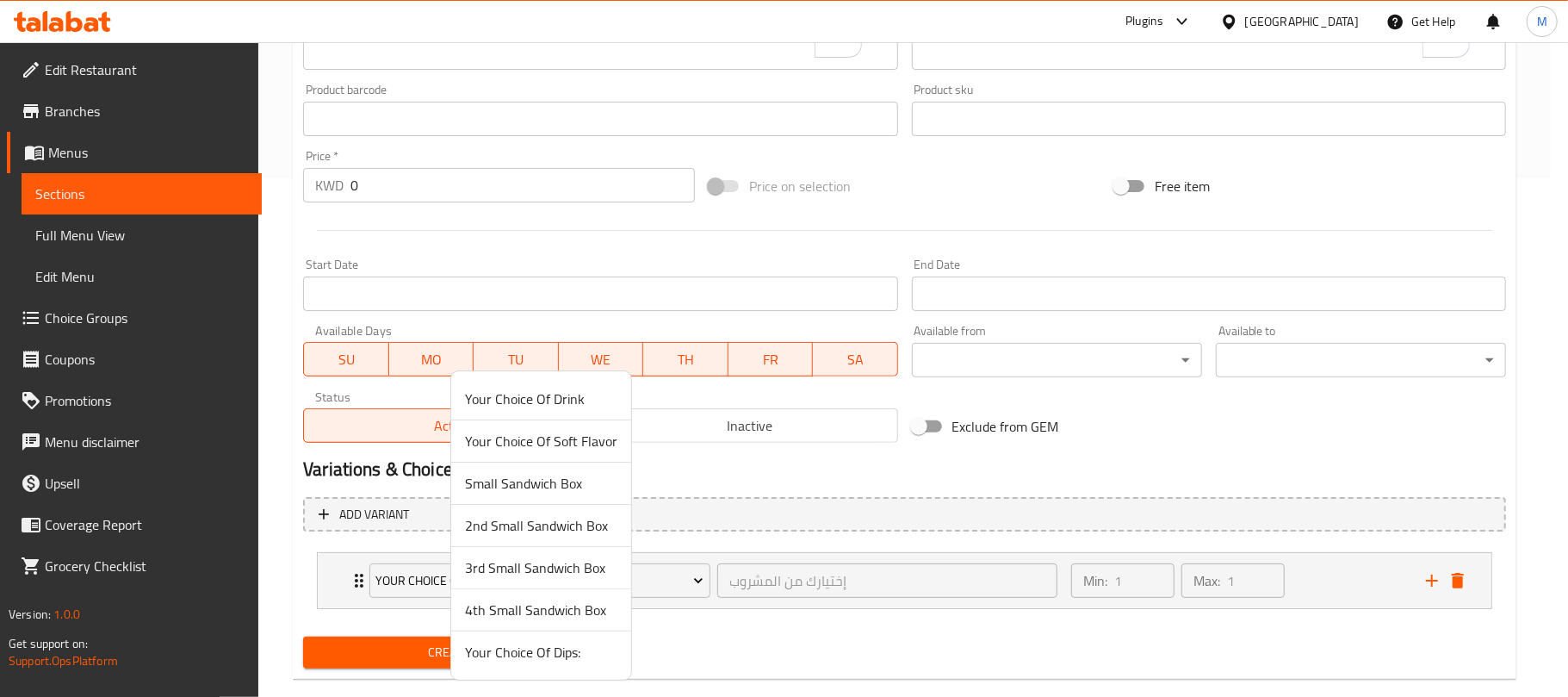
click at [553, 662] on span "Your Choice Of Dips:" at bounding box center [541, 652] width 152 height 21
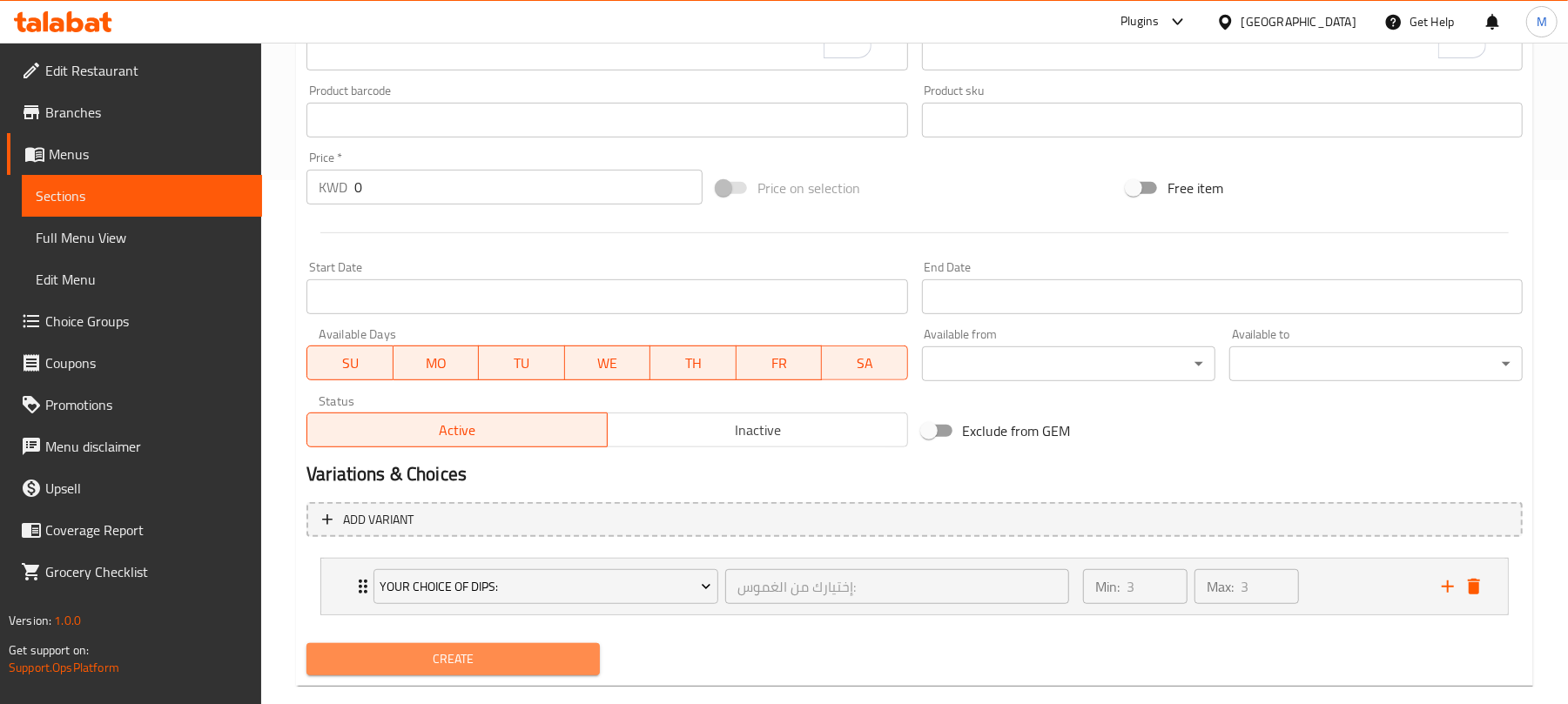
click at [505, 659] on span "Create" at bounding box center [453, 660] width 266 height 22
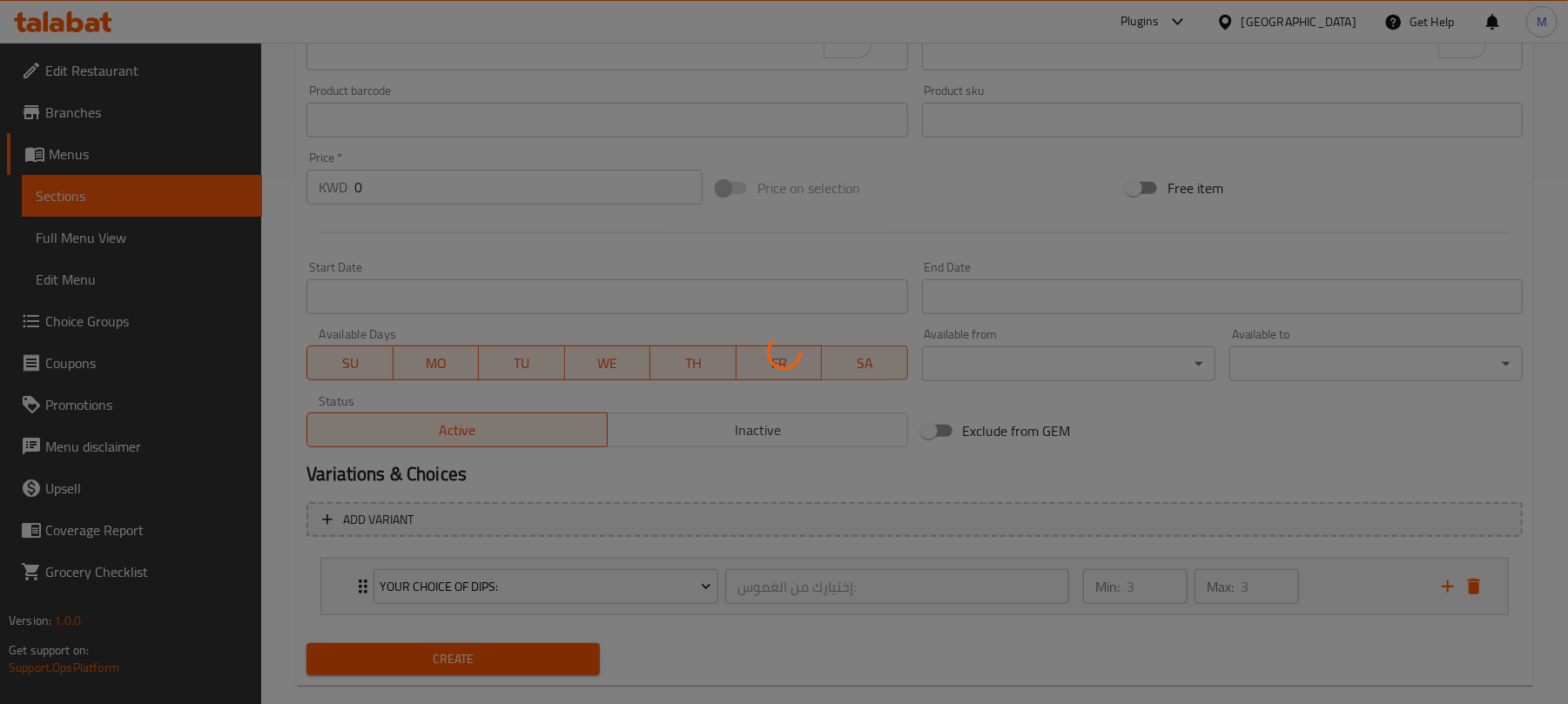
scroll to position [0, 0]
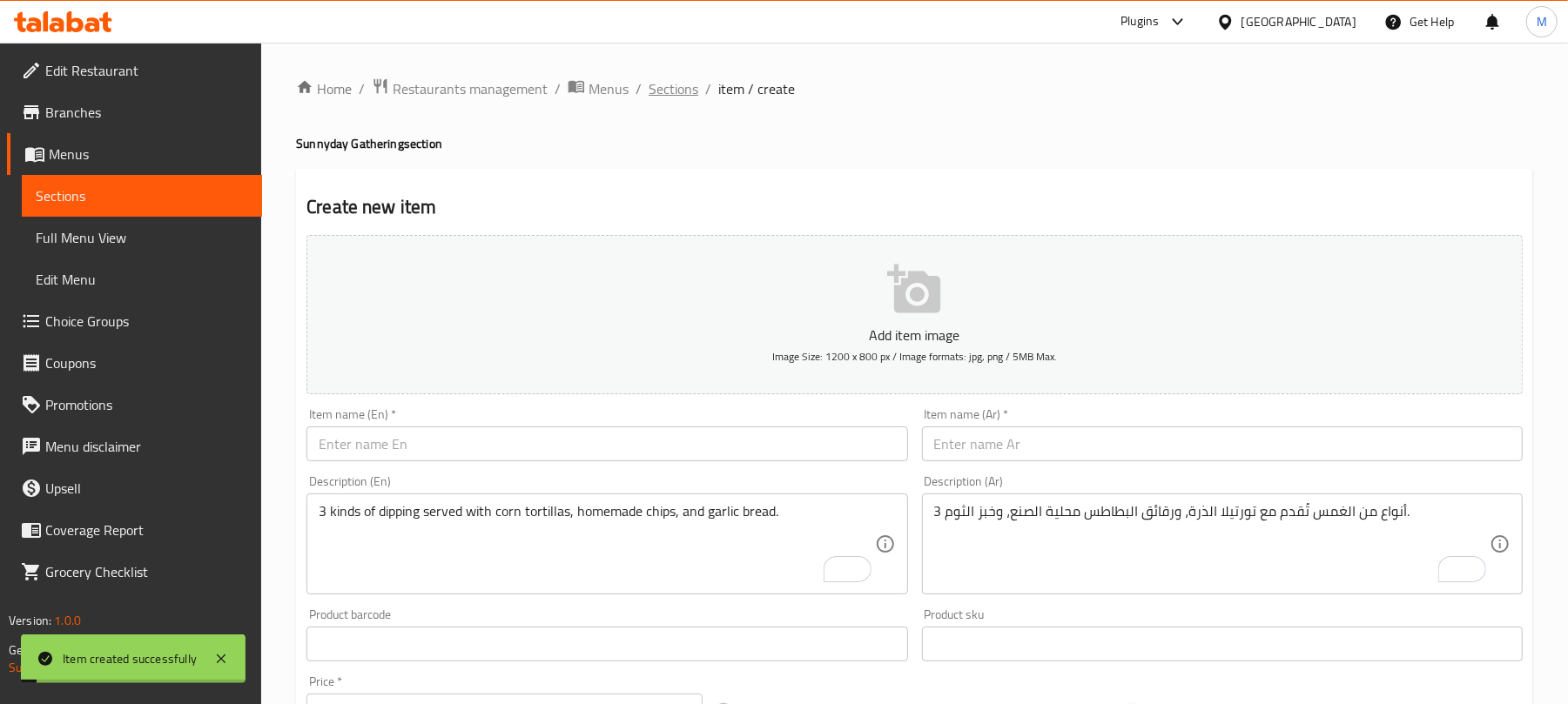
click at [653, 81] on span "Sections" at bounding box center [673, 88] width 50 height 21
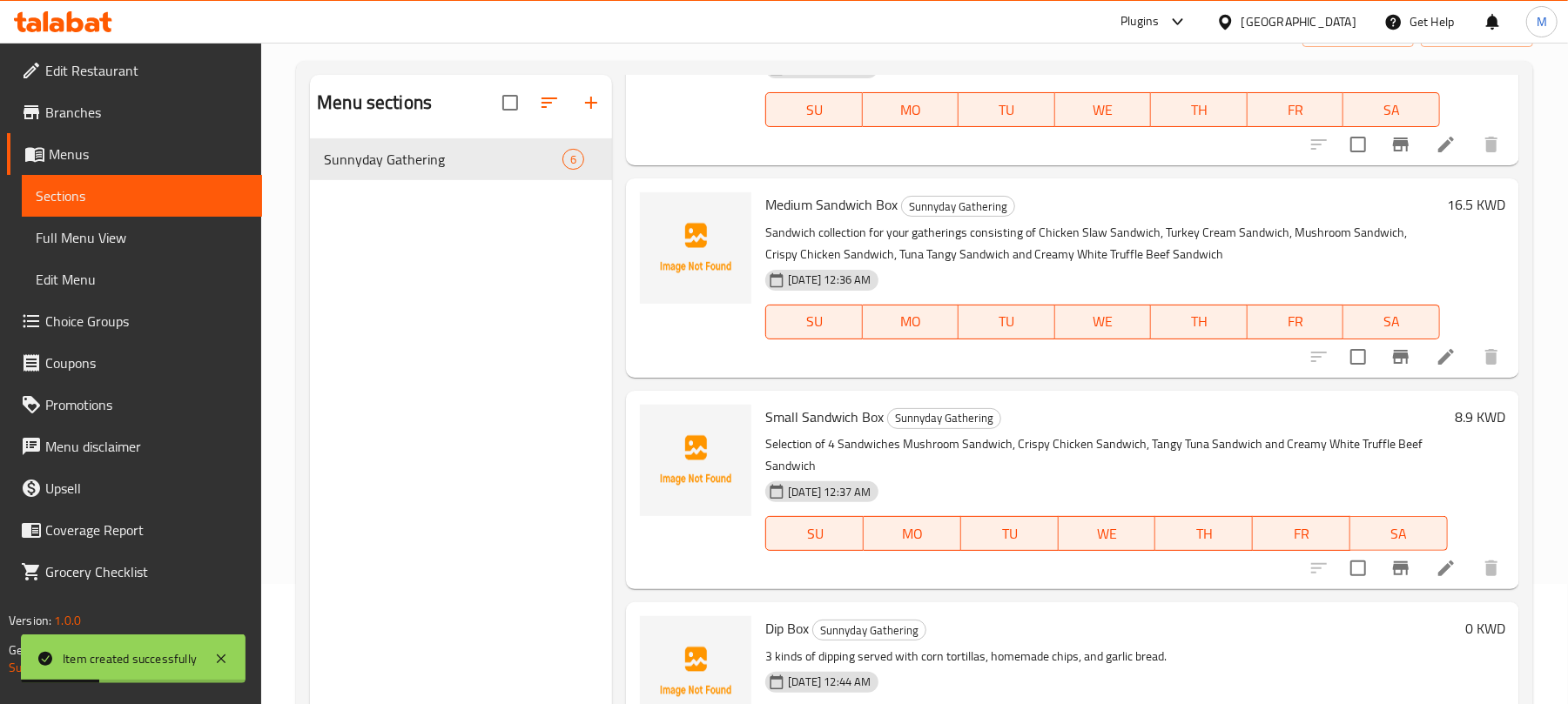
scroll to position [245, 0]
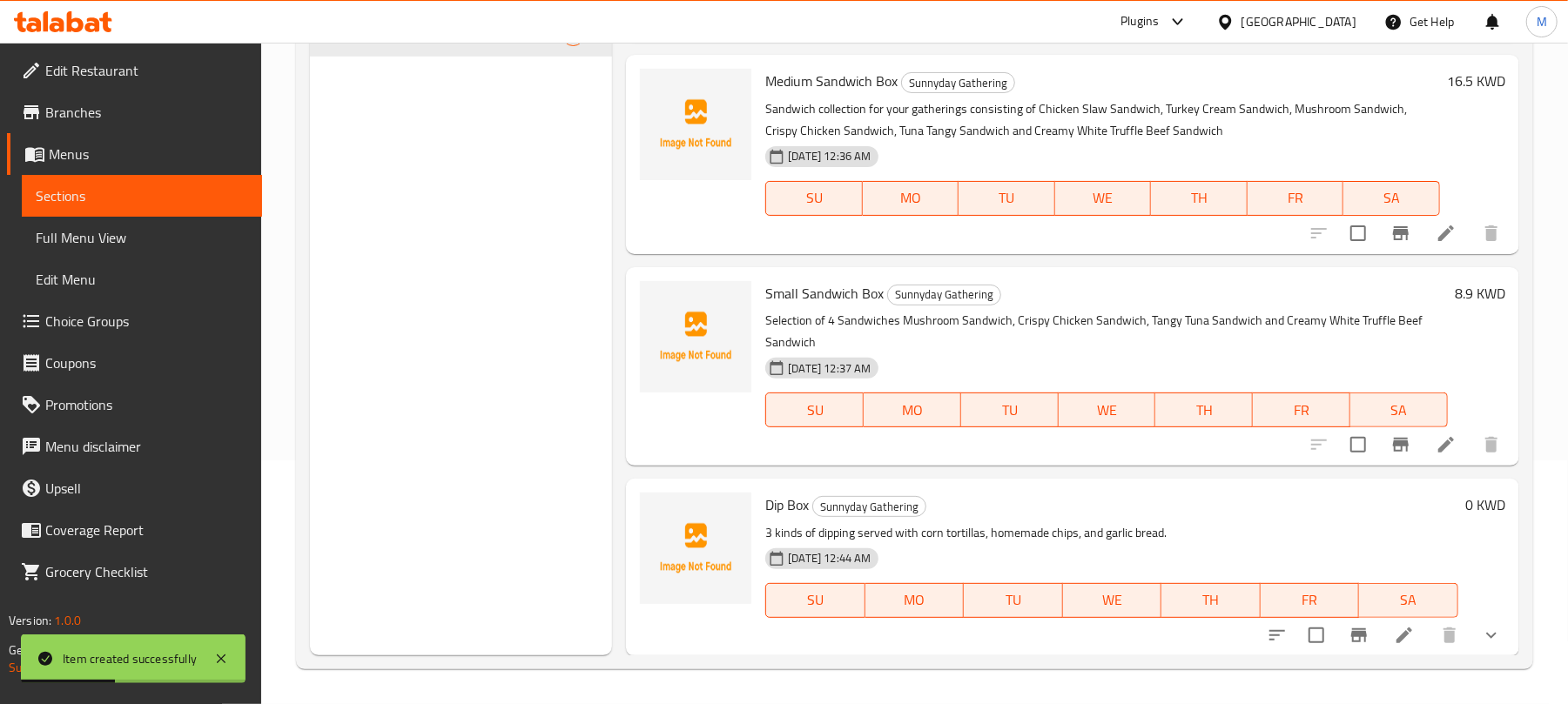
click at [1466, 503] on h6 "0 KWD" at bounding box center [1486, 505] width 40 height 24
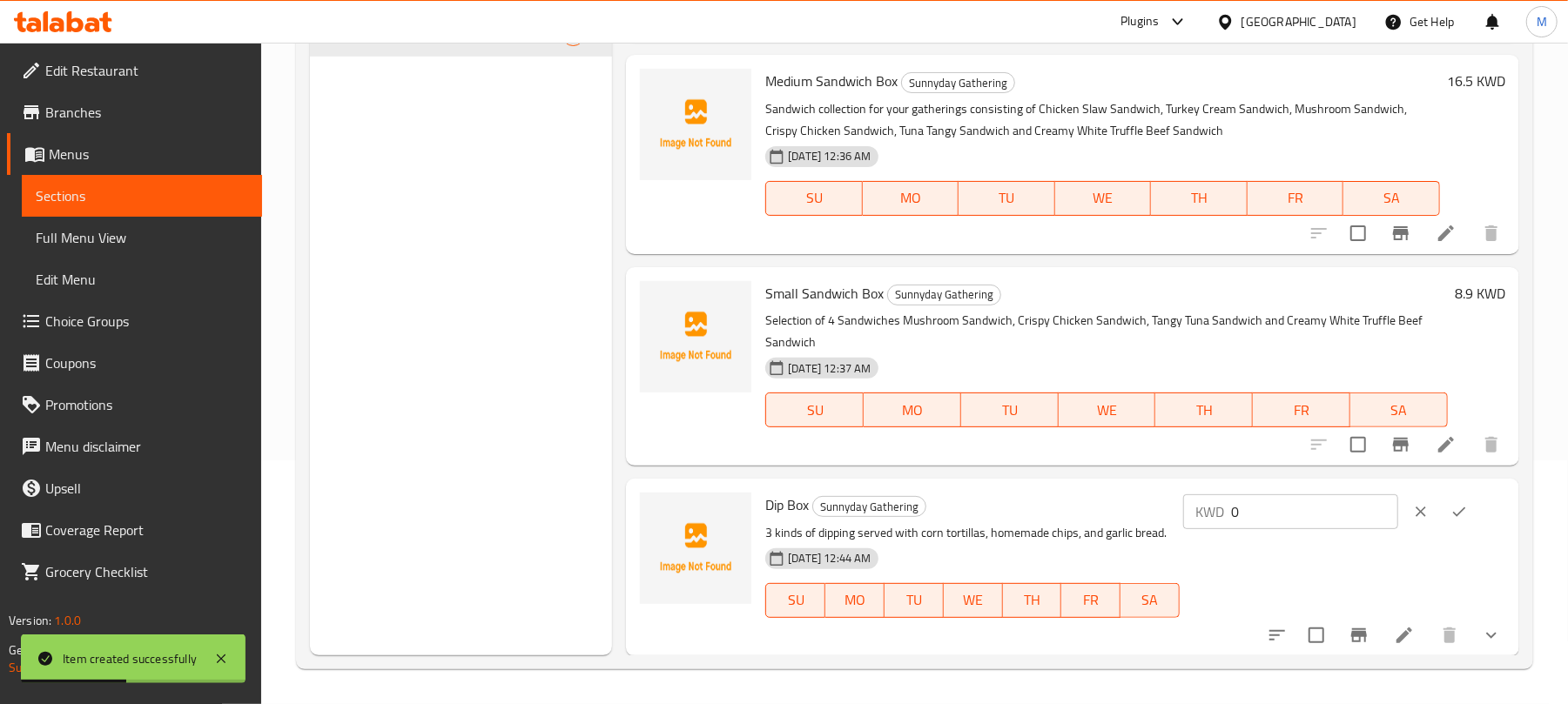
click at [1306, 519] on input "0" at bounding box center [1314, 512] width 167 height 34
paste input "11.9"
type input "11.9"
click at [1457, 514] on icon "ok" at bounding box center [1458, 511] width 17 height 17
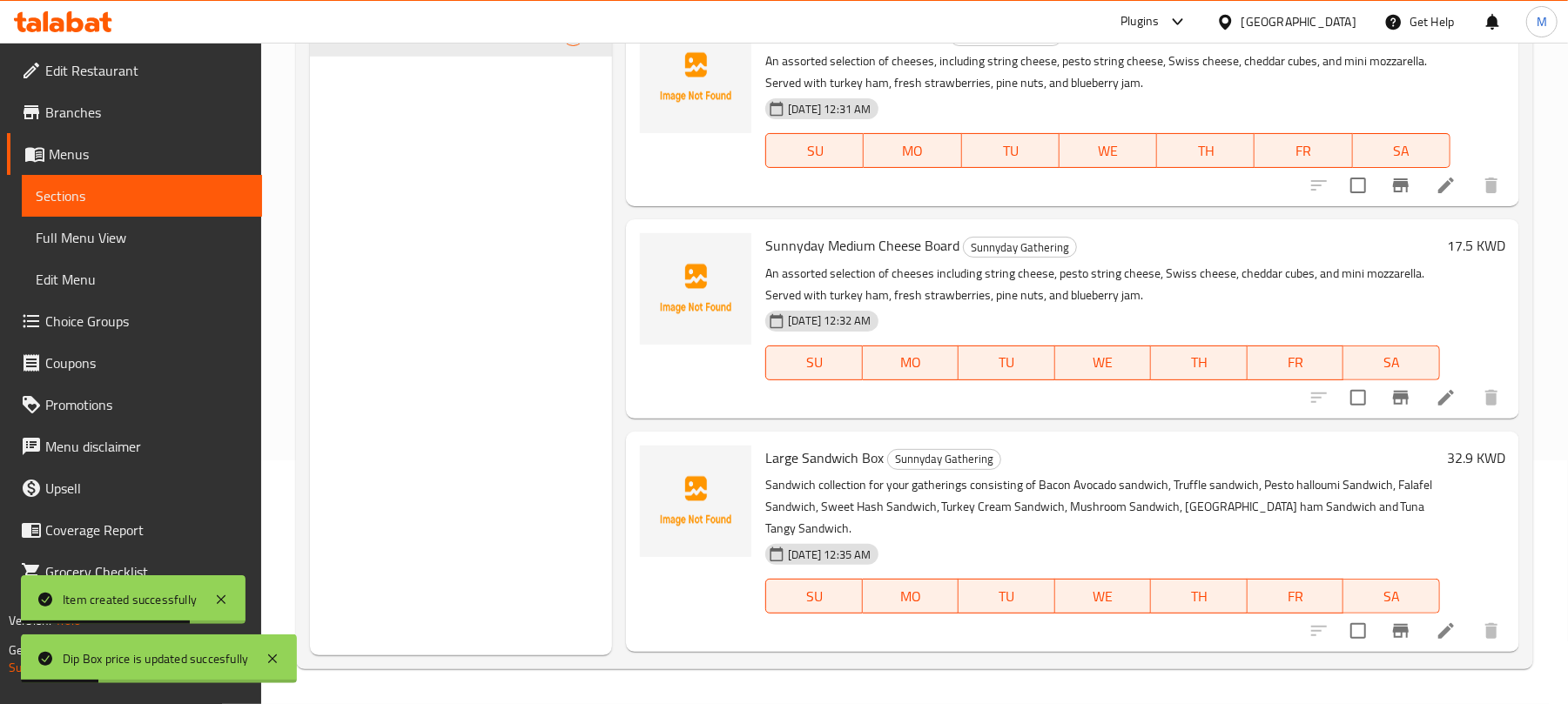
scroll to position [0, 0]
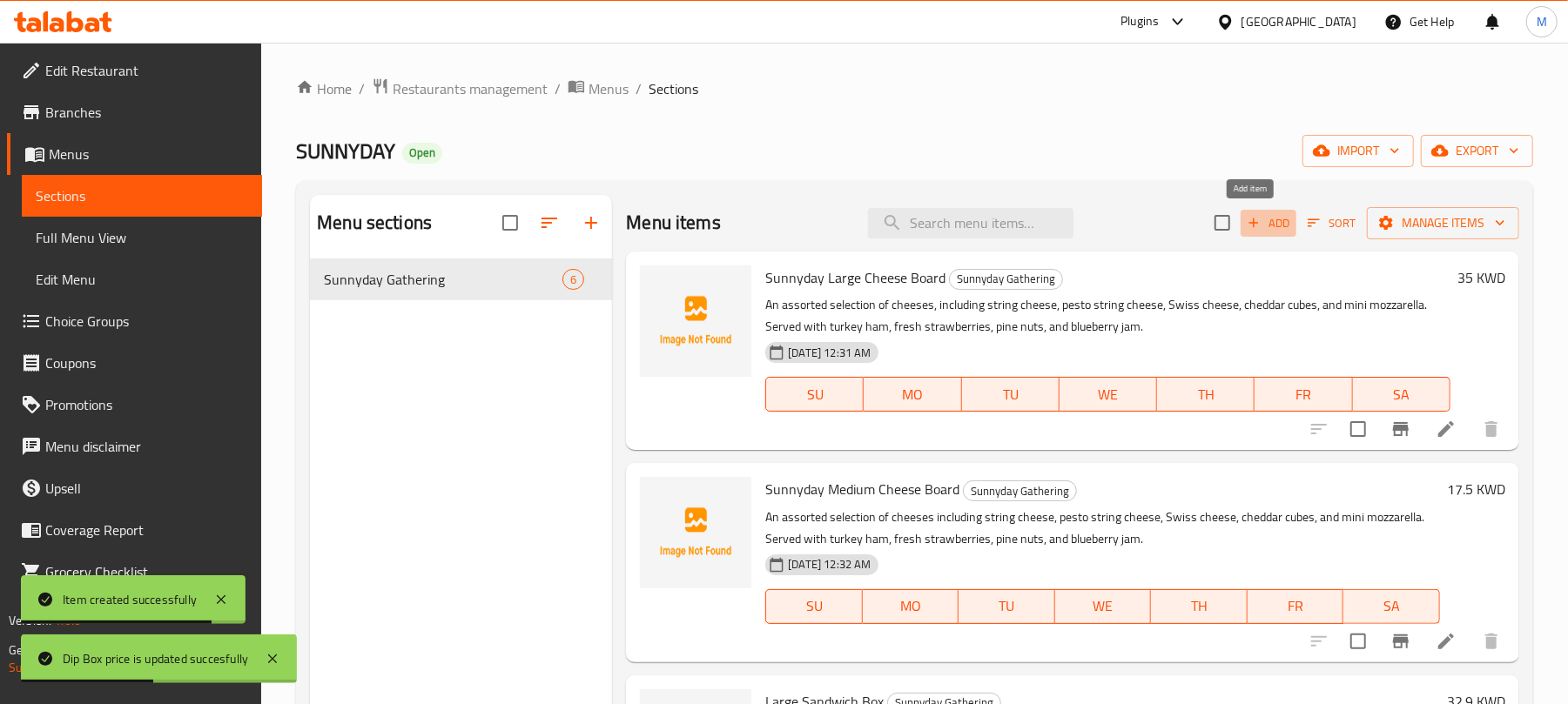
click at [1255, 227] on span "Add" at bounding box center [1269, 223] width 47 height 20
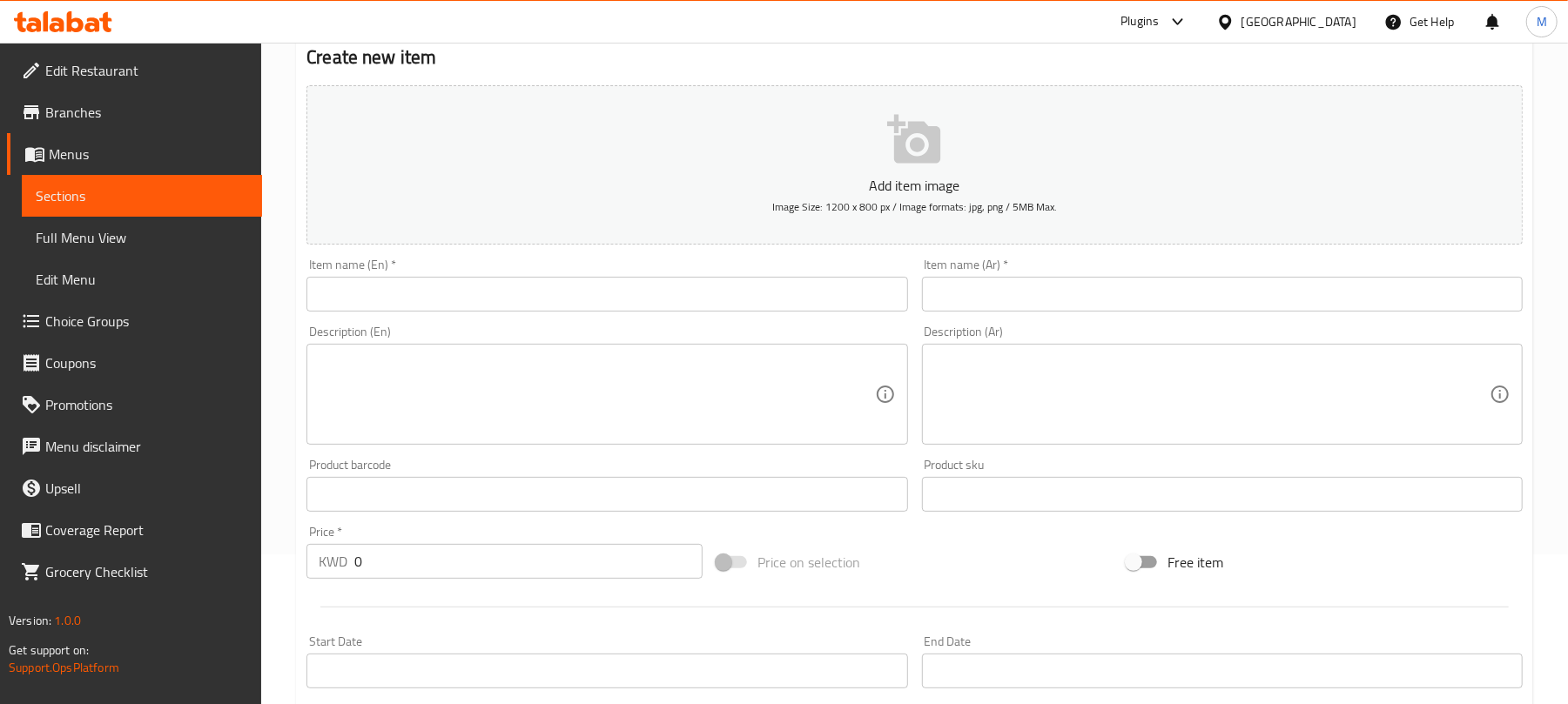
scroll to position [464, 0]
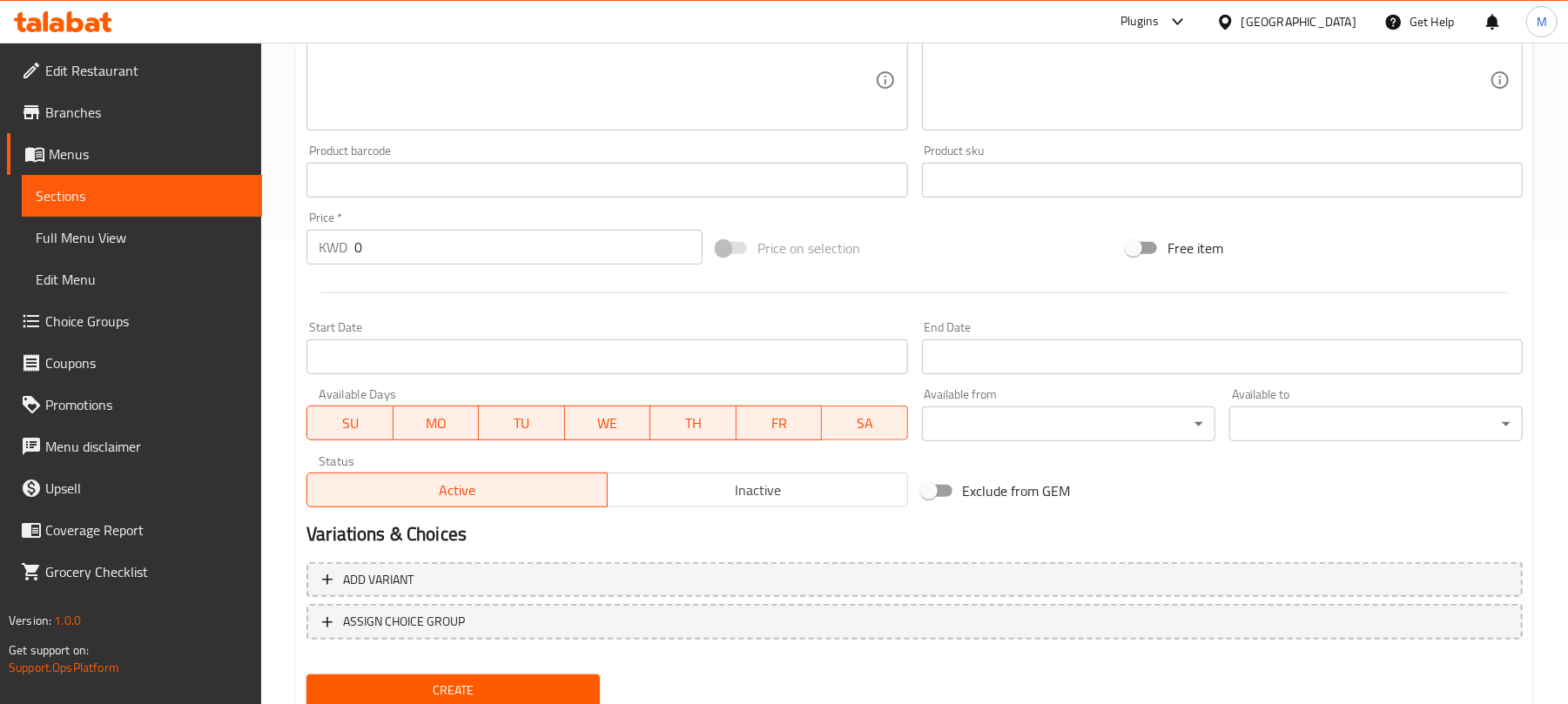
click at [444, 236] on input "0" at bounding box center [528, 247] width 348 height 34
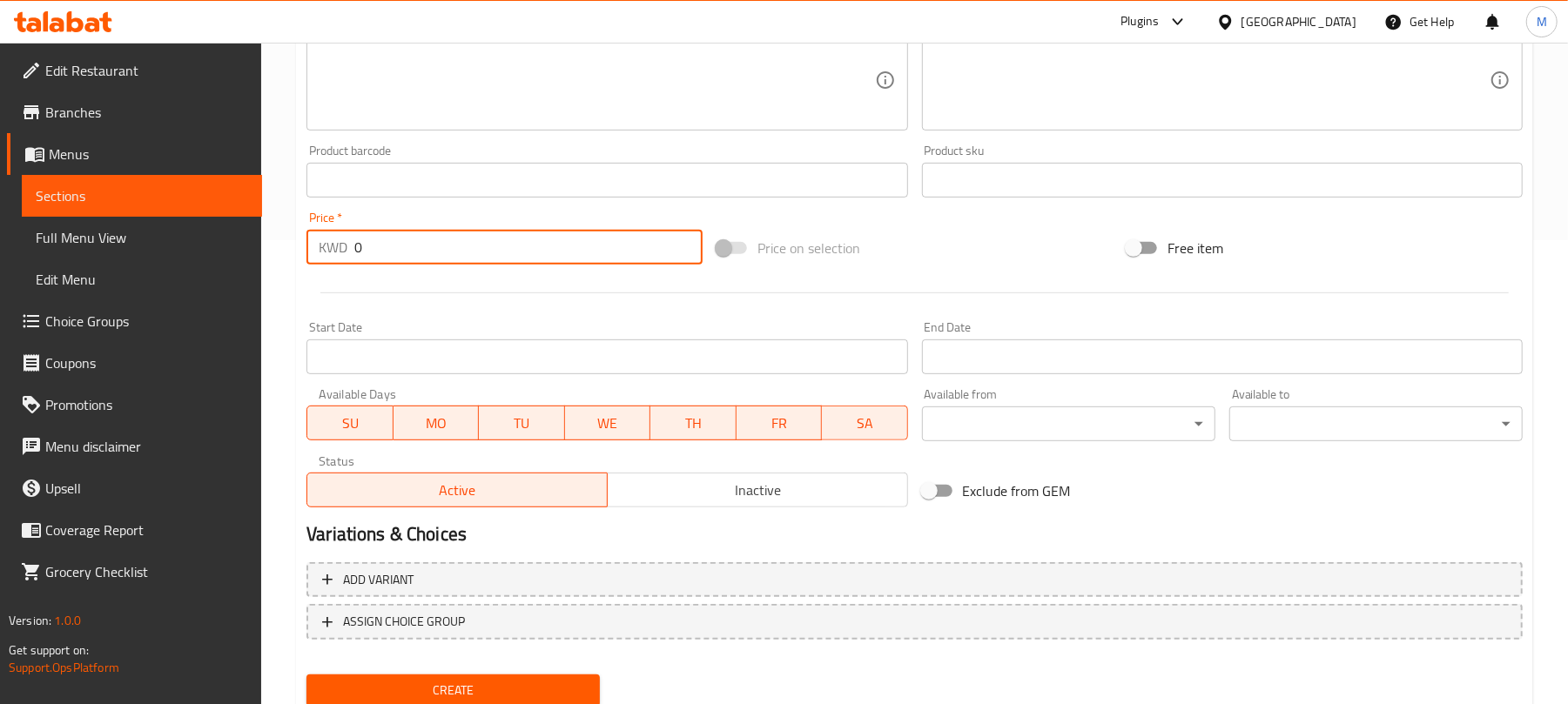
paste input "11.9"
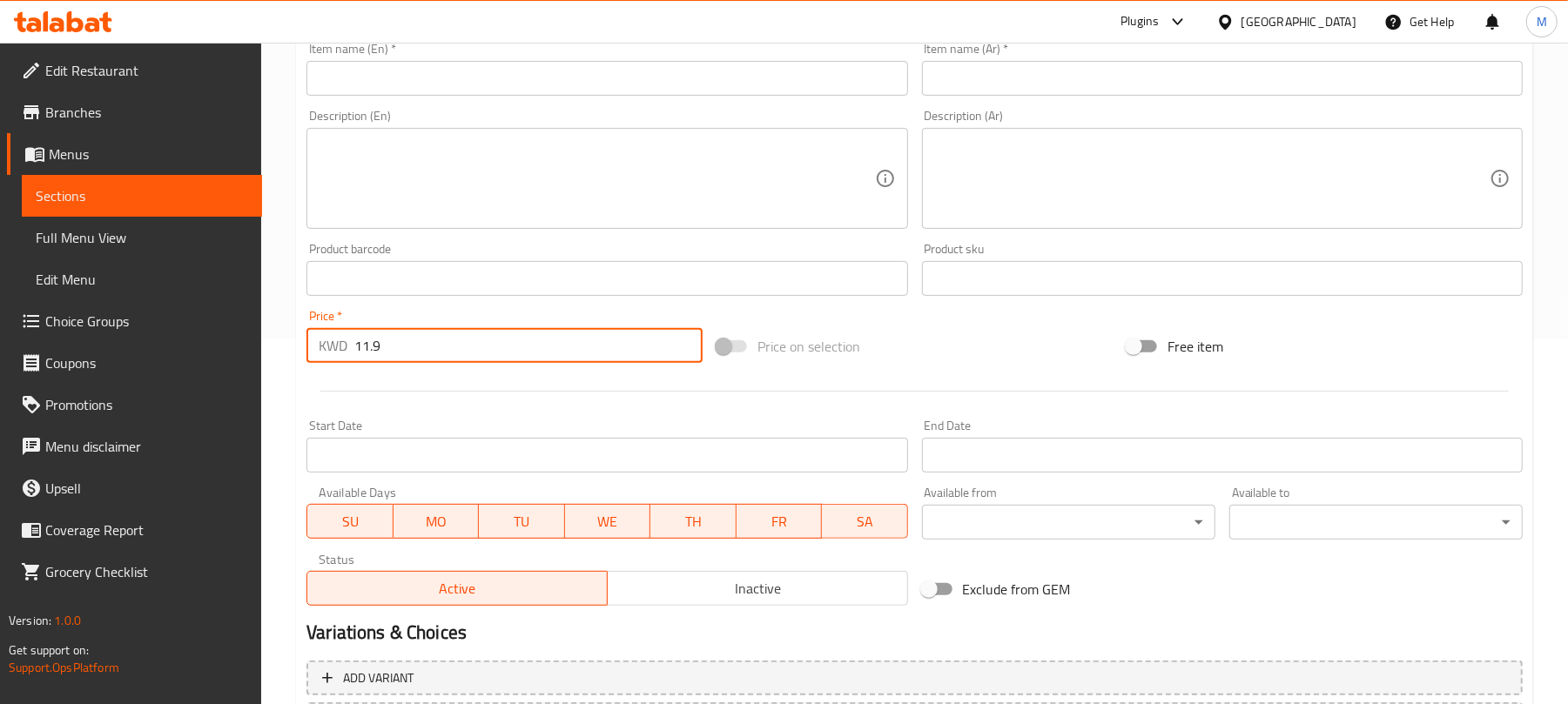
scroll to position [232, 0]
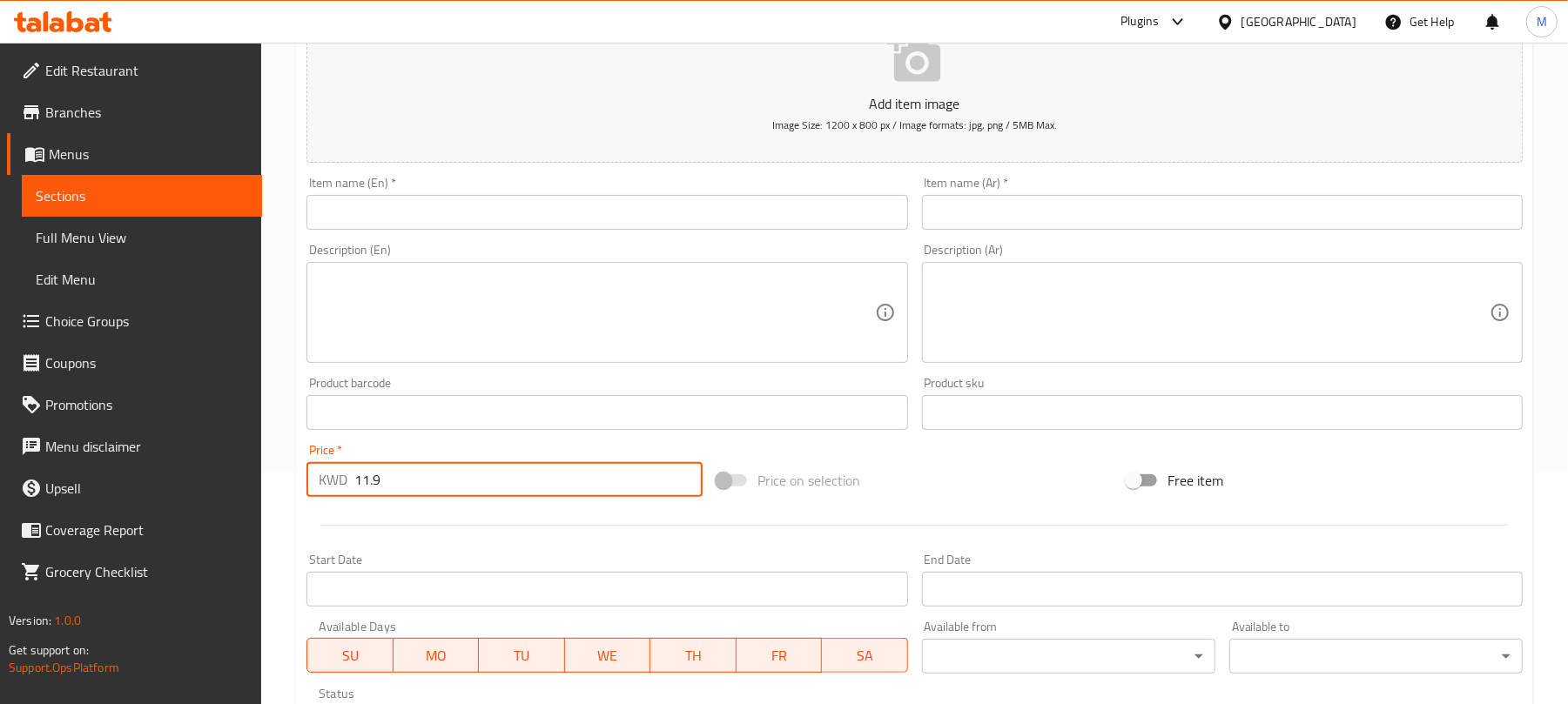
type input "11.9"
click at [411, 303] on textarea at bounding box center [596, 313] width 556 height 82
paste textarea "Sushi Mix Plater Your choice of 3 sushi, served with 3 kinds of dipping — teriy…"
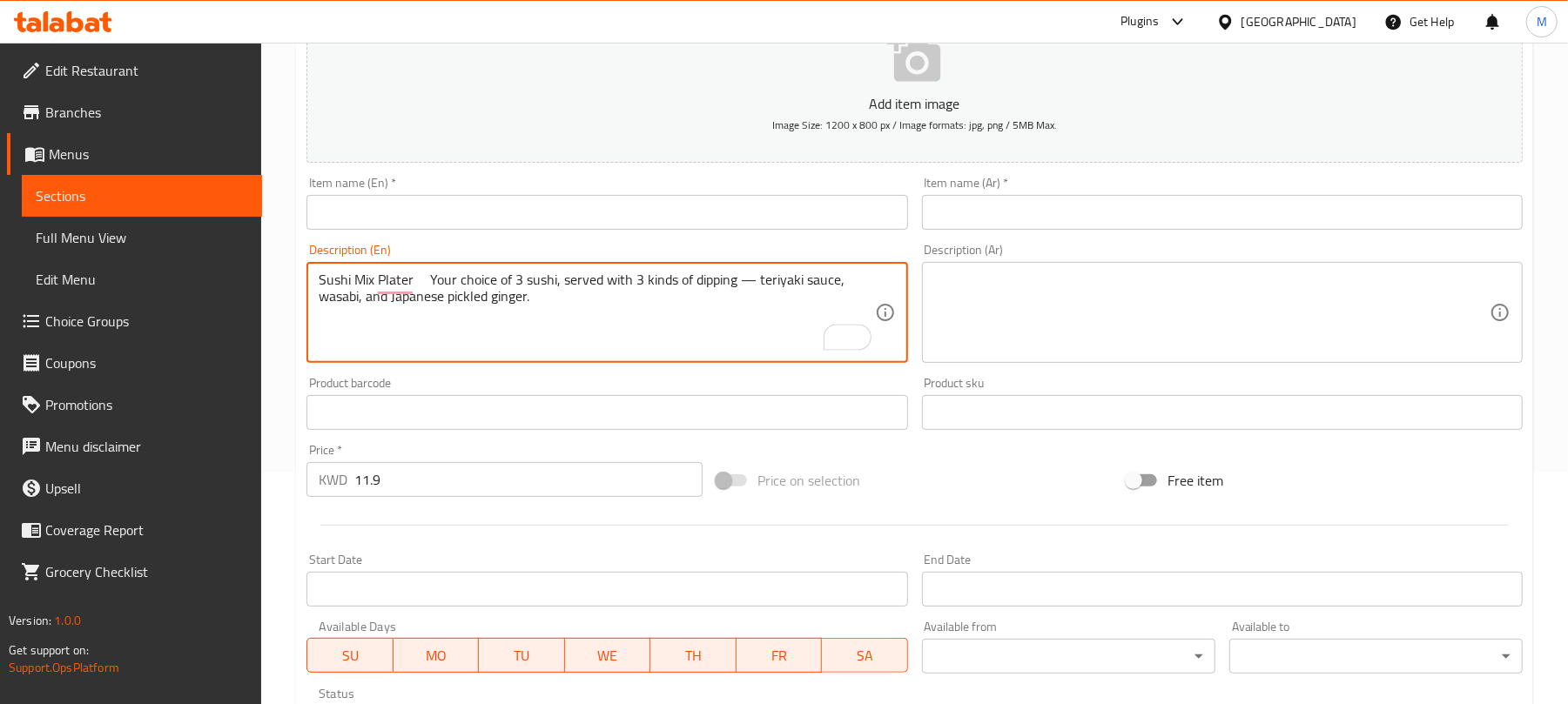
click at [419, 285] on textarea "Sushi Mix Plater Your choice of 3 sushi, served with 3 kinds of dipping — teriy…" at bounding box center [596, 313] width 556 height 82
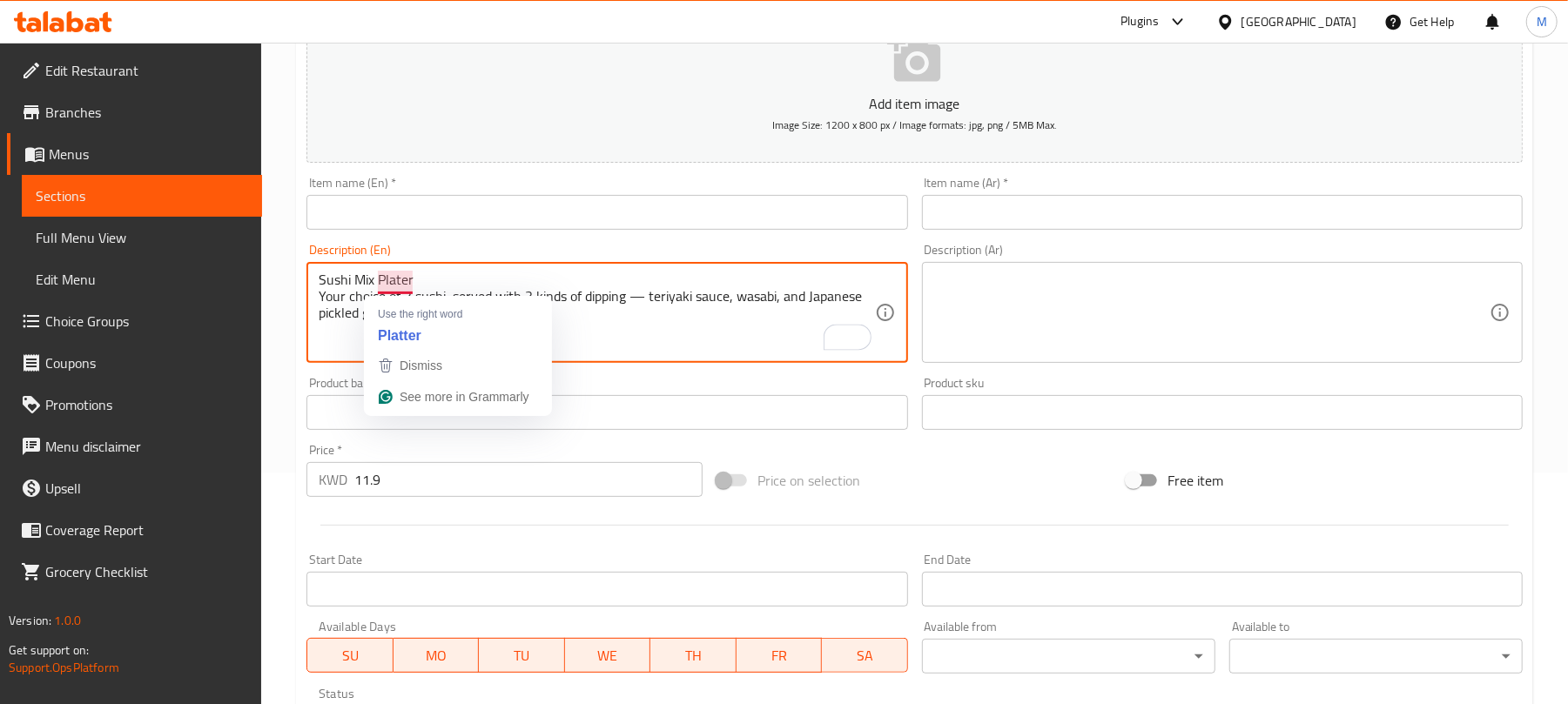
click at [392, 279] on textarea "Sushi Mix Plater Your choice of 3 sushi, served with 3 kinds of dipping — teriy…" at bounding box center [596, 313] width 556 height 82
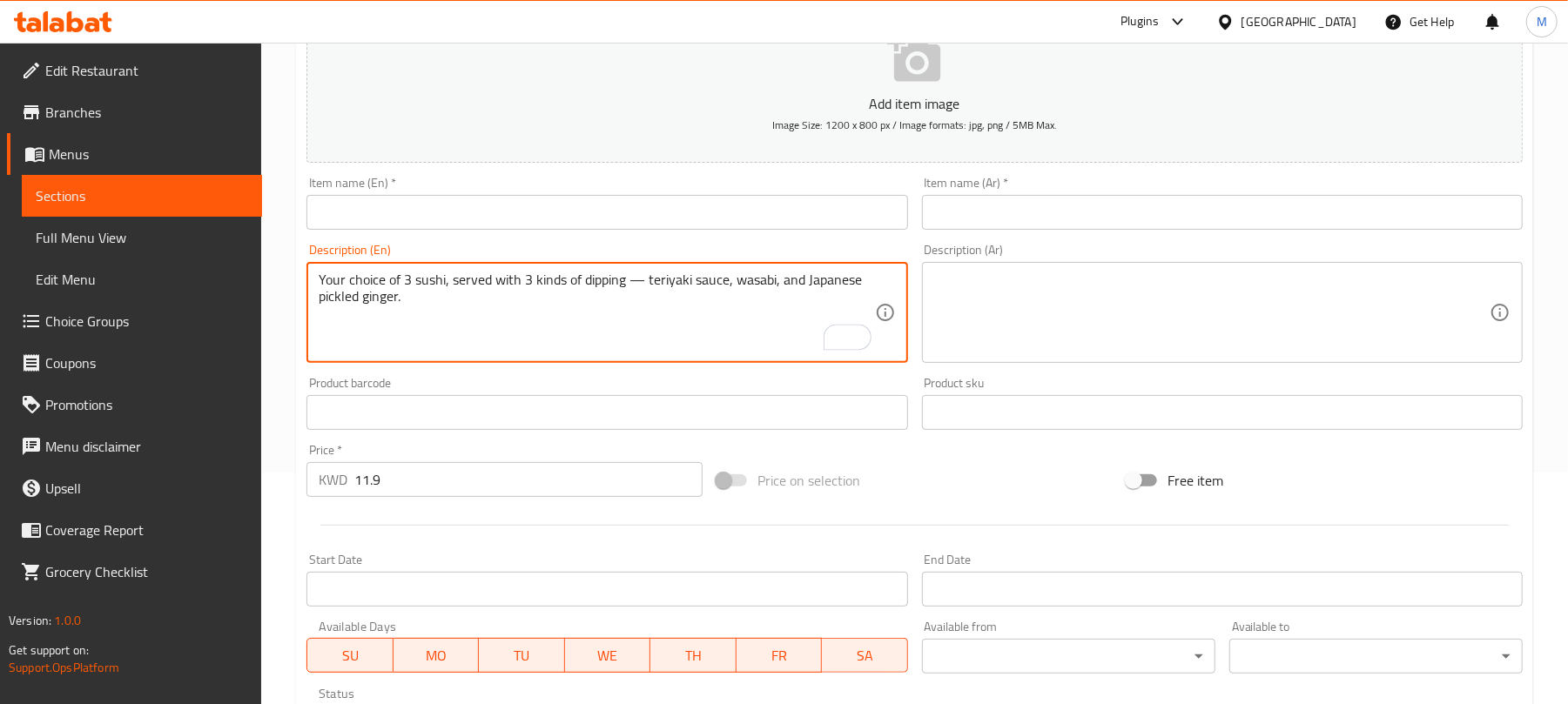
type textarea "Your choice of 3 sushi, served with 3 kinds of dipping — teriyaki sauce, wasabi…"
click at [404, 225] on input "text" at bounding box center [606, 212] width 601 height 34
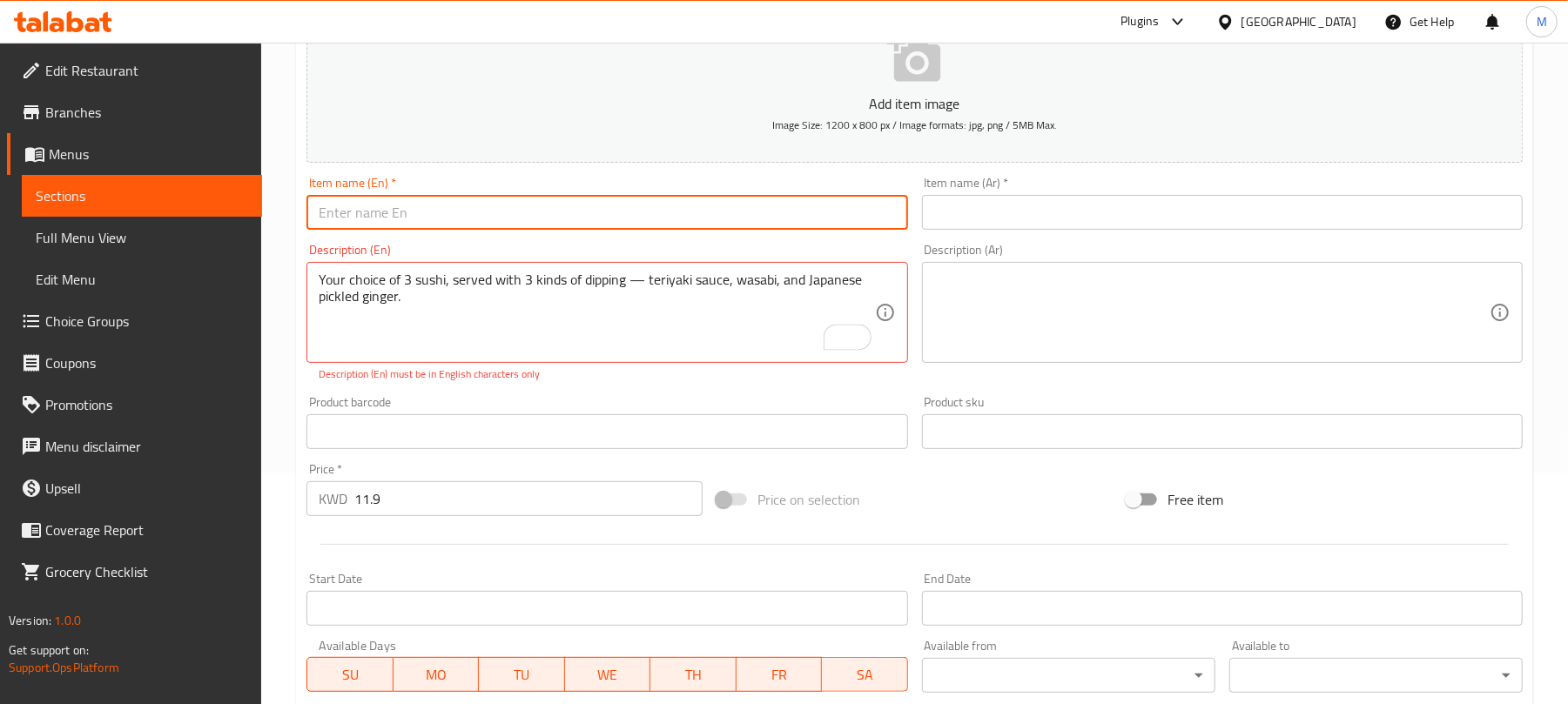
paste input "Sushi Mix Plater"
type input "Sushi Mix Plater"
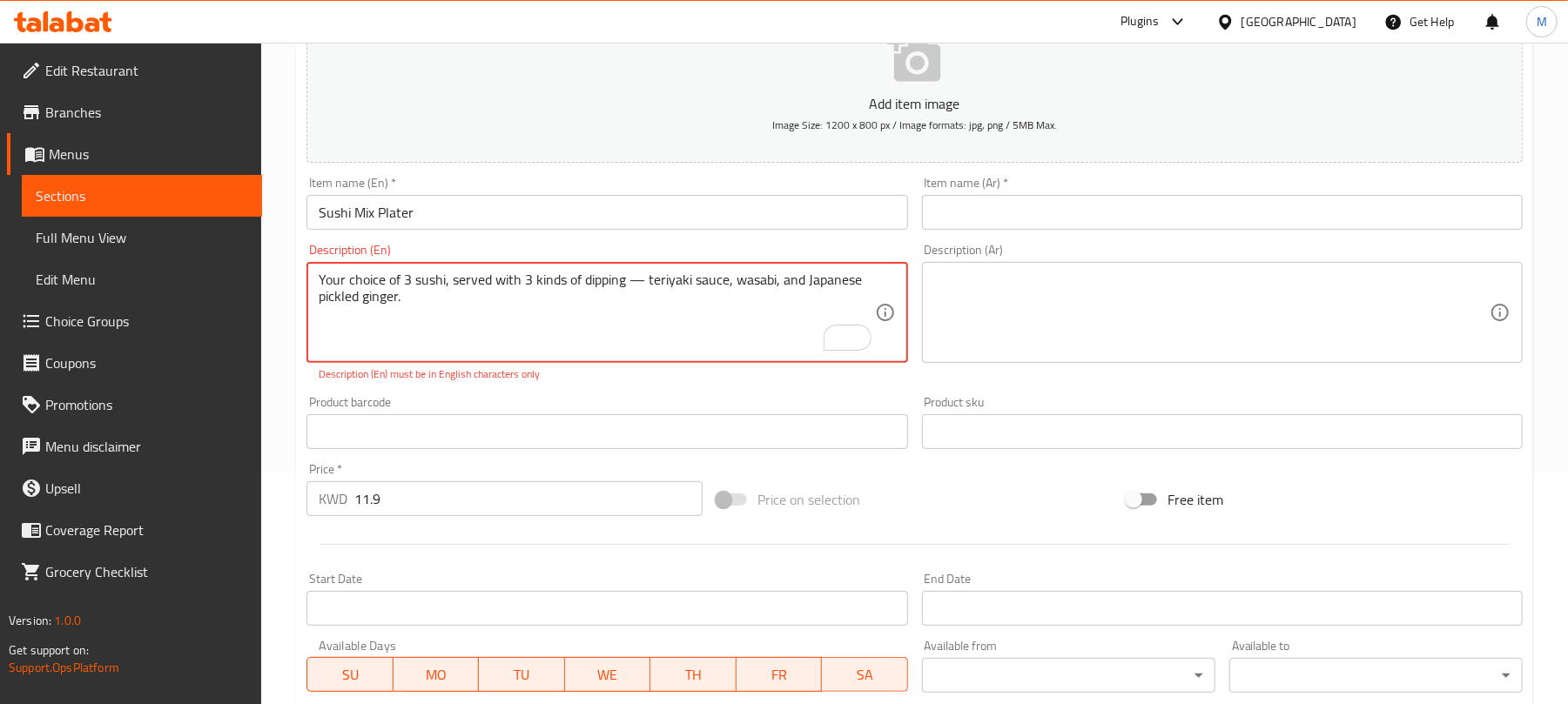
click at [635, 286] on textarea "Your choice of 3 sushi, served with 3 kinds of dipping — teriyaki sauce, wasabi…" at bounding box center [596, 313] width 556 height 82
click at [631, 280] on textarea "Your choice of 3 sushi, served with 3 kinds of dipping — teriyaki sauce, wasabi…" at bounding box center [596, 313] width 556 height 82
click at [492, 307] on textarea "Your choice of 3 sushi, served with 3 kinds of dipping teriyaki sauce, wasabi, …" at bounding box center [596, 313] width 556 height 82
type textarea "Your choice of 3 sushi, served with 3 kinds of dipping teriyaki sauce, wasabi, …"
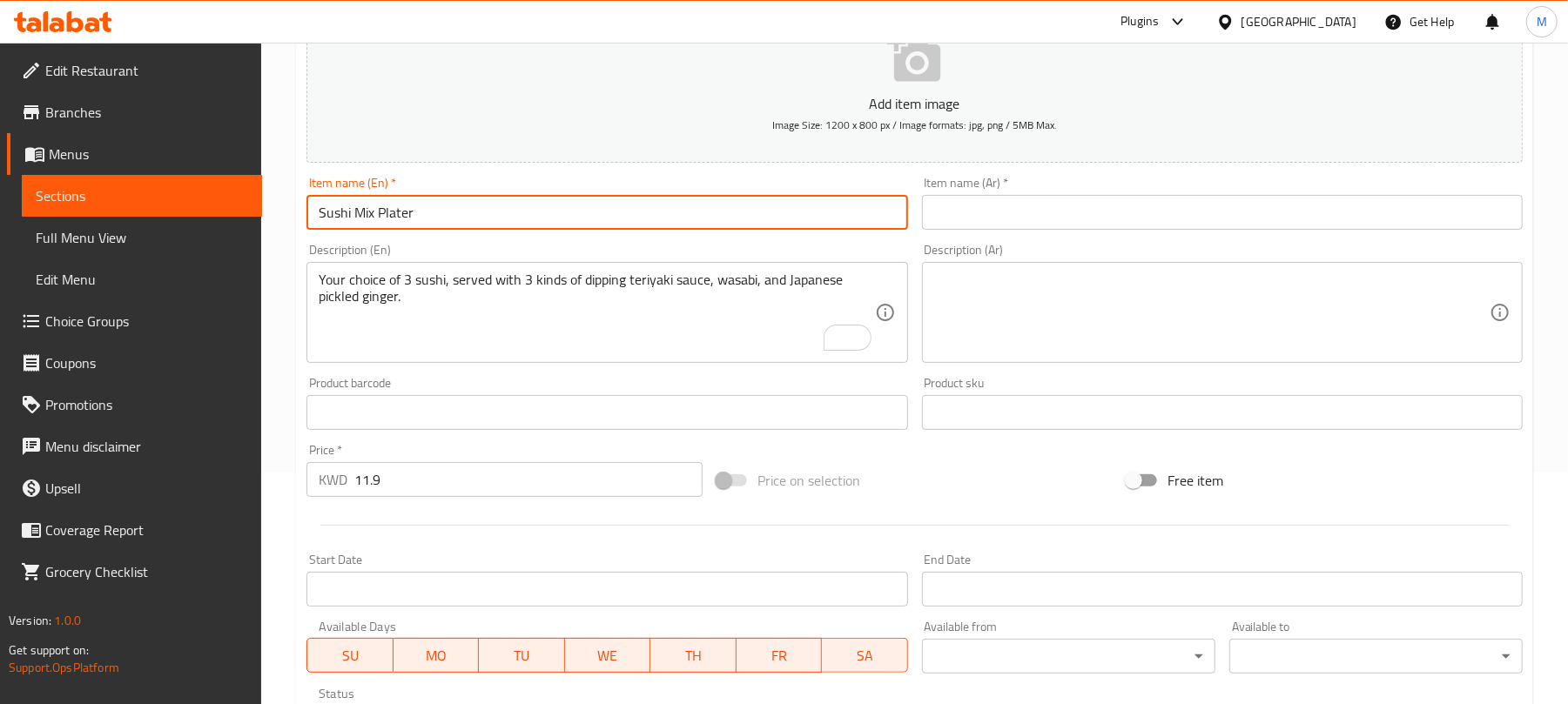
click at [433, 210] on input "Sushi Mix Plater" at bounding box center [606, 212] width 601 height 34
paste input "ter"
type input "Sushi Mix Platter"
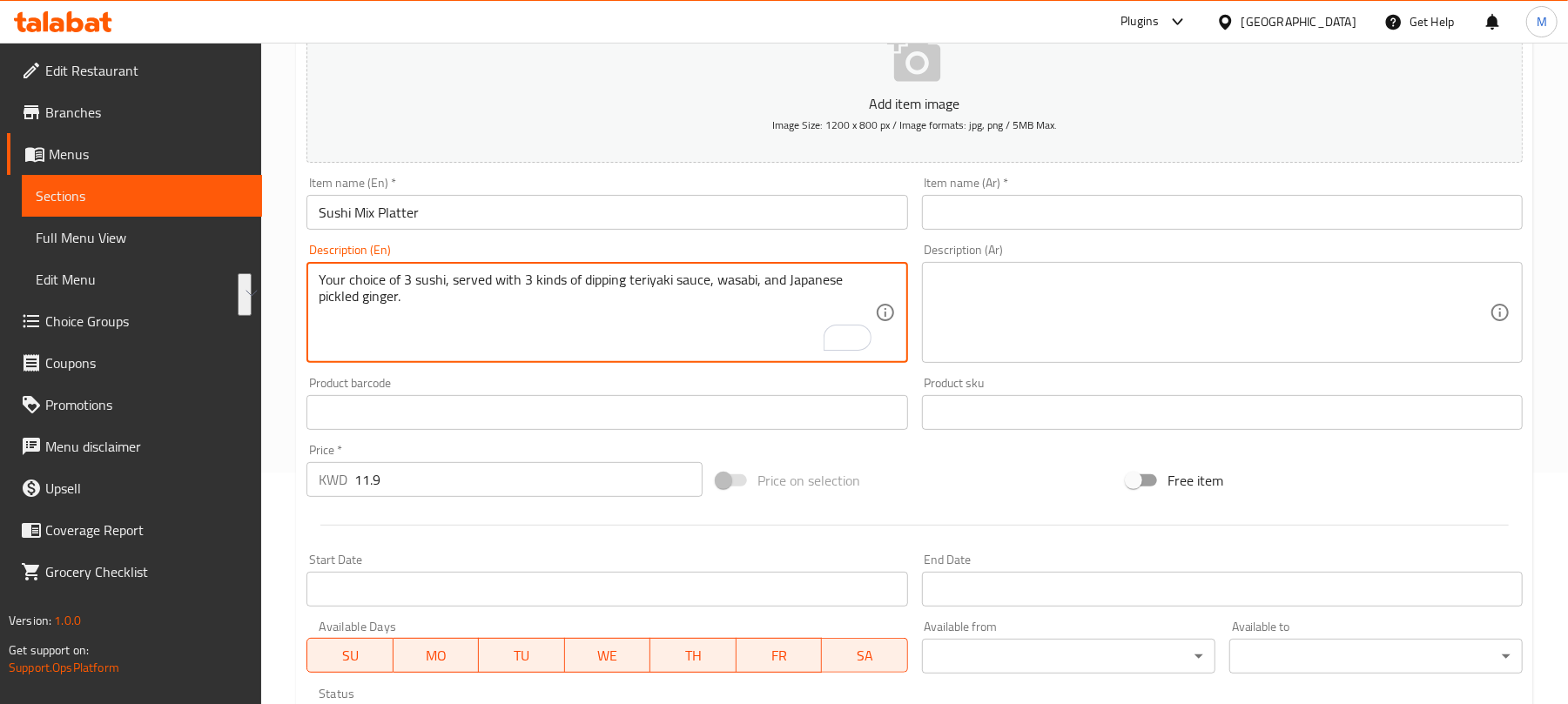
click at [1102, 321] on textarea at bounding box center [1212, 313] width 556 height 82
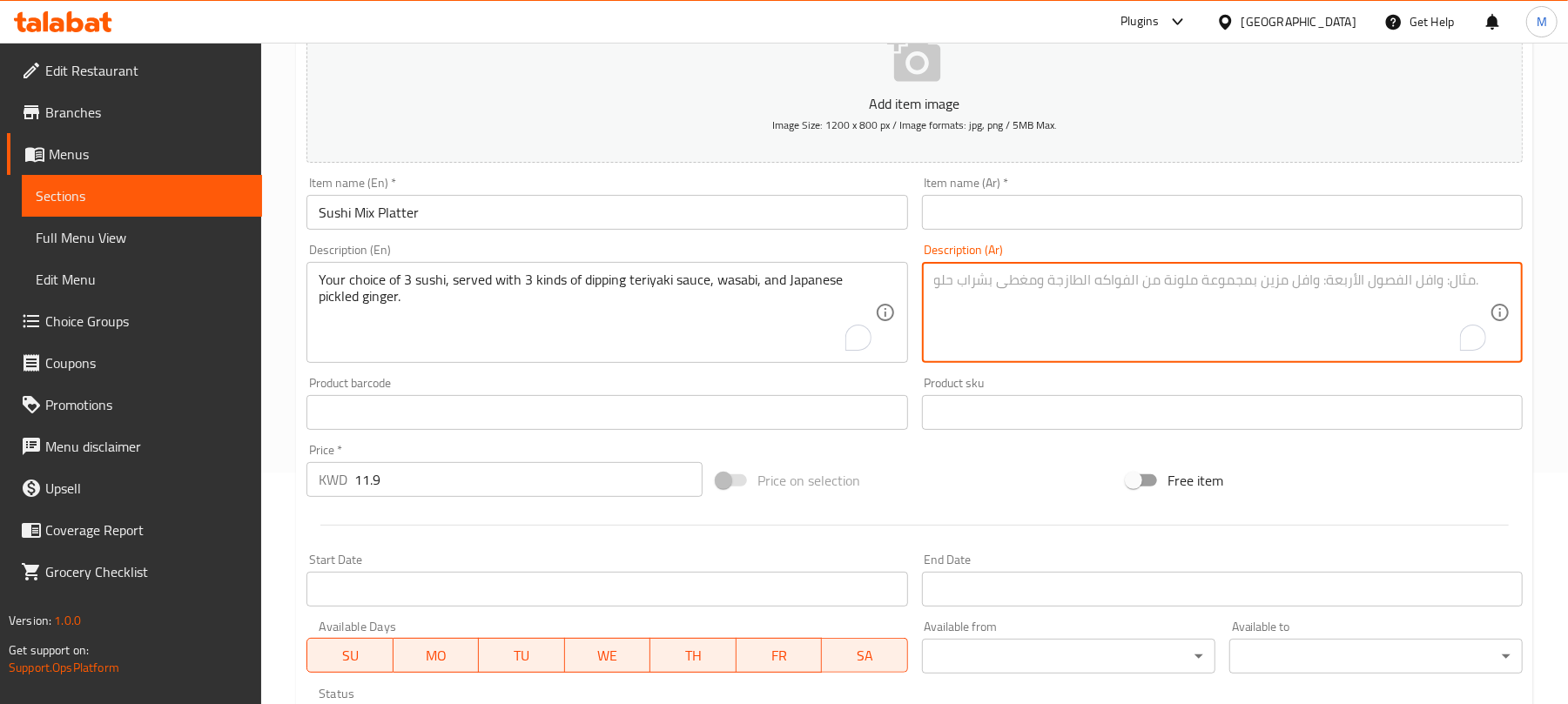
paste textarea "ثلاثة أنواع سوشي من اختيارك، تُقدم مع ثلاثة أنواع من صلصة التيرياكي، والواسابي،…"
type textarea "ثلاثة أنواع سوشي من اختيارك، تُقدم مع ثلاثة أنواع من صلصة التيرياكي، والواسابي،…"
click at [660, 207] on input "Sushi Mix Platter" at bounding box center [606, 212] width 601 height 34
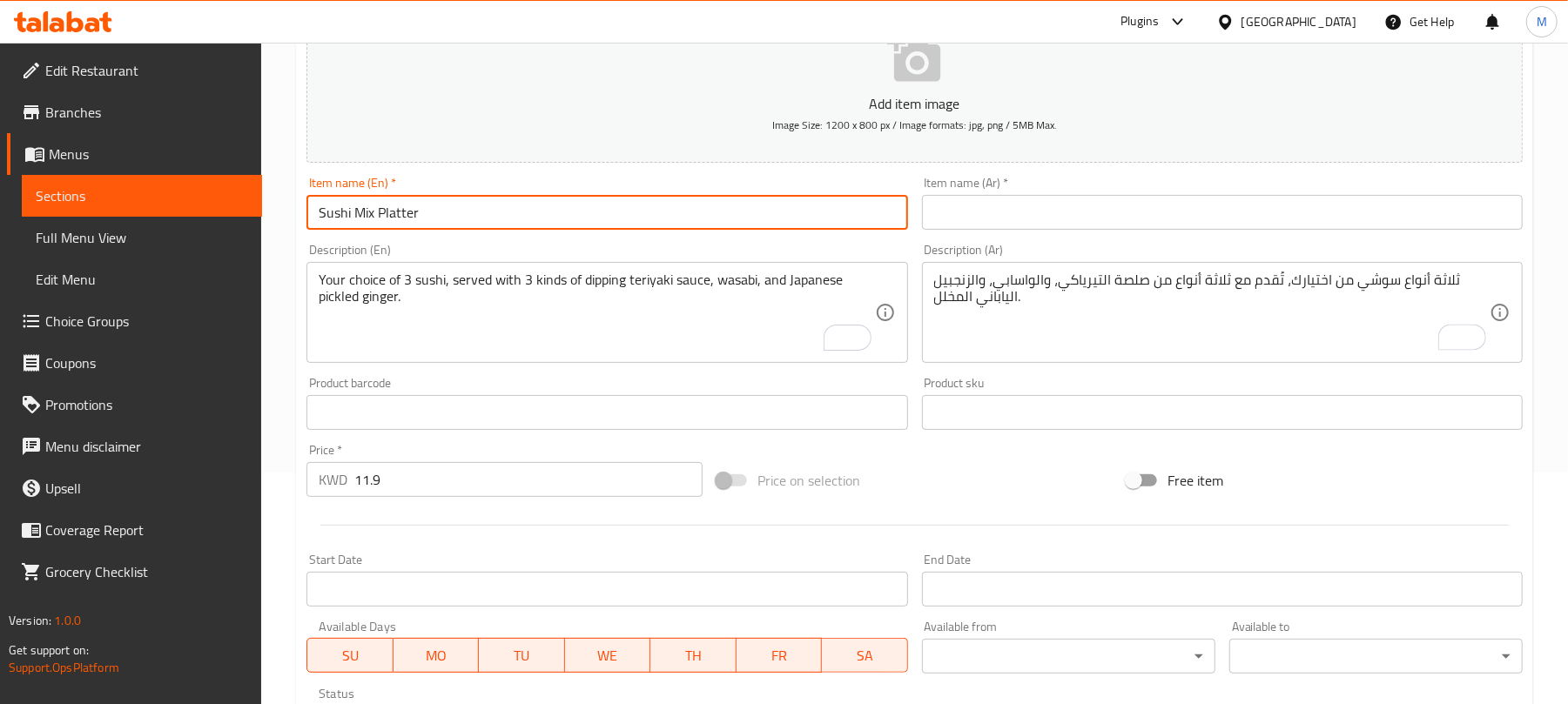
click at [1035, 210] on input "text" at bounding box center [1222, 212] width 601 height 34
paste input "طبق سوشي ميكس"
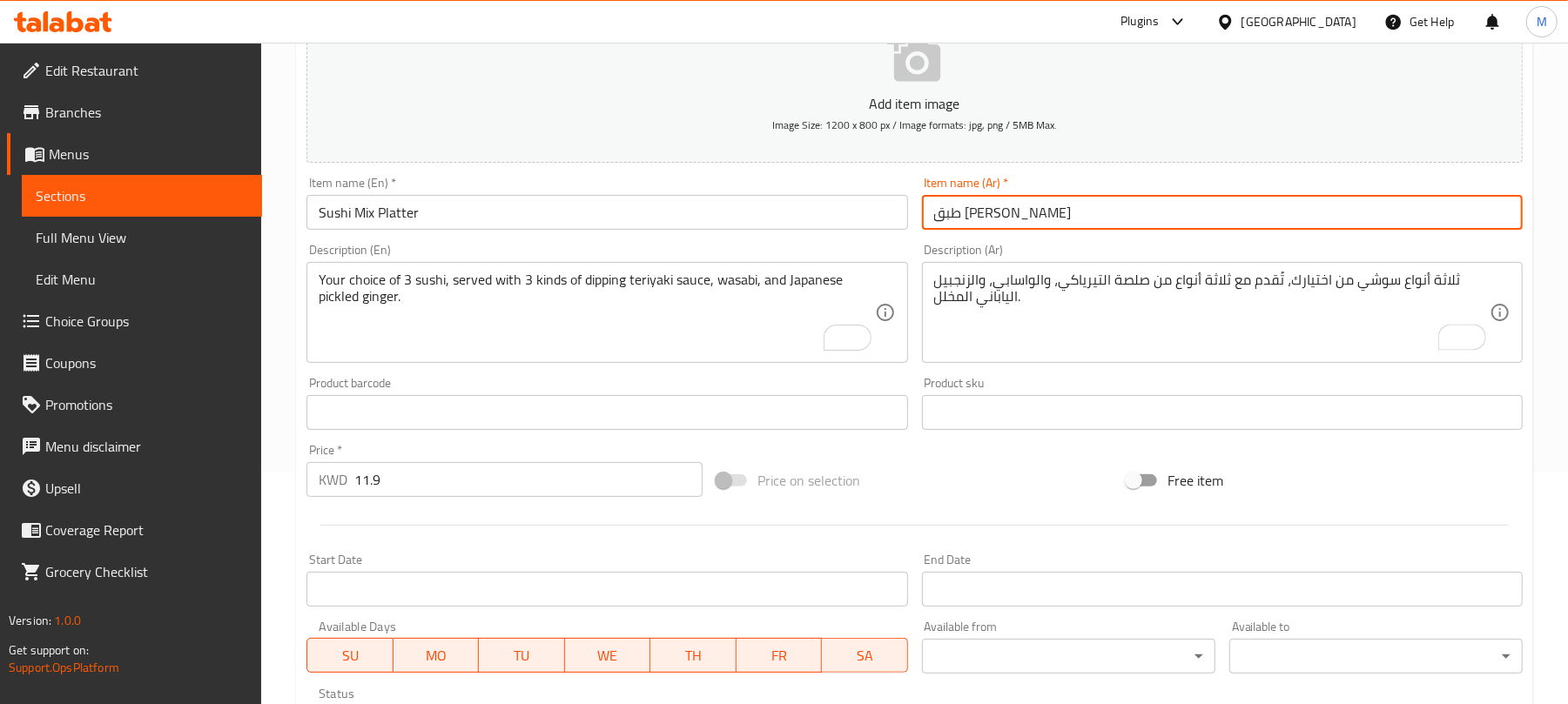
click at [1040, 220] on input "طبق سوشي ميكس" at bounding box center [1222, 212] width 601 height 34
click at [1041, 220] on input "طبق سوشي ميكس" at bounding box center [1222, 212] width 601 height 34
type input "صحن سوشي ميكس"
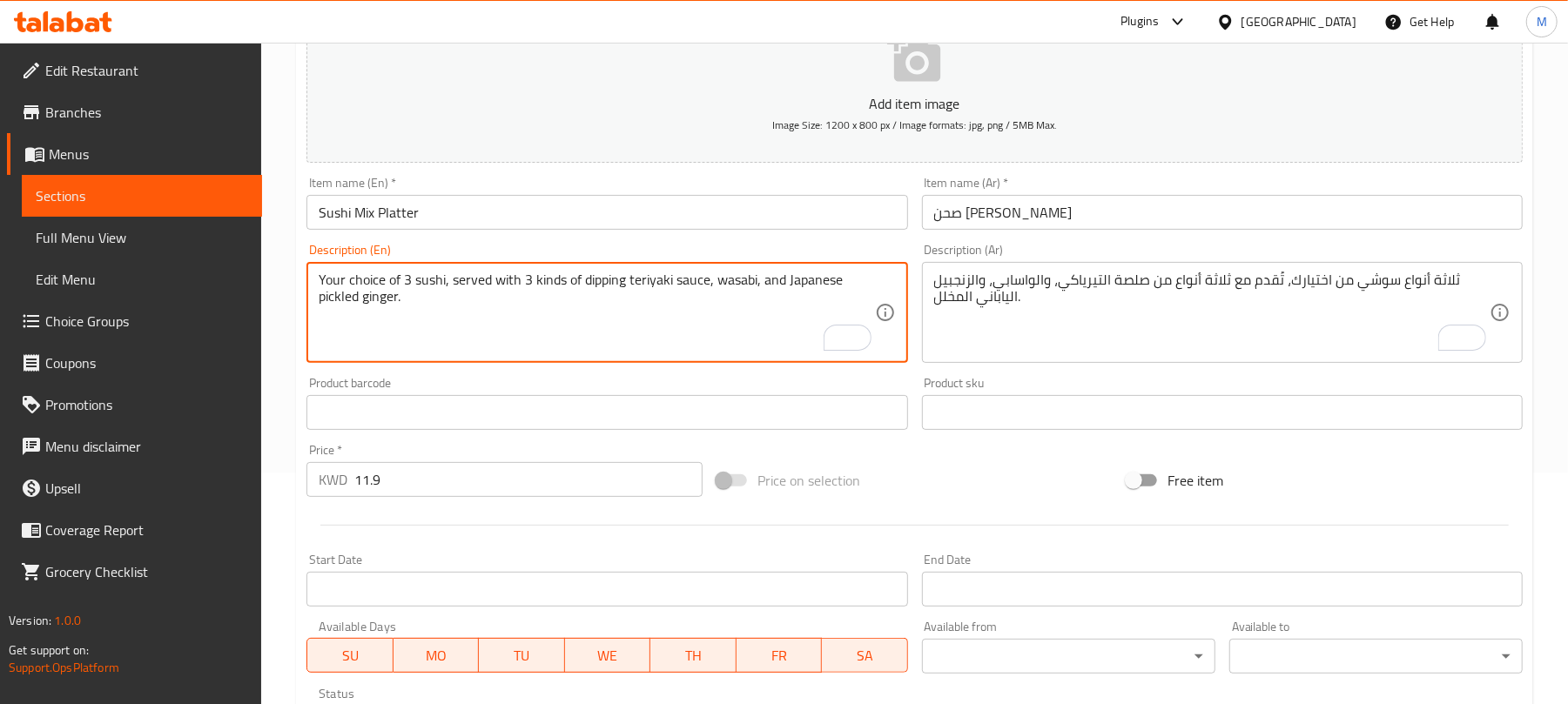
click at [693, 217] on input "Sushi Mix Platter" at bounding box center [606, 212] width 601 height 34
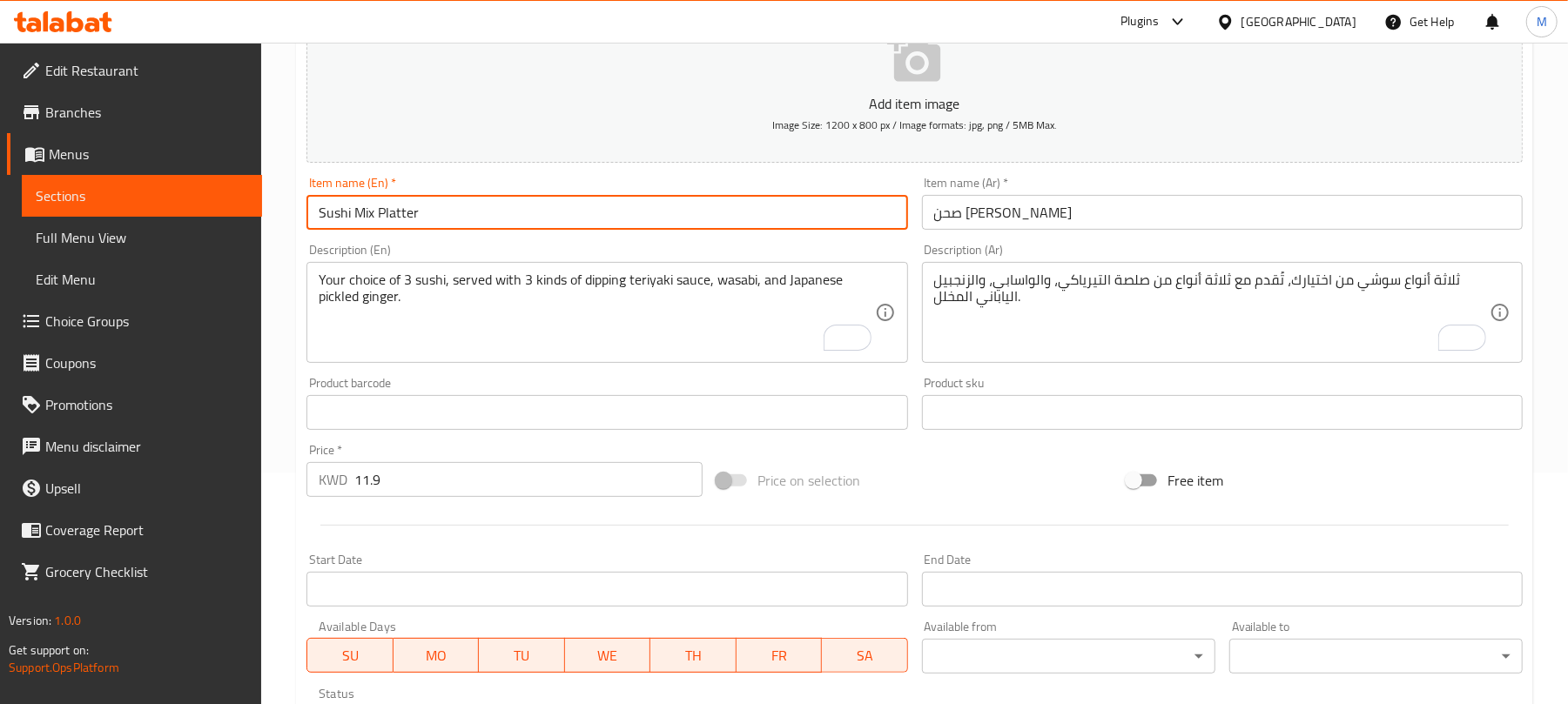
click at [575, 221] on input "Sushi Mix Platter" at bounding box center [606, 212] width 601 height 34
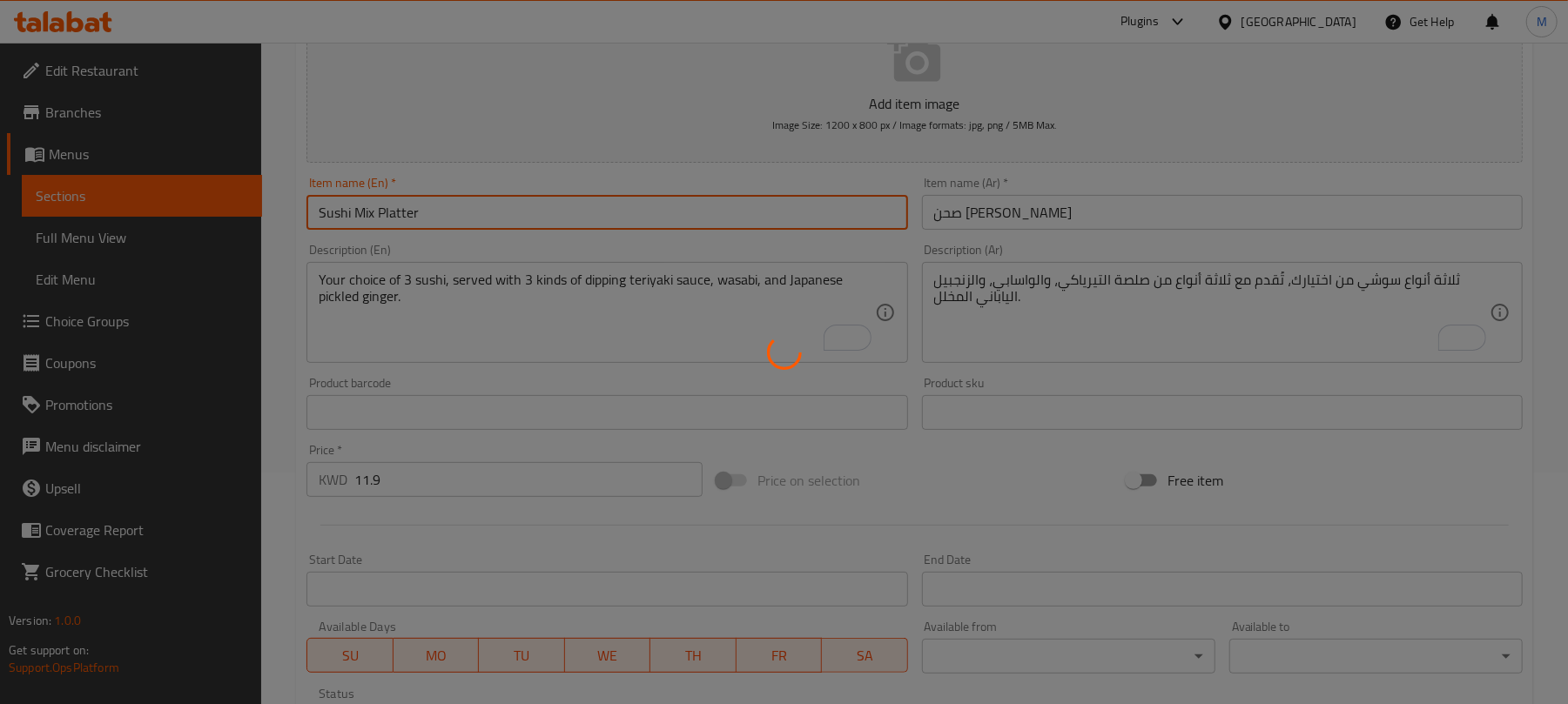
type input "0"
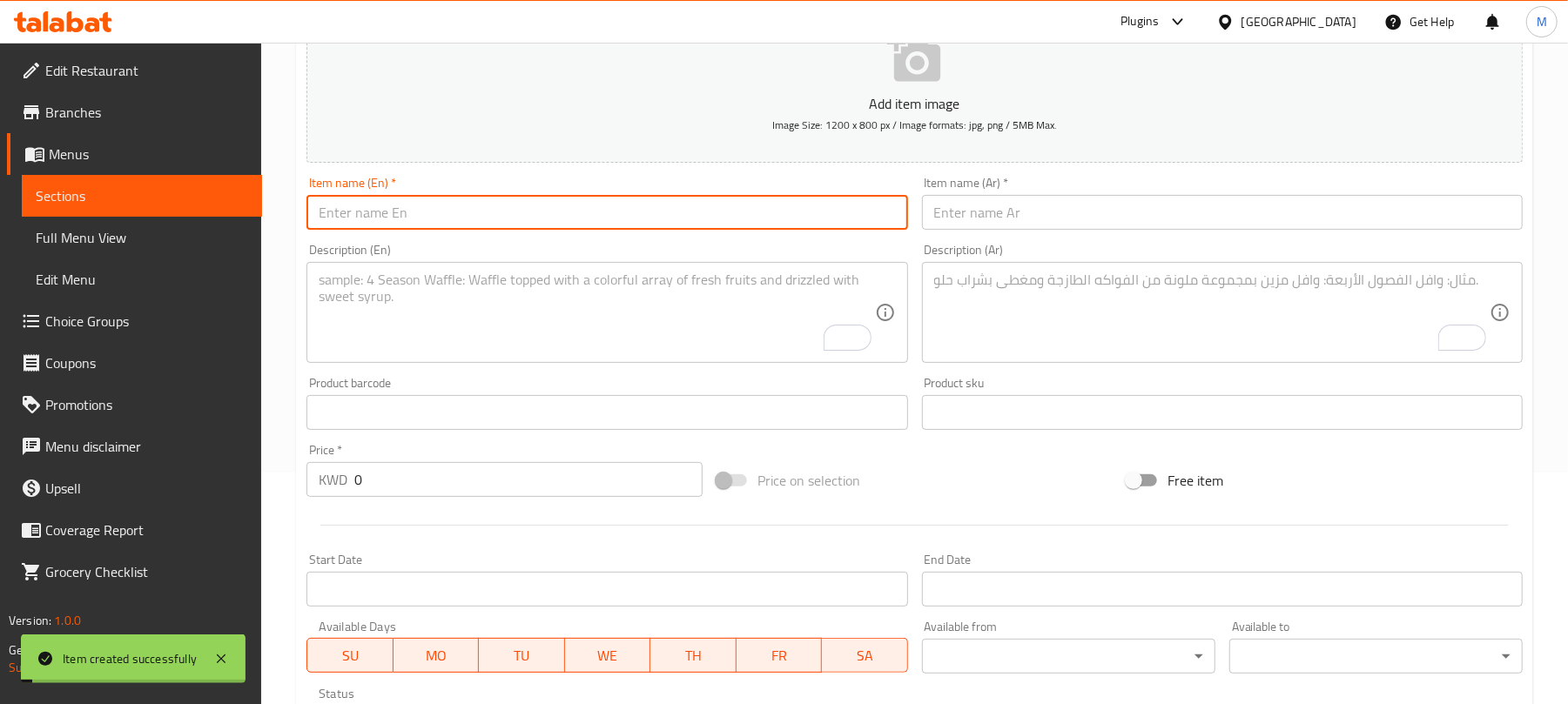
paste input "Mini Pancake Box"
type input "Mini Pancake Box"
click at [1036, 223] on input "text" at bounding box center [1222, 212] width 601 height 34
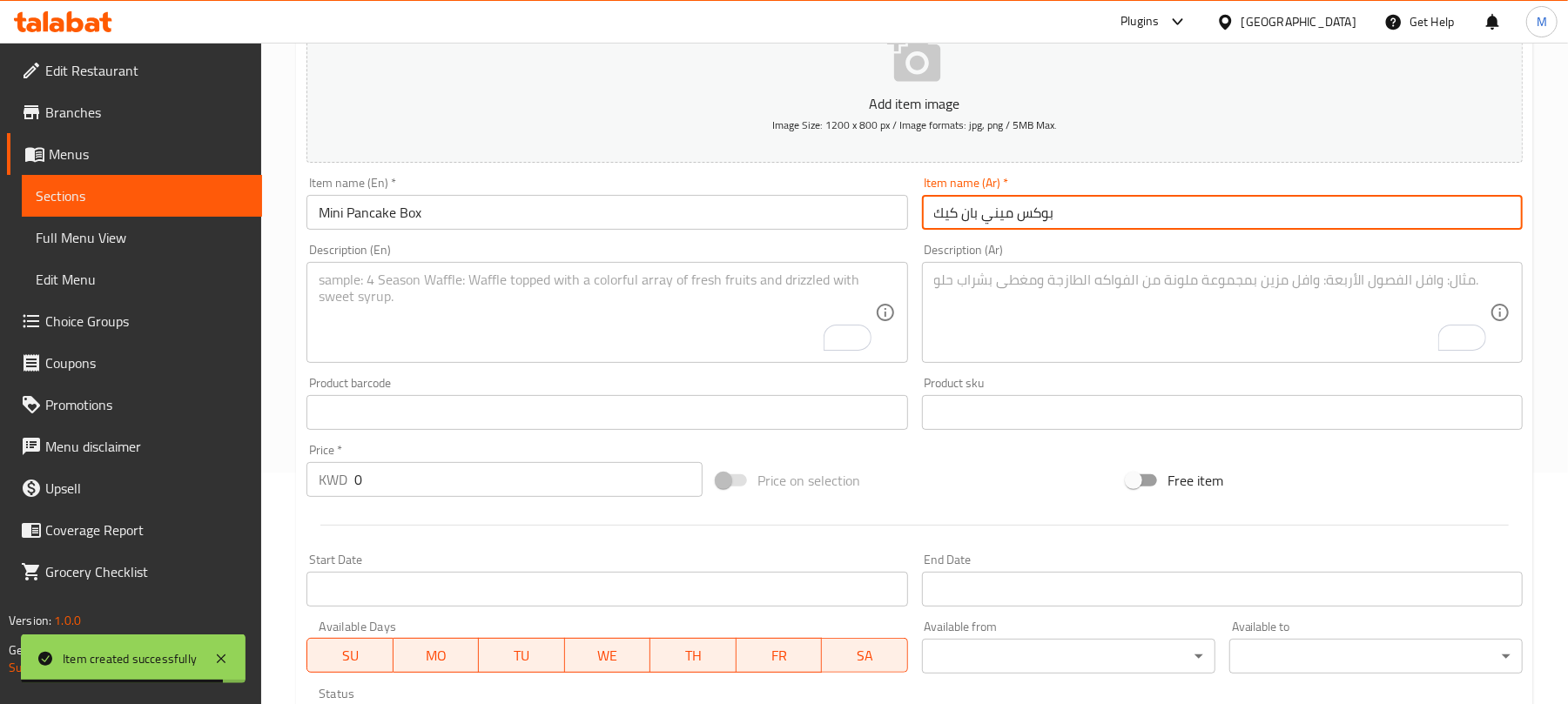
type input "بوكس ميني بان كيك"
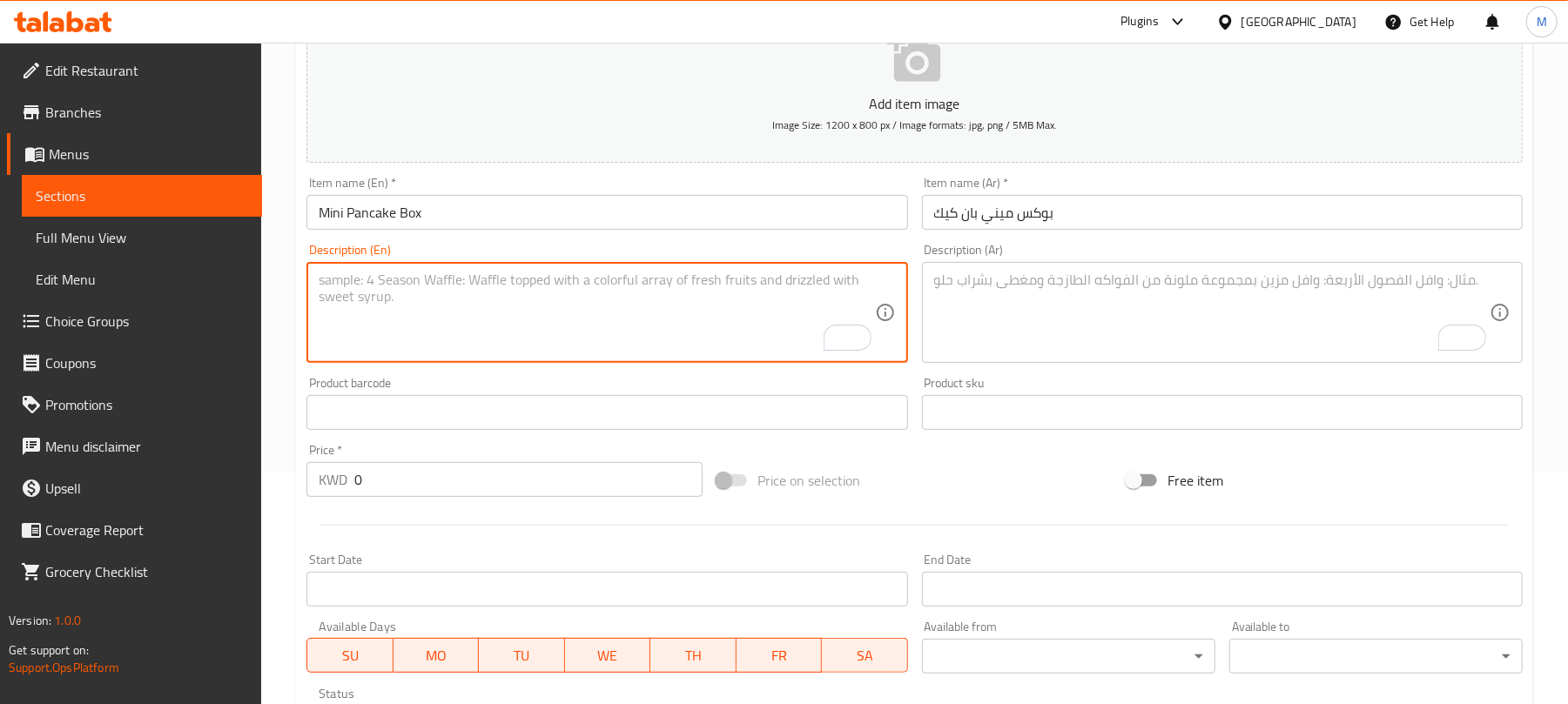
click at [385, 325] on textarea "To enrich screen reader interactions, please activate Accessibility in Grammarl…" at bounding box center [596, 313] width 556 height 82
paste textarea "30 pieces of fluffy mini pancakes served with fresh mixed berries, maple syrup,…"
type textarea "30 pieces of fluffy mini pancakes served with fresh mixed berries, maple syrup,…"
click at [1007, 298] on textarea "To enrich screen reader interactions, please activate Accessibility in Grammarl…" at bounding box center [1212, 313] width 556 height 82
paste textarea "30 قطعة من الفطائر الصغيرة الرقيقة تقدم مع التوت الطازج المختلط وشراب القيقب وص…"
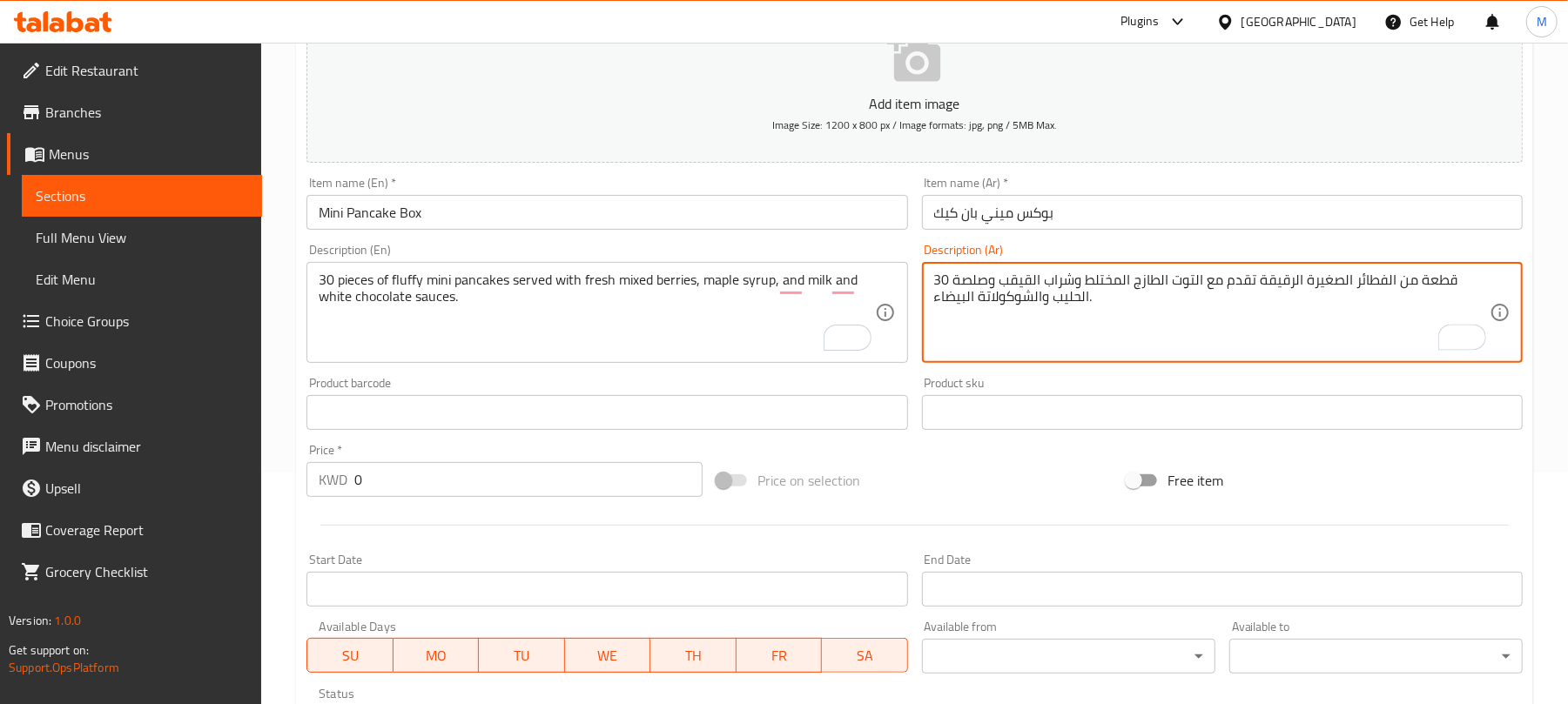
click at [1383, 280] on textarea "30 قطعة من الفطائر الصغيرة الرقيقة تقدم مع التوت الطازج المختلط وشراب القيقب وص…" at bounding box center [1212, 313] width 556 height 82
drag, startPoint x: 1383, startPoint y: 280, endPoint x: 1325, endPoint y: 284, distance: 58.1
click at [1325, 284] on textarea "30 قطعة من الفطائر الصغيرة الرقيقة تقدم مع التوت الطازج المختلط وشراب القيقب وص…" at bounding box center [1212, 313] width 556 height 82
paste textarea "وكولاتة"
type textarea "30 قطعة من ميني بان كيك الفلافي تقدم مع مكس التوت الطازج، شراب القيقب، صوص شوكو…"
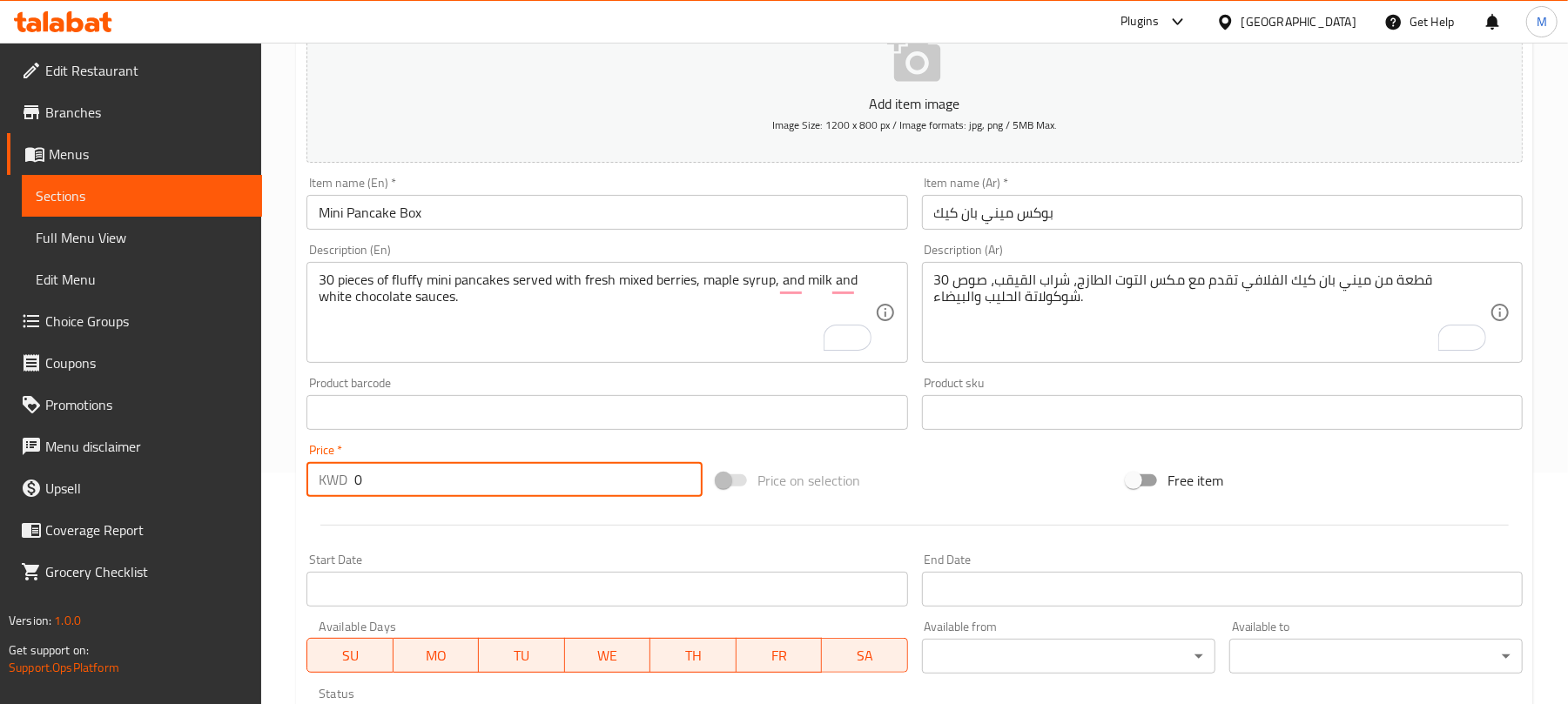
click at [545, 477] on input "0" at bounding box center [528, 479] width 348 height 34
paste input "6.9"
type input "6.9"
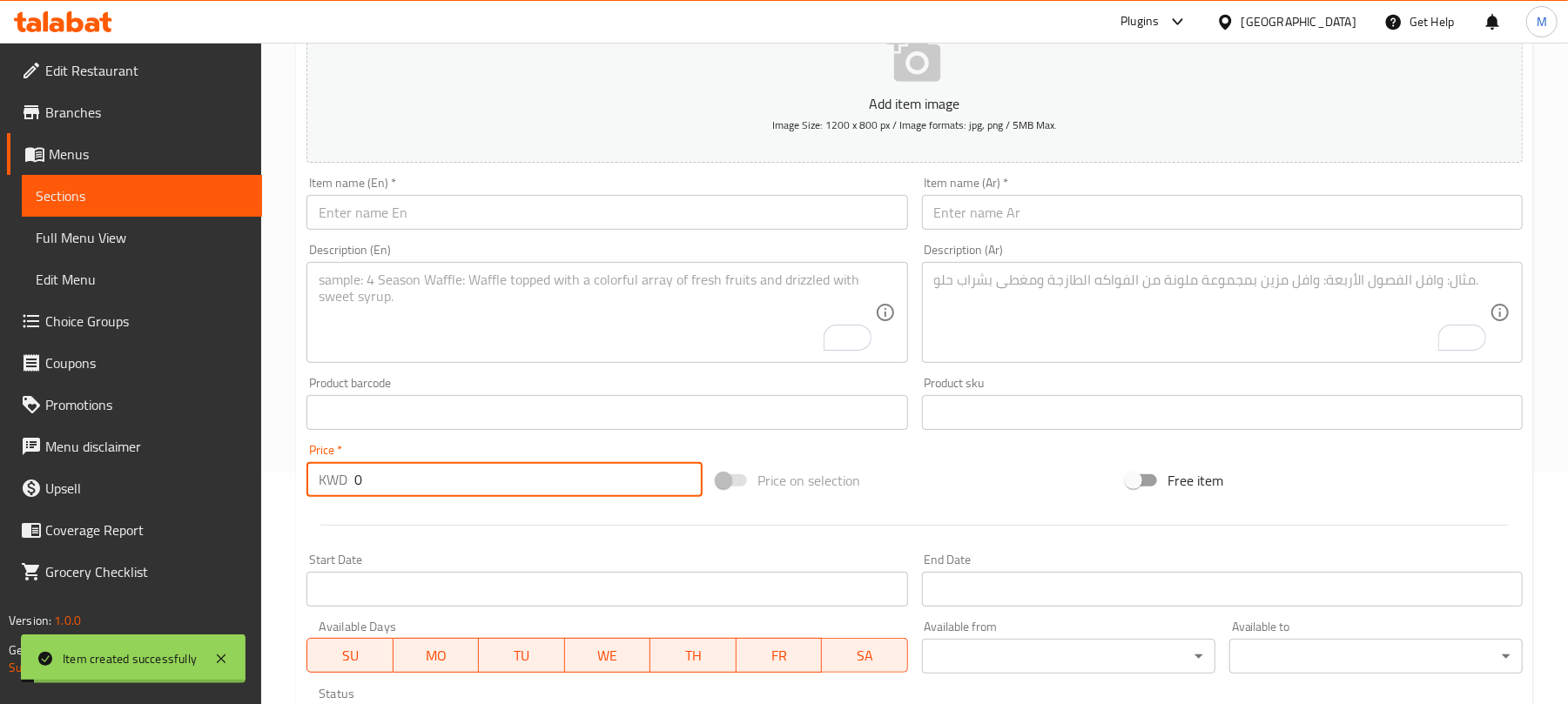
paste input "16.9"
type input "16.9"
click at [528, 294] on textarea "To enrich screen reader interactions, please activate Accessibility in Grammarl…" at bounding box center [596, 313] width 556 height 82
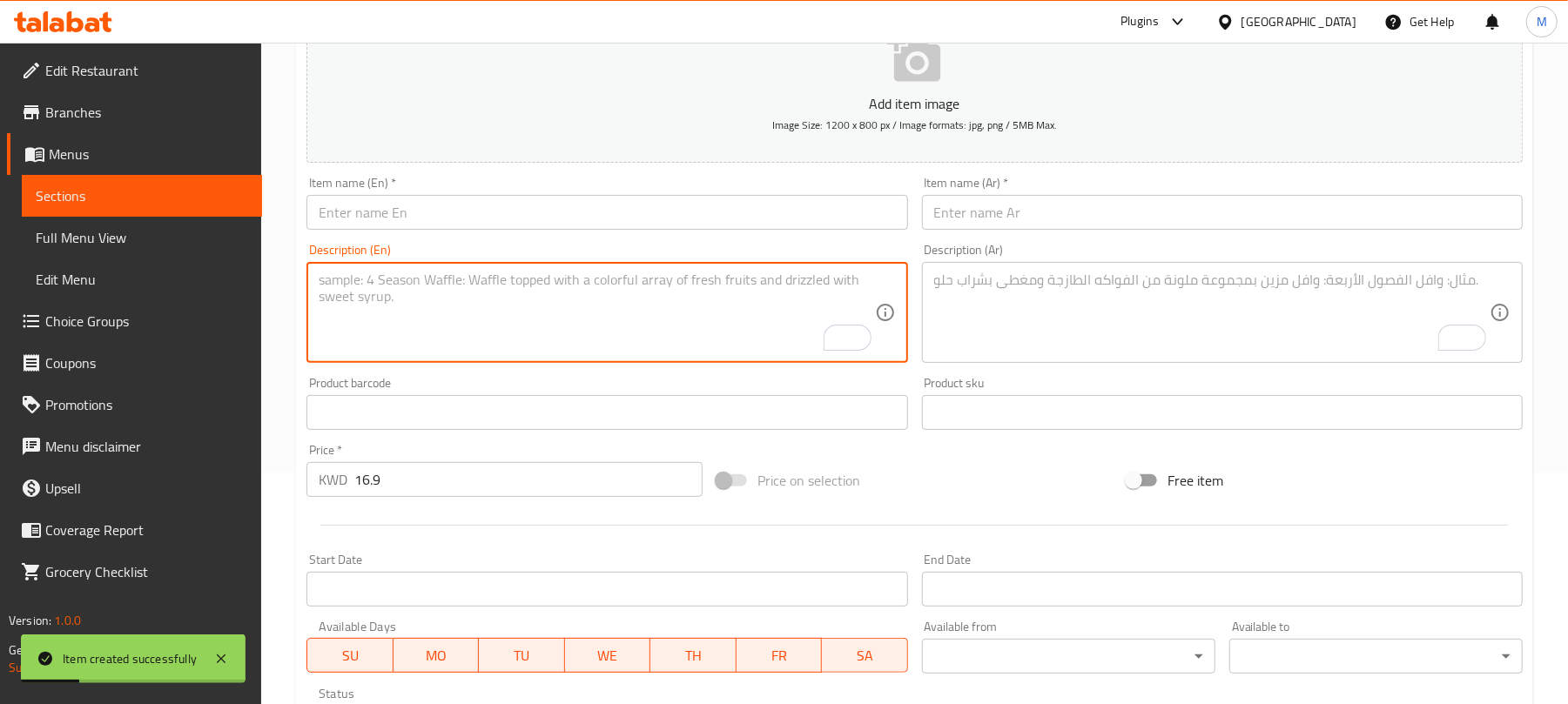
paste textarea "A box with 20 mini chicken burgers and 20 mini beef burgers, served with cheese…"
type textarea "A box with 20 mini chicken burgers and 20 mini beef burgers, served with cheese…"
click at [1003, 304] on textarea "To enrich screen reader interactions, please activate Accessibility in Grammarl…" at bounding box center [1212, 313] width 556 height 82
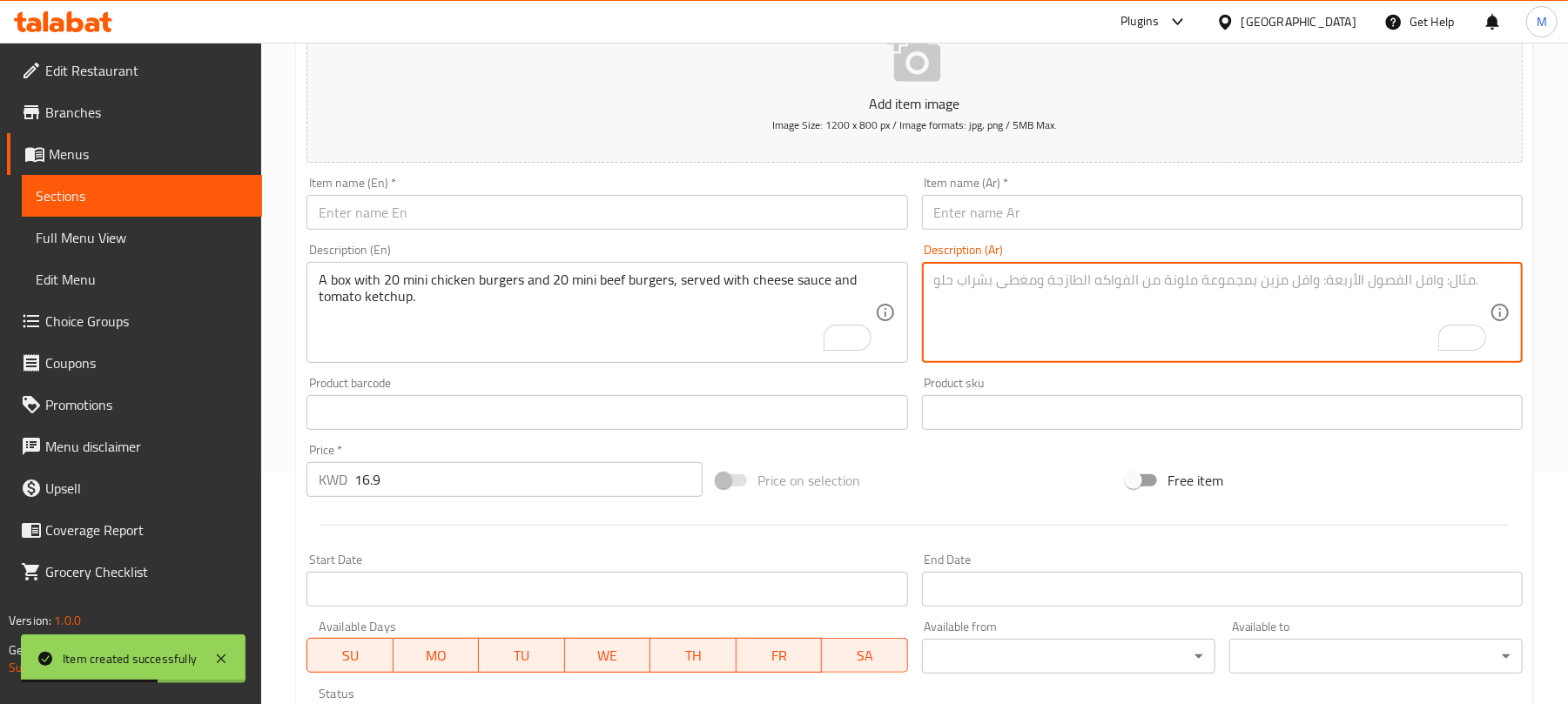
paste textarea "صندوق يحتوي على 20 برجر دجاج صغير و 20 برجر لحم صغير، يقدم مع صلصة الجبن و كاتش…"
click at [1428, 283] on textarea "صندوق يحتوي على 20 برجر دجاج صغير و 20 برجر لحم صغير، يقدم مع صلصة الجبن و كاتش…" at bounding box center [1212, 313] width 556 height 82
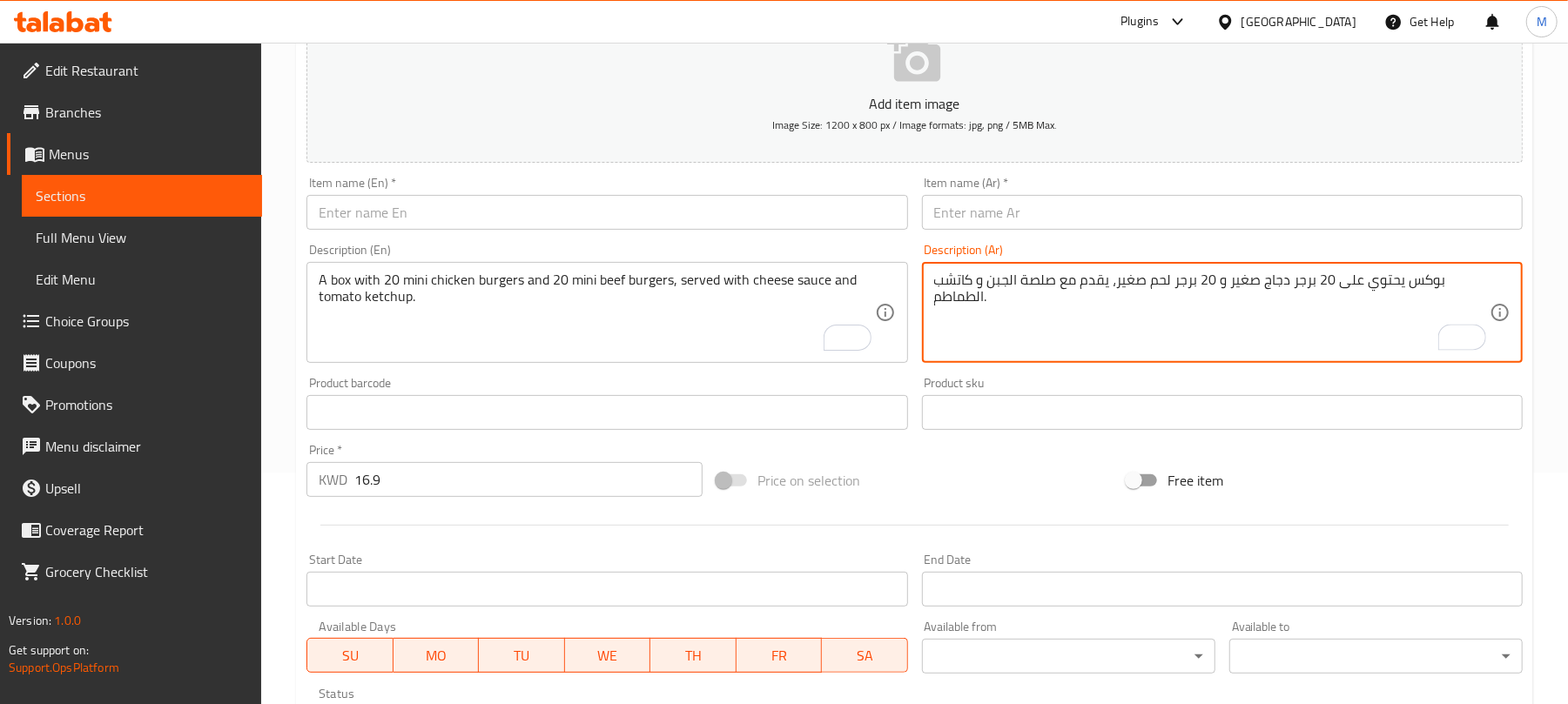
click at [1249, 283] on textarea "بوكس يحتوي على 20 برجر دجاج صغير و 20 برجر لحم صغير، يقدم مع صلصة الجبن و كاتشب…" at bounding box center [1212, 313] width 556 height 82
type textarea "بوكس يحتوي على 20 برجر دجاج ميني و 20 برجر لحم بقري ميني، يقدم مع صوص جبن و كات…"
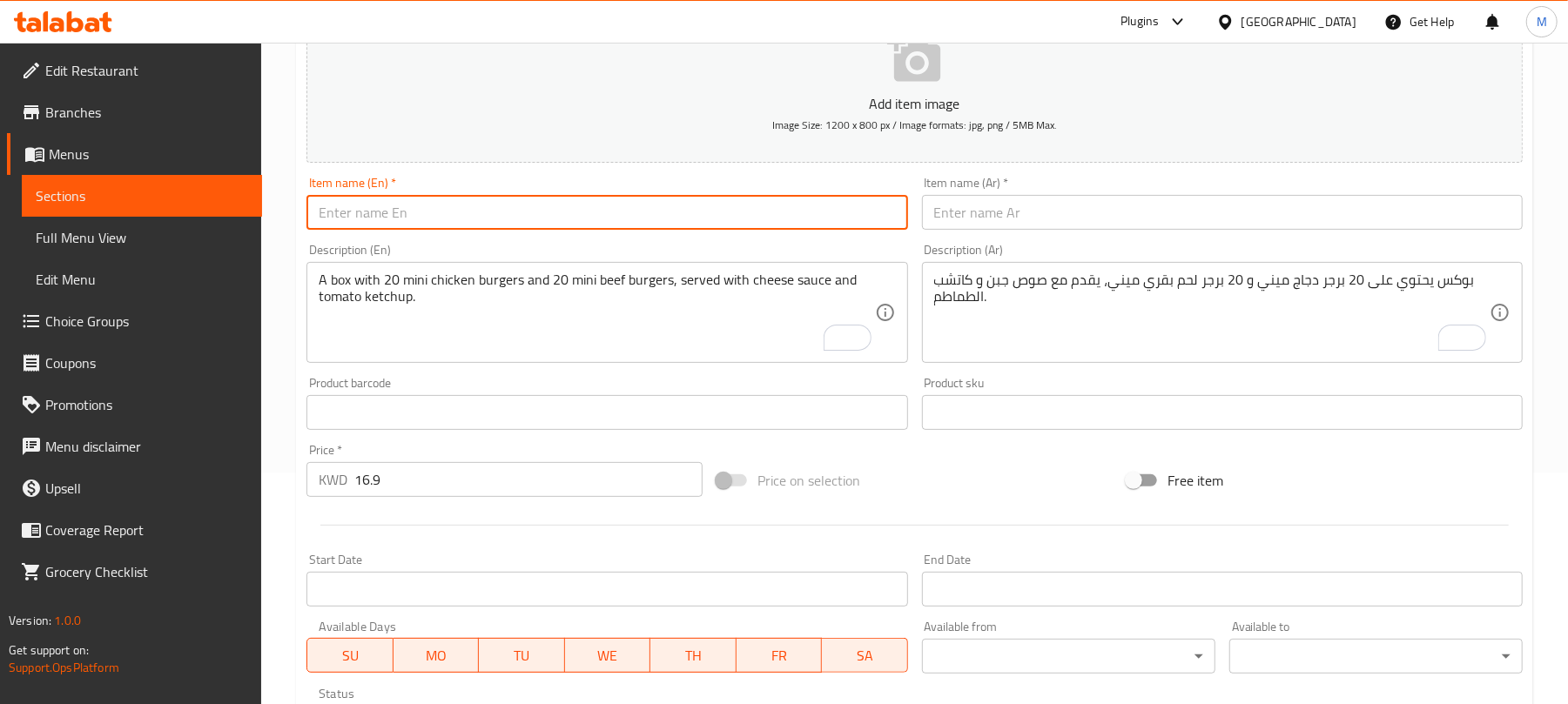
click at [740, 209] on input "text" at bounding box center [606, 212] width 601 height 34
paste input "MINI BURGER(CHICKEN AND BEEF)"
type input "MINI BURGER(CHICKEN AND BEEF)"
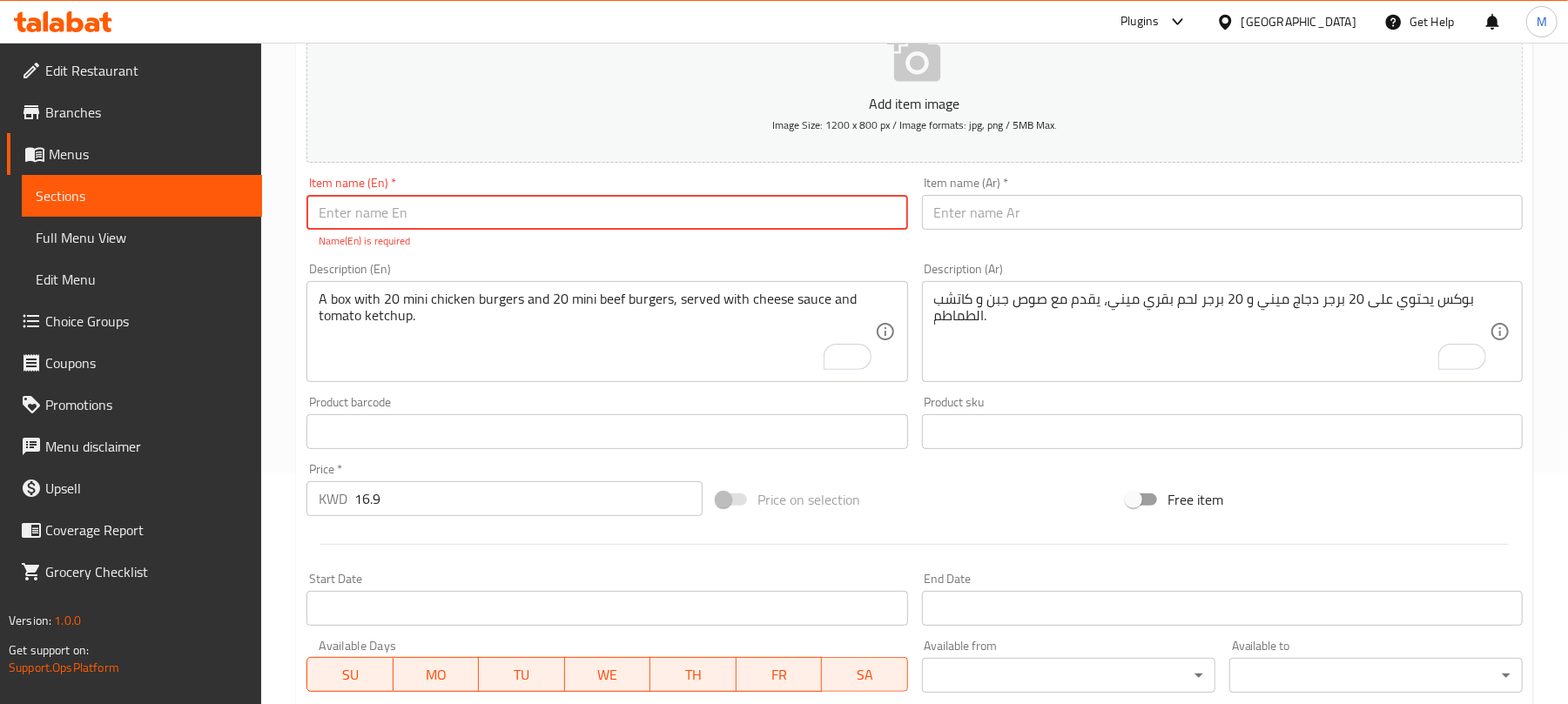
paste input "Mini Burger Chicken And Beef"
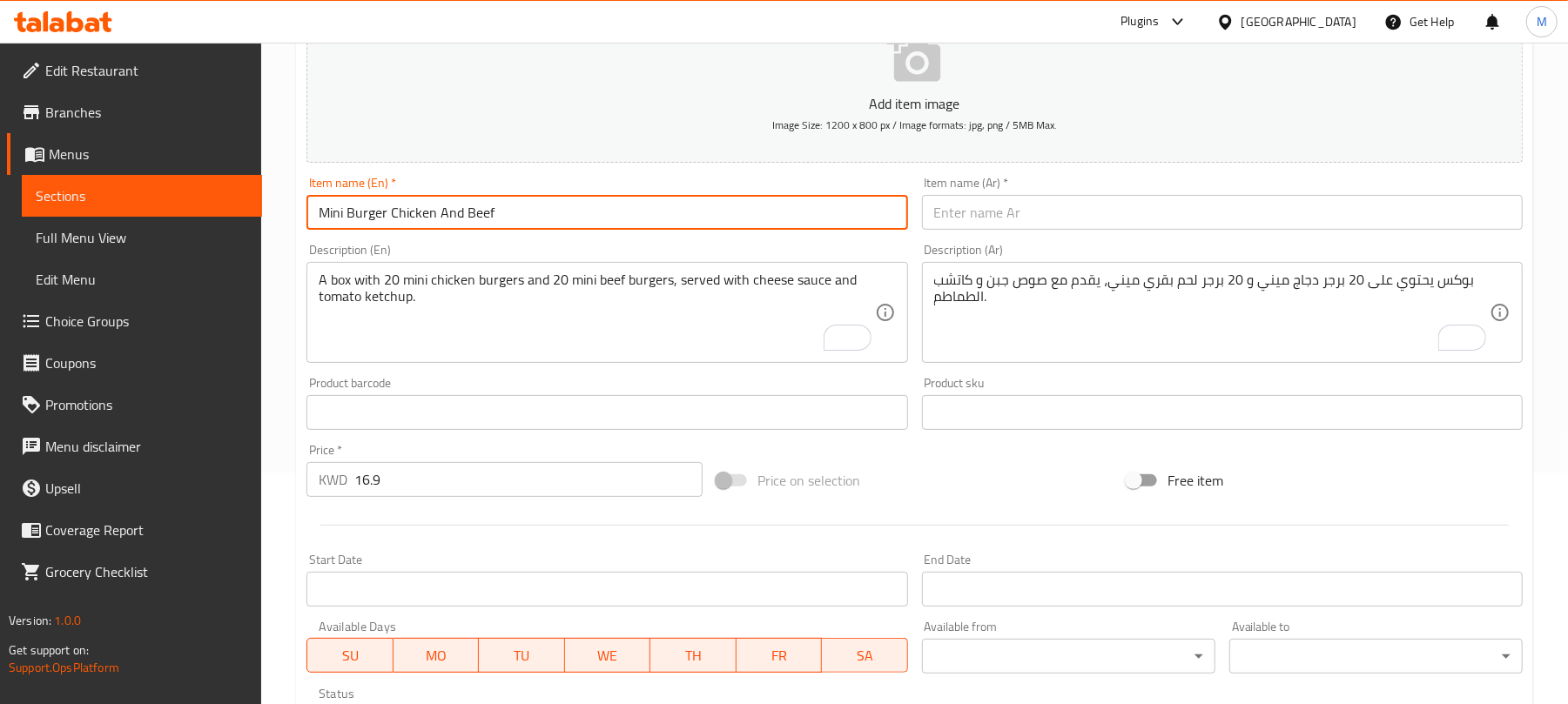
type input "Mini Burger Chicken And Beef"
click at [1031, 210] on input "text" at bounding box center [1222, 212] width 601 height 34
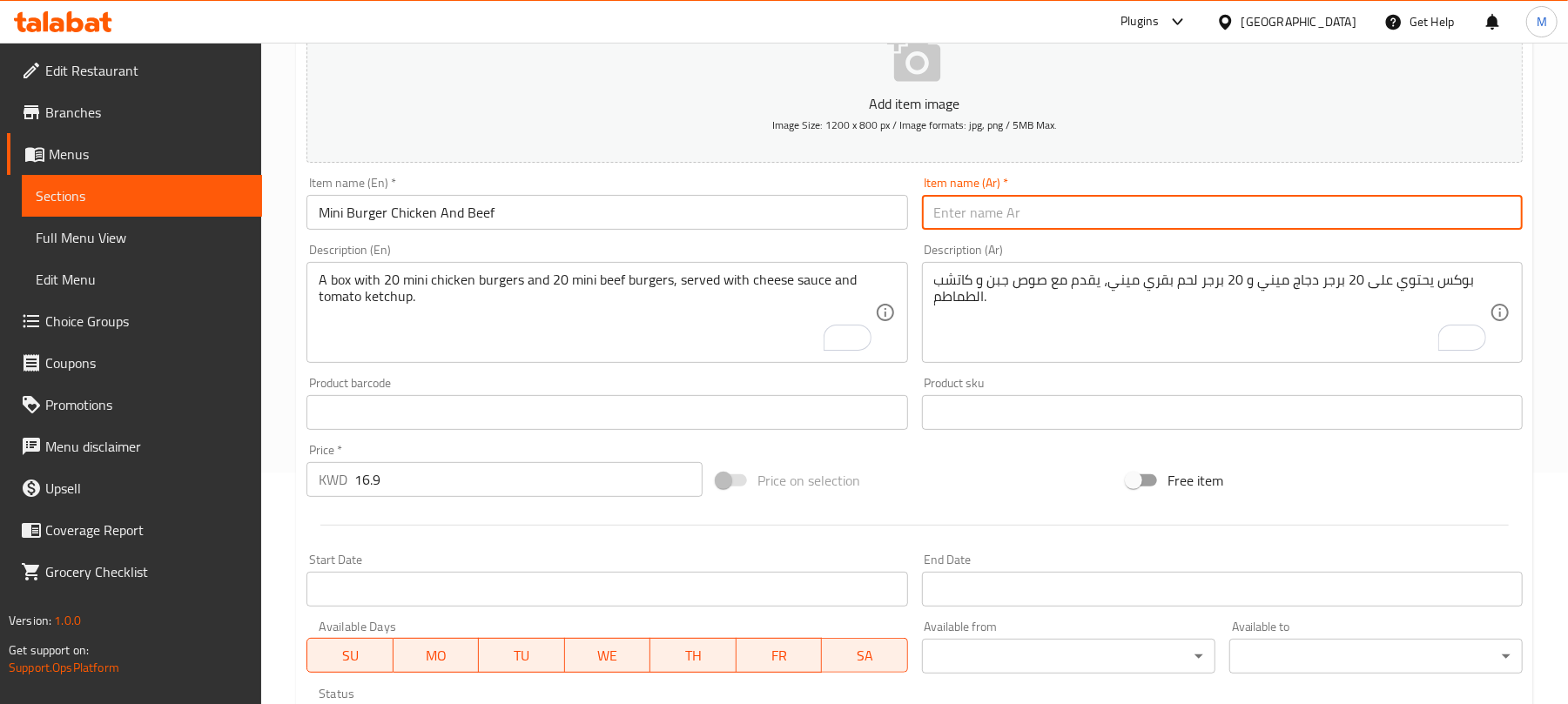
paste input "ميني برجر دجاج ولحم بقري"
type input "ميني برجر دجاج ولحم بقري"
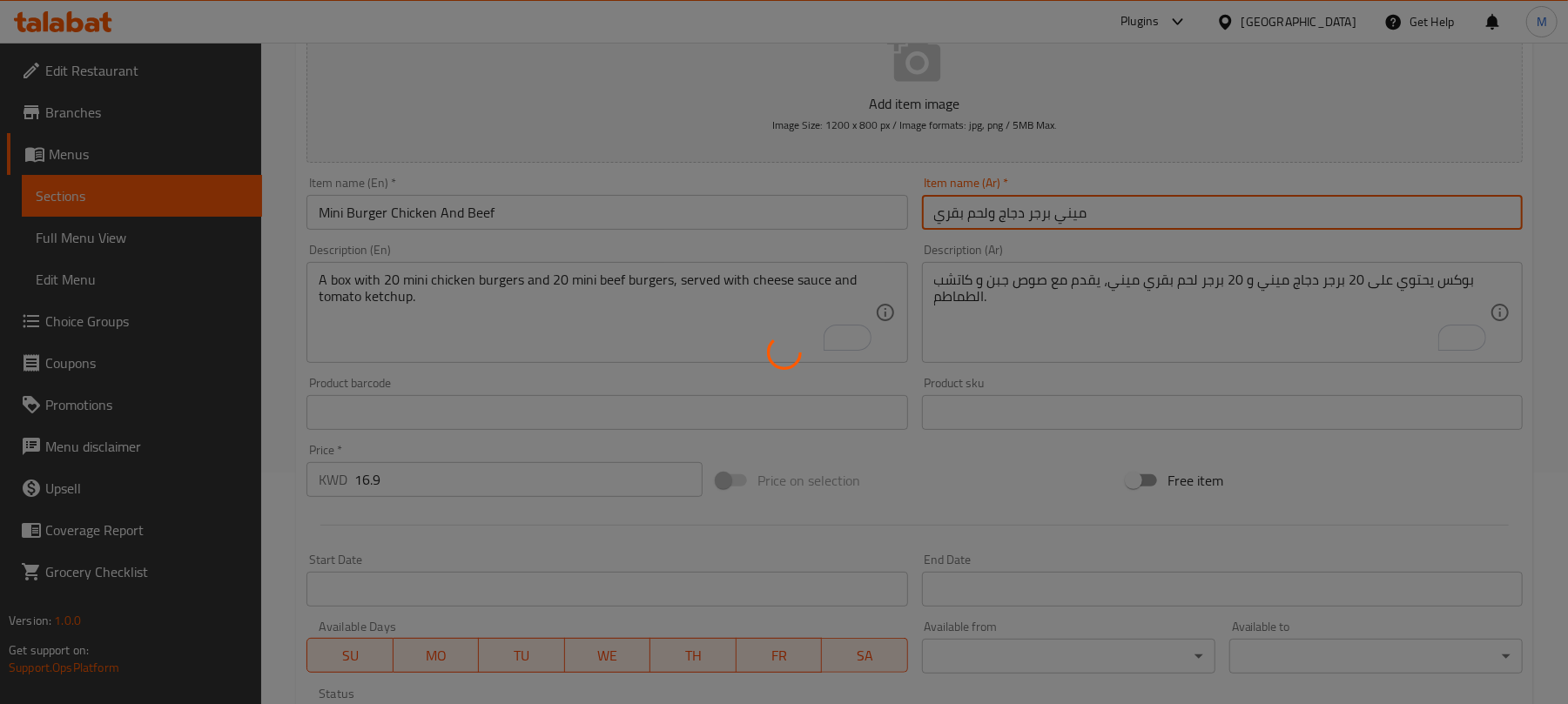
type input "0"
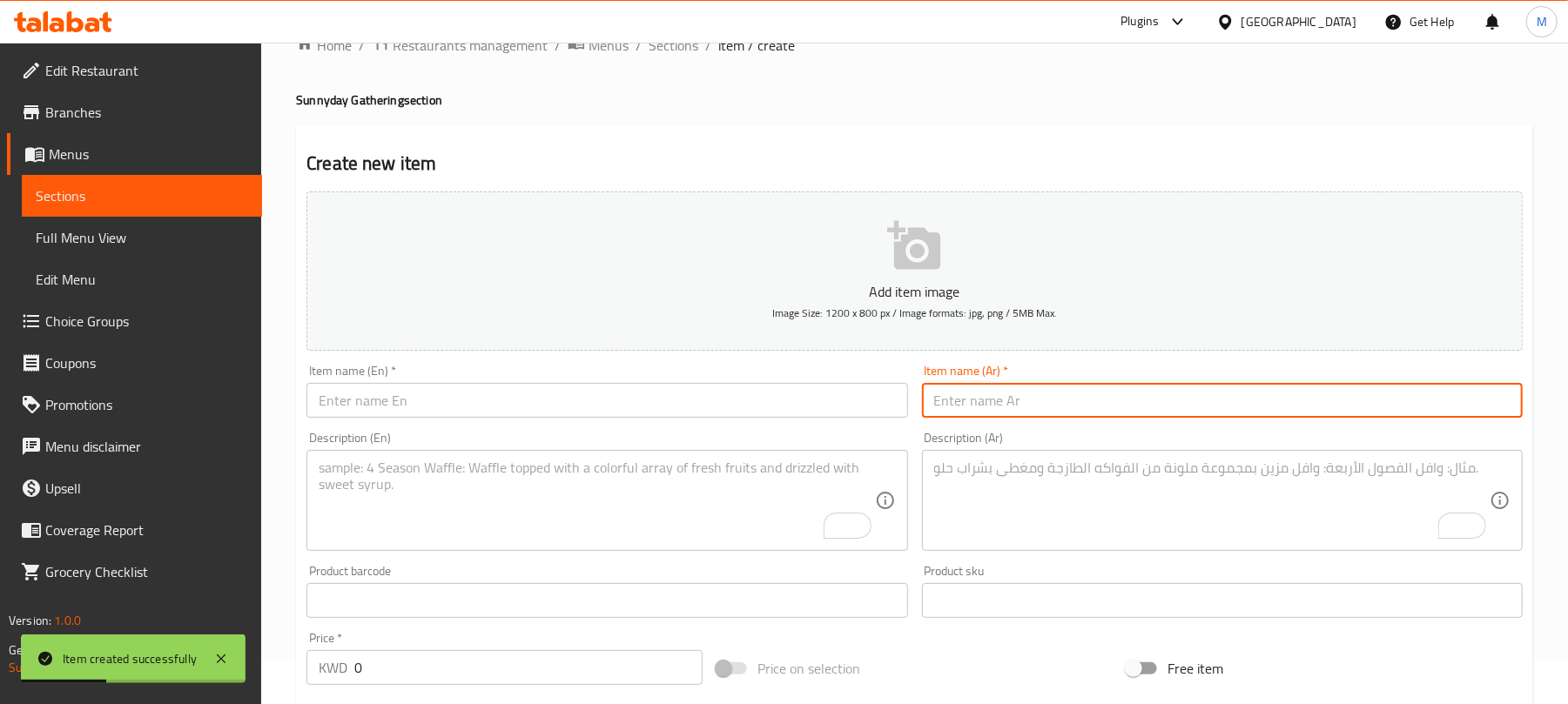
scroll to position [0, 0]
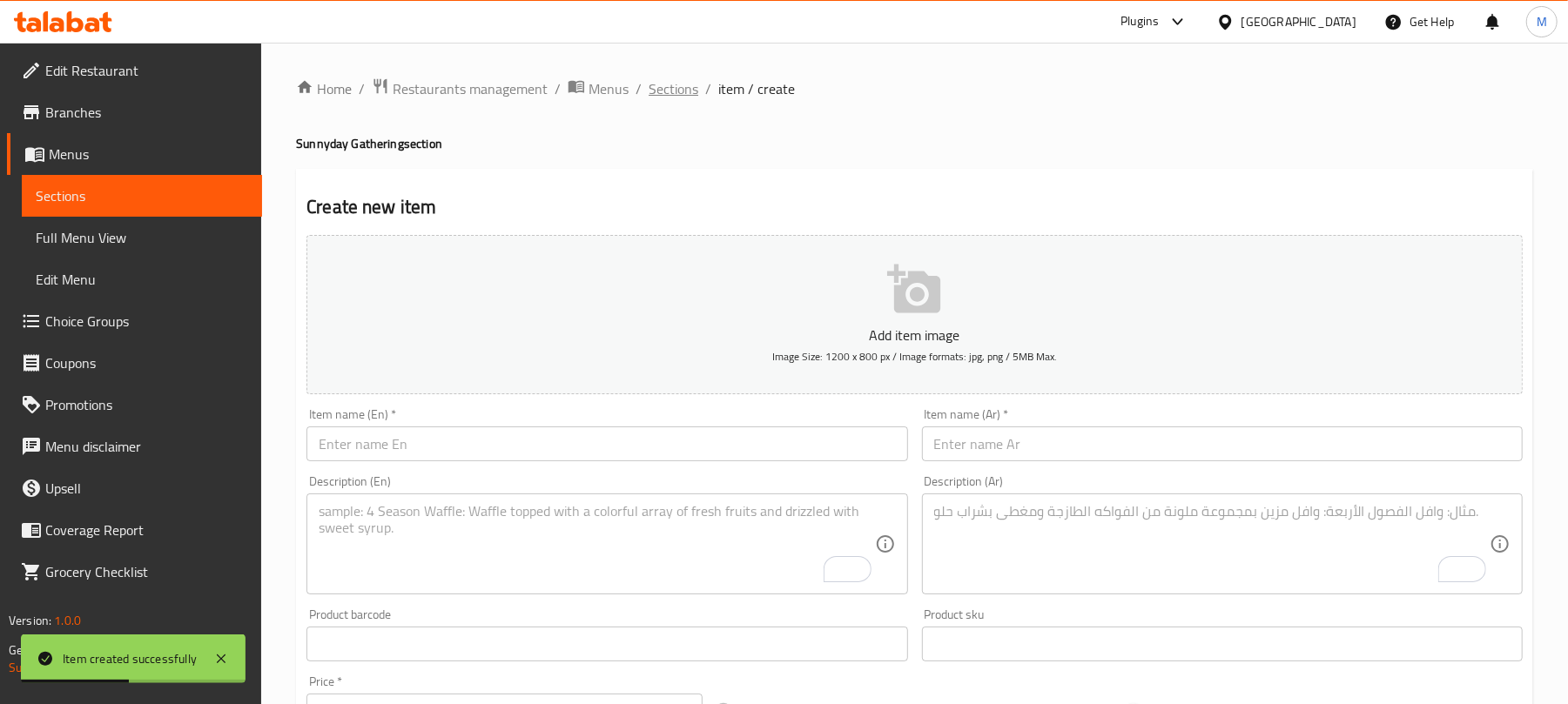
click at [676, 91] on span "Sections" at bounding box center [673, 88] width 50 height 21
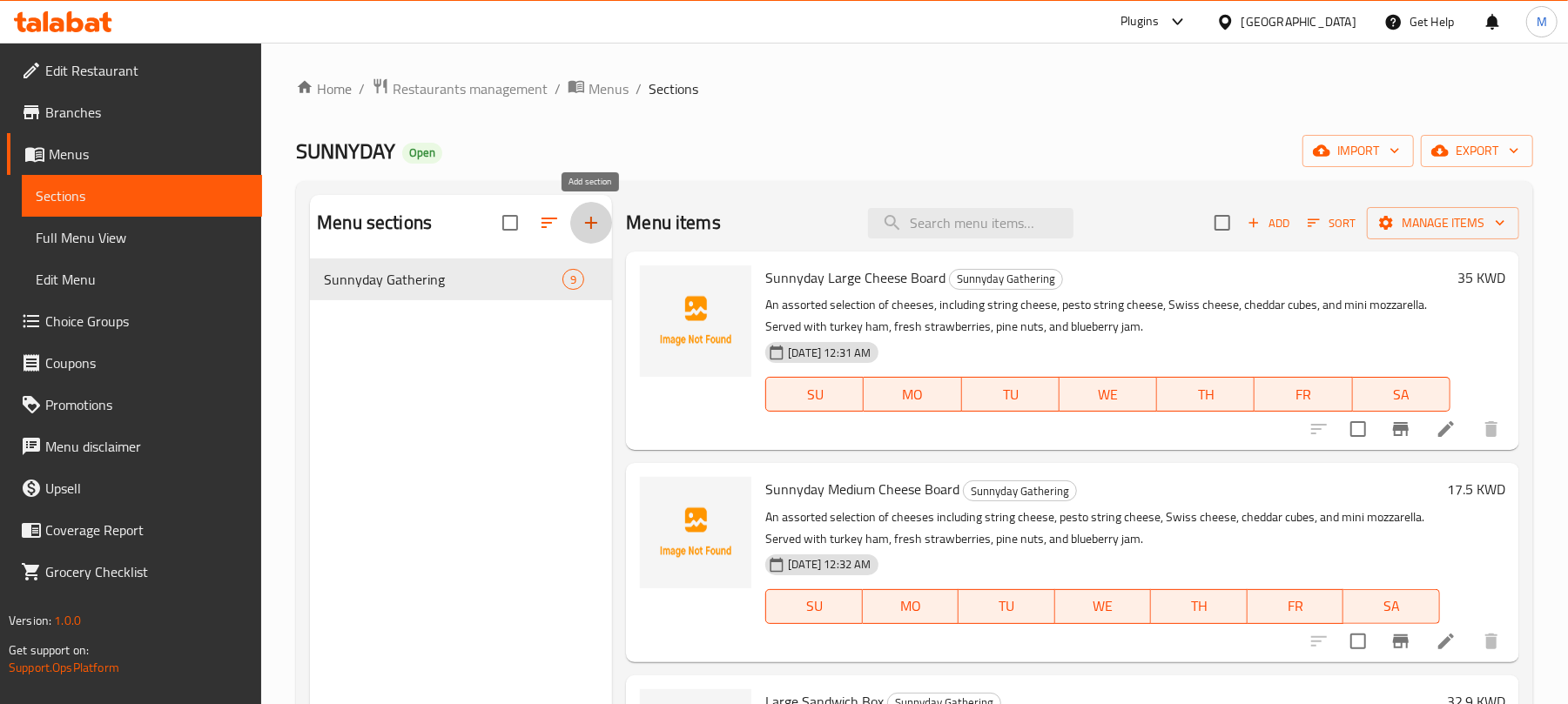
click at [581, 230] on icon "button" at bounding box center [591, 222] width 21 height 21
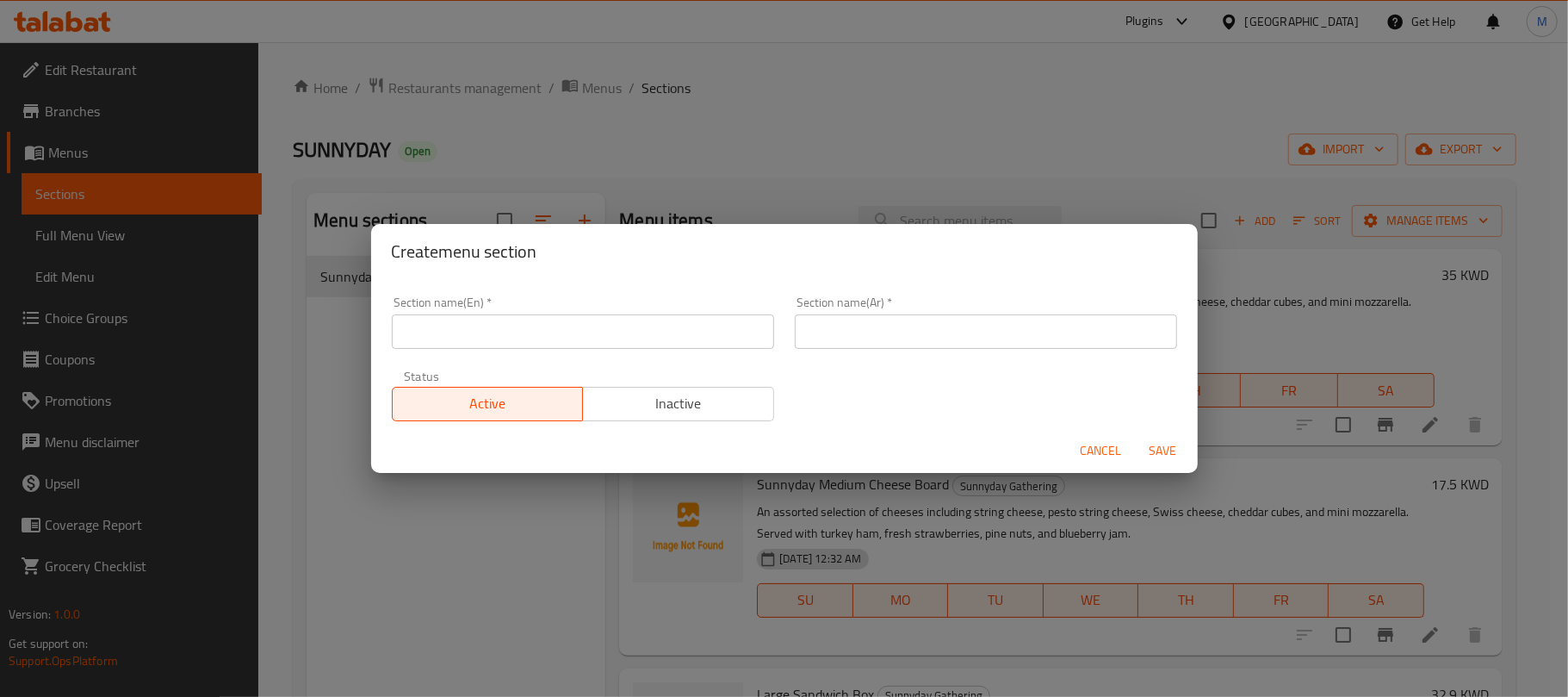
click at [611, 326] on input "text" at bounding box center [583, 332] width 383 height 34
type input "Sandwiches"
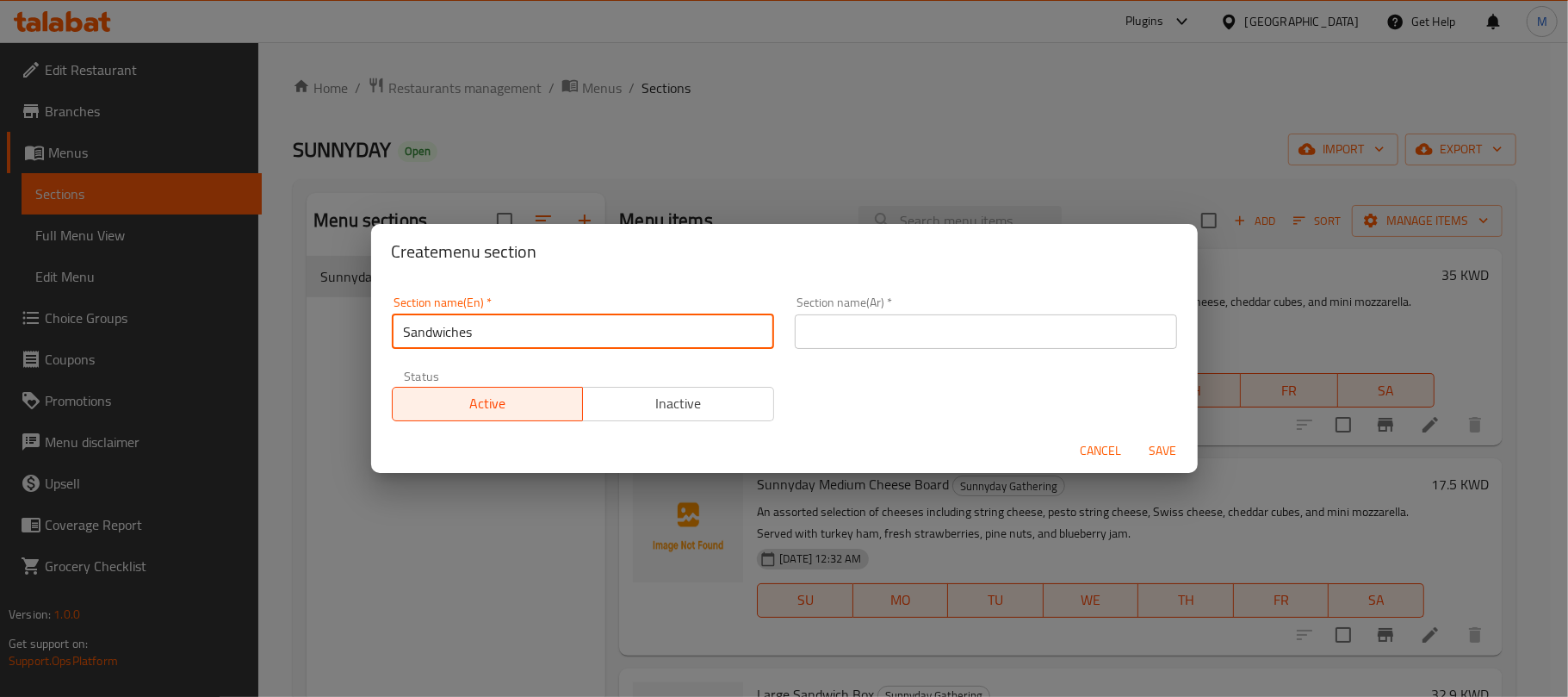
click at [837, 339] on input "text" at bounding box center [986, 332] width 383 height 34
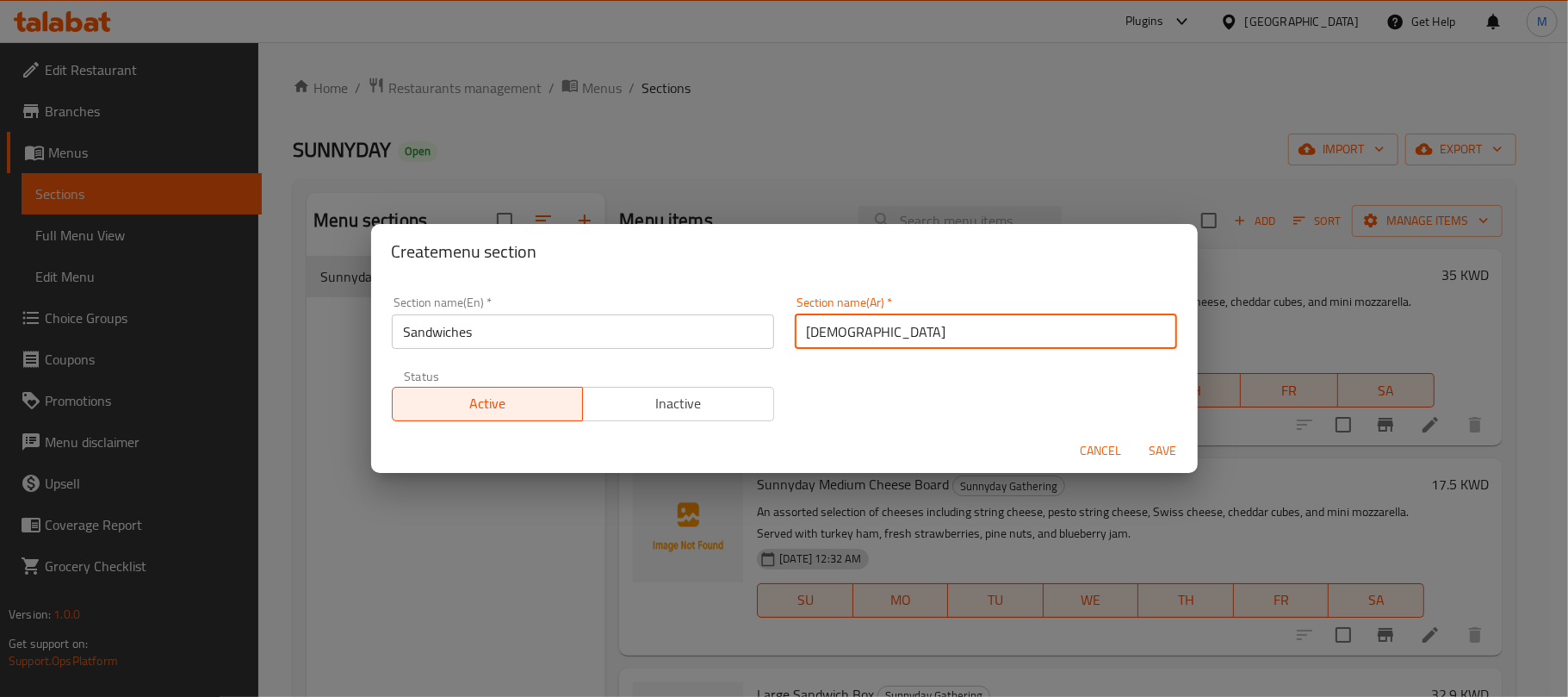
type input "الساندويتشات"
click at [1136, 435] on button "Save" at bounding box center [1163, 451] width 55 height 32
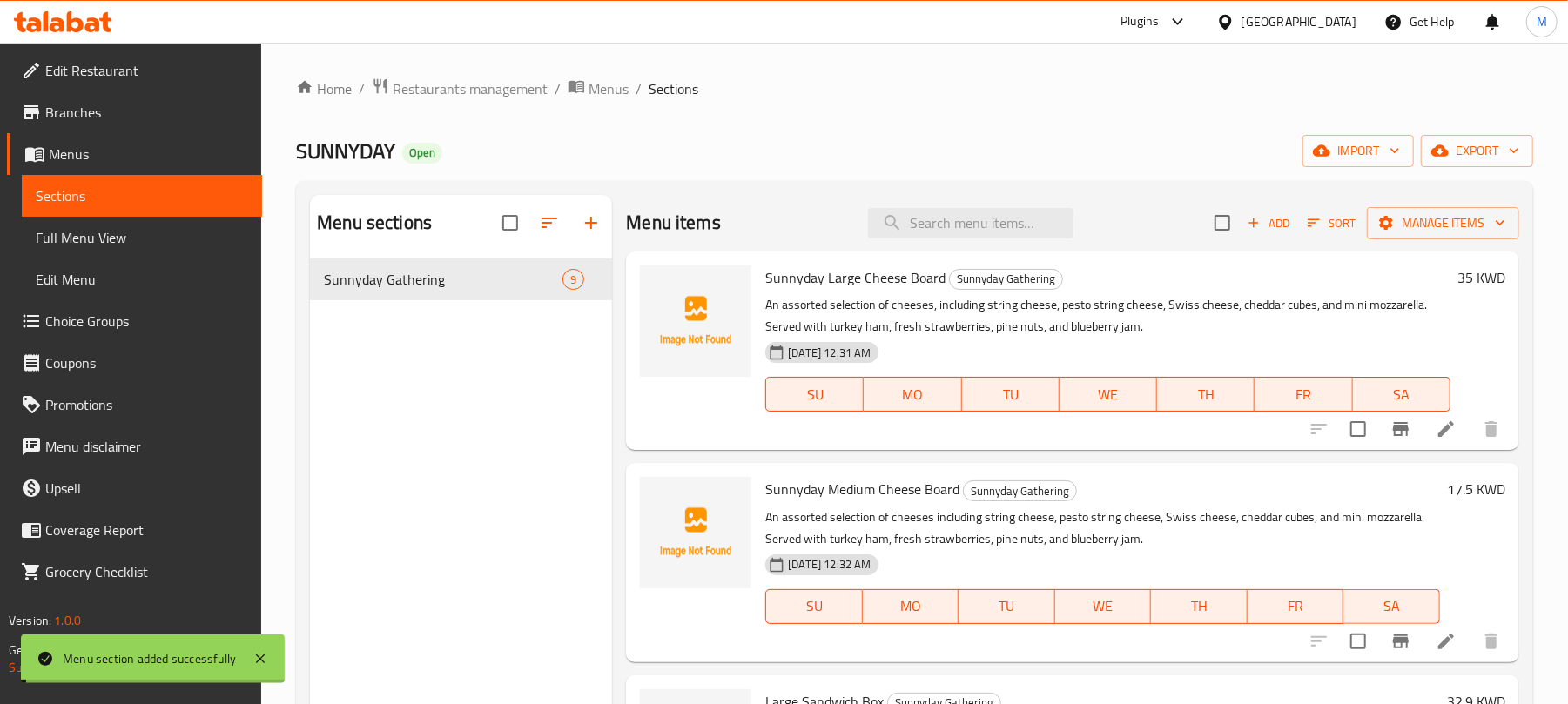
click at [570, 202] on button "button" at bounding box center [591, 223] width 42 height 42
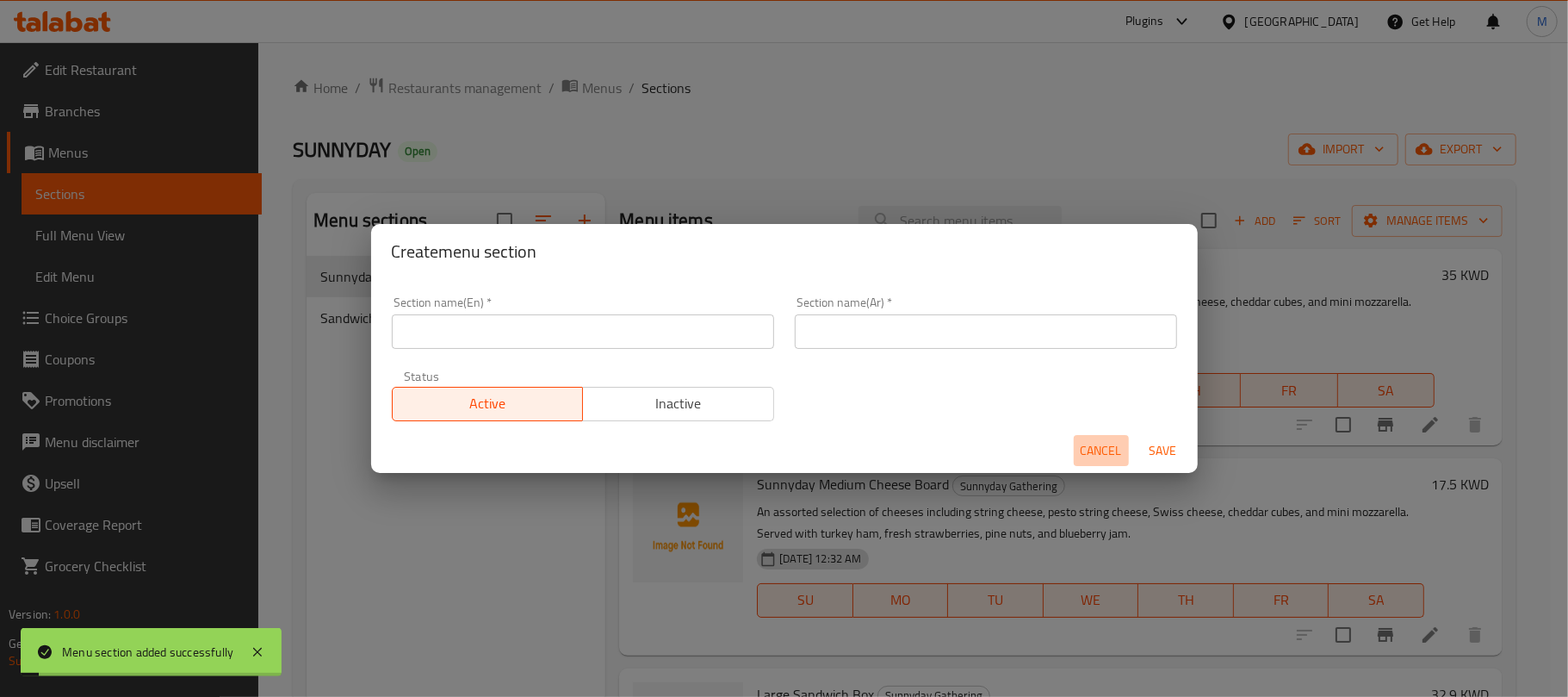
click button "Cancel" at bounding box center [1101, 451] width 55 height 32
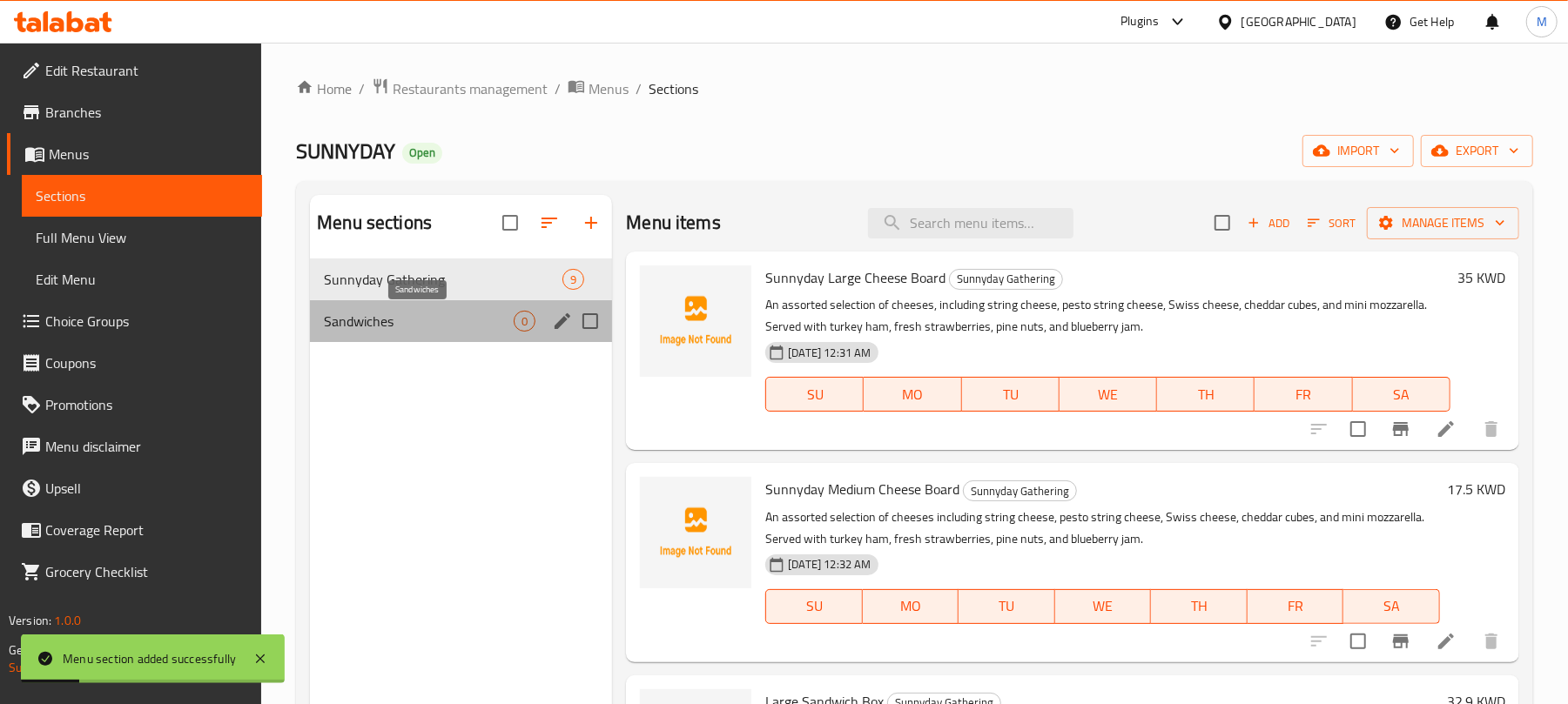
click at [507, 319] on span "Sandwiches" at bounding box center [418, 321] width 189 height 21
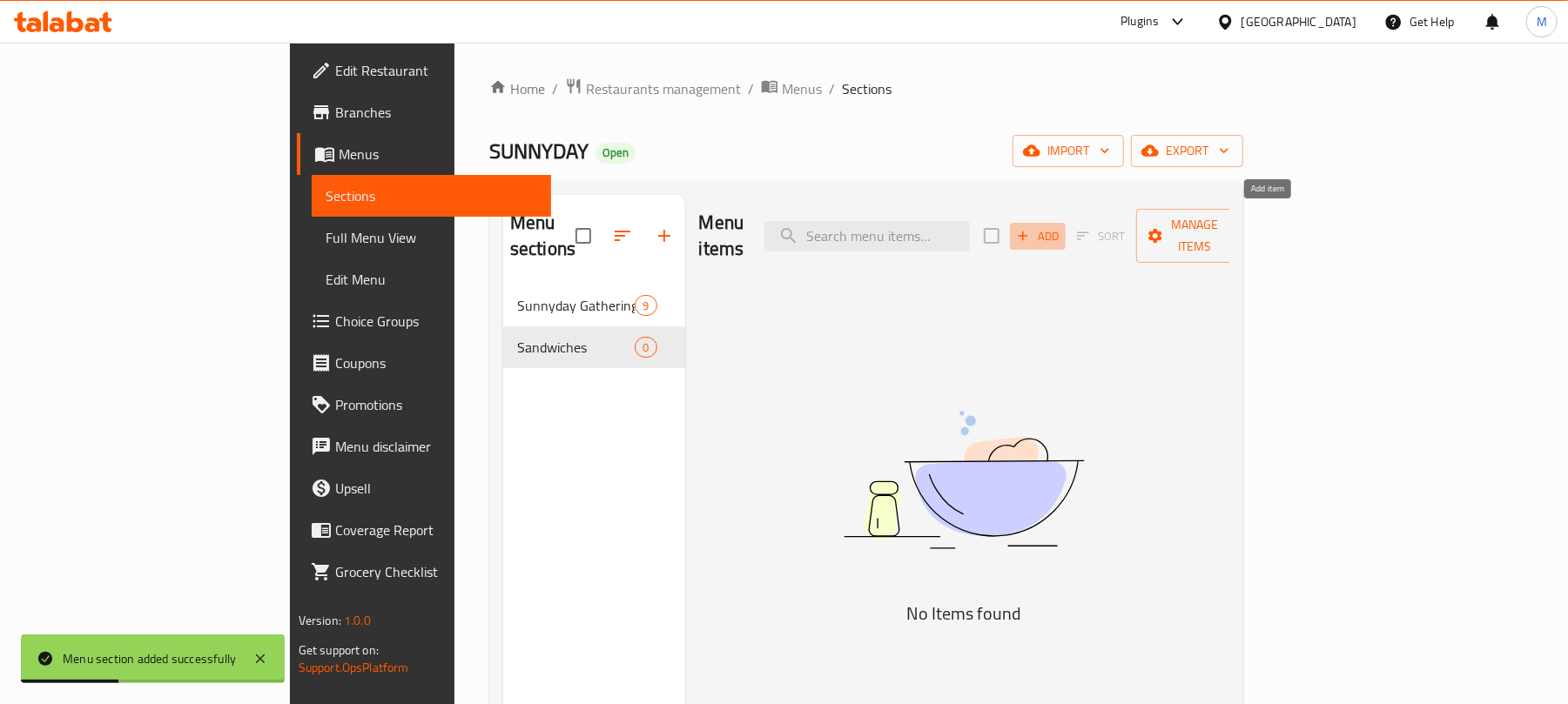
click at [1061, 227] on span "Add" at bounding box center [1038, 236] width 47 height 20
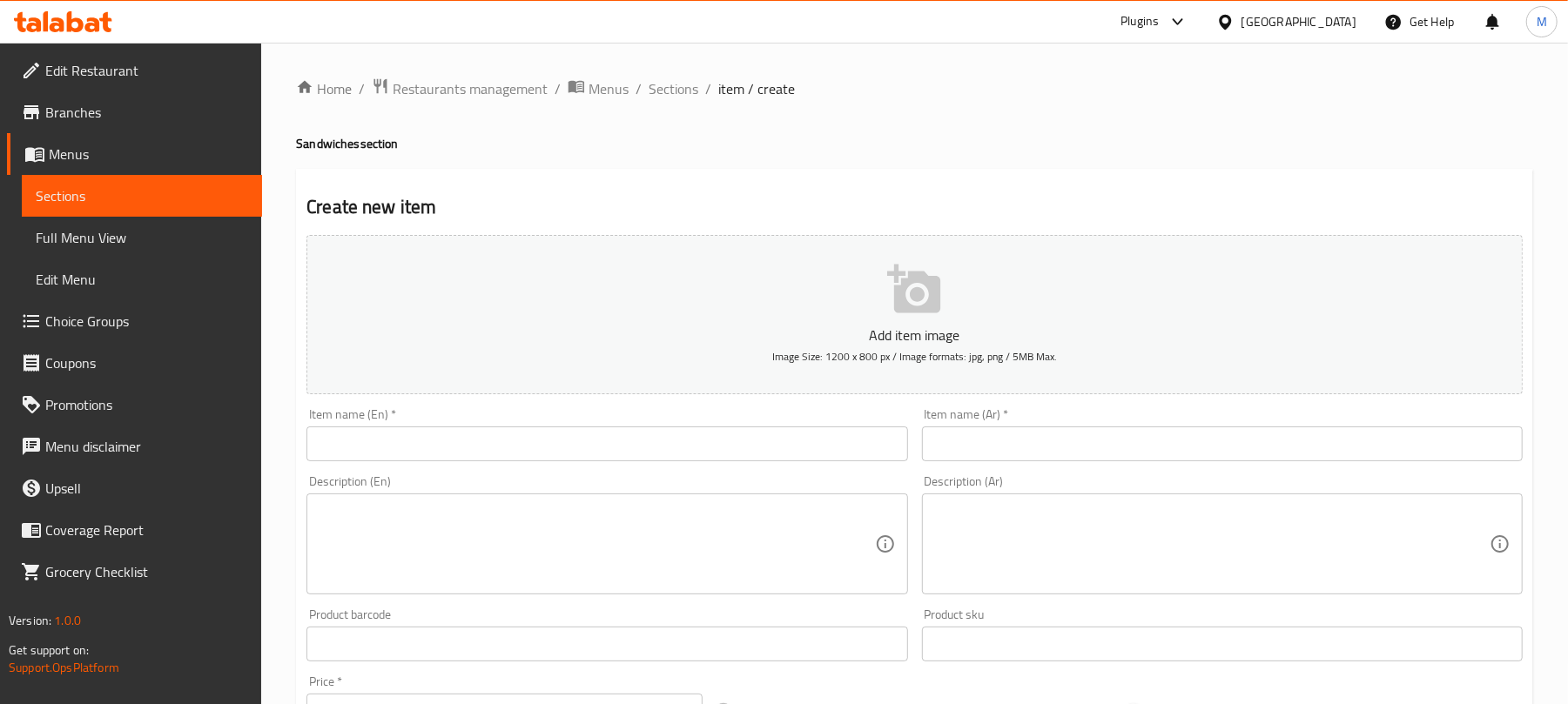
click at [498, 533] on textarea at bounding box center [596, 544] width 556 height 82
paste textarea "Truffle Sandwich Ciabatta bun layered with creamy mayonnaise and scrambled eggs…"
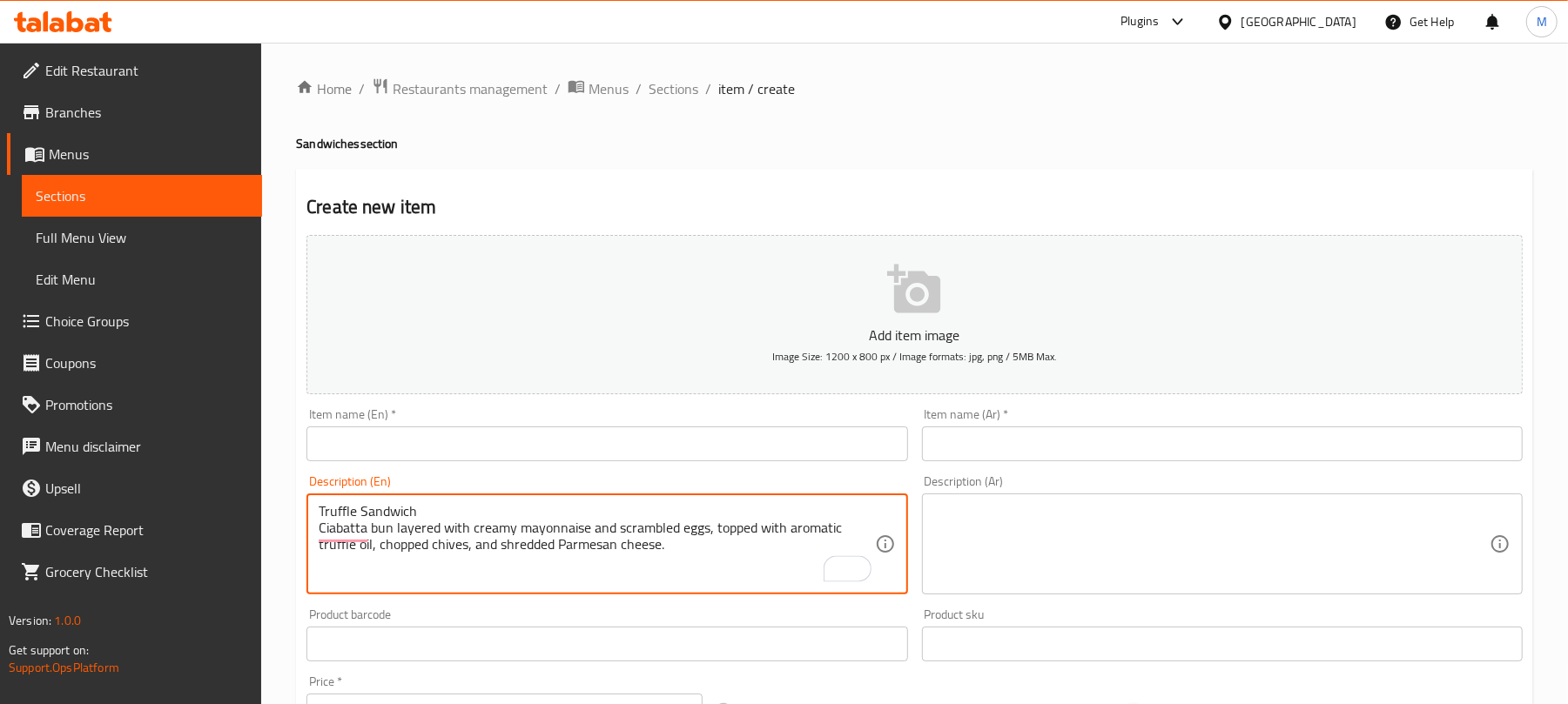
click at [361, 508] on textarea "Truffle Sandwich Ciabatta bun layered with creamy mayonnaise and scrambled eggs…" at bounding box center [596, 544] width 556 height 82
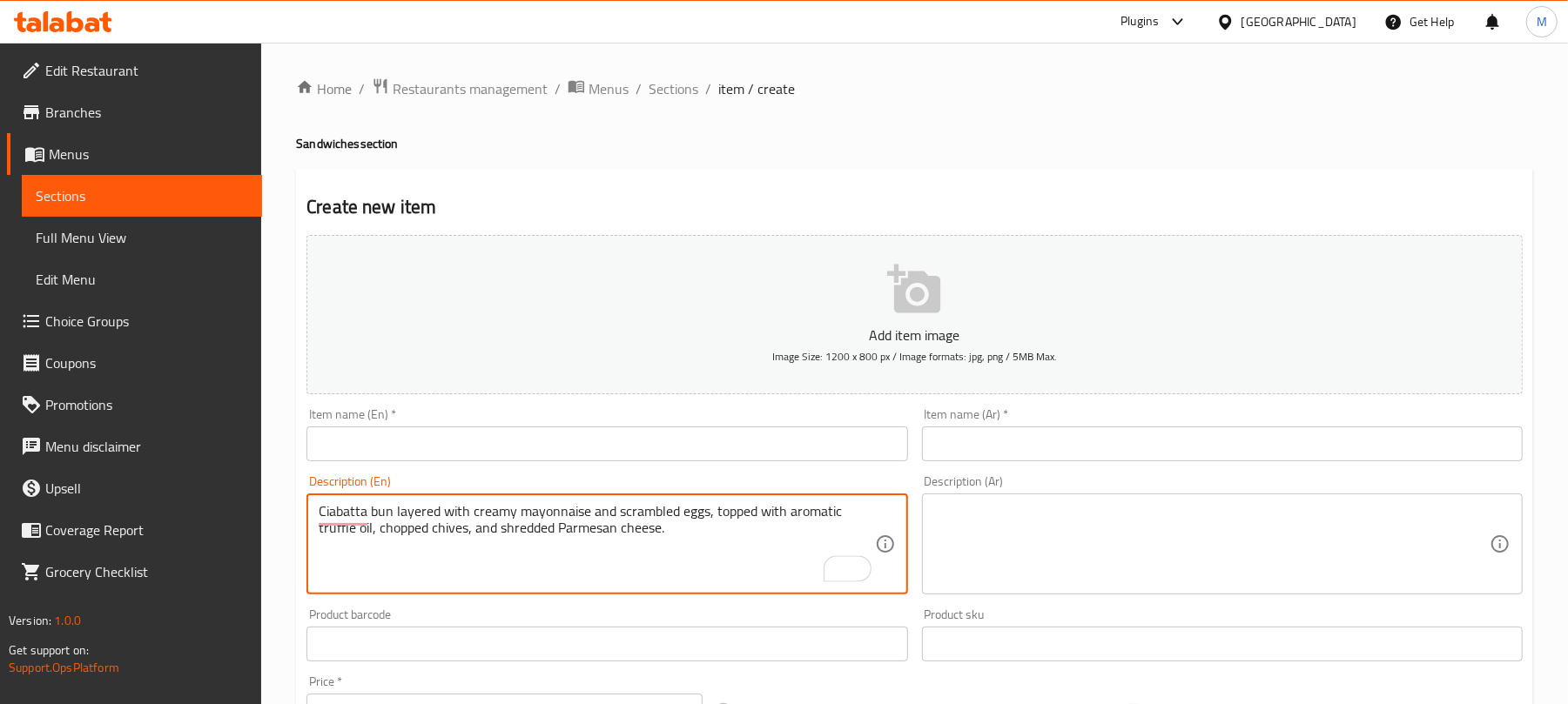
type textarea "Ciabatta bun layered with creamy mayonnaise and scrambled eggs, topped with aro…"
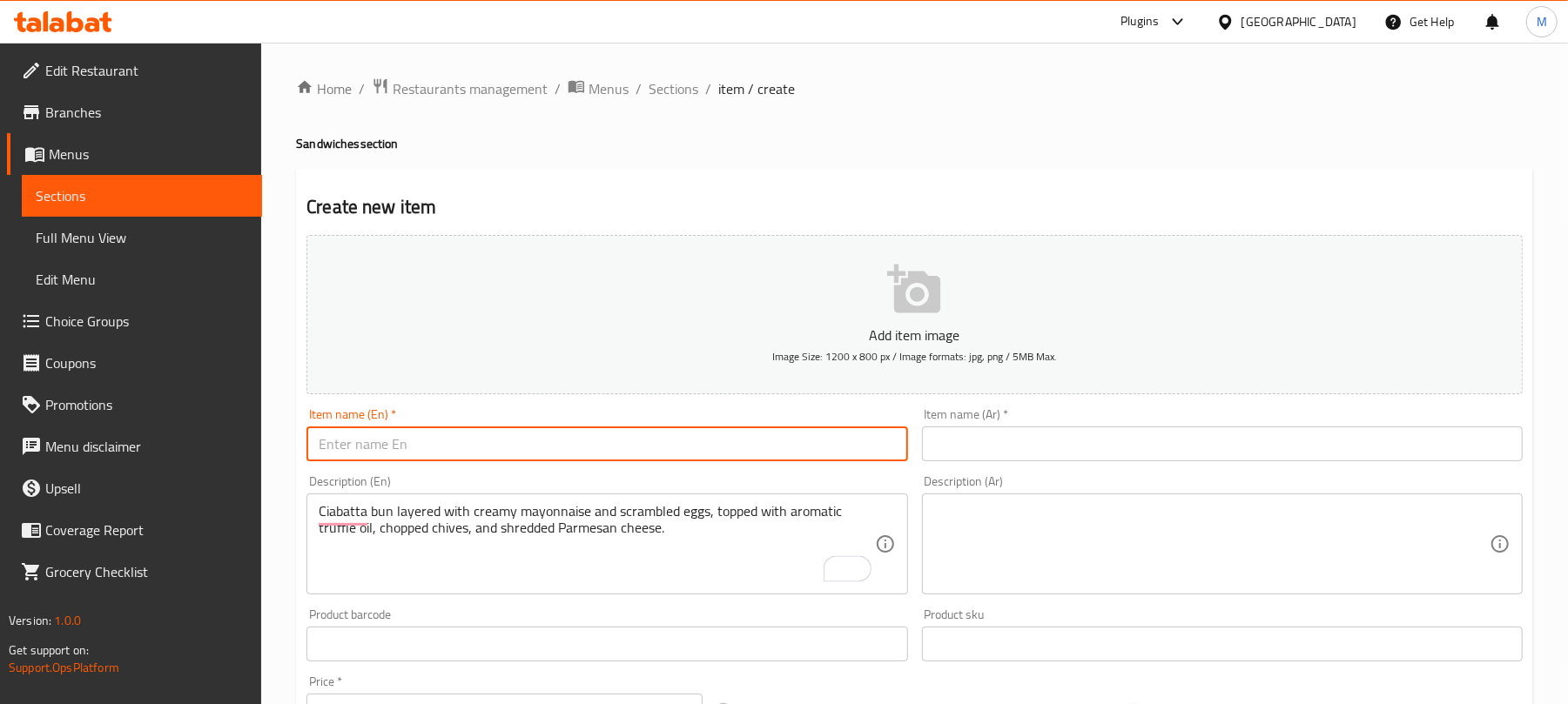
click at [406, 442] on input "text" at bounding box center [606, 444] width 601 height 34
paste input "Truffle Sandwich"
type input "Truffle Sandwich"
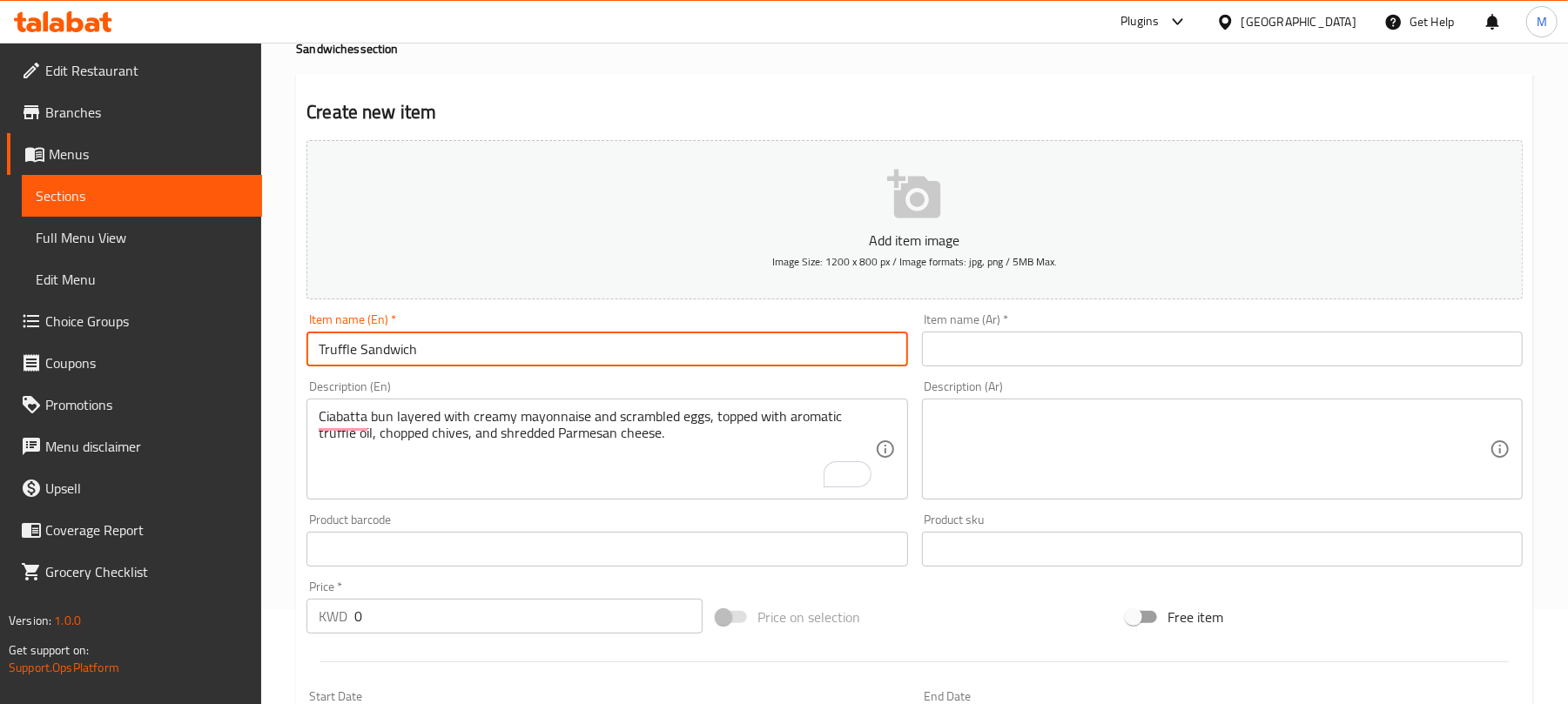
scroll to position [116, 0]
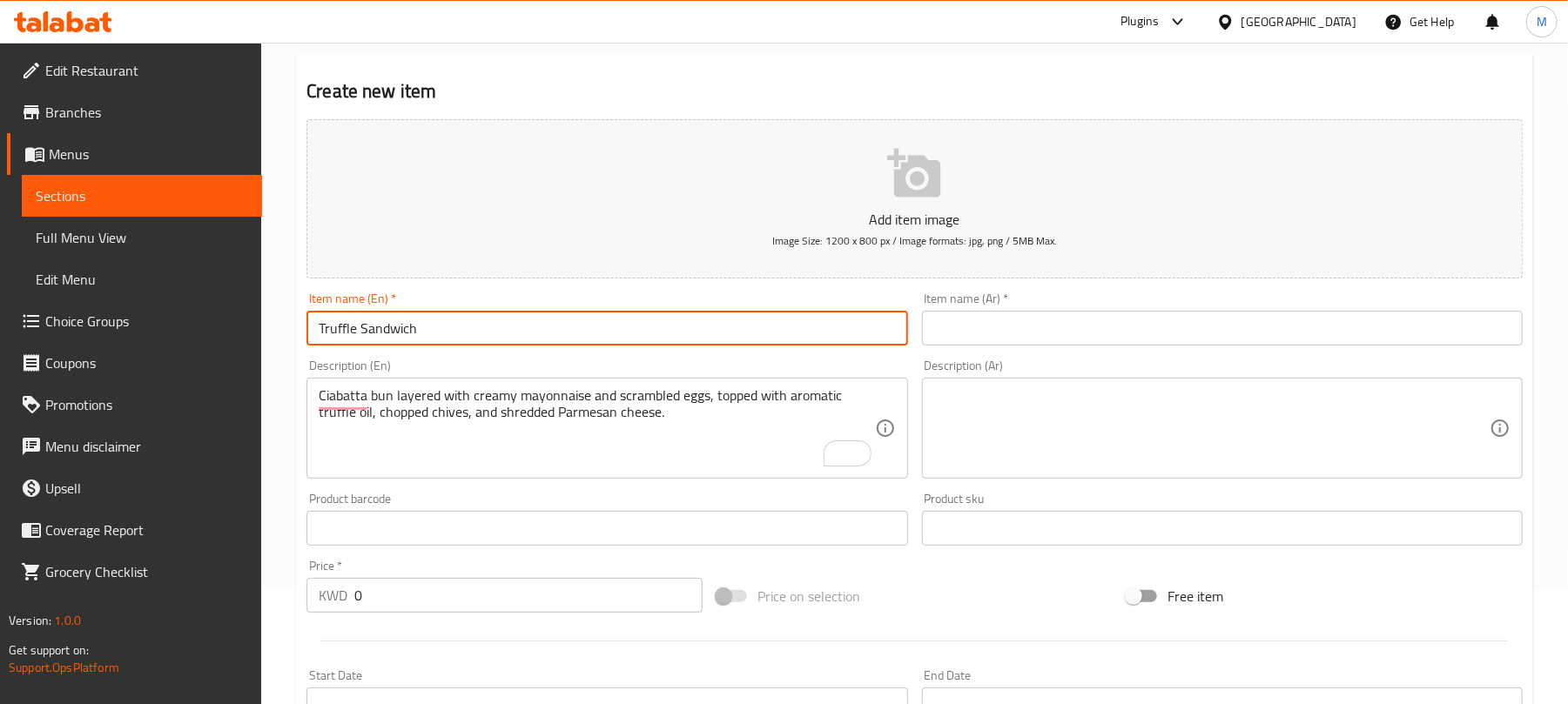
click at [486, 595] on input "0" at bounding box center [528, 595] width 348 height 34
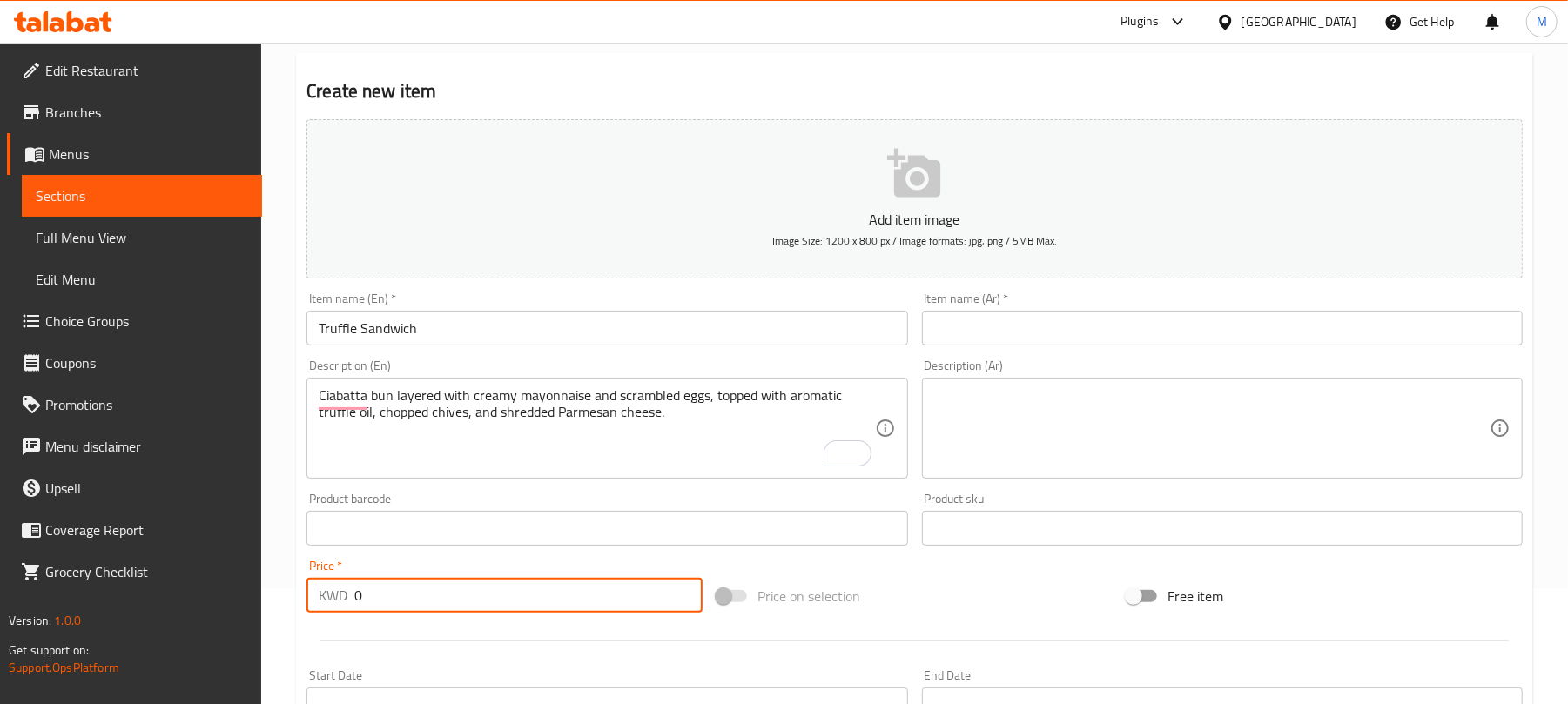
paste input "1.65"
type input "1.65"
click at [1000, 425] on textarea at bounding box center [1212, 428] width 556 height 82
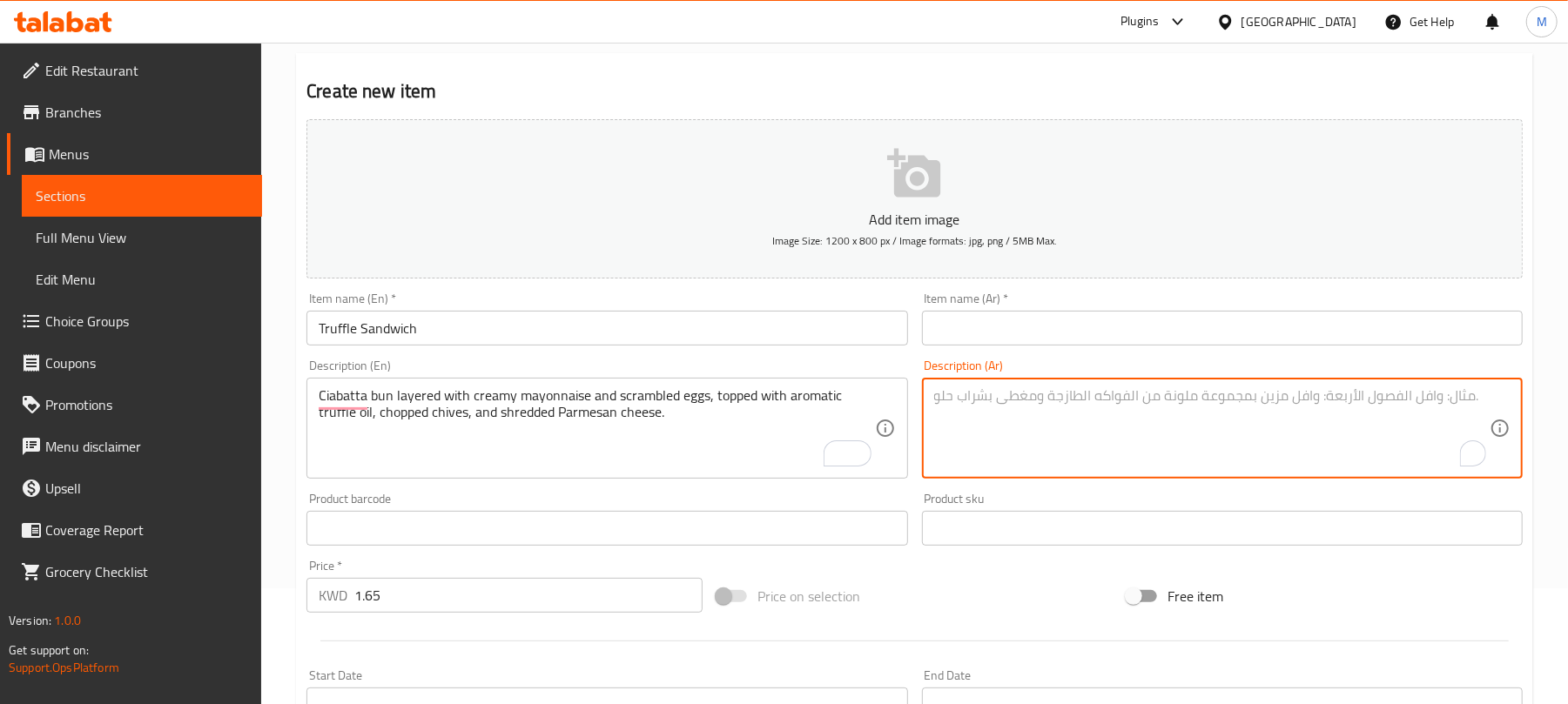
paste textarea "ساندويتش الكمأة خبز شياباتا مع طبقات من المايونيز الكريمي والبيض المخفوق، ومغطى…"
click at [1005, 391] on textarea "ساندويتش الكمأة خبز شياباتا مع طبقات من المايونيز الكريمي والبيض المخفوق، ومغطى…" at bounding box center [1212, 428] width 556 height 82
type textarea "خبز شياباتا مع طبقات من المايونيز الكريمي والبيض المخفوق، ومغطى بزيت الكمأة الع…"
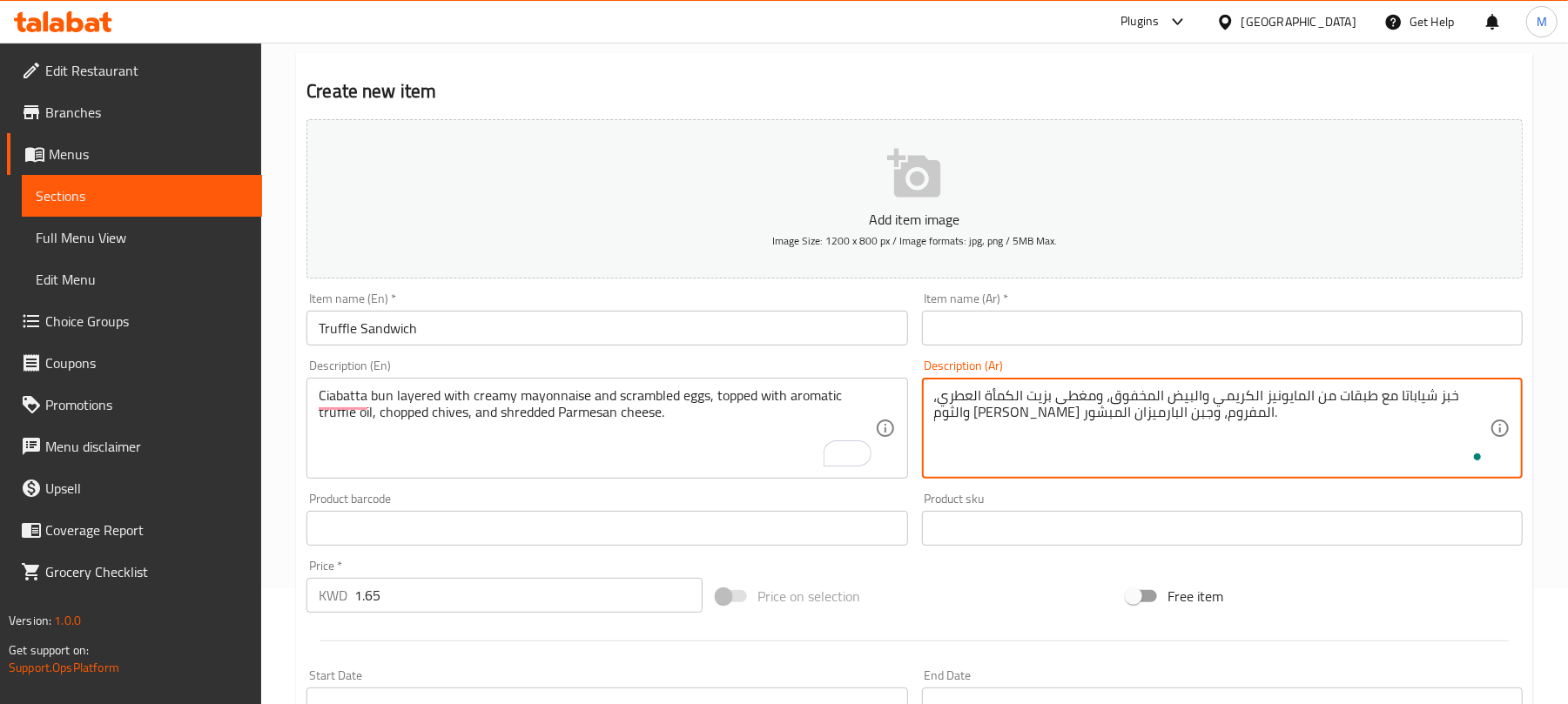
click at [993, 329] on input "text" at bounding box center [1222, 328] width 601 height 34
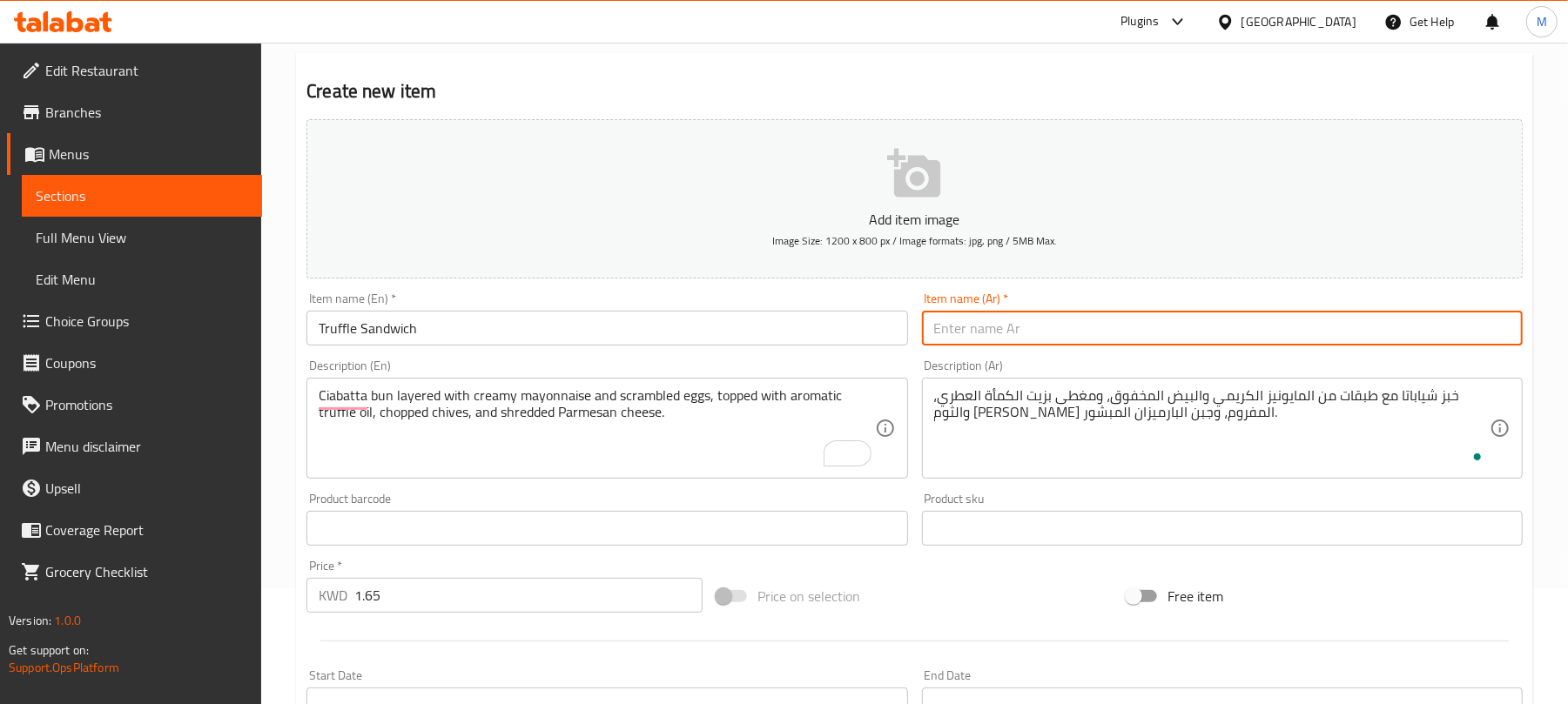
paste input "ساندويتش الكمأة"
drag, startPoint x: 962, startPoint y: 334, endPoint x: 905, endPoint y: 336, distance: 57.0
click at [905, 336] on div "Add item image Image Size: 1200 x 800 px / Image formats: jpg, png / 5MB Max. I…" at bounding box center [914, 487] width 1230 height 750
type input "ساندويتش ترافل"
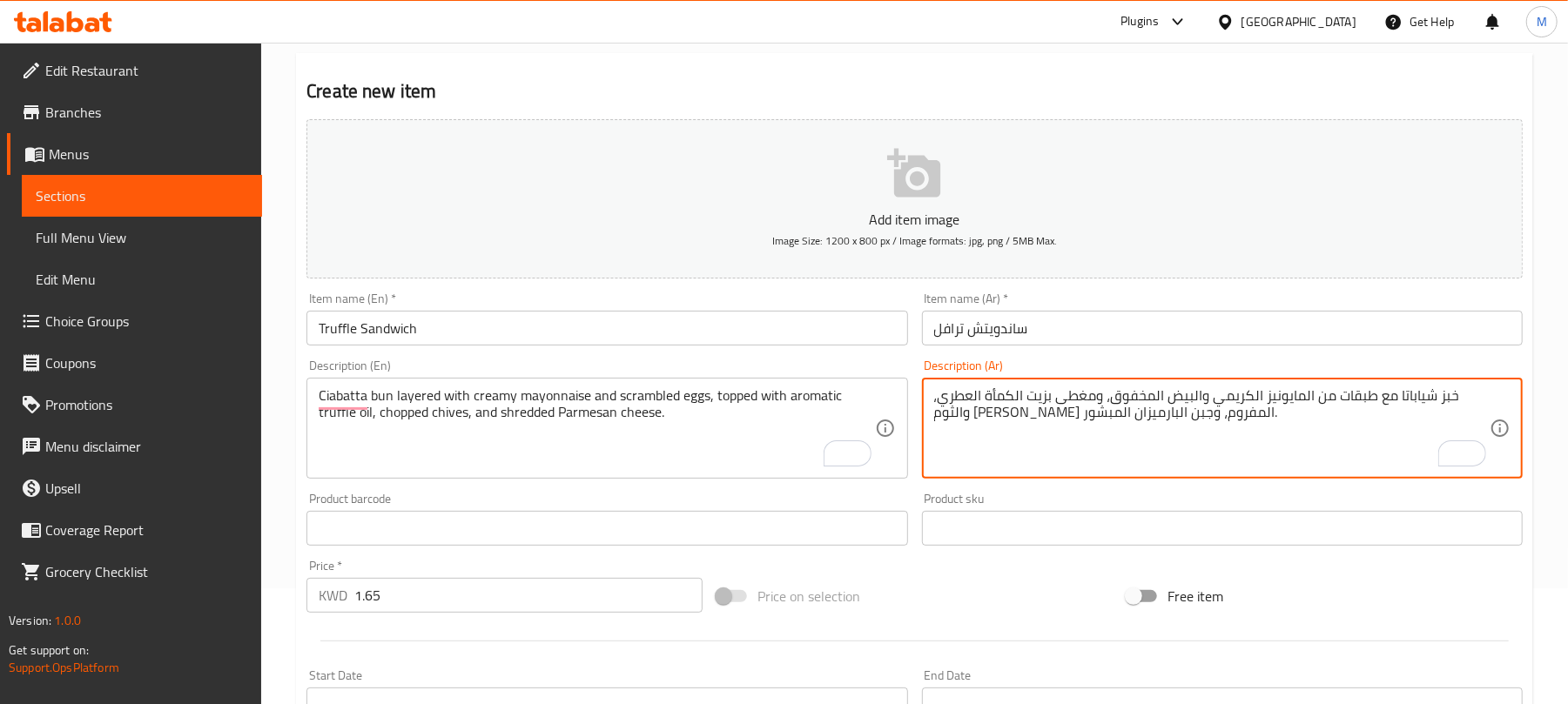
click at [1002, 391] on textarea "خبز شياباتا مع طبقات من المايونيز الكريمي والبيض المخفوق، ومغطى بزيت الكمأة الع…" at bounding box center [1212, 428] width 556 height 82
paste textarea "رافل"
click at [1227, 404] on textarea "خبز شياباتا مع طبقات من مايونيز كريمي، بيض مخفوق، ومغطى بزيت ترافل عطري، ثوم مع…" at bounding box center [1212, 428] width 556 height 82
drag, startPoint x: 1155, startPoint y: 404, endPoint x: 1140, endPoint y: 409, distance: 15.8
click at [1140, 409] on textarea "خبز شياباتا مع طبقات من مايونيز كريمي و بيض مخفوق، ومغطى بزيت ترافل عطري، ثوم م…" at bounding box center [1212, 428] width 556 height 82
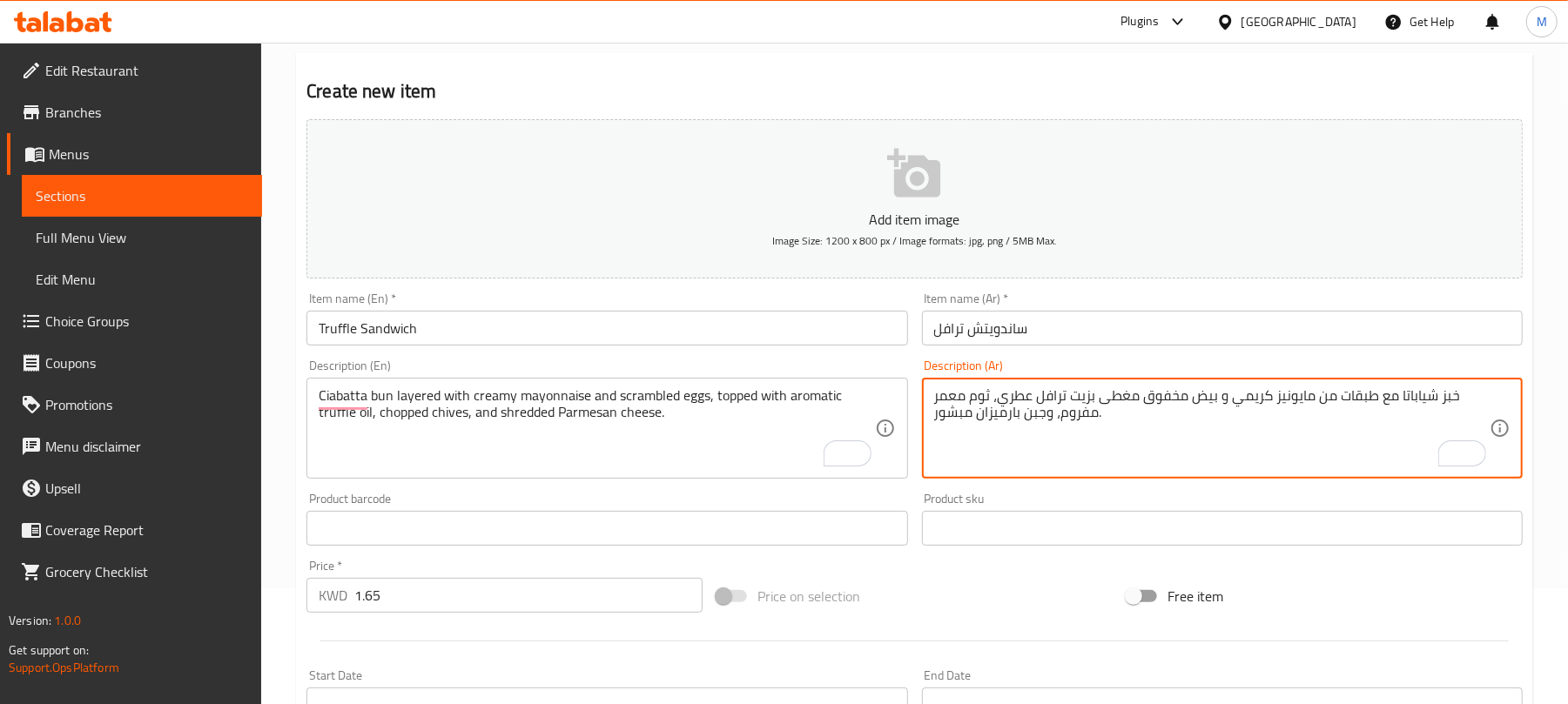
type textarea "خبز شياباتا مع طبقات من مايونيز كريمي و بيض مخفوق مغطى بزيت ترافل عطري، ثوم معم…"
click at [701, 325] on input "Truffle Sandwich" at bounding box center [606, 328] width 601 height 34
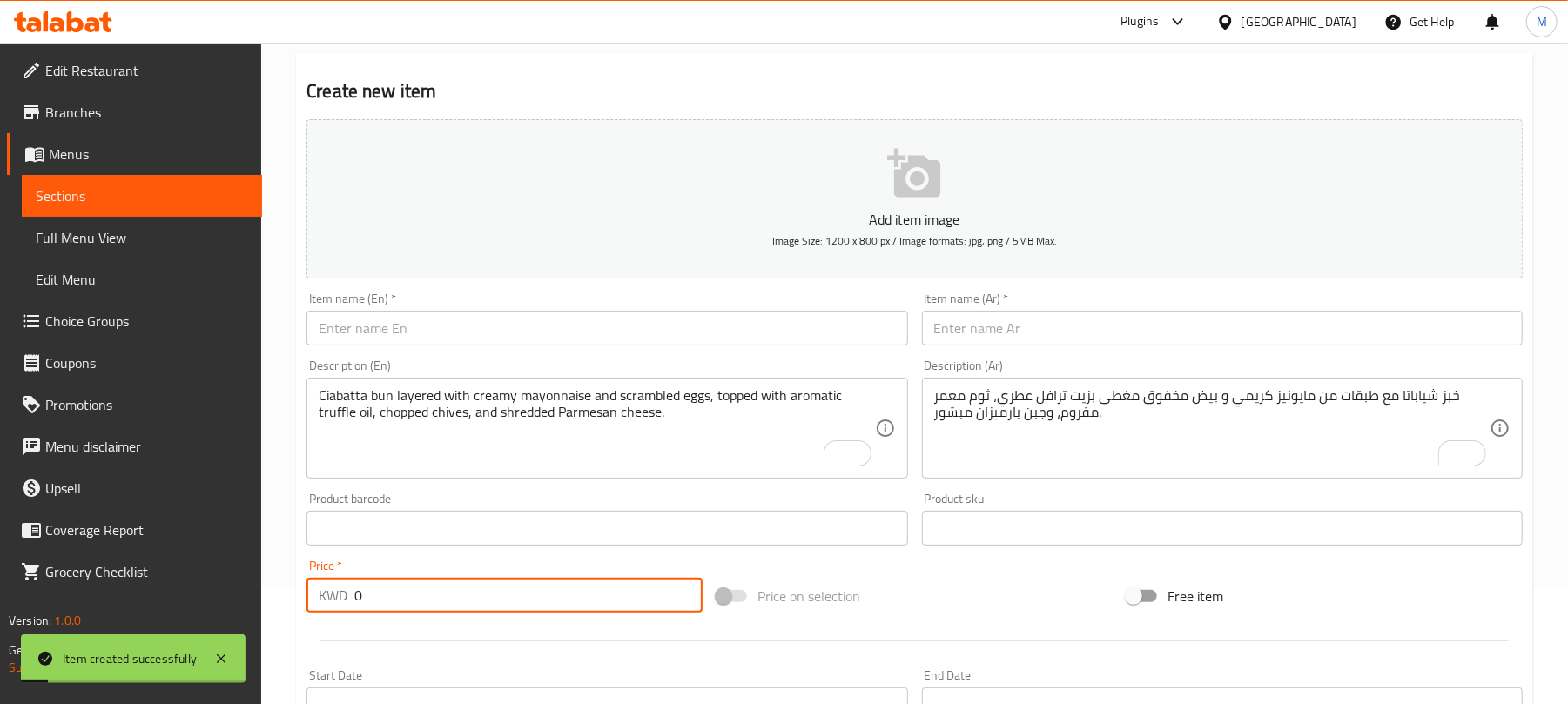
click at [472, 596] on input "0" at bounding box center [528, 595] width 348 height 34
paste input "1.5"
type input "1.5"
click at [480, 325] on input "text" at bounding box center [606, 328] width 601 height 34
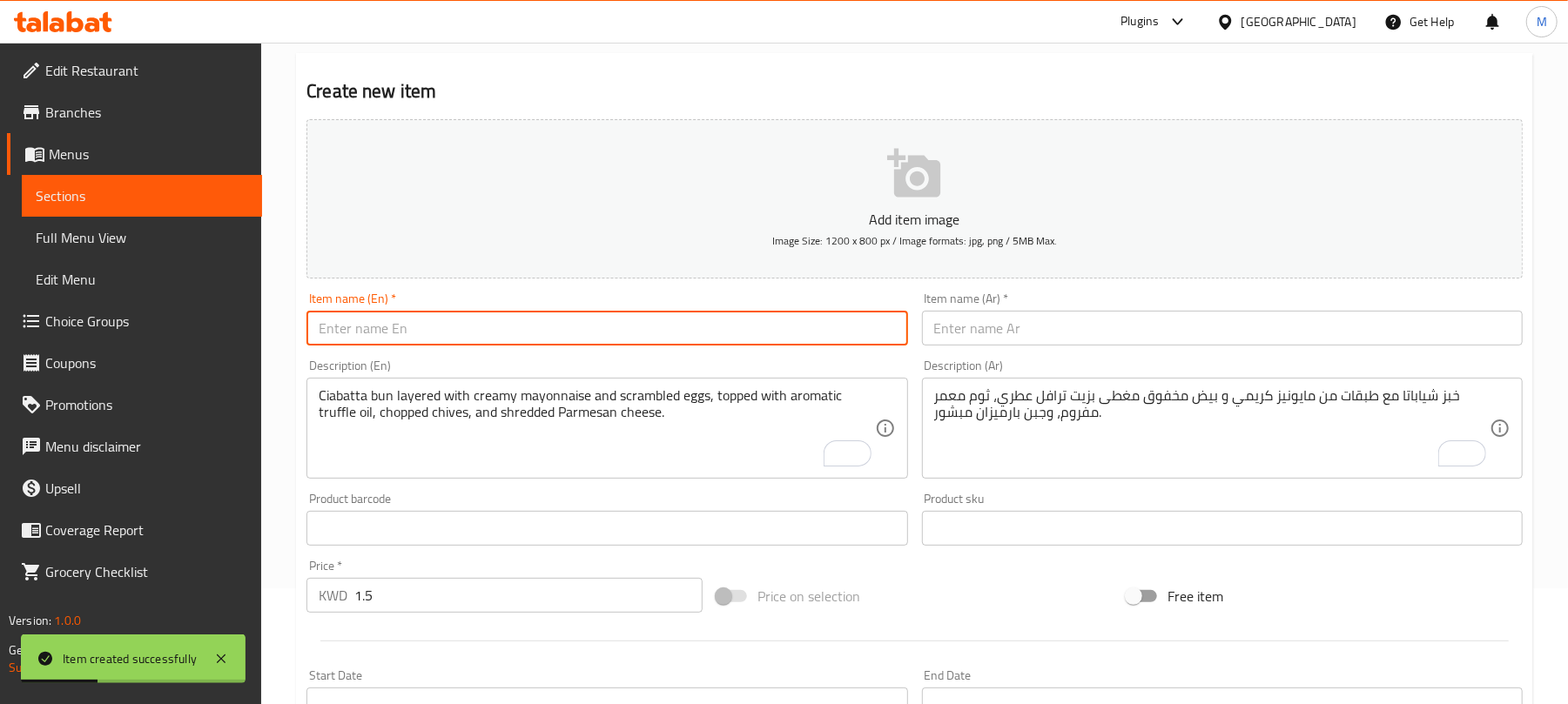
paste input "PESTRO HALLOUMI SANDWICH"
click at [353, 332] on input "PESTRO HALLOUMI SANDWICH" at bounding box center [606, 328] width 601 height 34
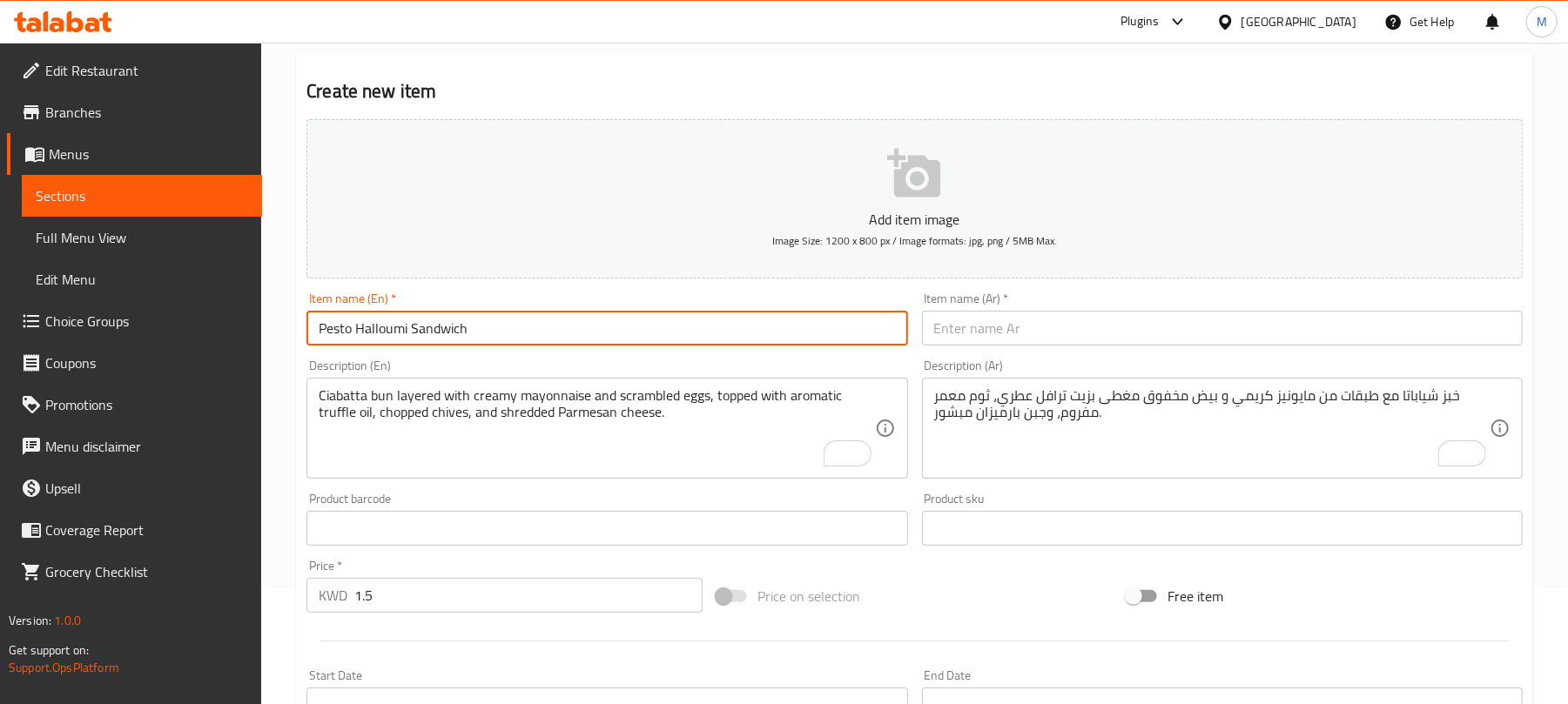
type input "Pesto Halloumi Sandwich"
click at [1011, 321] on input "text" at bounding box center [1222, 328] width 601 height 34
paste input "ساندويتش بيستو حلومي"
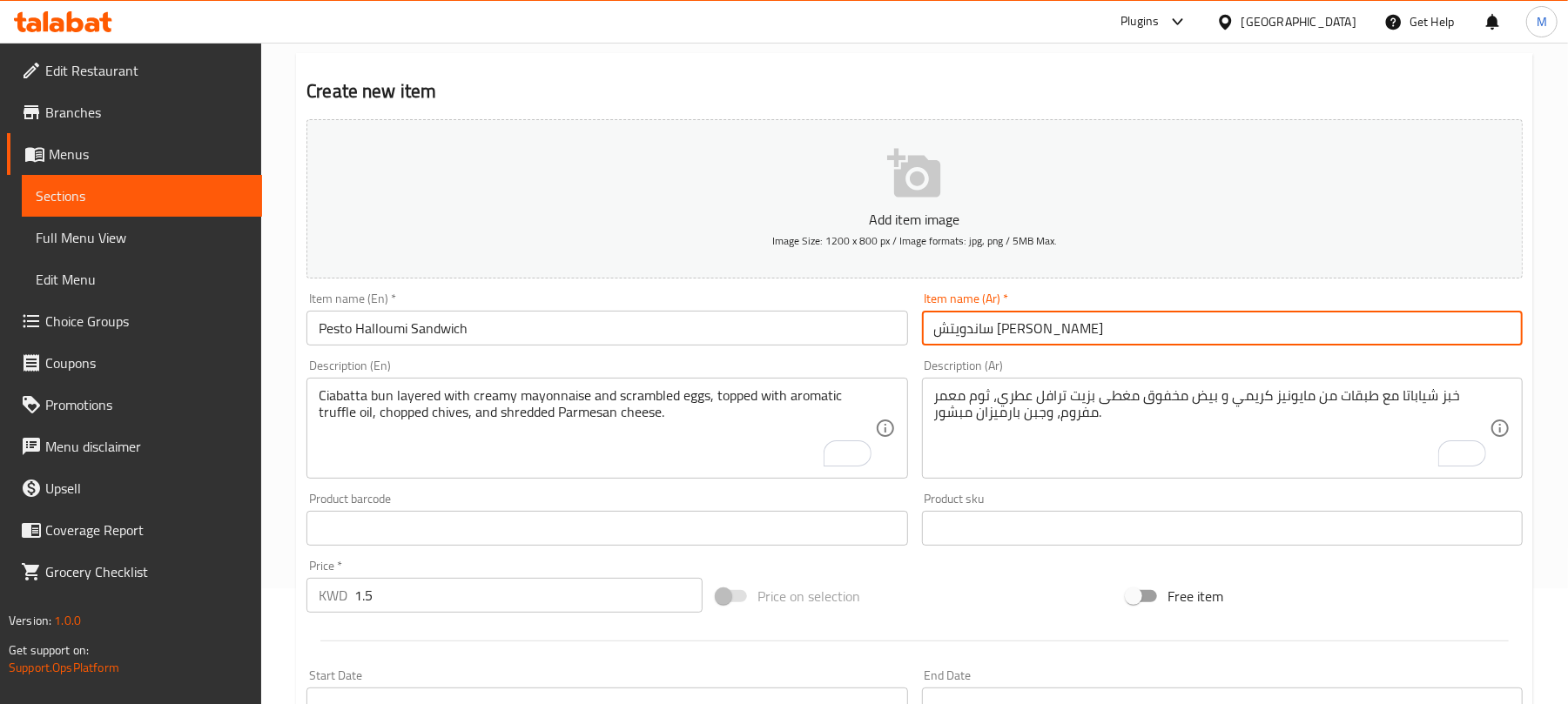
type input "ساندويتش بيستو حلومي"
click at [405, 439] on textarea "To enrich screen reader interactions, please activate Accessibility in Grammarl…" at bounding box center [596, 428] width 556 height 82
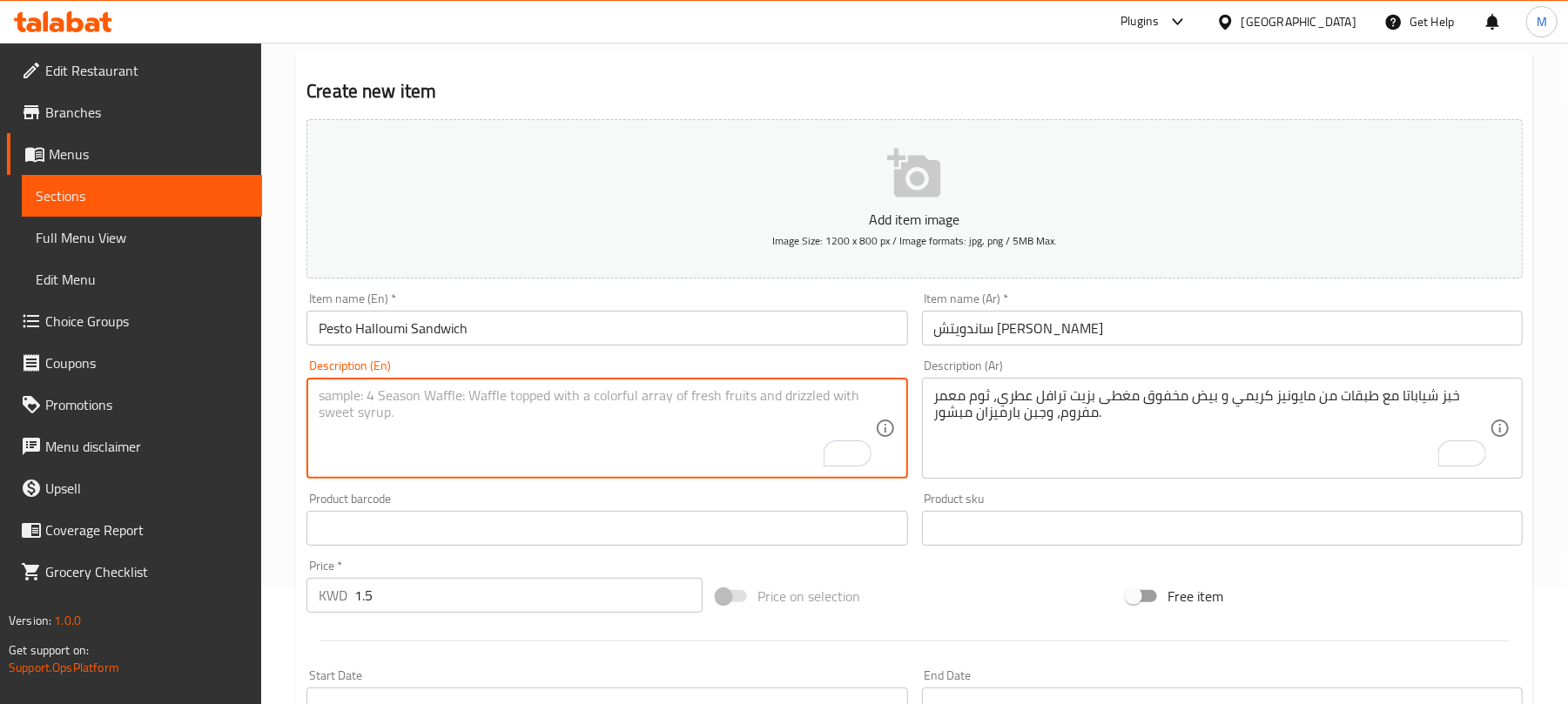
paste textarea "Ciabatta bun spread with vibrant pesto sauce, filled with grilled halloumi, fre…"
type textarea "Ciabatta bun spread with vibrant pesto sauce, filled with grilled halloumi, fre…"
click at [1017, 426] on textarea "خبز شياباتا مع طبقات من مايونيز كريمي و بيض مخفوق مغطى بزيت ترافل عطري، ثوم معم…" at bounding box center [1212, 428] width 556 height 82
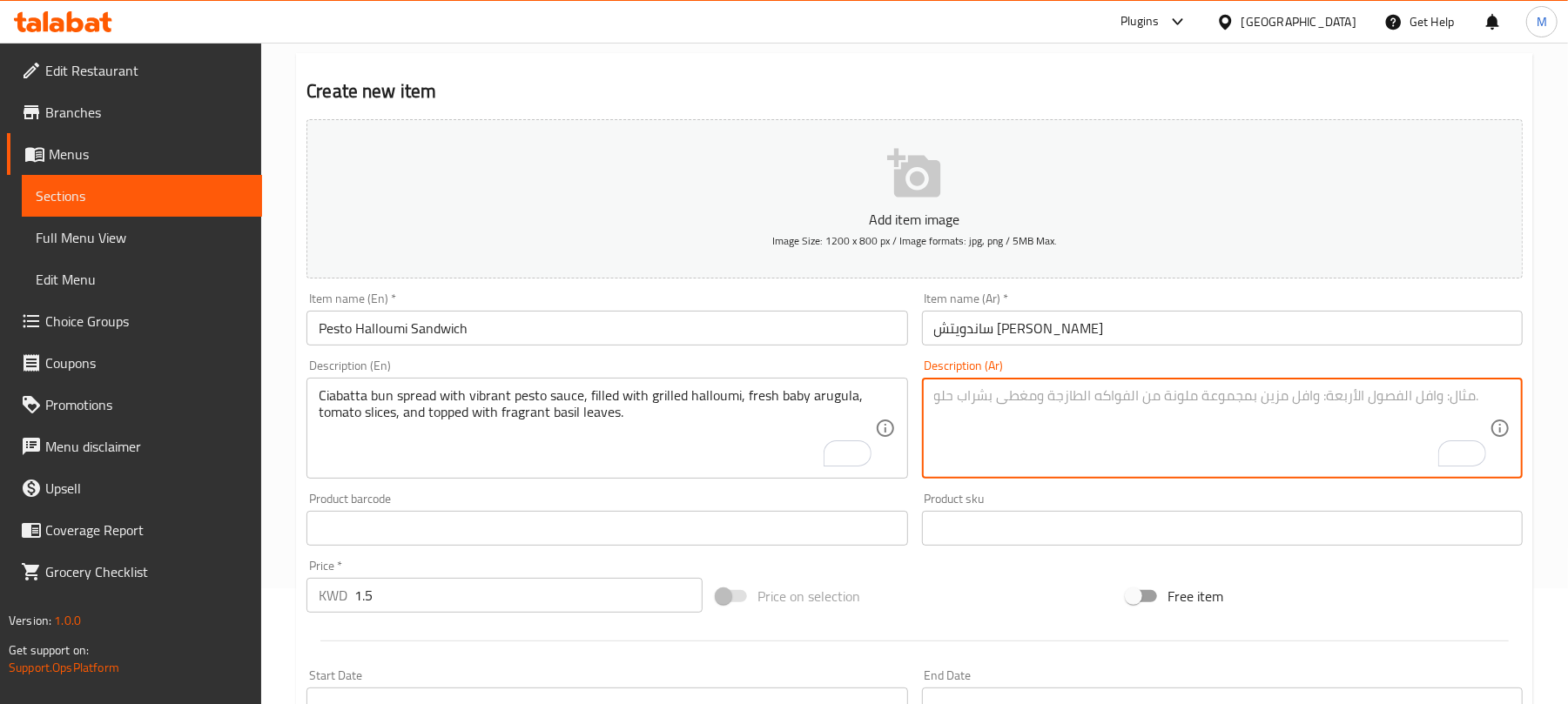
paste textarea "خبز شياباتا مع صلصة البيستو النابضة بالحياة، محشو بالجبن الحلوم المشوي، والجرجي…"
click at [1341, 398] on textarea "خبز شياباتا مع صلصة البيستو النابضة بالحياة، محشو بالجبن الحلوم المشوي، والجرجي…" at bounding box center [1212, 428] width 556 height 82
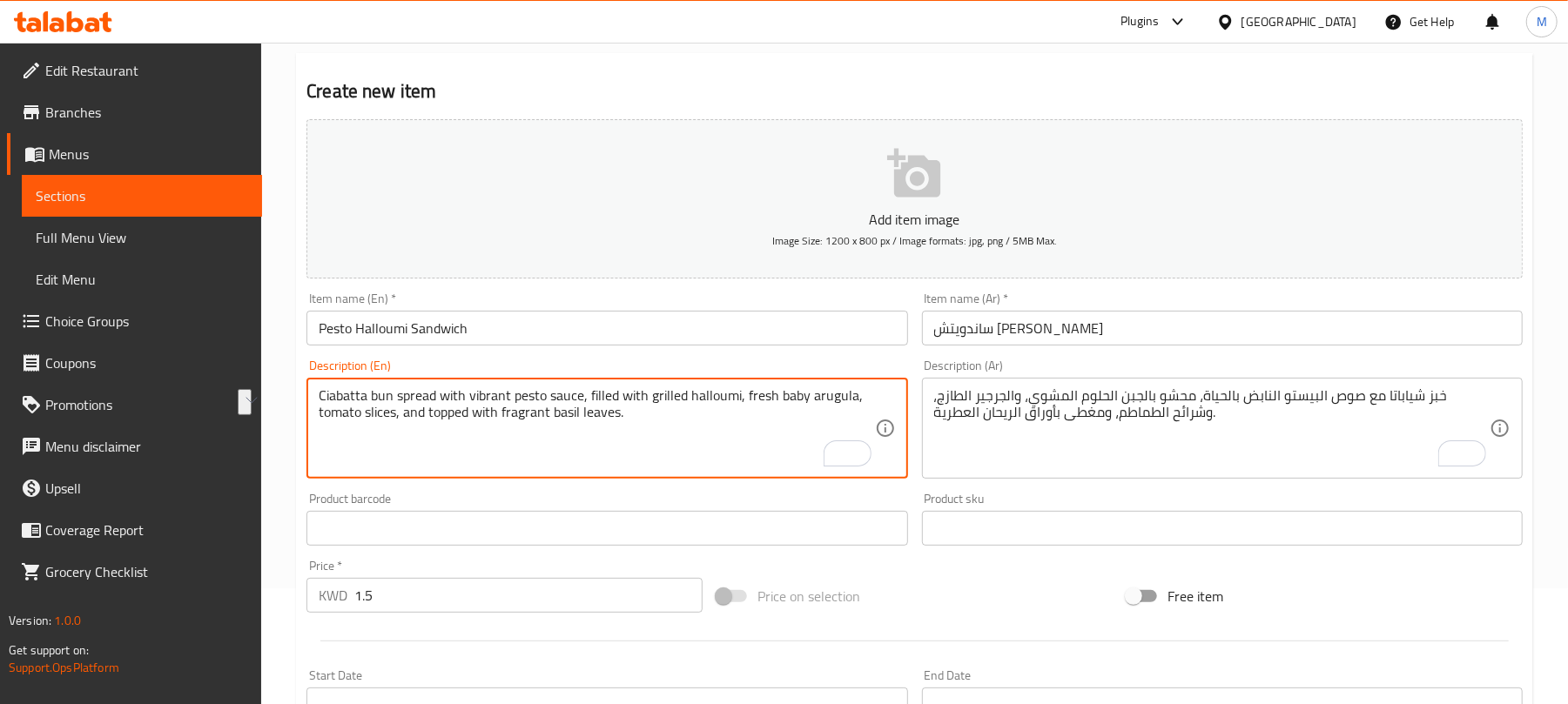
drag, startPoint x: 387, startPoint y: 394, endPoint x: 555, endPoint y: 404, distance: 168.3
click at [555, 404] on textarea "Ciabatta bun spread with vibrant pesto sauce, filled with grilled halloumi, fre…" at bounding box center [596, 428] width 556 height 82
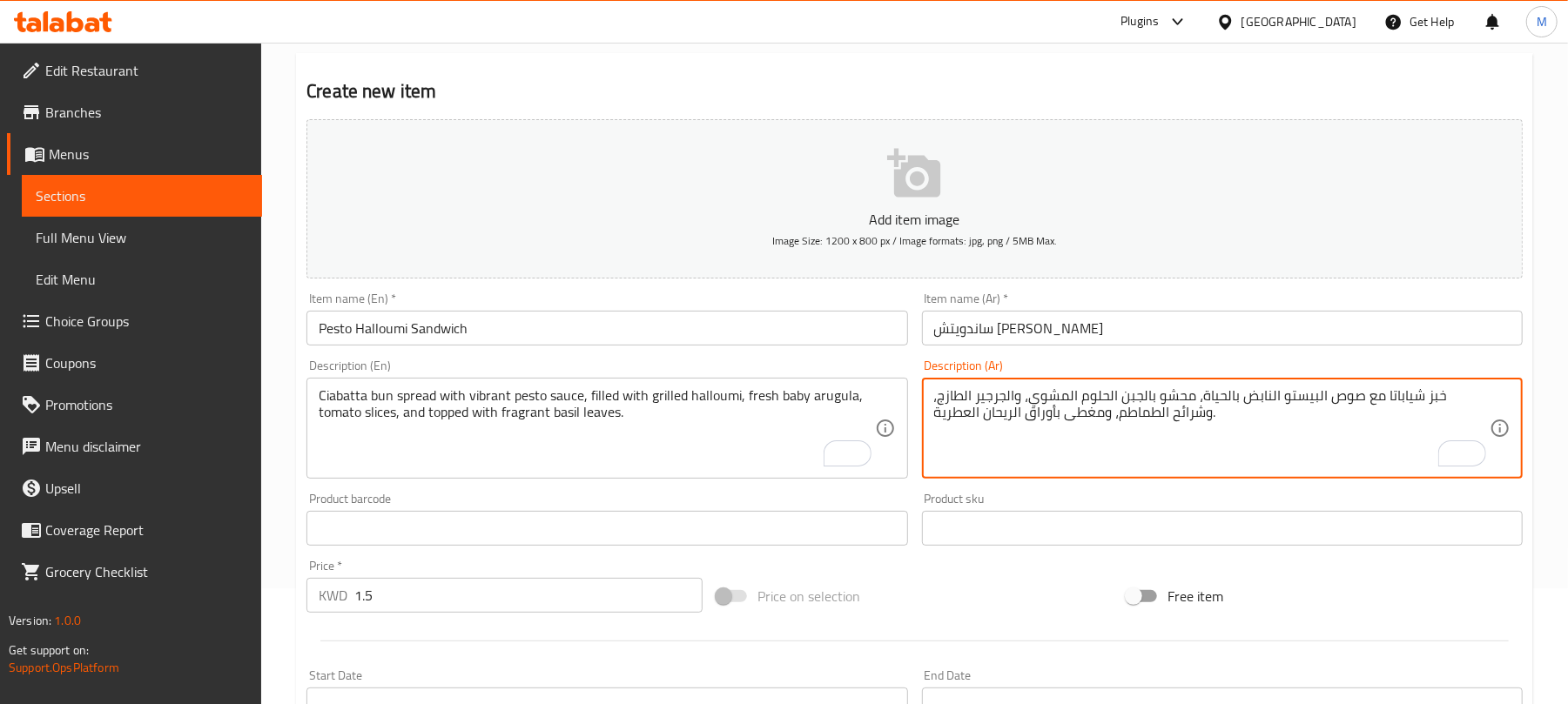
click at [1411, 400] on textarea "خبز شياباتا مع صوص البيستو النابض بالحياة، محشو بالجبن الحلوم المشوي، والجرجير …" at bounding box center [1212, 428] width 556 height 82
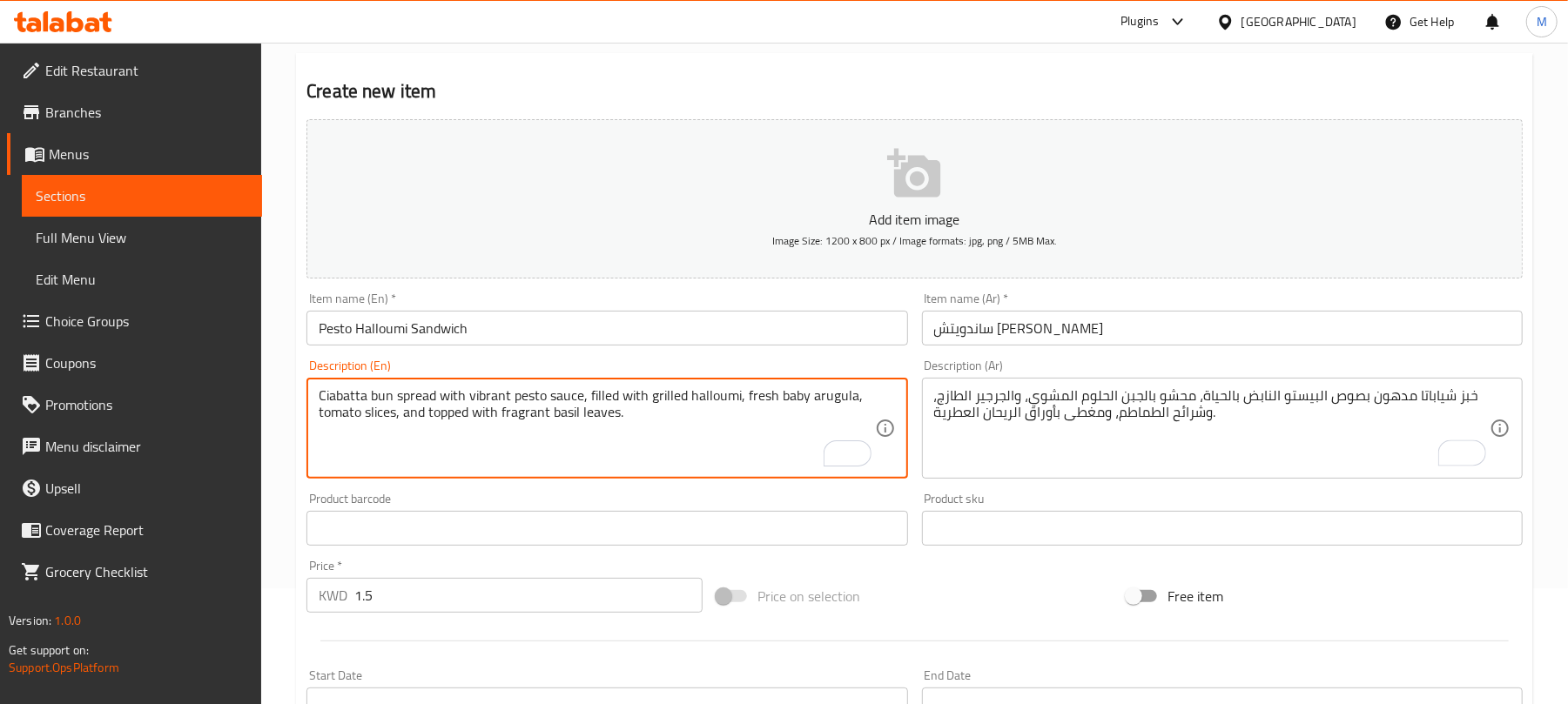
click at [498, 395] on textarea "Ciabatta bun spread with vibrant pesto sauce, filled with grilled halloumi, fre…" at bounding box center [596, 428] width 556 height 82
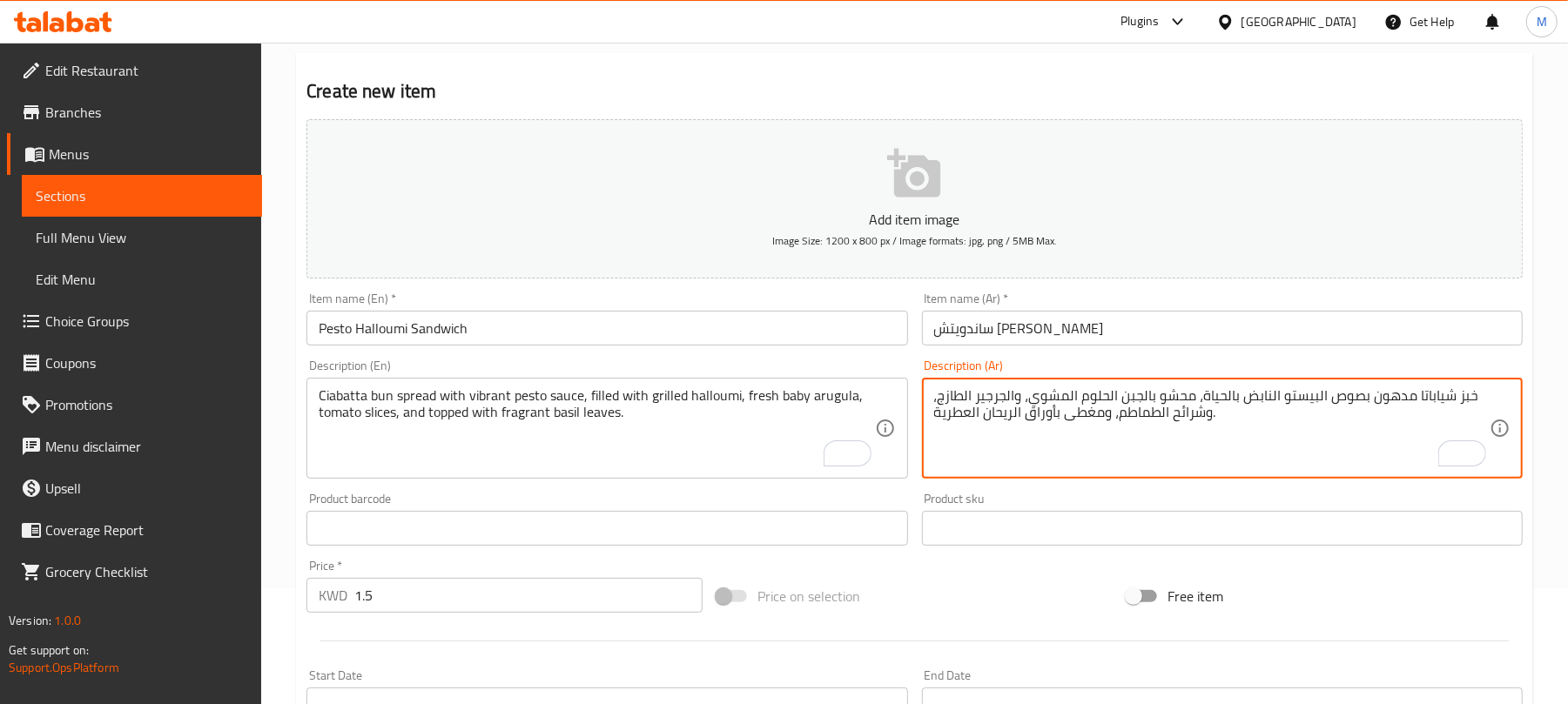
click at [1224, 405] on textarea "خبز شياباتا مدهون بصوص البيستو النابض بالحياة، محشو بالجبن الحلوم المشوي، والجر…" at bounding box center [1212, 428] width 556 height 82
click at [1195, 425] on textarea "خبز شياباتا مدهون بصوص البيستو النابض بالحياة، محشو بالجبن الحلوم المشوي، والجر…" at bounding box center [1212, 428] width 556 height 82
click at [1214, 399] on textarea "خبز شياباتا مدهون بصوص البيستو النابض بالحياة، محشو بالجبن الحلوم المشوي، والجر…" at bounding box center [1212, 428] width 556 height 82
drag, startPoint x: 1214, startPoint y: 399, endPoint x: 1251, endPoint y: 400, distance: 37.0
click at [1251, 400] on textarea "خبز شياباتا مدهون بصوص البيستو النابض بالحياة، محشو بالجبن الحلوم المشوي، والجر…" at bounding box center [1212, 428] width 556 height 82
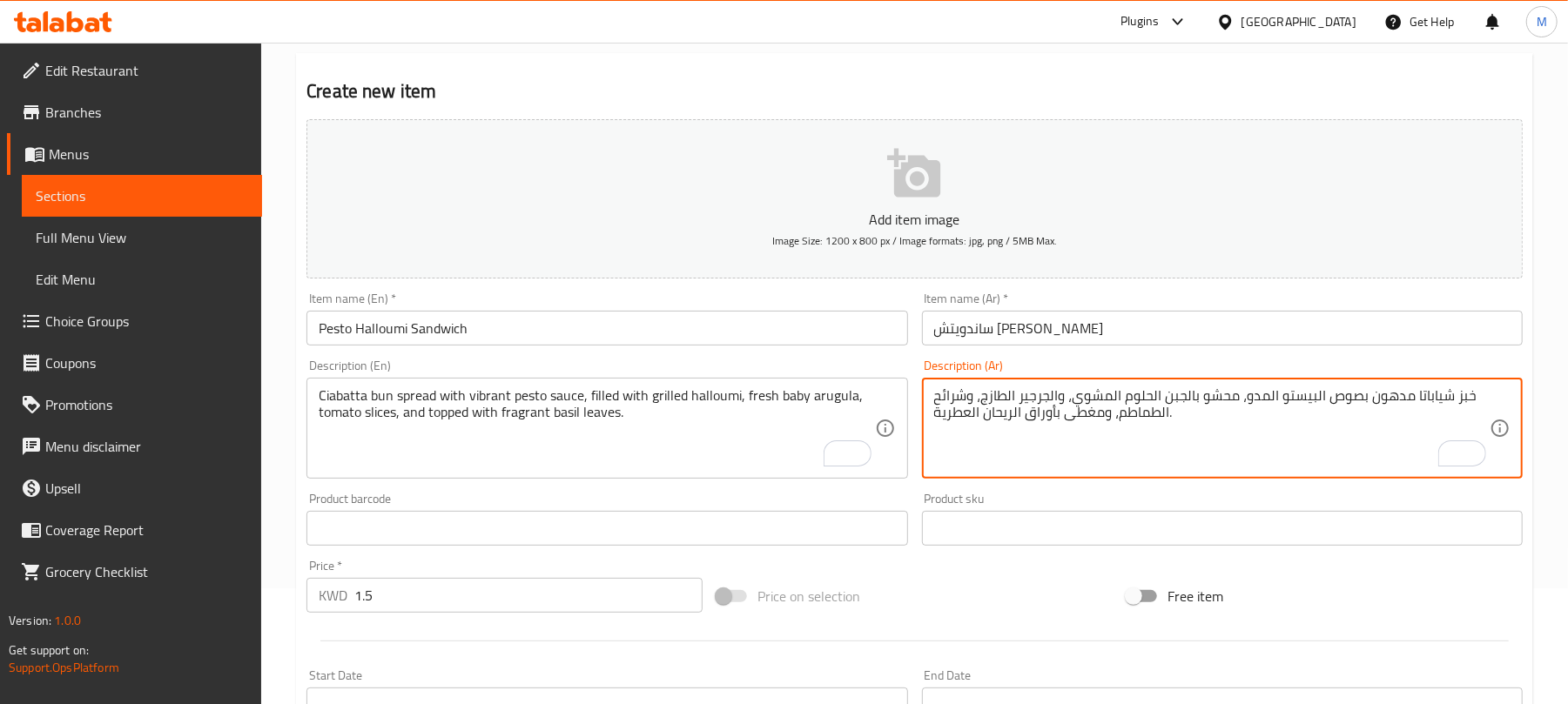
click at [1015, 395] on textarea "خبز شياباتا مدهون بصوص البيستو المدو، محشو بالجبن الحلوم المشوي، والجرجير الطاز…" at bounding box center [1212, 428] width 556 height 82
type textarea "خبز شياباتا مدهون بصوص البيستو المدو، محشو بالجبن الحلوم المشوي، والجرجير البيب…"
click at [506, 323] on input "Pesto Halloumi Sandwich" at bounding box center [606, 328] width 601 height 34
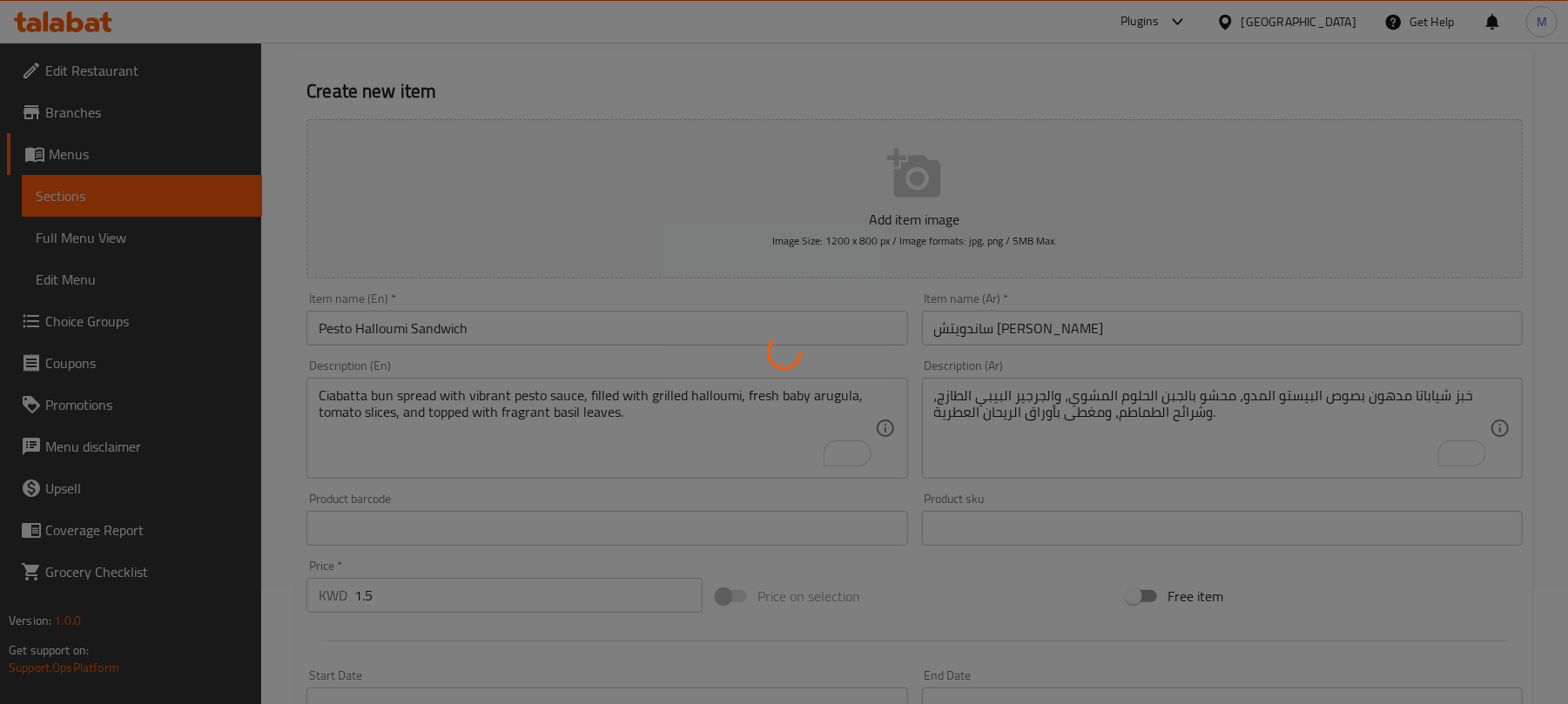
type input "0"
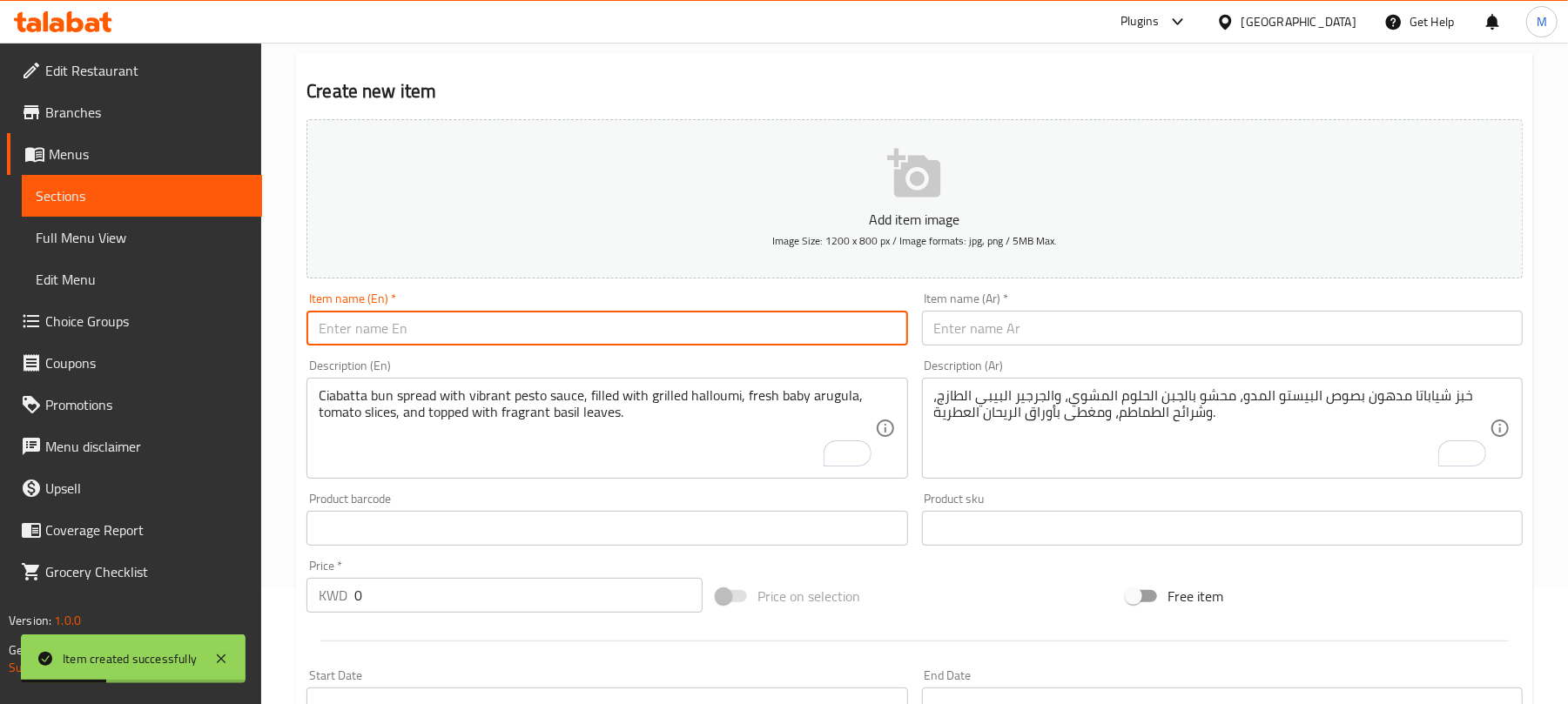
click at [554, 338] on input "text" at bounding box center [606, 328] width 601 height 34
paste input "FALAFEL SANDWICH"
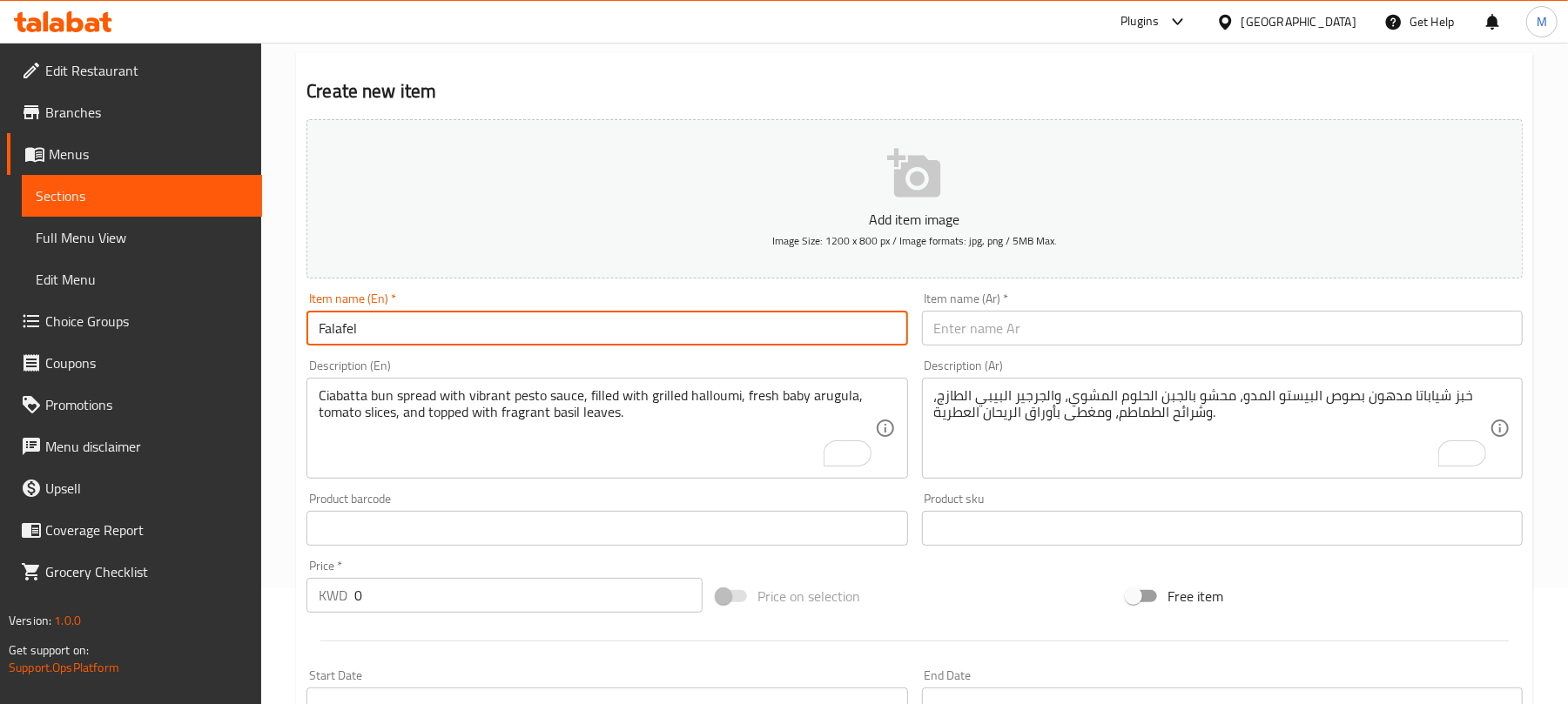
type input "Falafel Sandwich"
click at [854, 333] on input "Falafel Sandwich" at bounding box center [606, 328] width 601 height 34
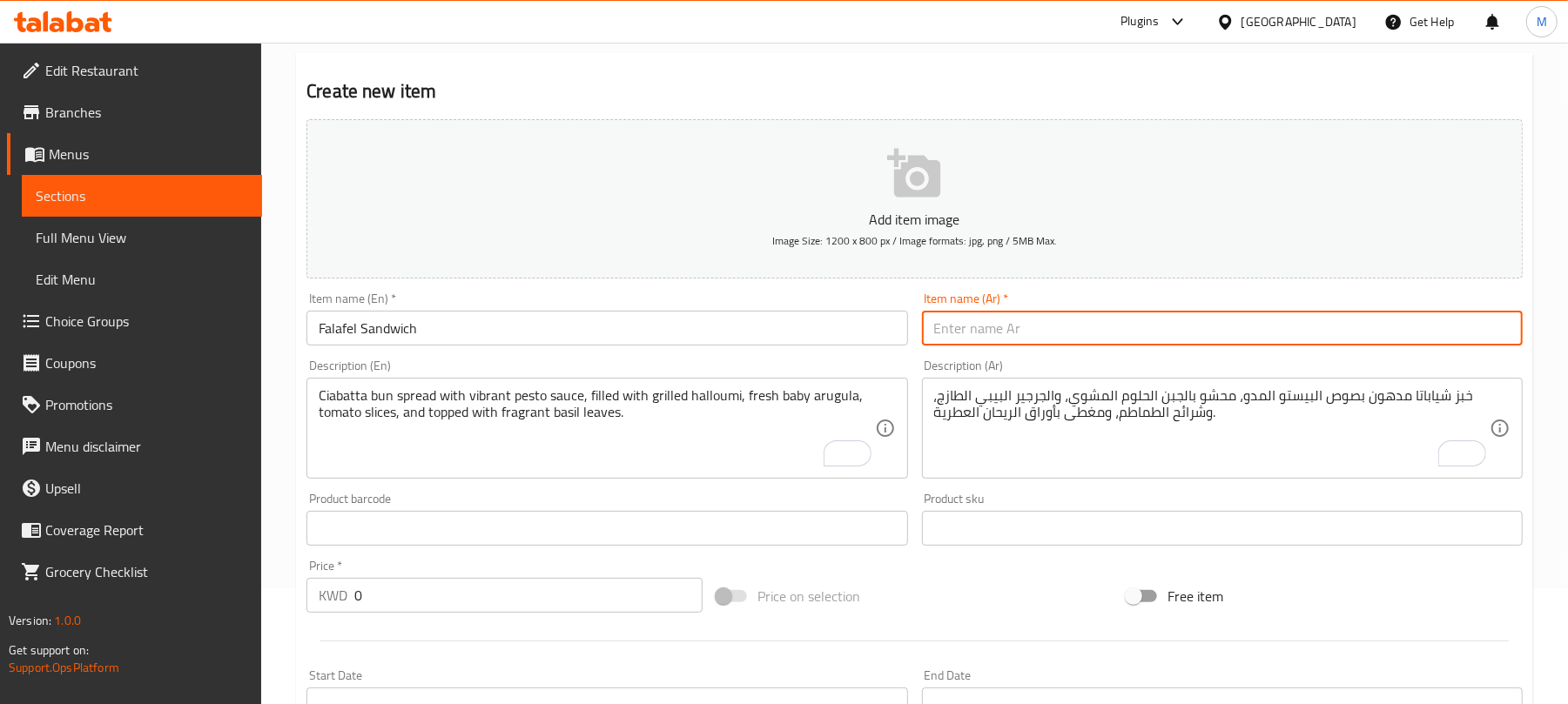
click at [1041, 314] on input "text" at bounding box center [1222, 328] width 601 height 34
paste input "ساندويتش فلافل"
type input "ساندويتش فلافل"
click at [448, 415] on textarea "To enrich screen reader interactions, please activate Accessibility in Grammarl…" at bounding box center [596, 428] width 556 height 82
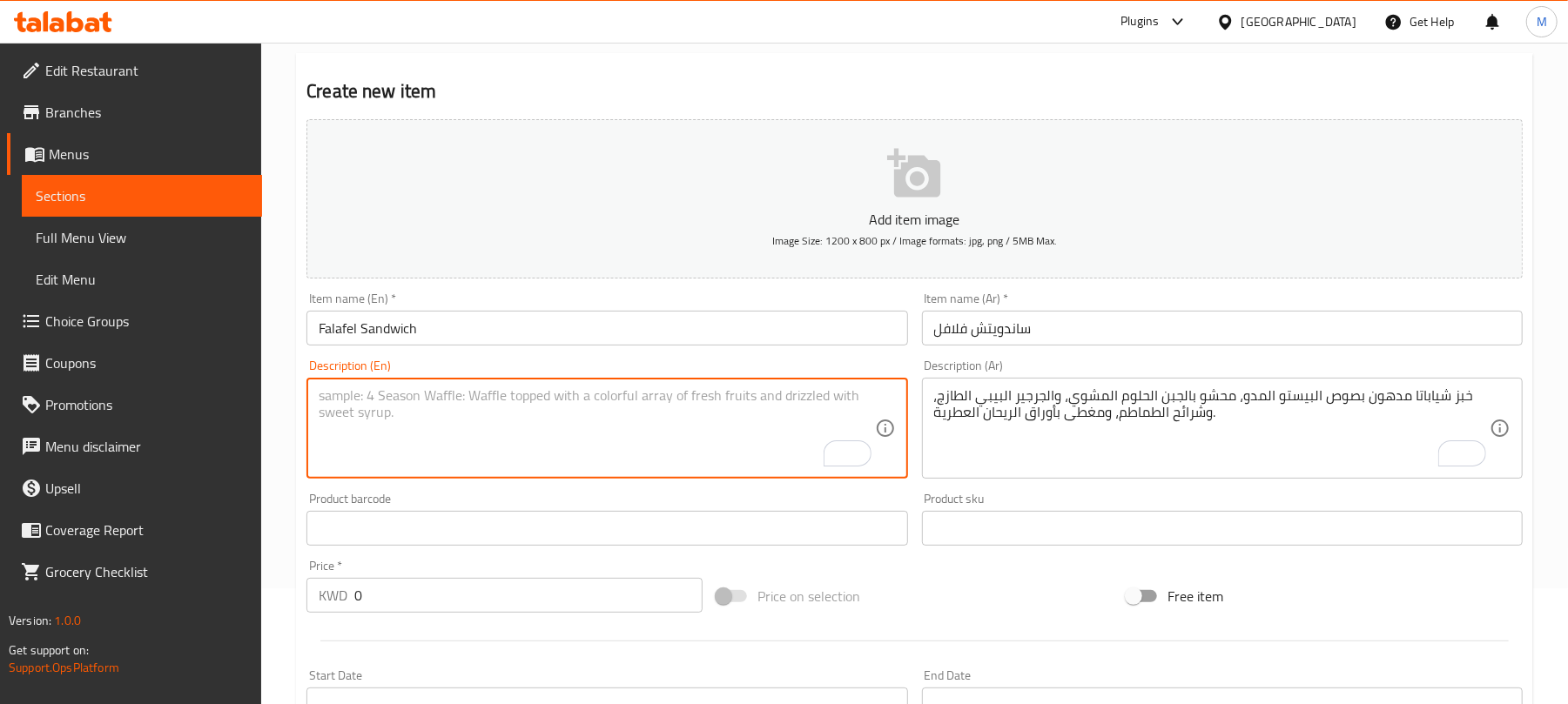
paste textarea "Ciabatta bun layered with tahini ranch sauce, crispy homemade falafel, fresh ar…"
type textarea "Ciabatta bun layered with tahini ranch sauce, crispy homemade falafel, fresh ar…"
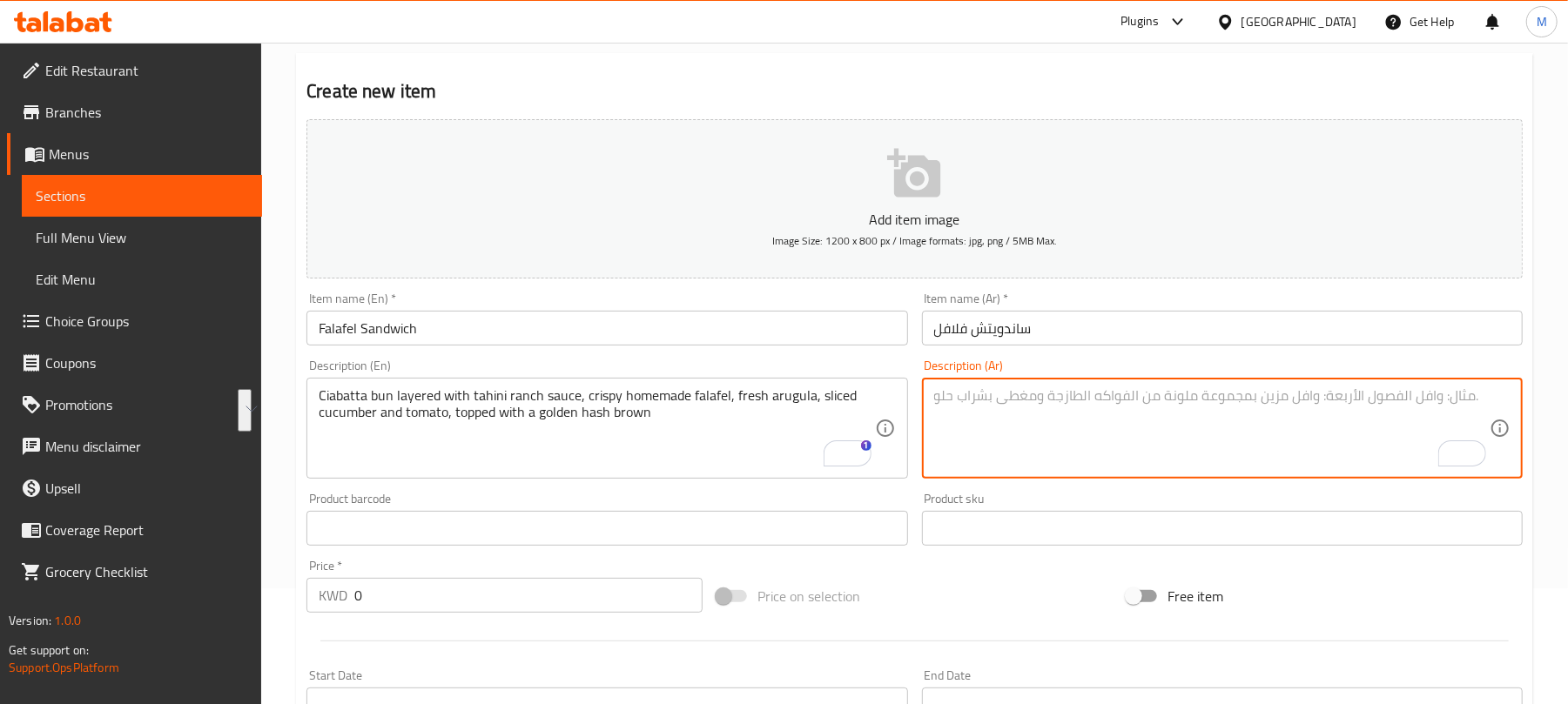
click at [1165, 409] on textarea "To enrich screen reader interactions, please activate Accessibility in Grammarl…" at bounding box center [1212, 428] width 556 height 82
paste textarea "خبز شياباتا مع صلصة طحينة رانش، فلافل مقرمشة منزلية الصنع، جرجير طازج، شرائح خي…"
click at [1380, 398] on textarea "خبز شياباتا مع صلصة طحينة رانش، فلافل مقرمشة منزلية الصنع، جرجير طازج، شرائح خي…" at bounding box center [1212, 428] width 556 height 82
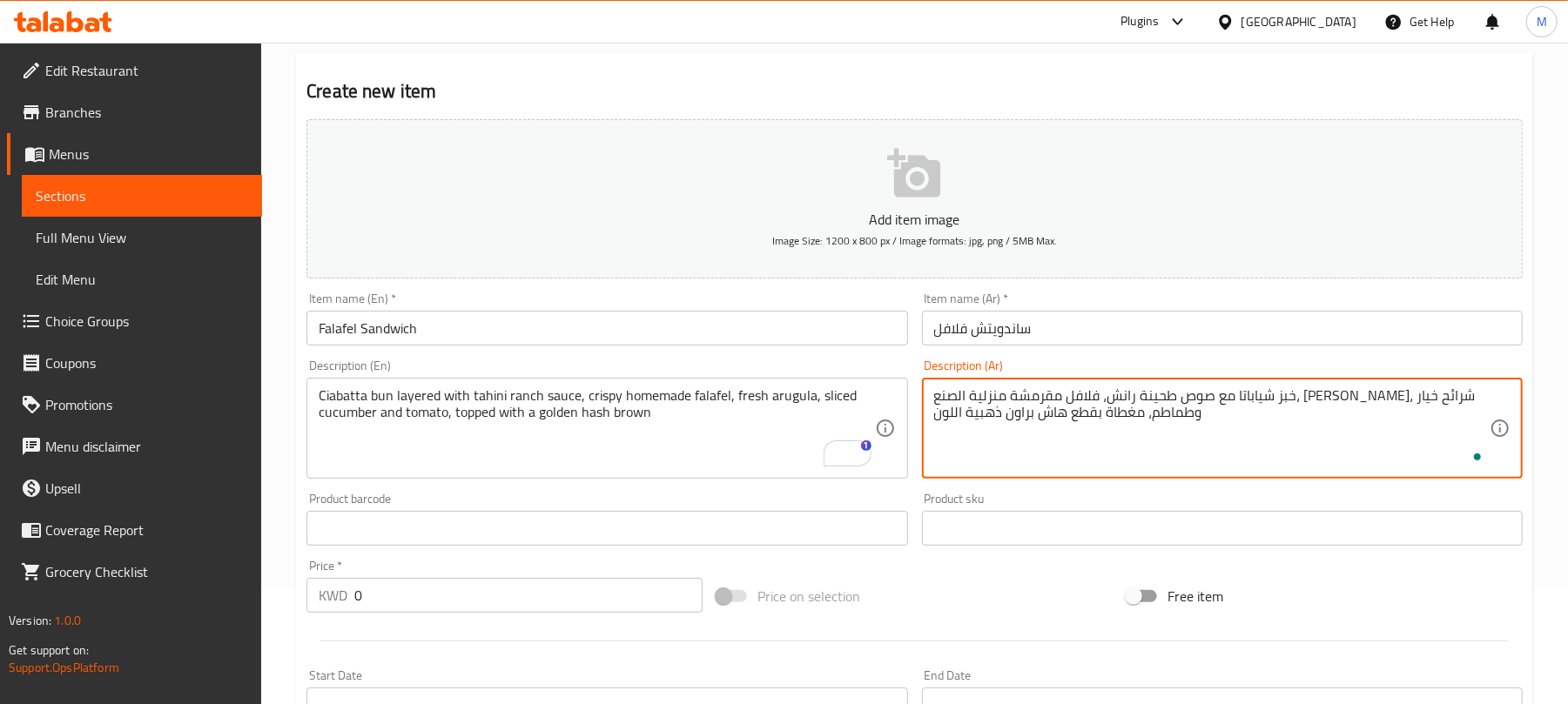
type textarea "خبز شياباتا مع صوص طحينة رانش، فلافل مقرمشة منزلية الصنع، جرجير طازج، شرائح خيا…"
click at [484, 607] on input "0" at bounding box center [528, 595] width 348 height 34
paste input "1.35"
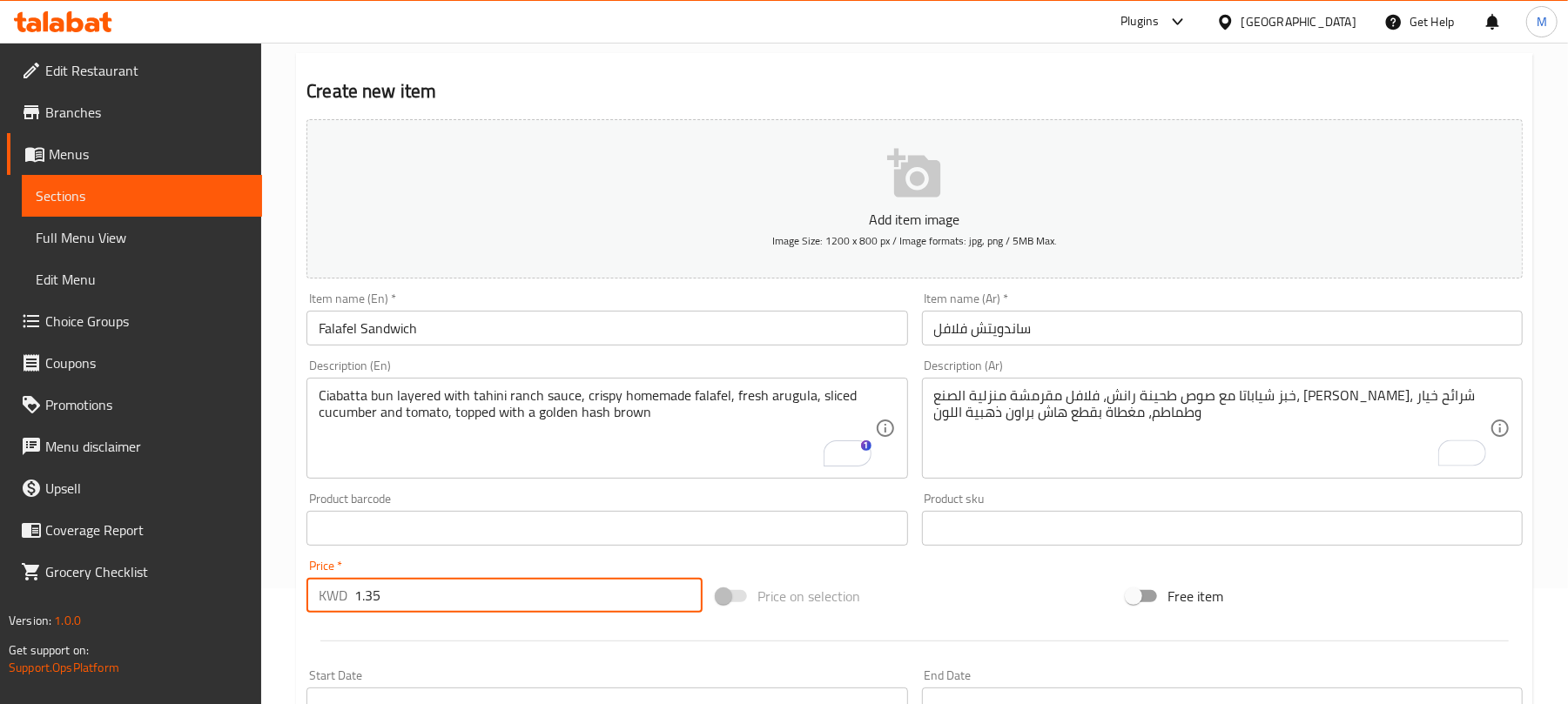
type input "1.35"
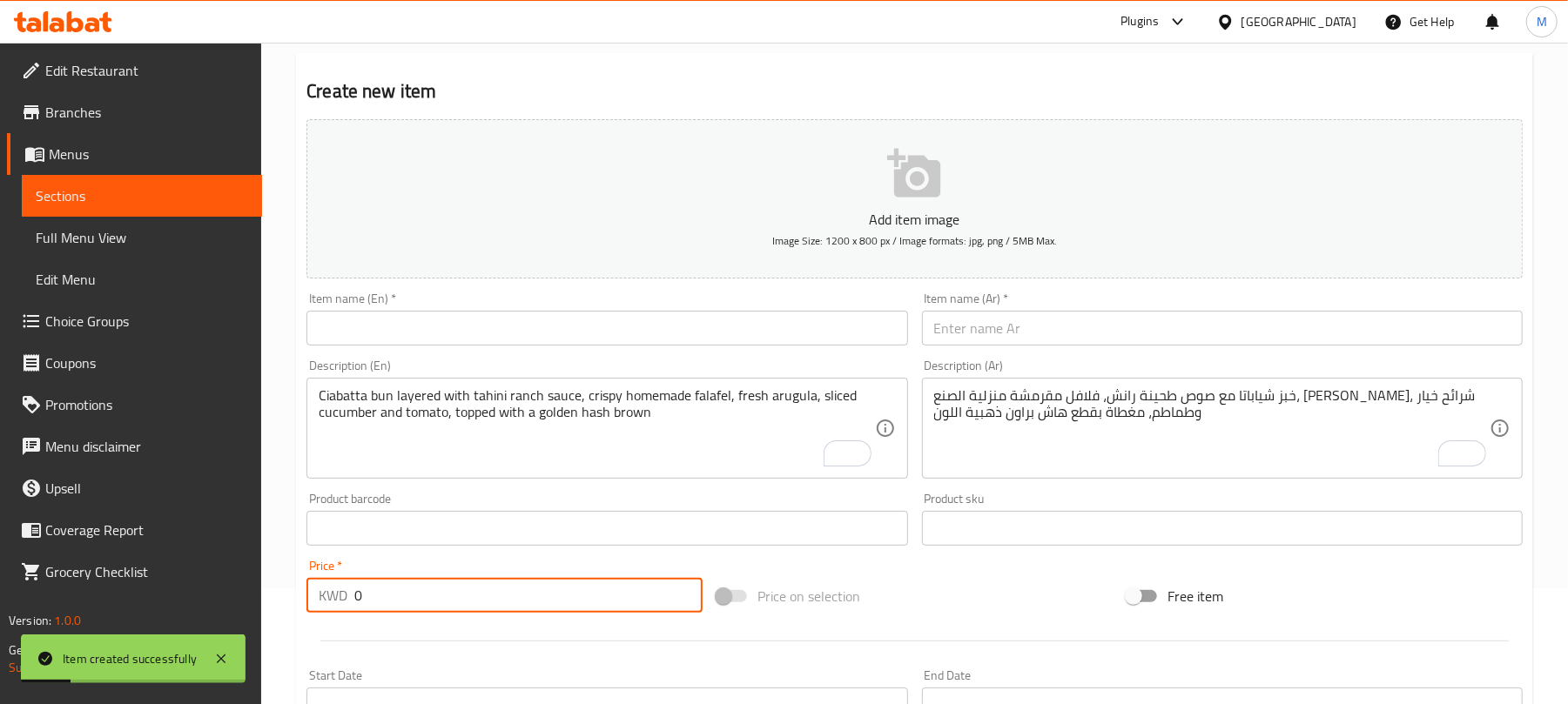
paste input "1.35"
type input "1.35"
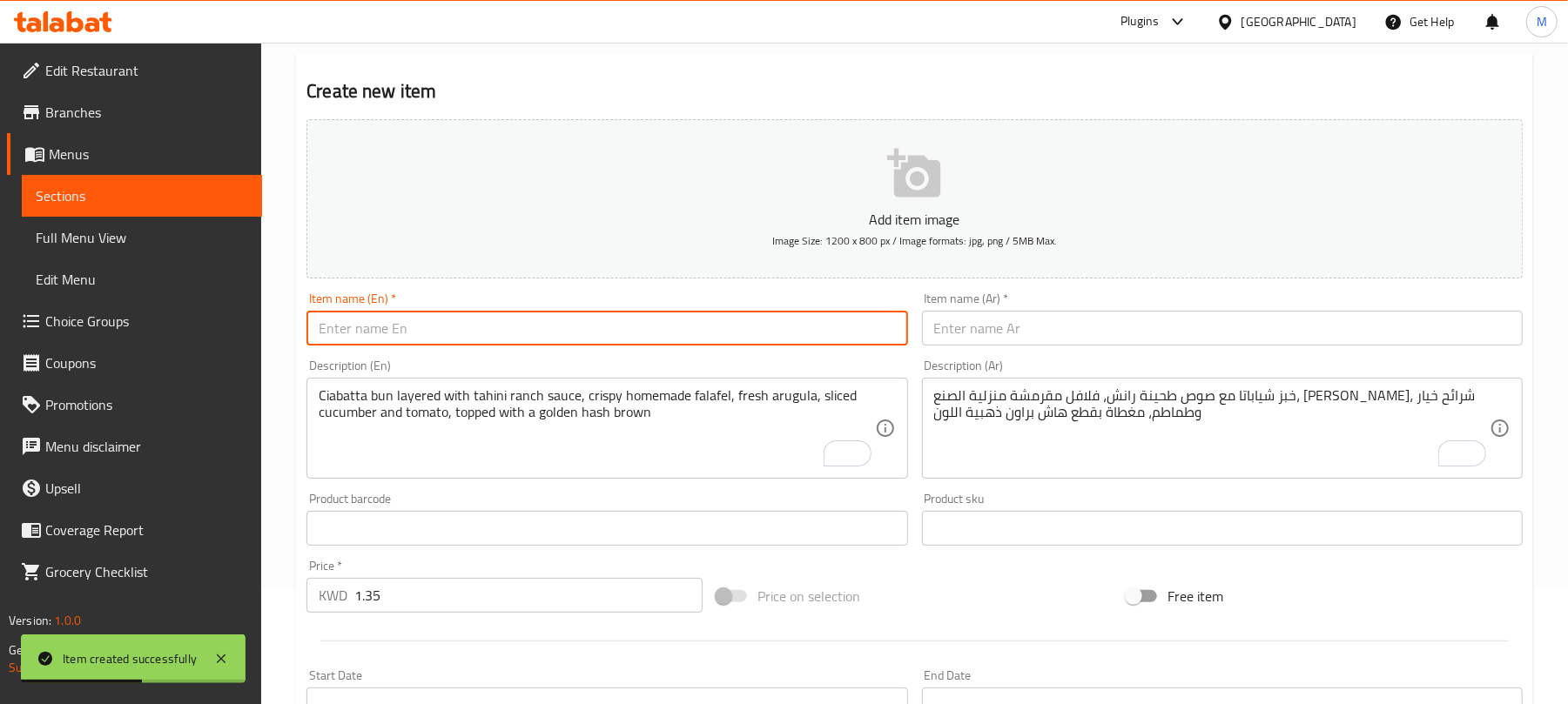
click at [448, 340] on input "text" at bounding box center [606, 328] width 601 height 34
paste input "SWEET HASH SANDWICH"
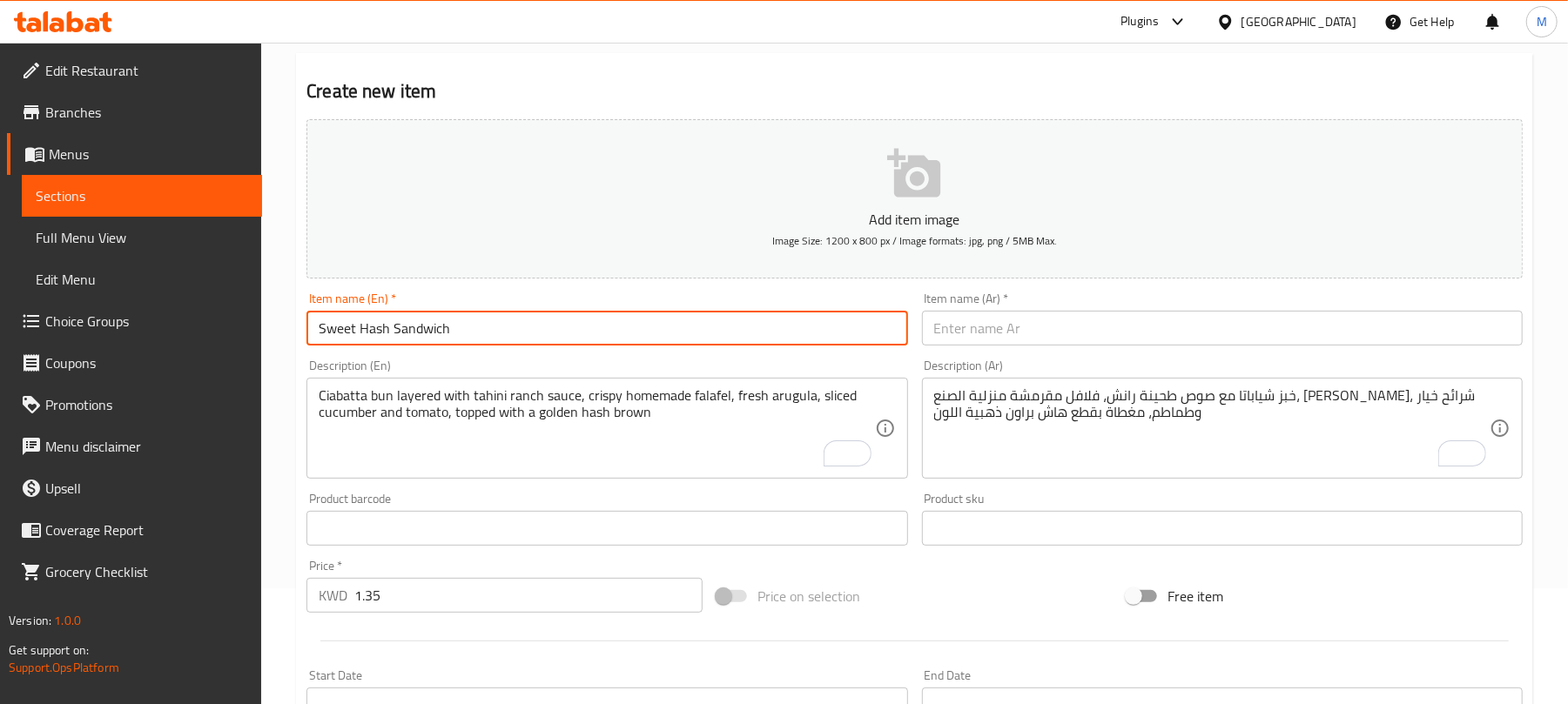
type input "Sweet Hash Sandwich"
click at [1063, 344] on input "text" at bounding box center [1222, 328] width 601 height 34
paste input "ساندويتش هاش حلو"
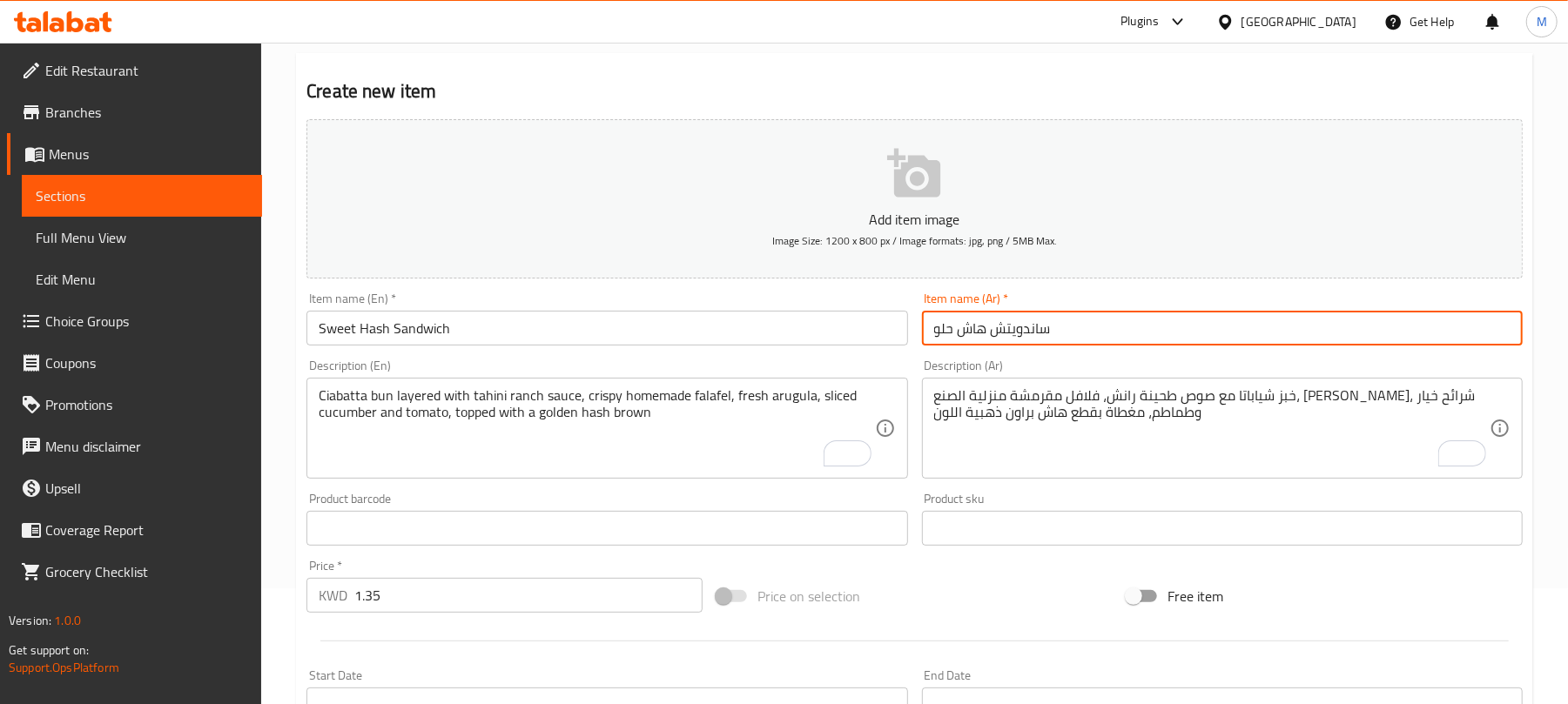
type input "ساندويتش هاش حلو"
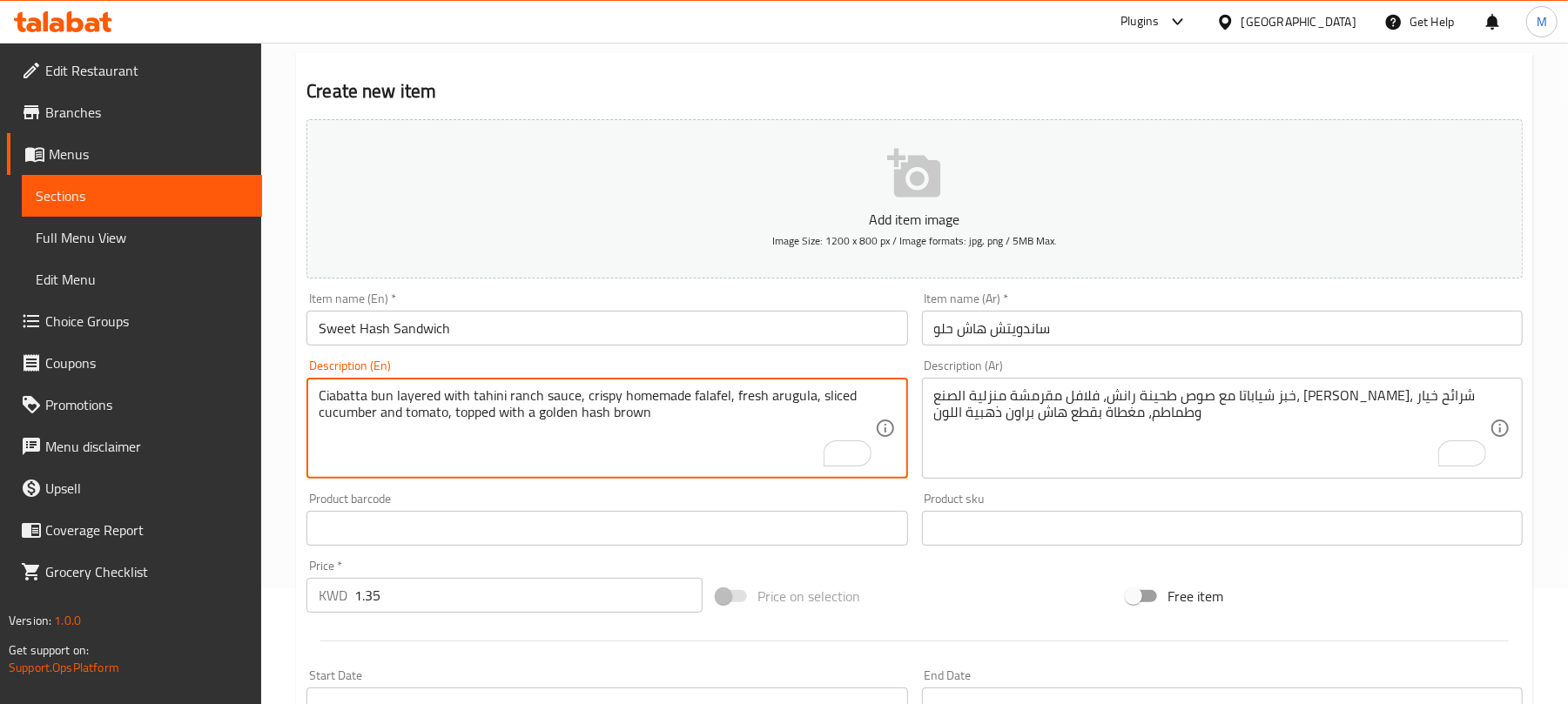
click at [489, 432] on textarea "Ciabatta bun layered with tahini ranch sauce, crispy homemade falafel, fresh ar…" at bounding box center [596, 428] width 556 height 82
paste textarea "Ciabatta bun with creamy mayonnaise, deep-fried hash browns, sweet chili sauce,…"
type textarea "Ciabatta bun with creamy mayonnaise, deep-fried hash browns, sweet chili sauce,…"
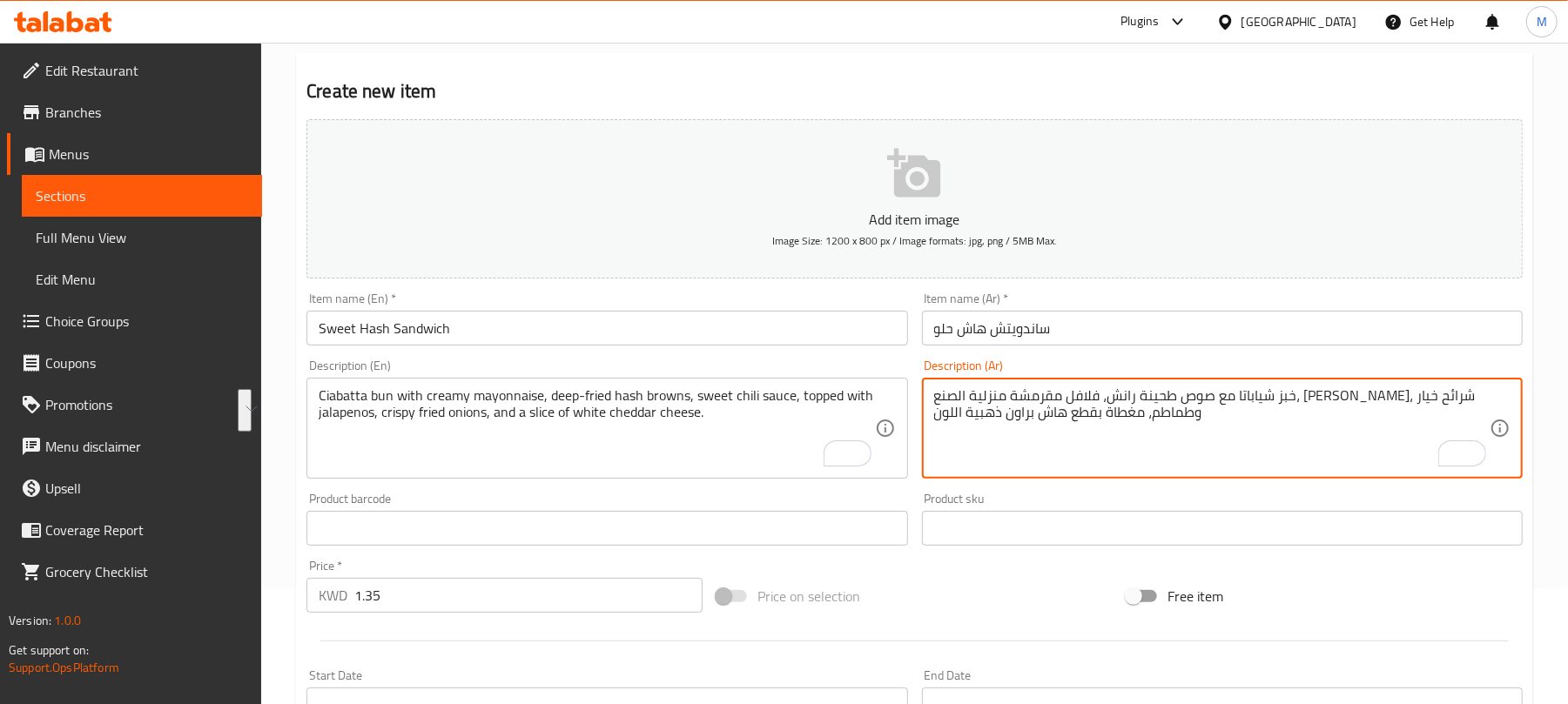
click at [1029, 405] on textarea "خبز شياباتا مع صوص طحينة رانش، فلافل مقرمشة منزلية الصنع، جرجير طازج، شرائح خيا…" at bounding box center [1212, 428] width 556 height 82
paste textarea "خبز شياباتا مع المايونيز الكريمي، وبطاطس مقلية، وصلصة الفلفل الحلو، ومغطى بالها…"
type textarea "خبز شياباتا مع المايونيز الكريمي، وبطاطس مقلية، وصلصة الفلفل الحلو، ومغطى بالها…"
click at [752, 333] on input "Sweet Hash Sandwich" at bounding box center [606, 328] width 601 height 34
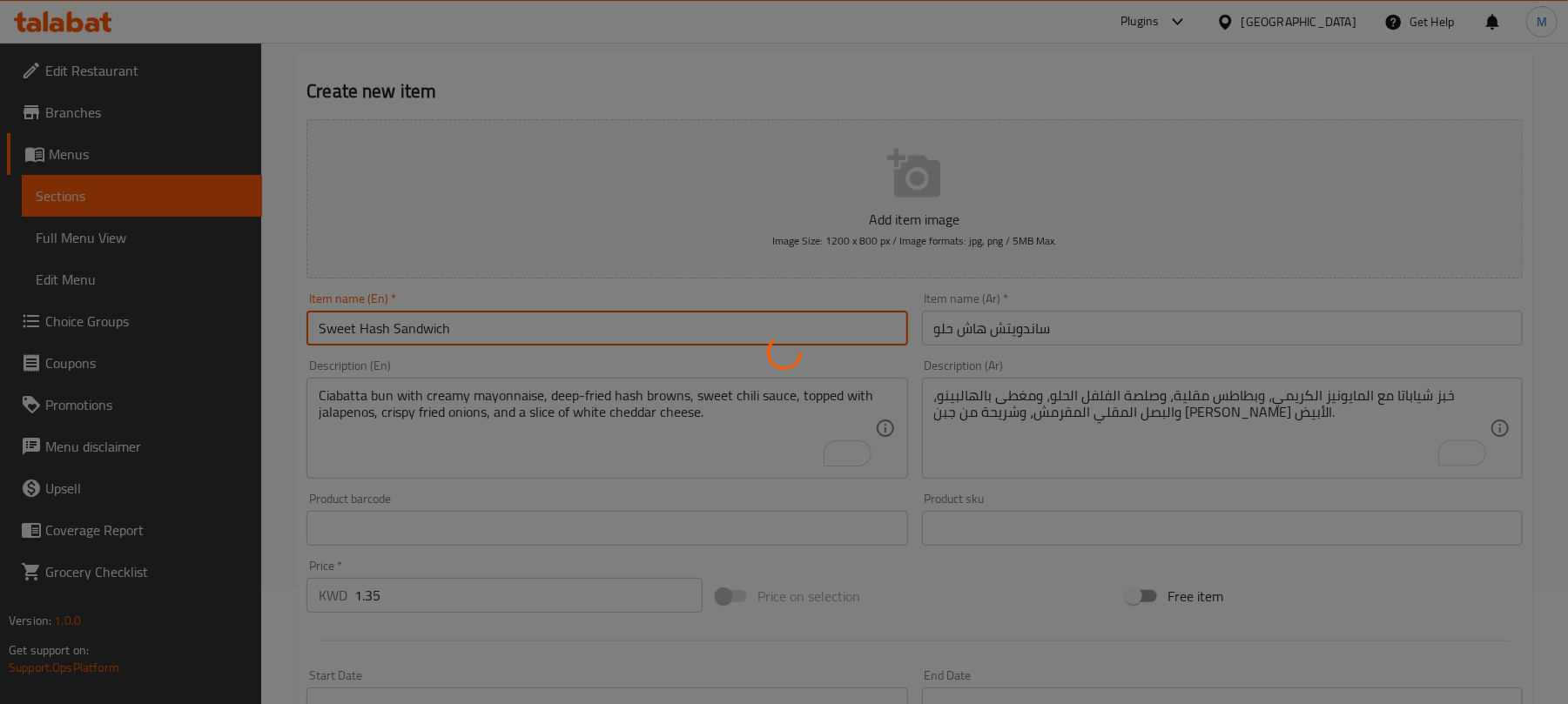
type input "0"
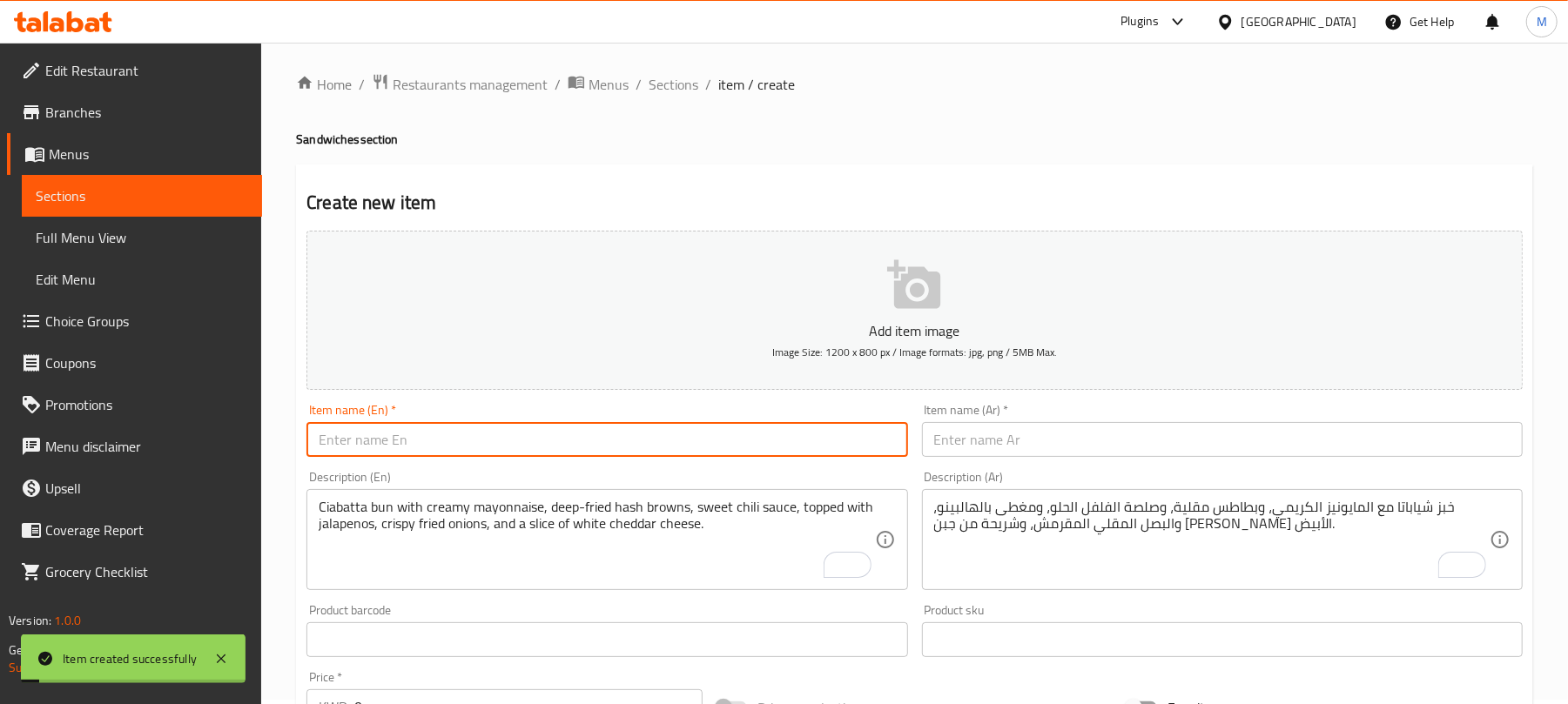
scroll to position [0, 0]
click at [676, 84] on span "Sections" at bounding box center [673, 88] width 50 height 21
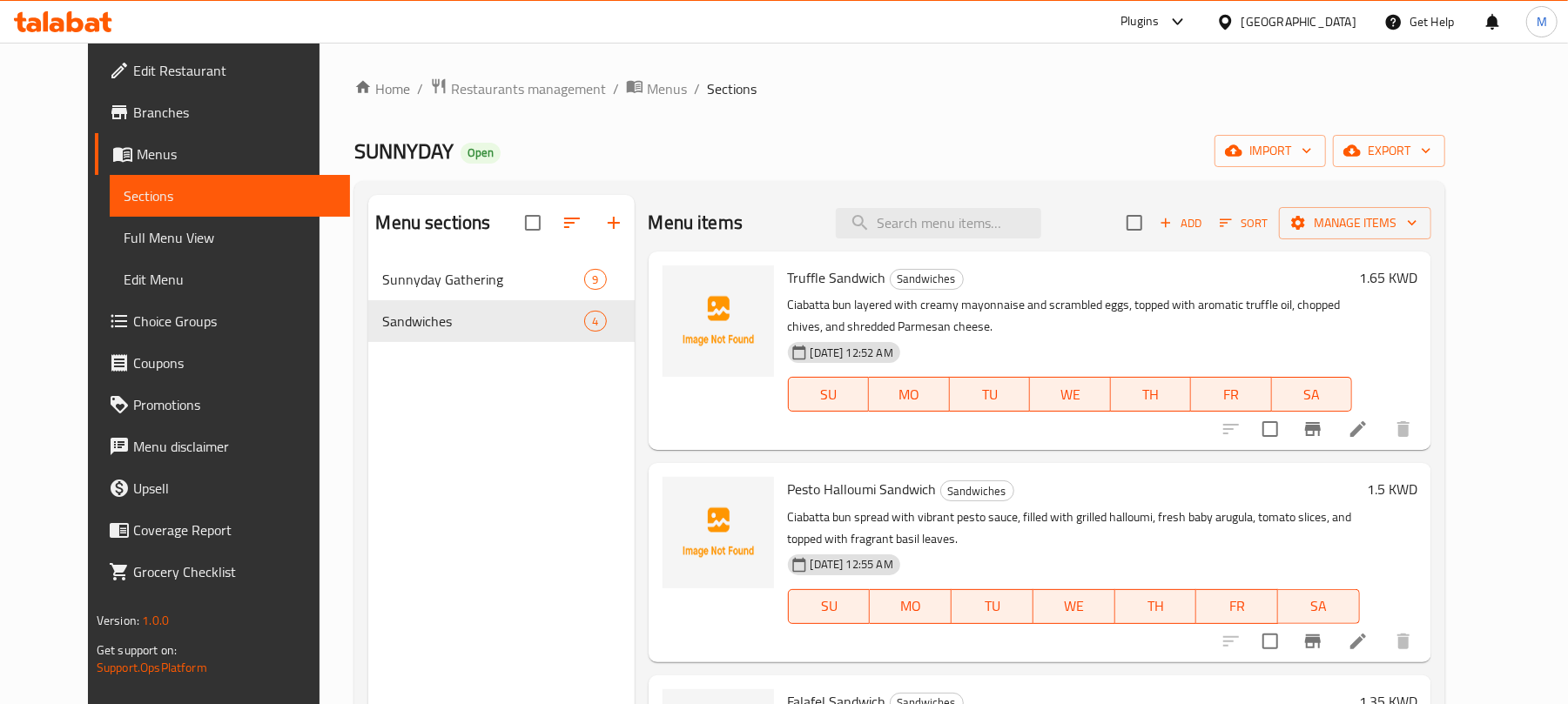
click at [153, 63] on span "Edit Restaurant" at bounding box center [235, 70] width 203 height 21
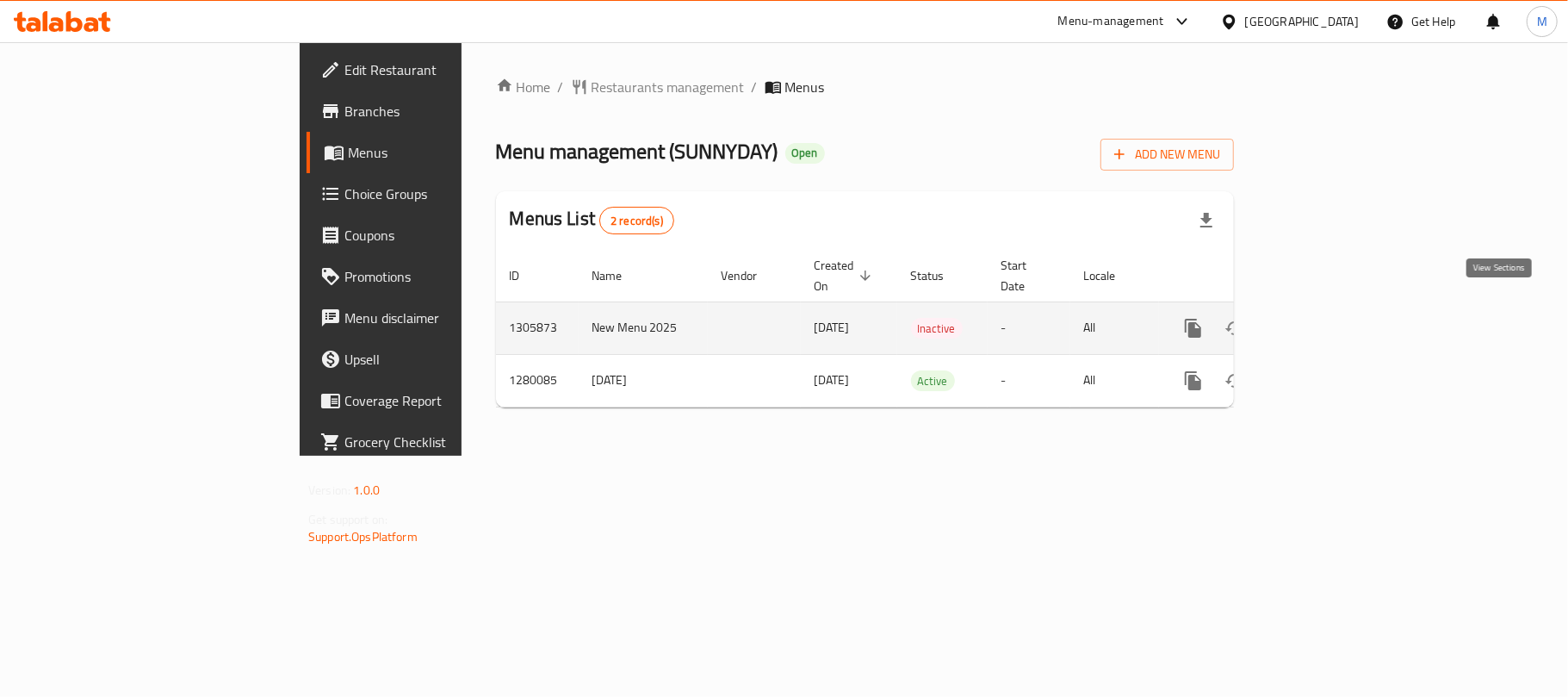
click at [1328, 318] on icon "enhanced table" at bounding box center [1317, 327] width 21 height 21
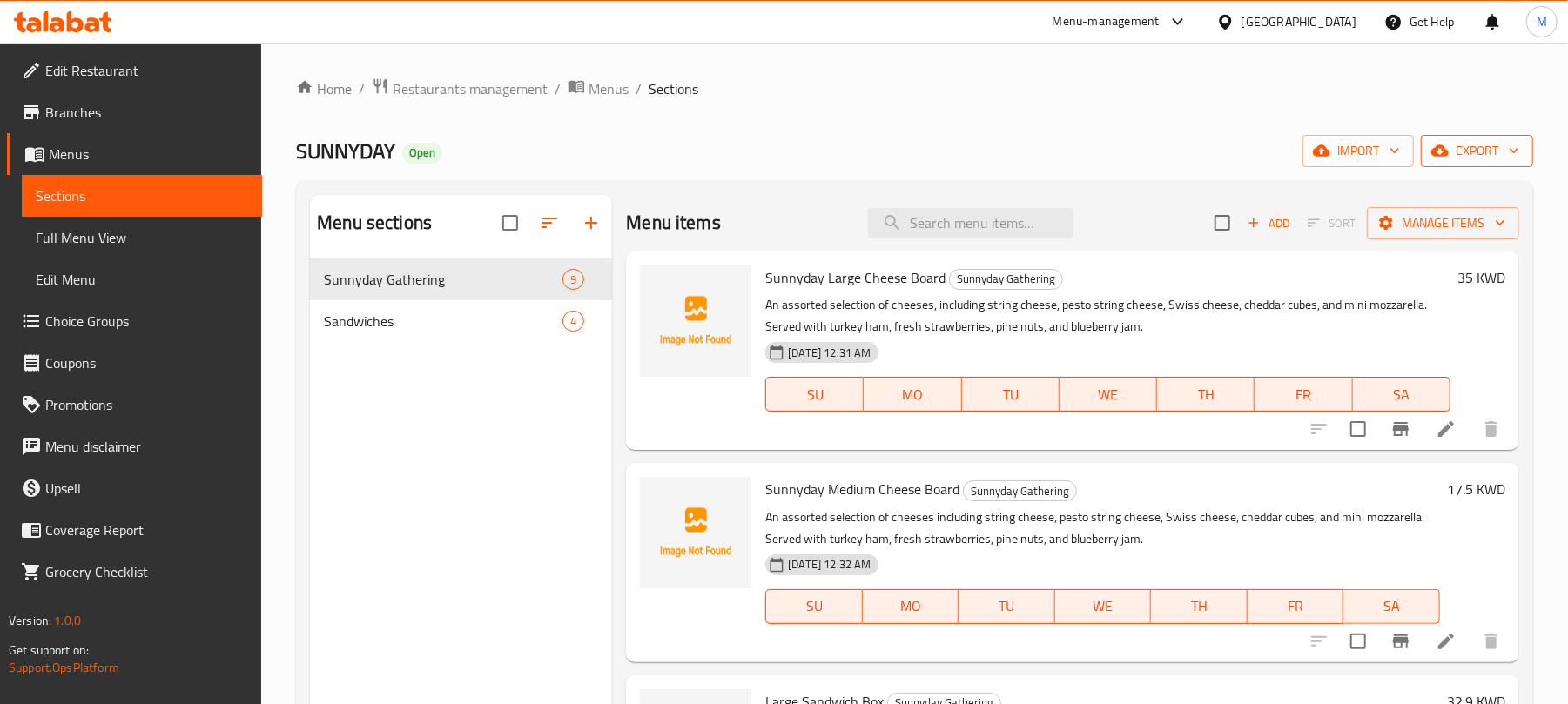
click at [1481, 155] on span "export" at bounding box center [1476, 151] width 84 height 22
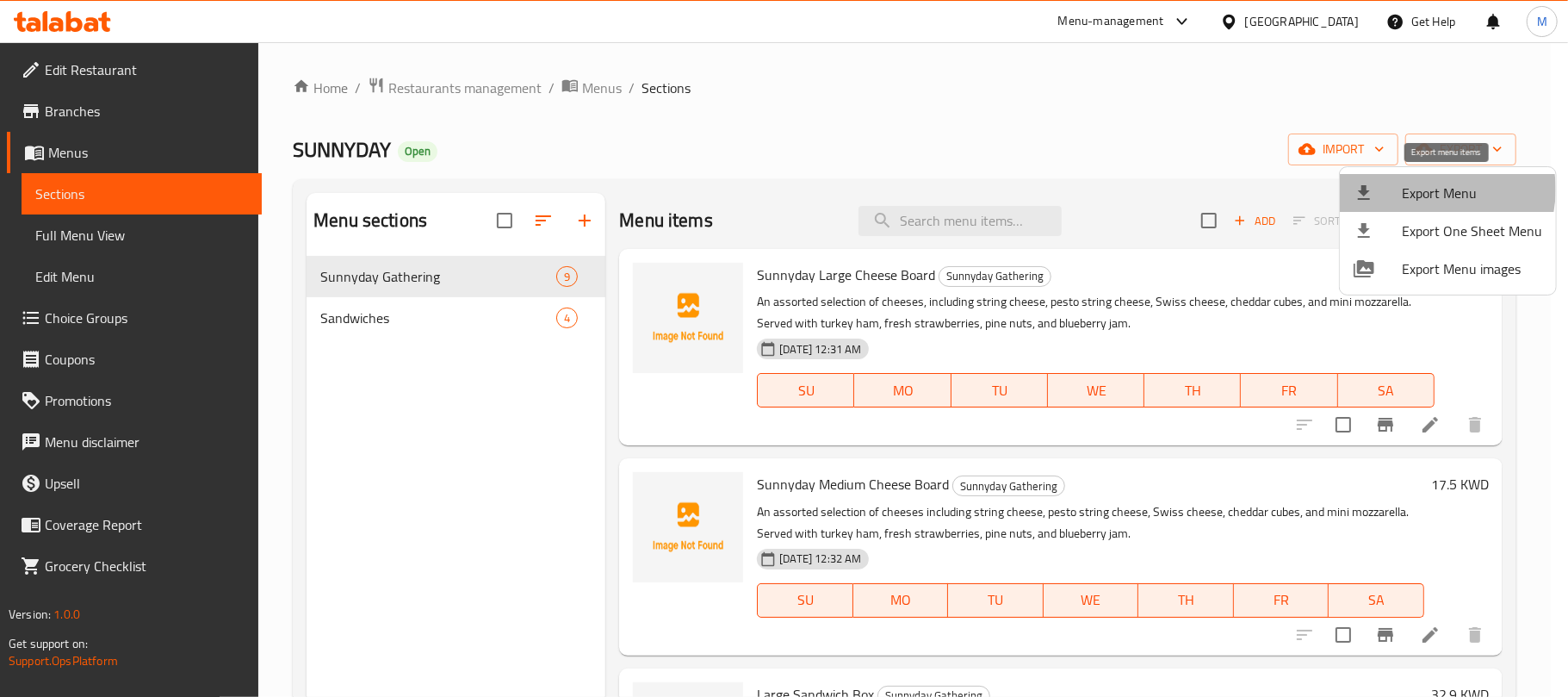
click at [1431, 189] on span "Export Menu" at bounding box center [1472, 193] width 141 height 21
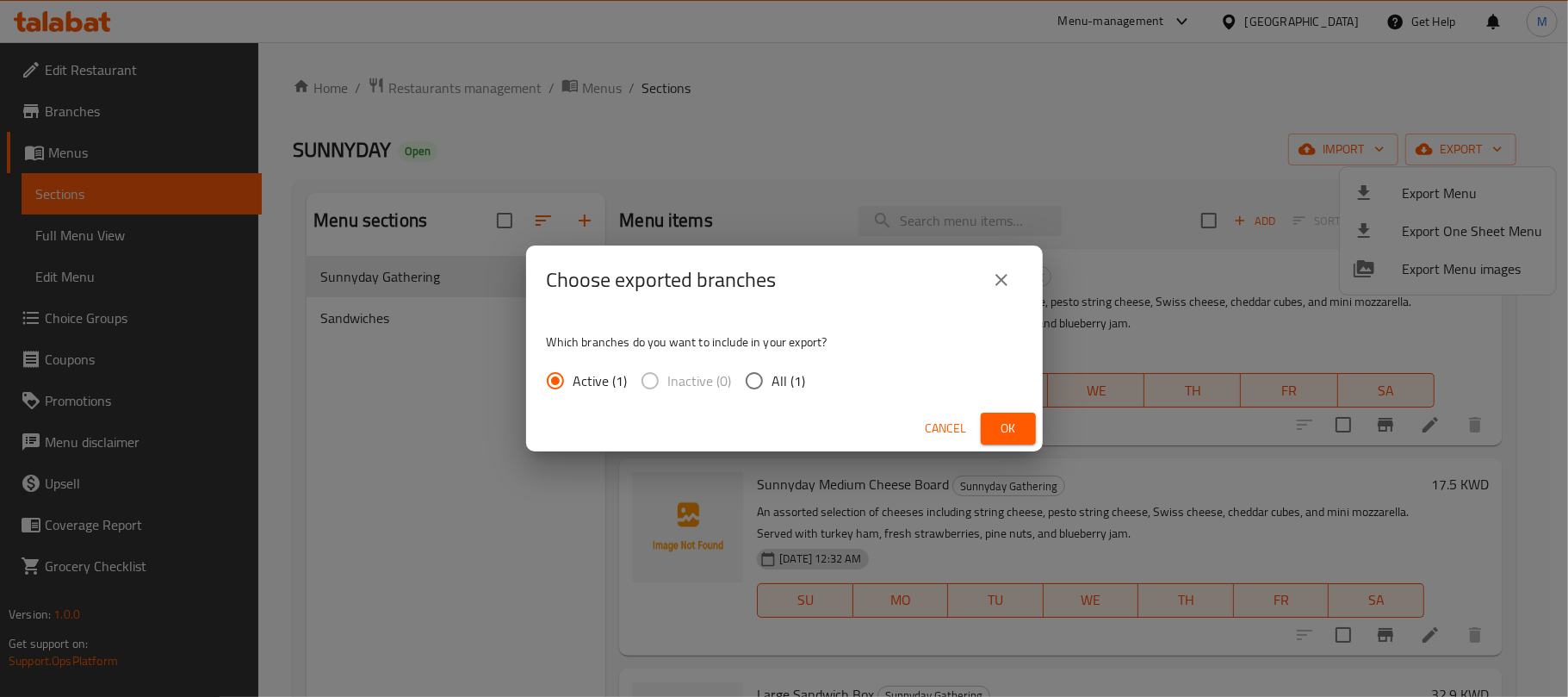
click at [775, 372] on span "All (1)" at bounding box center [789, 380] width 33 height 21
click at [773, 372] on input "All (1)" at bounding box center [754, 380] width 36 height 36
radio input "true"
click at [1013, 435] on span "Ok" at bounding box center [1009, 429] width 28 height 22
